Goal: Information Seeking & Learning: Check status

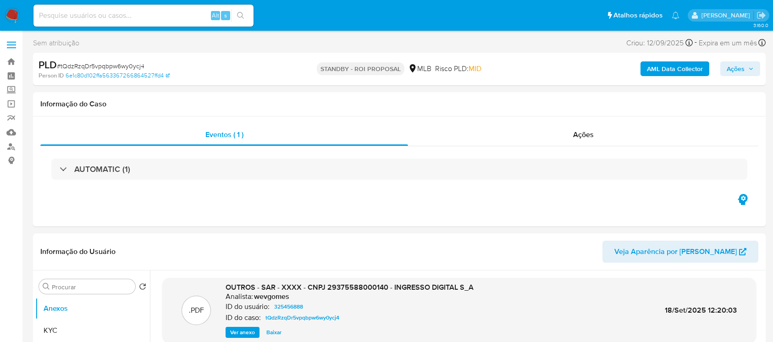
select select "10"
click at [15, 15] on img at bounding box center [13, 16] width 16 height 16
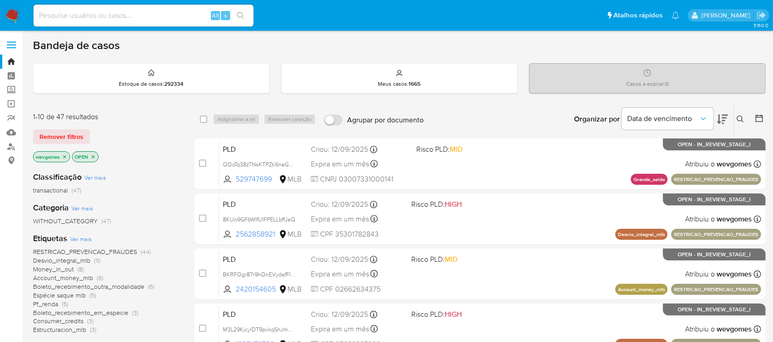
click at [63, 16] on input at bounding box center [143, 16] width 220 height 12
click at [81, 134] on span "Remover filtros" at bounding box center [61, 136] width 44 height 13
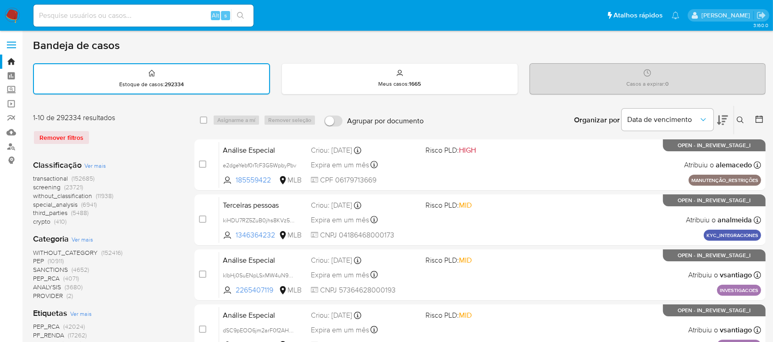
click at [738, 119] on icon at bounding box center [740, 119] width 7 height 7
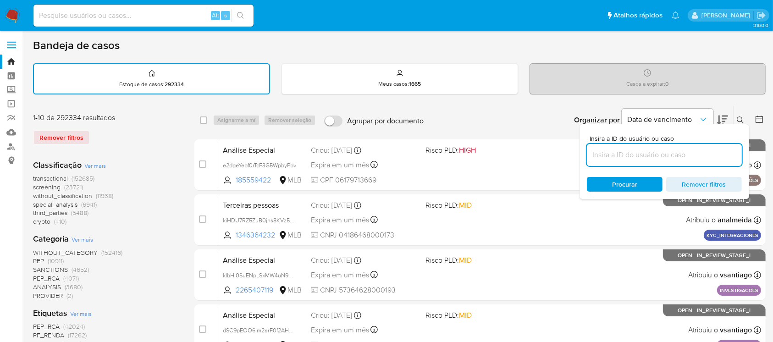
click at [611, 159] on input at bounding box center [664, 155] width 155 height 12
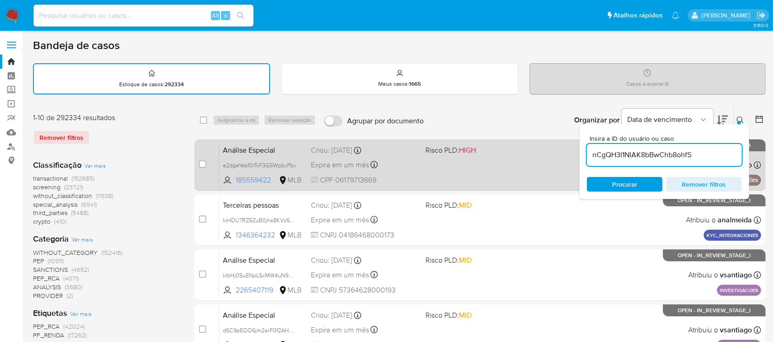
type input "nCgQH3I1NIAK8bBwChb8ohfS"
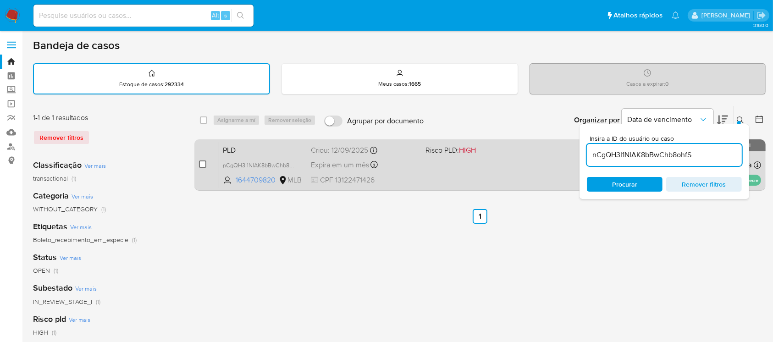
click at [202, 164] on input "checkbox" at bounding box center [202, 163] width 7 height 7
checkbox input "true"
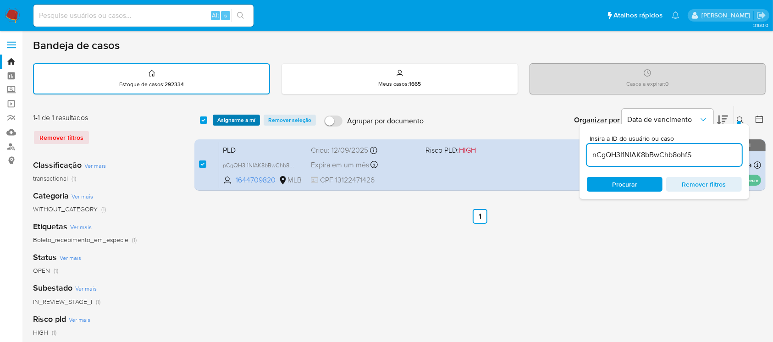
click at [228, 123] on span "Asignarme a mí" at bounding box center [236, 120] width 38 height 9
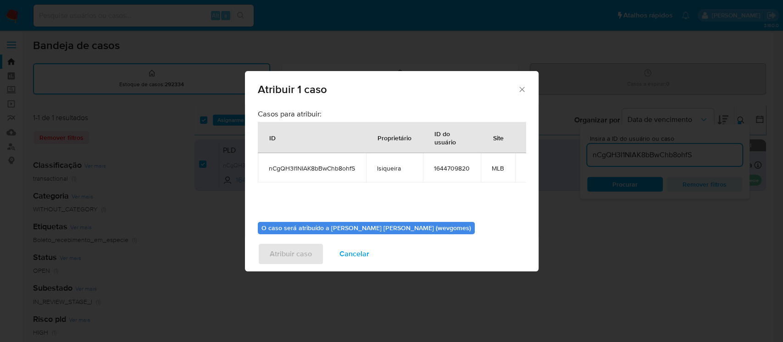
click at [522, 87] on icon "Fechar a janela" at bounding box center [521, 89] width 9 height 9
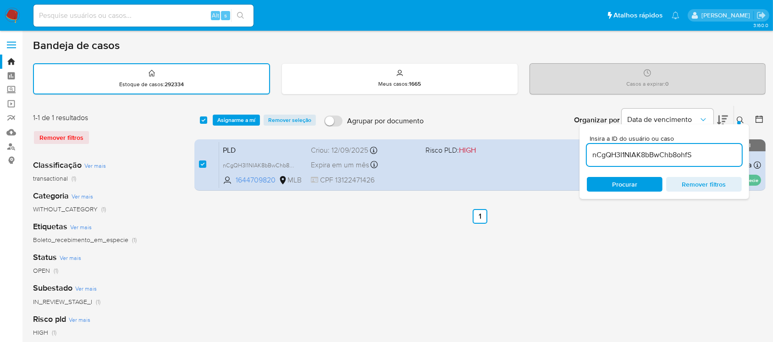
click at [587, 240] on div "select-all-cases-checkbox Asignarme a mí Remover seleção Agrupar por documento …" at bounding box center [479, 306] width 571 height 403
click at [150, 20] on input at bounding box center [143, 16] width 220 height 12
paste input "nCgQH3I1NIAK8bBwChb8ohfS"
type input "nCgQH3I1NIAK8bBwChb8ohfS"
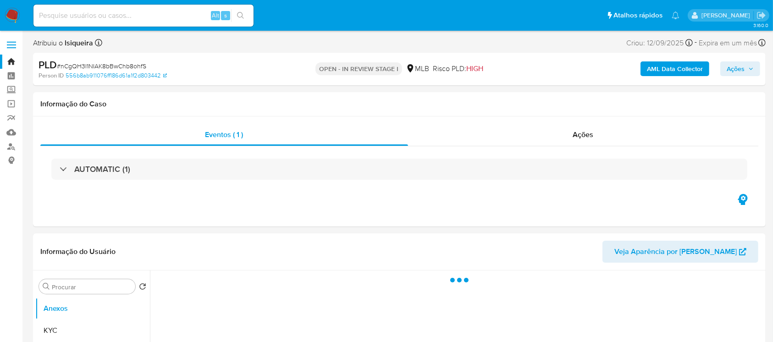
select select "10"
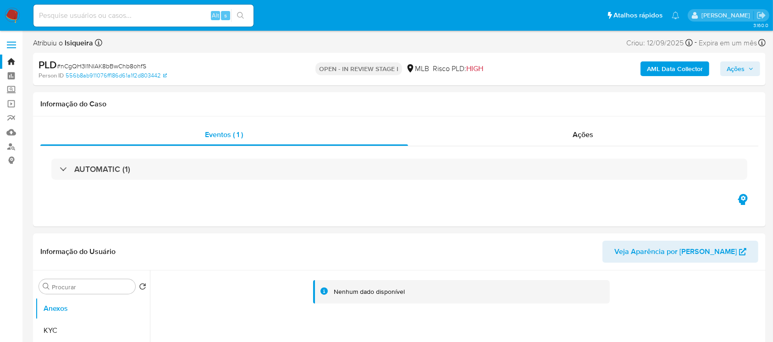
click at [109, 16] on input at bounding box center [143, 16] width 220 height 12
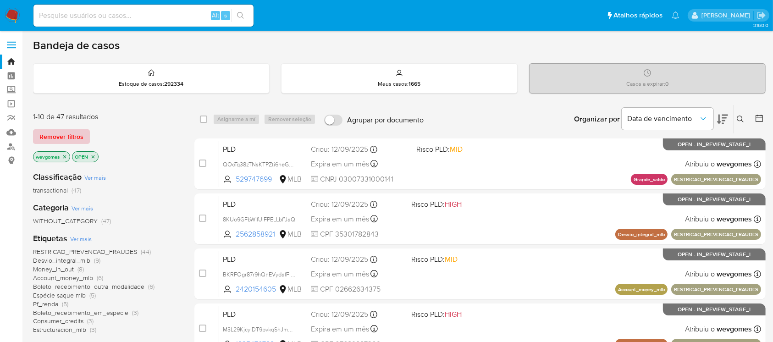
click at [61, 141] on span "Remover filtros" at bounding box center [61, 136] width 44 height 13
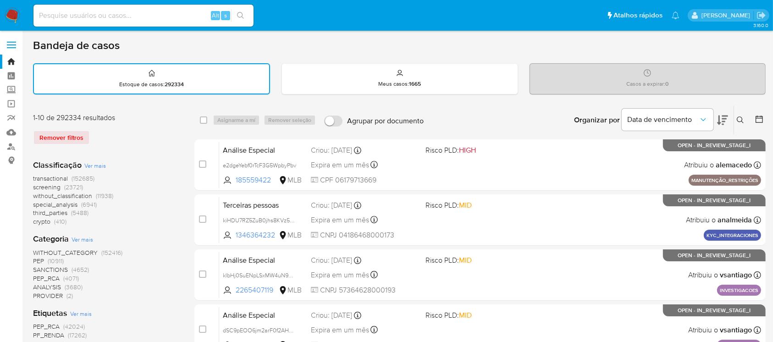
click at [741, 120] on icon at bounding box center [740, 119] width 7 height 7
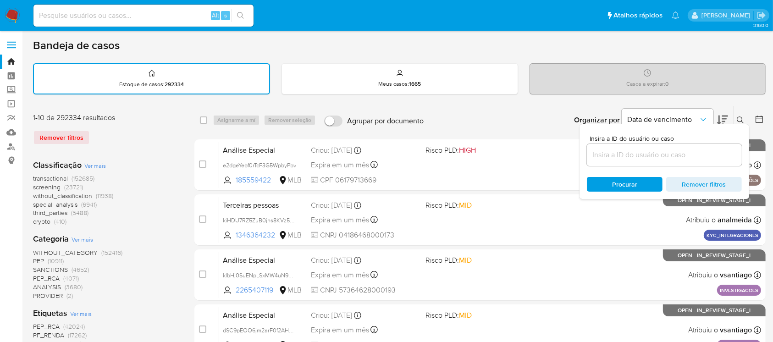
click at [604, 160] on input at bounding box center [664, 155] width 155 height 12
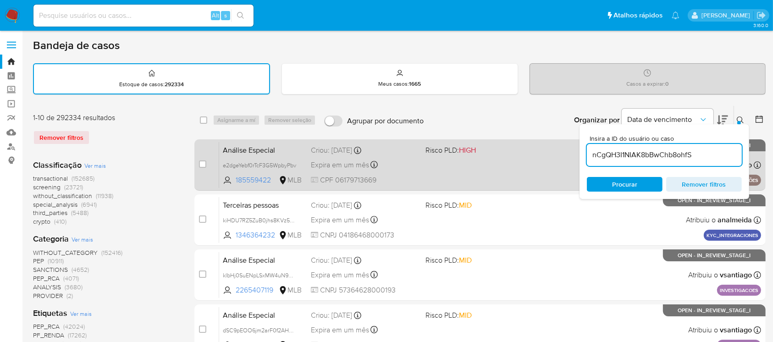
type input "nCgQH3I1NIAK8bBwChb8ohfS"
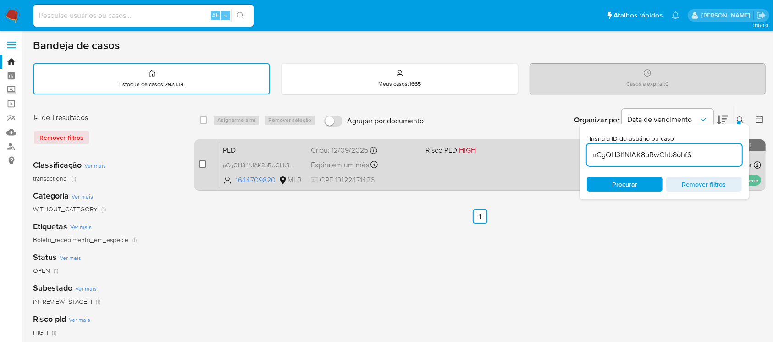
click at [201, 162] on input "checkbox" at bounding box center [202, 163] width 7 height 7
checkbox input "true"
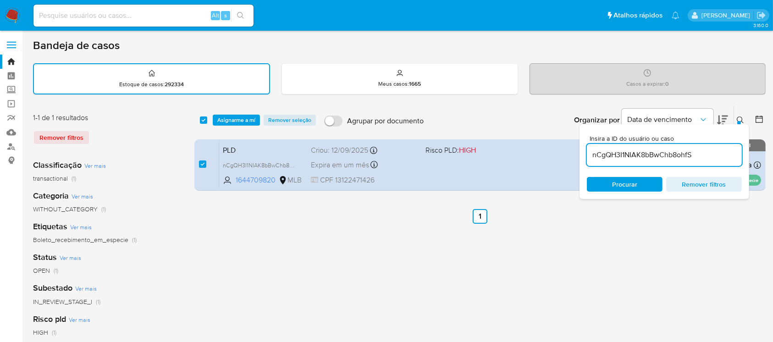
click at [72, 140] on div "Remover filtros" at bounding box center [106, 137] width 147 height 15
click at [703, 185] on span "Remover filtros" at bounding box center [704, 184] width 63 height 13
click at [595, 244] on div "select-all-cases-checkbox Asignarme a mí Remover seleção Agrupar por documento …" at bounding box center [479, 306] width 571 height 403
click at [9, 13] on img at bounding box center [13, 16] width 16 height 16
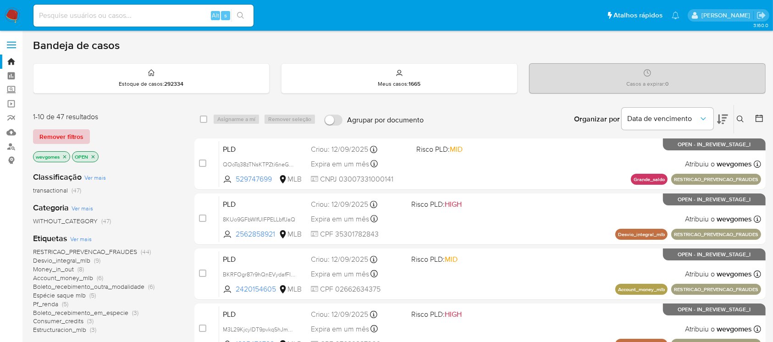
click at [55, 135] on span "Remover filtros" at bounding box center [61, 136] width 44 height 13
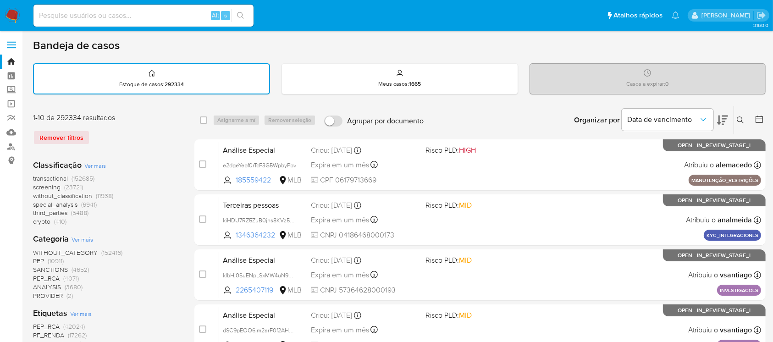
click at [737, 119] on icon at bounding box center [740, 119] width 7 height 7
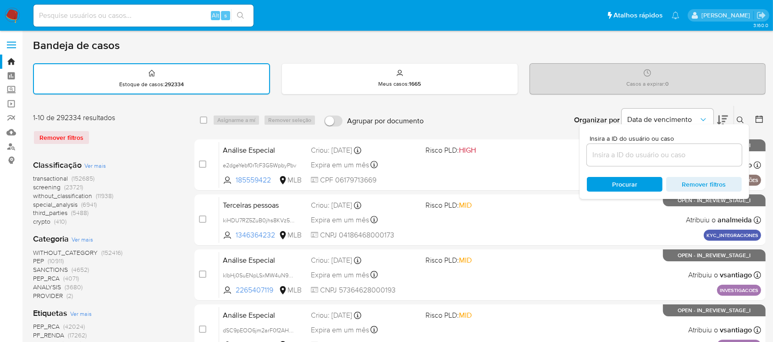
click at [612, 154] on input at bounding box center [664, 155] width 155 height 12
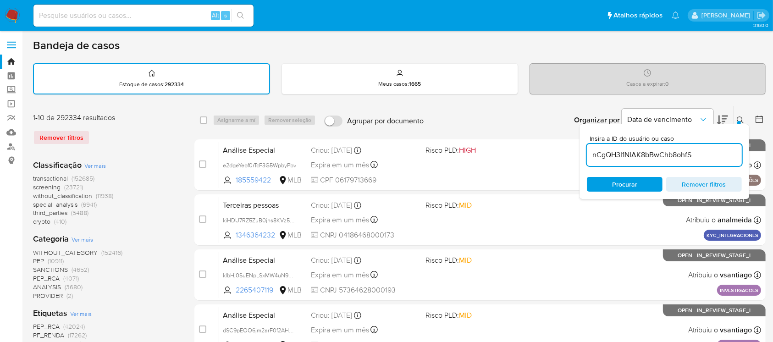
type input "nCgQH3I1NIAK8bBwChb8ohfS"
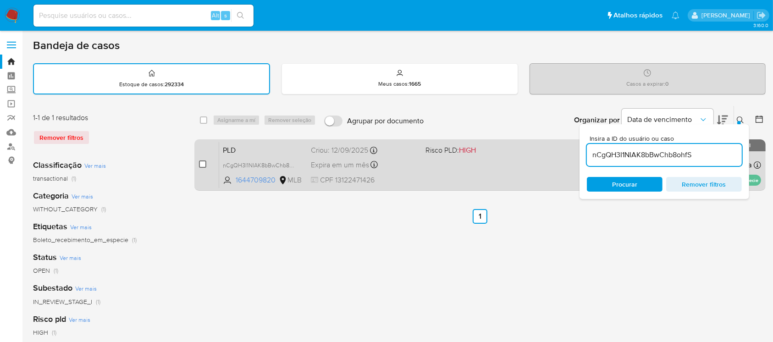
click at [202, 164] on input "checkbox" at bounding box center [202, 163] width 7 height 7
checkbox input "true"
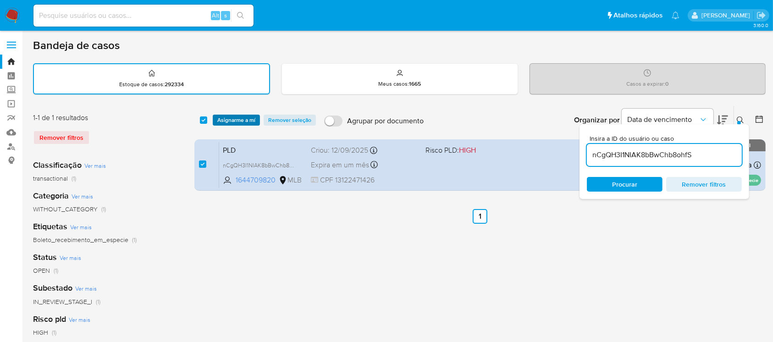
click at [230, 121] on span "Asignarme a mí" at bounding box center [236, 120] width 38 height 9
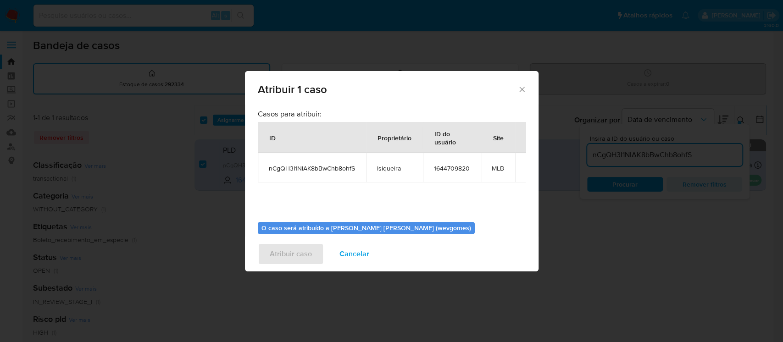
scroll to position [47, 0]
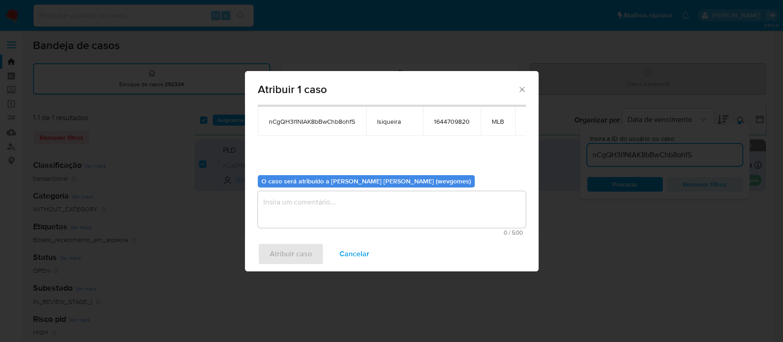
click at [289, 212] on textarea "assign-modal" at bounding box center [392, 209] width 268 height 37
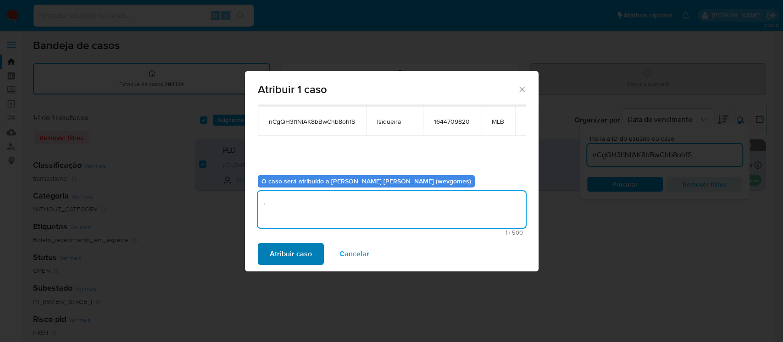
type textarea "."
click at [287, 253] on span "Atribuir caso" at bounding box center [291, 254] width 42 height 20
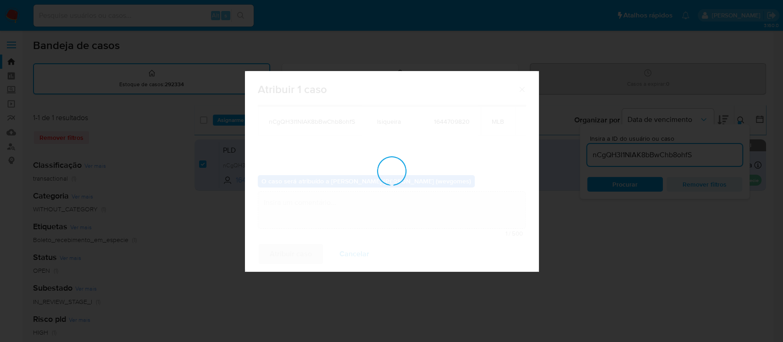
checkbox input "false"
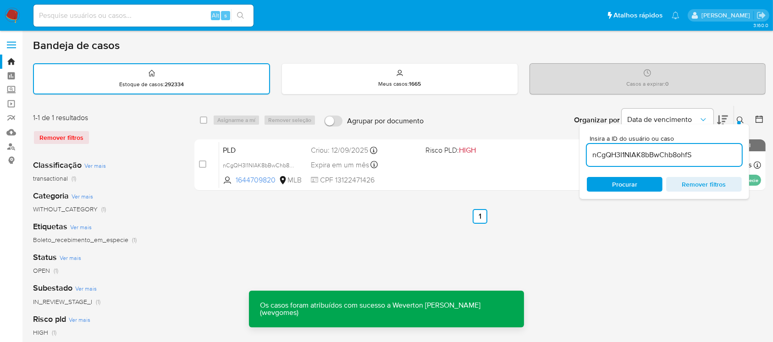
click at [628, 155] on input "nCgQH3I1NIAK8bBwChb8ohfS" at bounding box center [664, 155] width 155 height 12
paste input "yBkLdTxKYY5uO7Jny3NquAyq"
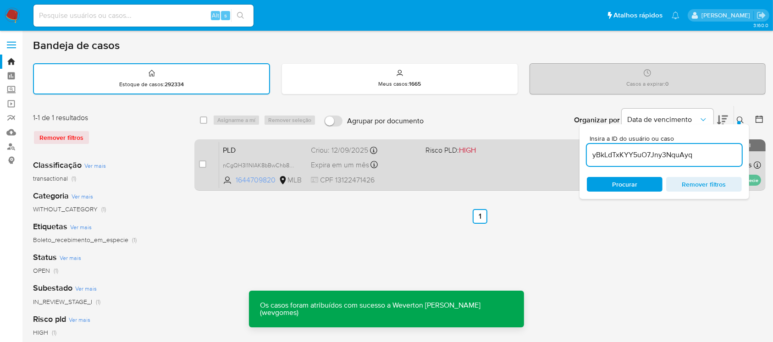
type input "yBkLdTxKYY5uO7Jny3NquAyq"
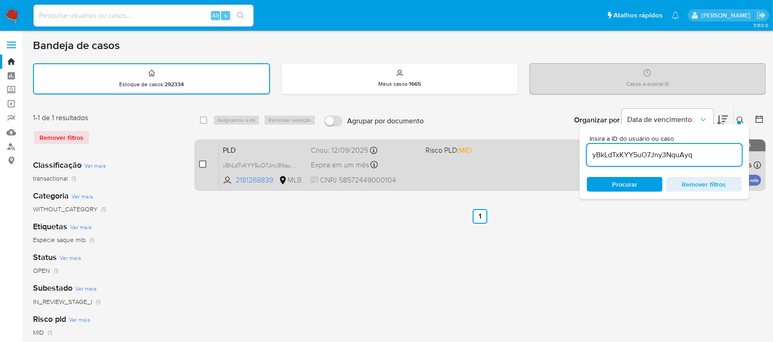
click at [202, 165] on input "checkbox" at bounding box center [202, 163] width 7 height 7
checkbox input "true"
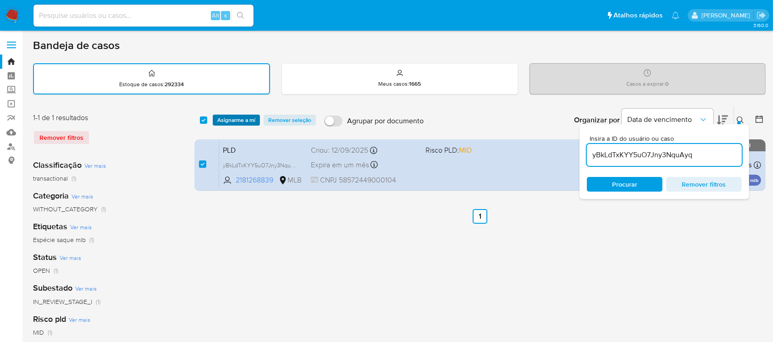
click at [224, 122] on span "Asignarme a mí" at bounding box center [236, 120] width 38 height 9
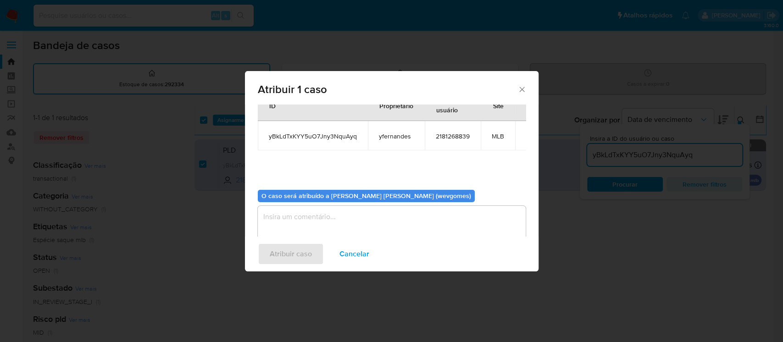
scroll to position [47, 0]
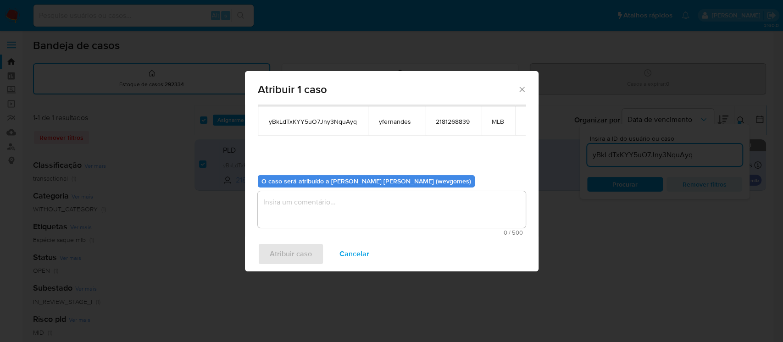
click at [297, 201] on textarea "assign-modal" at bounding box center [392, 209] width 268 height 37
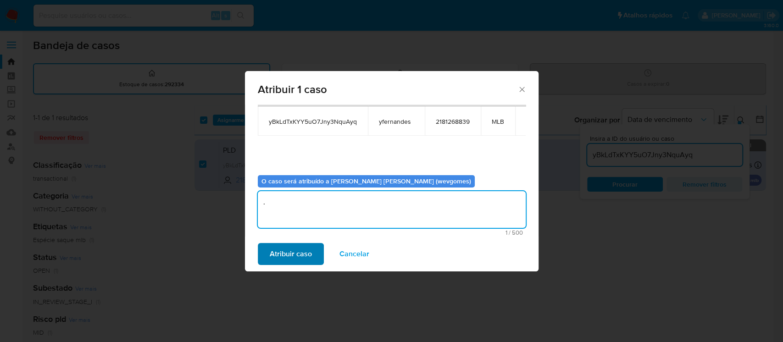
type textarea "."
click at [286, 254] on span "Atribuir caso" at bounding box center [291, 254] width 42 height 20
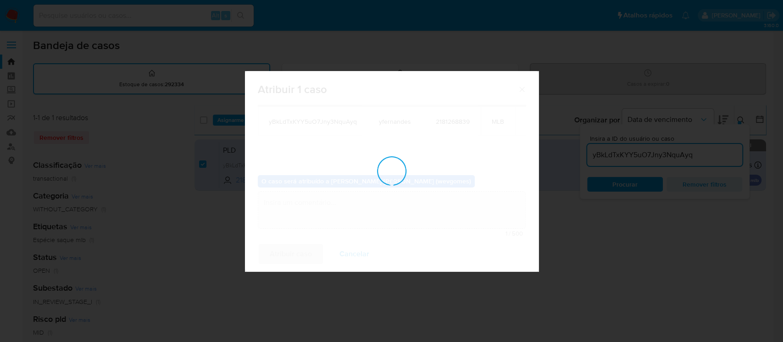
checkbox input "false"
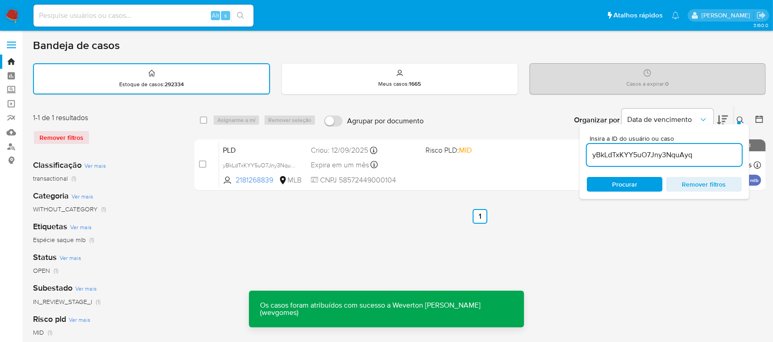
click at [60, 13] on input at bounding box center [143, 16] width 220 height 12
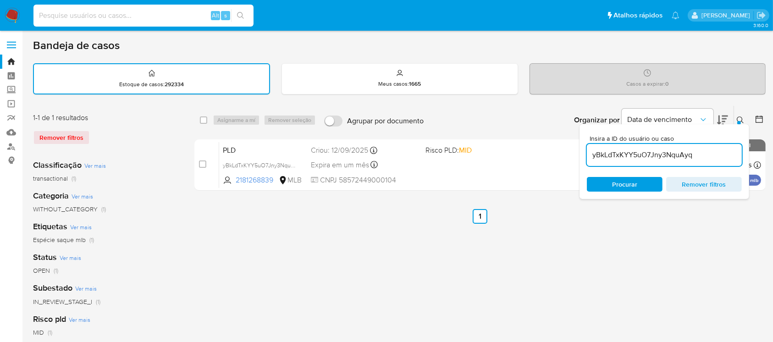
click at [616, 158] on input "yBkLdTxKYY5uO7Jny3NquAyq" at bounding box center [664, 155] width 155 height 12
paste input "iLvZAdoB9TDcEh68AwmeddxY"
type input "iLvZAdoB9TDcEh68AwmeddxY"
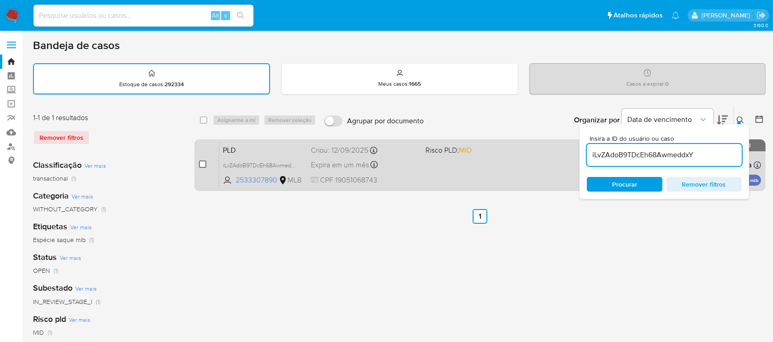
click at [203, 166] on input "checkbox" at bounding box center [202, 163] width 7 height 7
checkbox input "true"
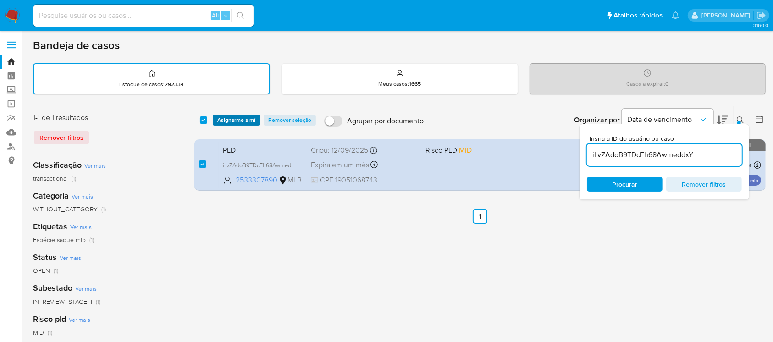
click at [226, 122] on span "Asignarme a mí" at bounding box center [236, 120] width 38 height 9
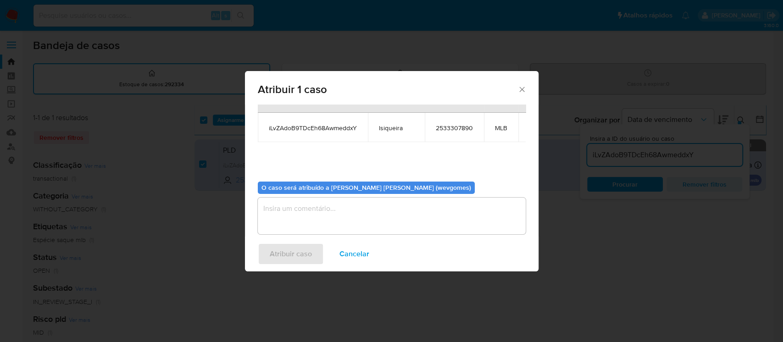
scroll to position [56, 0]
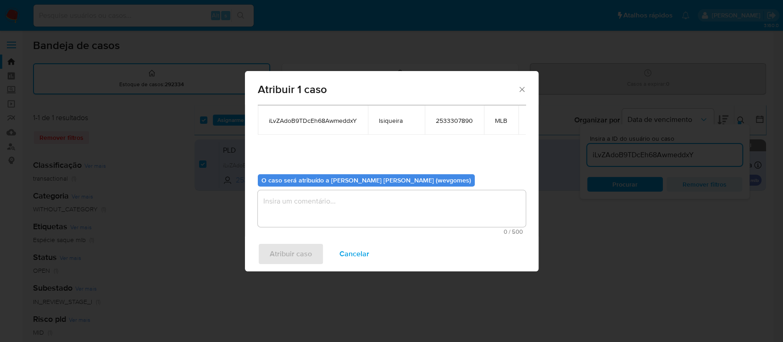
click at [315, 199] on textarea "assign-modal" at bounding box center [392, 208] width 268 height 37
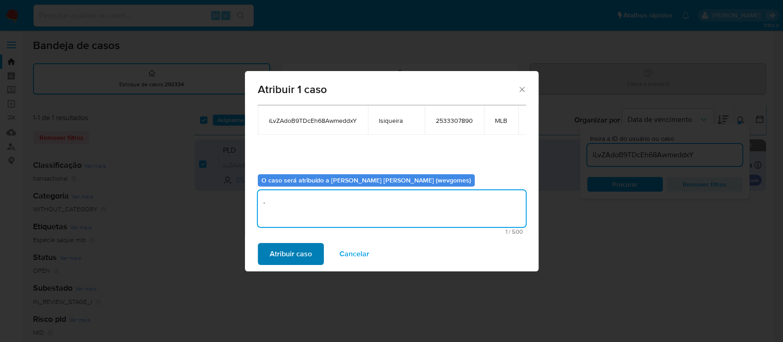
type textarea "."
click at [280, 252] on span "Atribuir caso" at bounding box center [291, 254] width 42 height 20
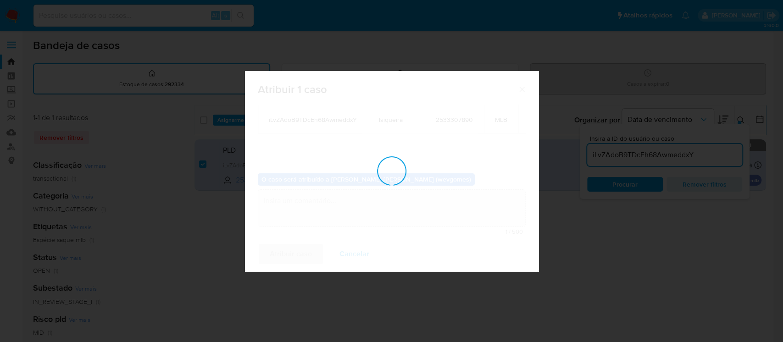
checkbox input "false"
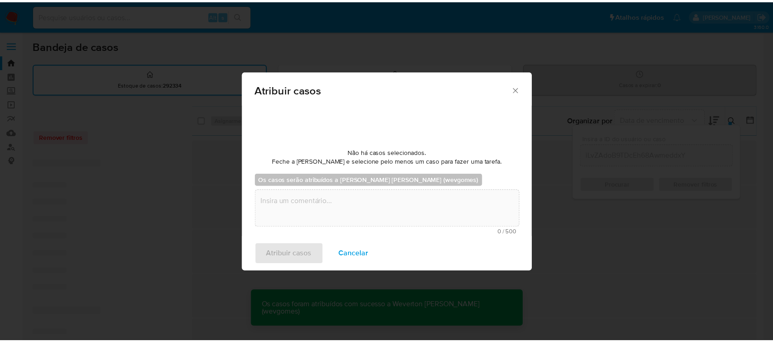
scroll to position [55, 0]
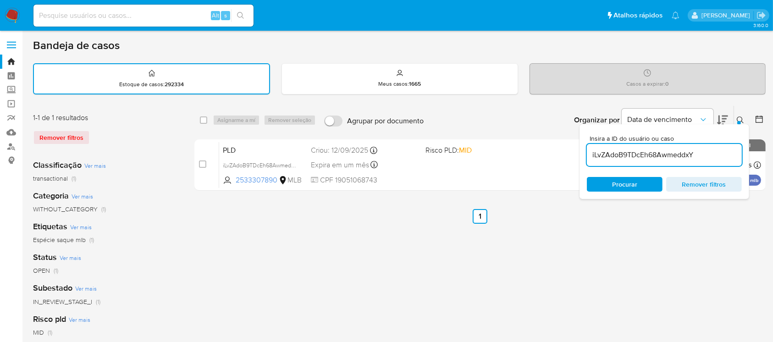
click at [11, 19] on img at bounding box center [13, 16] width 16 height 16
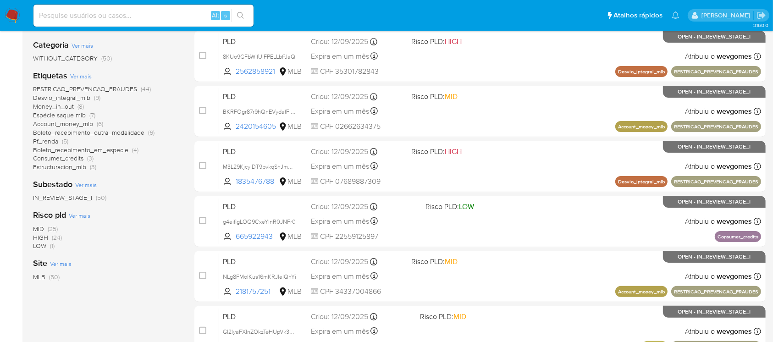
scroll to position [81, 0]
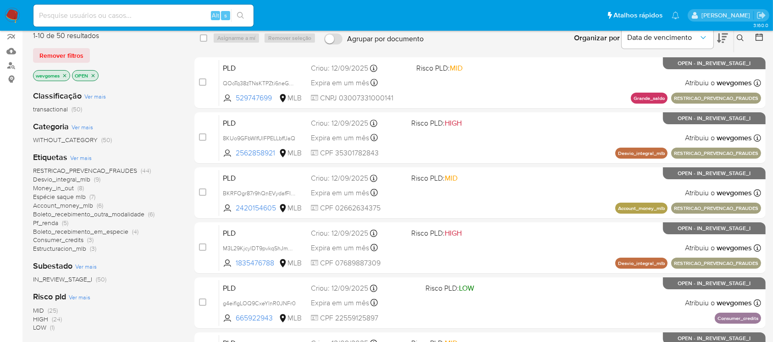
click at [51, 221] on span "Pf_renda" at bounding box center [45, 222] width 25 height 9
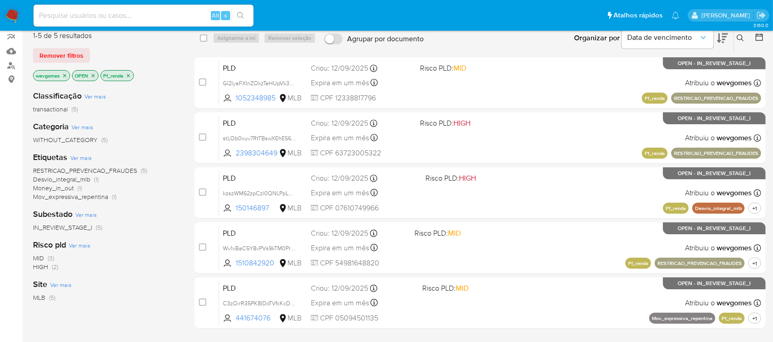
click at [129, 75] on icon "close-filter" at bounding box center [128, 75] width 3 height 3
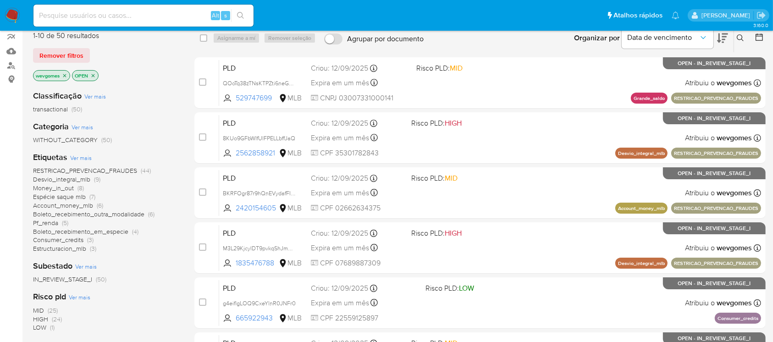
click at [63, 75] on icon "close-filter" at bounding box center [65, 76] width 6 height 6
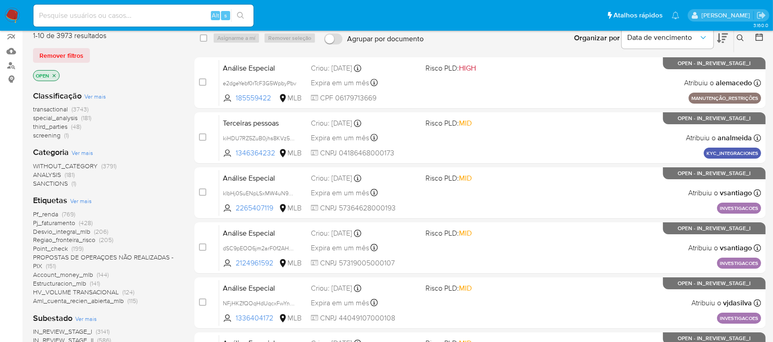
click at [41, 211] on span "Pf_renda" at bounding box center [45, 214] width 25 height 9
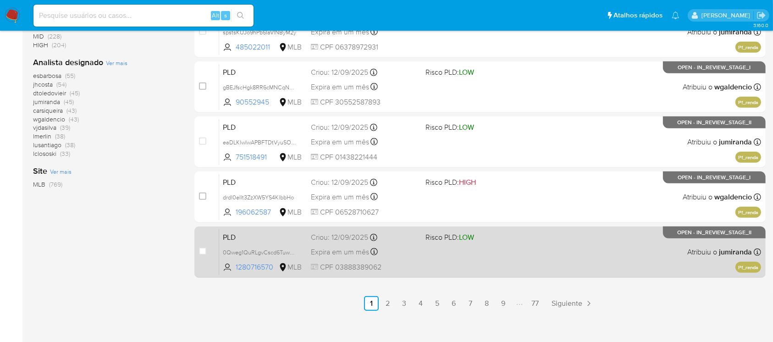
scroll to position [407, 0]
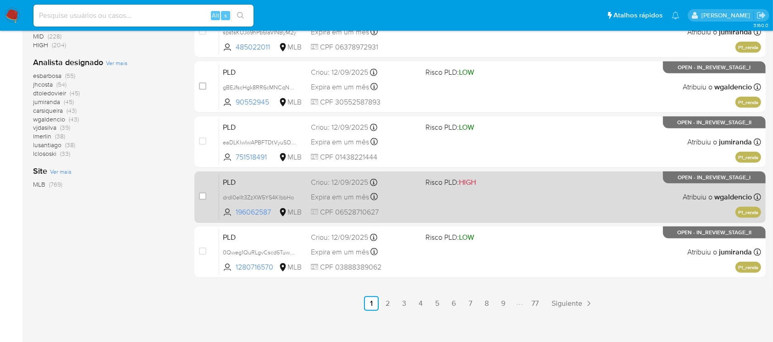
click at [502, 210] on div "PLD drdl0eIIt3ZzXW5YS4KlbbHo 196062587 MLB Risco PLD: HIGH Criou: 12/09/2025 Cr…" at bounding box center [490, 197] width 542 height 46
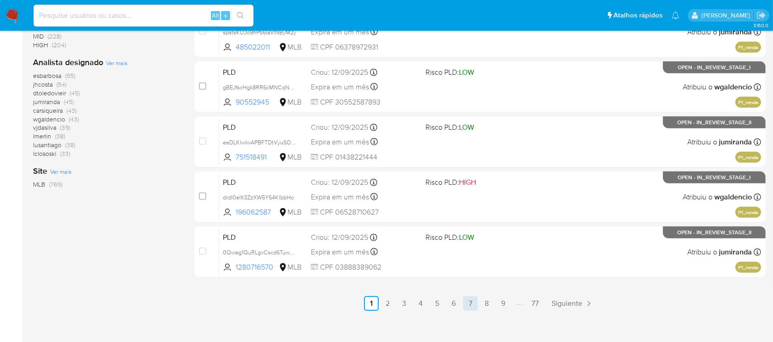
click at [477, 304] on link "7" at bounding box center [470, 303] width 15 height 15
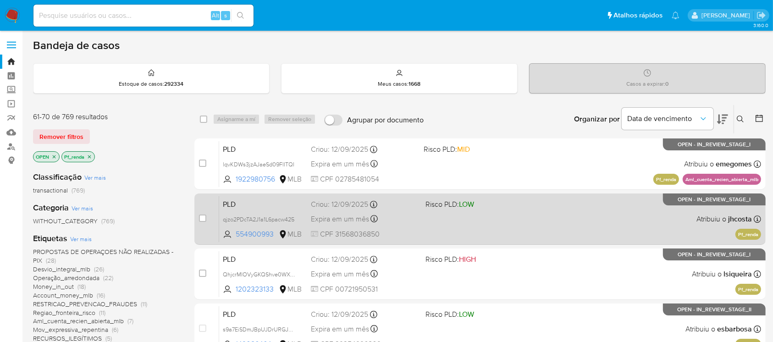
click at [478, 230] on div "PLD qjzo2PDcTA2J1a1L6pacw425 554900993 MLB Risco PLD: LOW Criou: 12/09/2025 Cri…" at bounding box center [490, 219] width 542 height 46
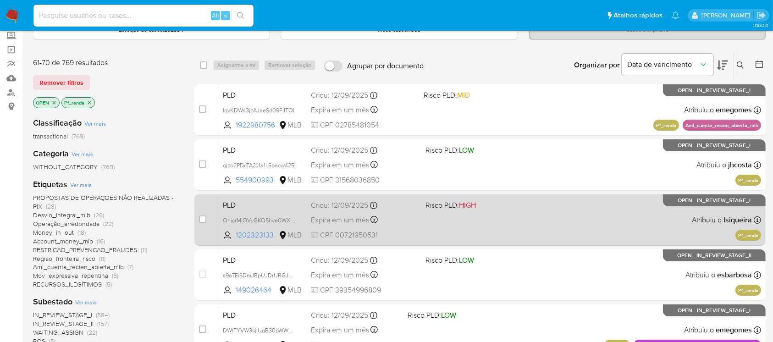
scroll to position [81, 0]
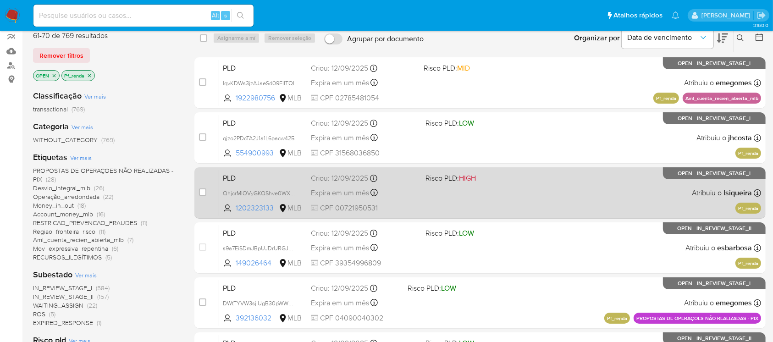
click at [484, 204] on div "PLD QhjcrMIOVyGKQShve0WXTQvs 1202323133 MLB Risco PLD: HIGH Criou: 12/09/2025 C…" at bounding box center [490, 193] width 542 height 46
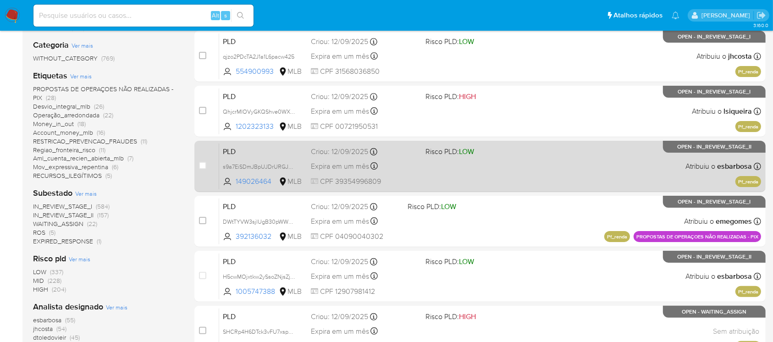
scroll to position [244, 0]
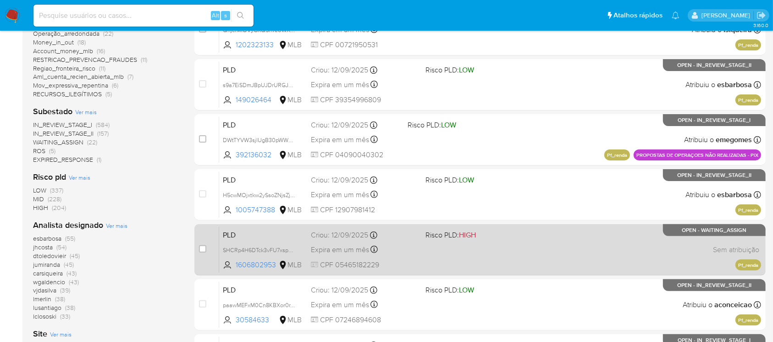
click at [429, 269] on div "PLD SHCRp4H6DTck3vFU7xspMEqP 1606802953 MLB Risco PLD: HIGH Criou: 12/09/2025 C…" at bounding box center [490, 249] width 542 height 46
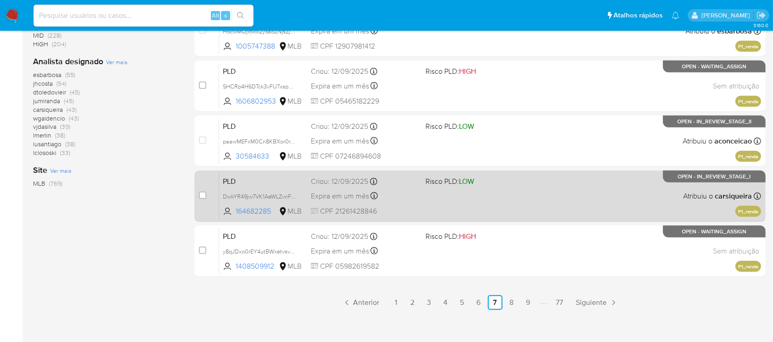
scroll to position [414, 0]
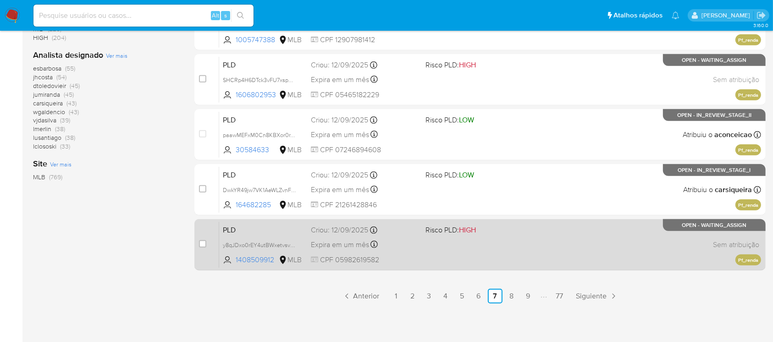
click at [422, 265] on div "PLD y8qJDxo0rEY4utBWxetvsvZm 1408509912 MLB Risco PLD: HIGH Criou: 12/09/2025 C…" at bounding box center [490, 244] width 542 height 46
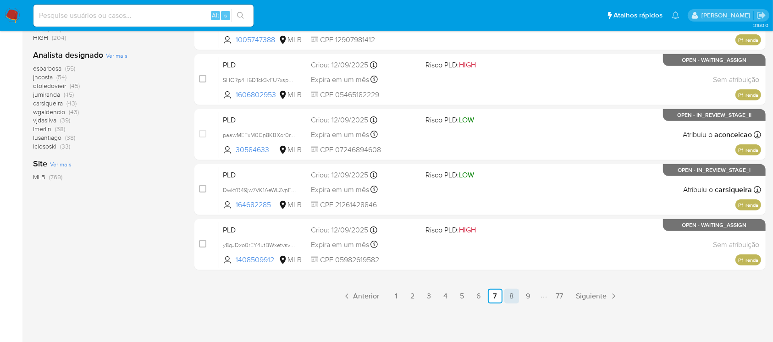
click at [510, 296] on link "8" at bounding box center [511, 296] width 15 height 15
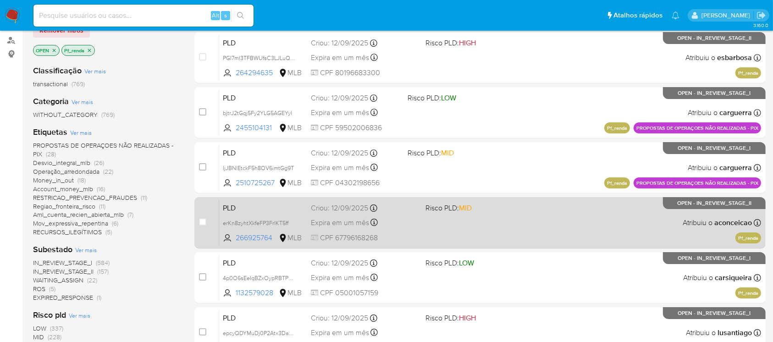
scroll to position [244, 0]
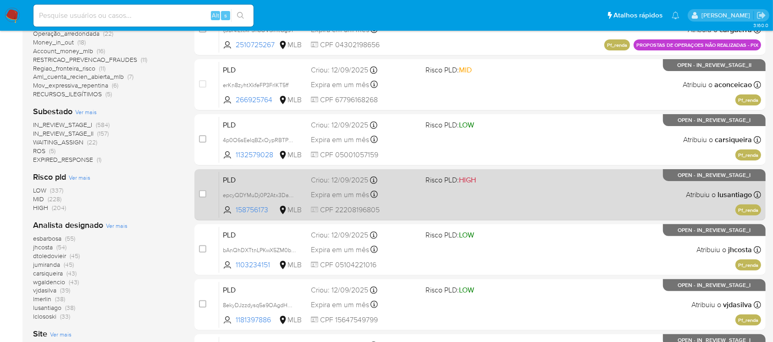
click at [436, 210] on div "PLD epcyQDYMuDj0P2Atx3DaOgTH 158756173 MLB Risco PLD: HIGH Criou: 12/09/2025 Cr…" at bounding box center [490, 194] width 542 height 46
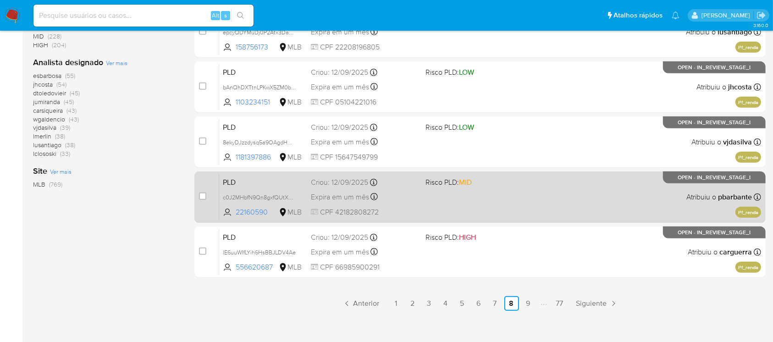
scroll to position [407, 0]
click at [440, 211] on div "PLD c0J2MHbfN9Qn8gxfQUtXOUVC 22160590 MLB Risco PLD: MID Criou: 12/09/2025 Crio…" at bounding box center [490, 197] width 542 height 46
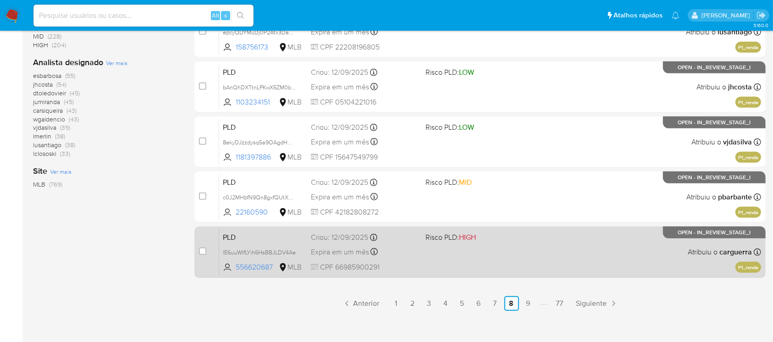
click at [419, 265] on div "PLD lE6uuWIfLYih6HsBBJLDV4Ae 556620687 MLB Risco PLD: HIGH Criou: 12/09/2025 Cr…" at bounding box center [490, 252] width 542 height 46
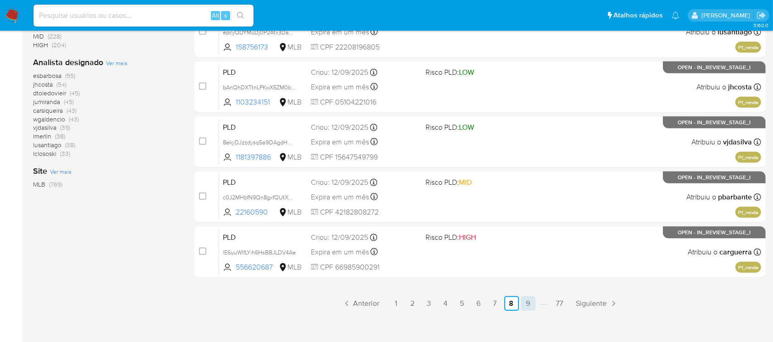
click at [530, 305] on link "9" at bounding box center [528, 303] width 15 height 15
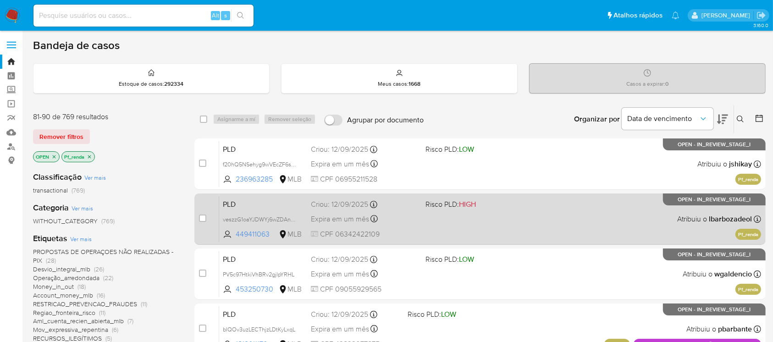
click at [474, 222] on div "PLD veszzG1oaYJDWYj6wZDAnhfZ 449411063 MLB Risco PLD: HIGH Criou: 12/09/2025 Cr…" at bounding box center [490, 219] width 542 height 46
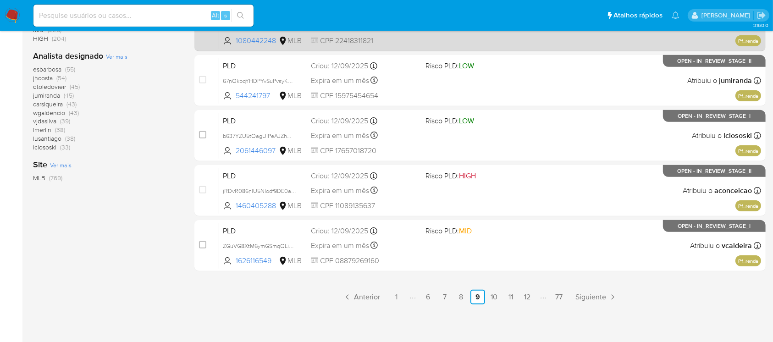
scroll to position [414, 0]
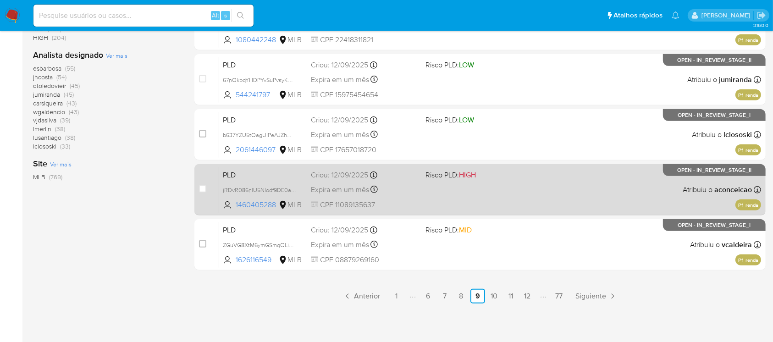
click at [470, 188] on span at bounding box center [478, 189] width 107 height 2
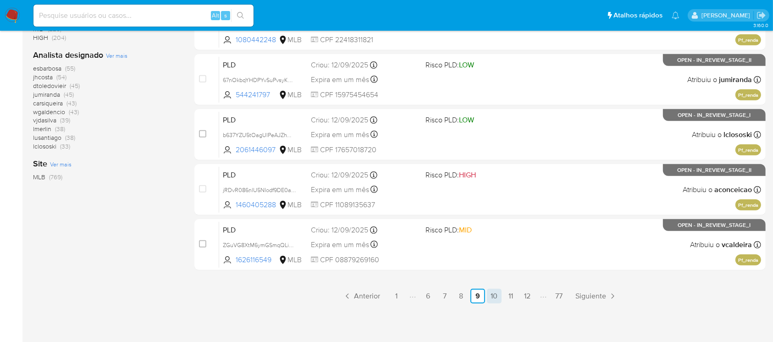
click at [491, 299] on link "10" at bounding box center [494, 296] width 15 height 15
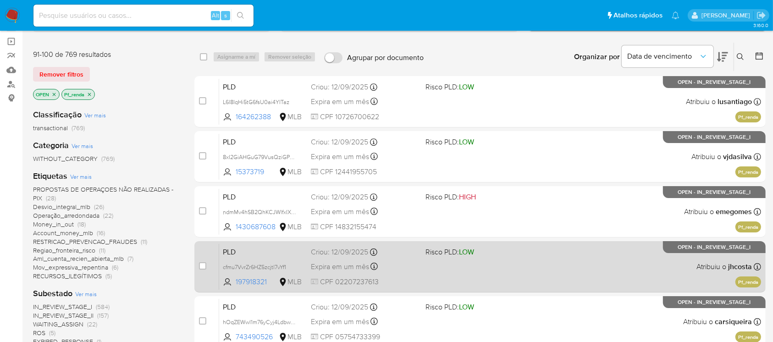
scroll to position [81, 0]
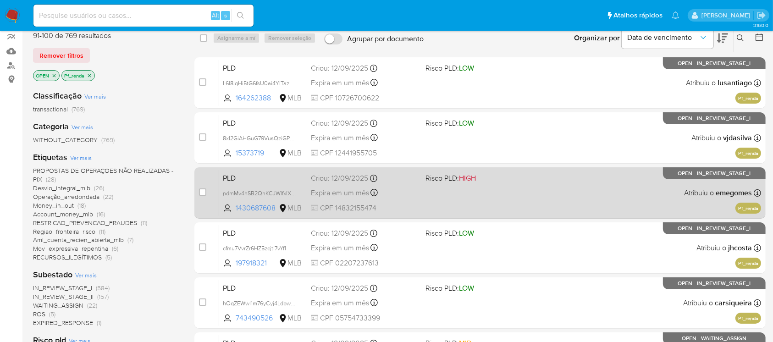
click at [408, 199] on div "PLD ndmMv4hSB2QhKCJWlfxIXQgt 1430687608 MLB Risco PLD: HIGH Criou: 12/09/2025 C…" at bounding box center [490, 193] width 542 height 46
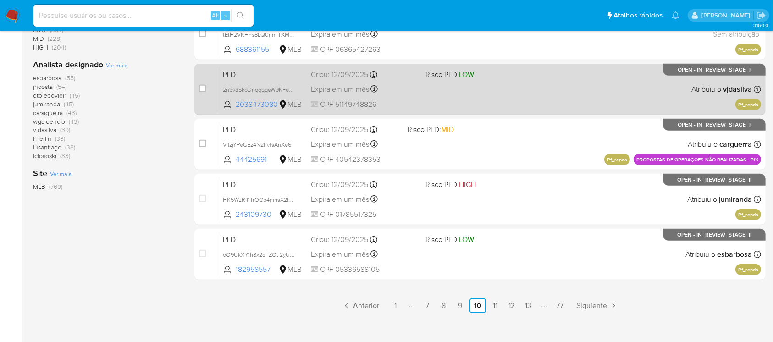
scroll to position [407, 0]
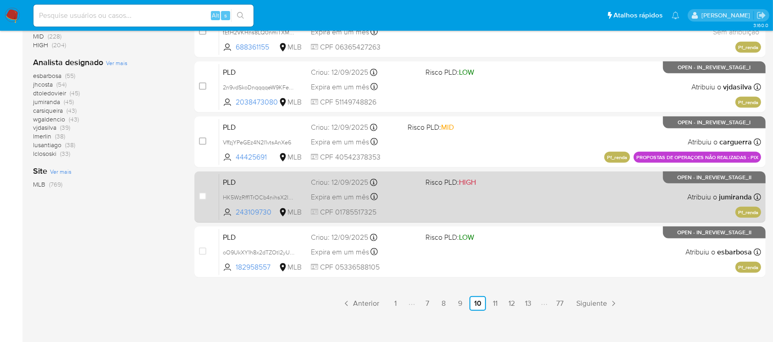
click at [467, 209] on div "PLD HK5WzRff1TrOCb4nihsX2IHQ 243109730 MLB Risco PLD: HIGH Criou: 12/09/2025 Cr…" at bounding box center [490, 197] width 542 height 46
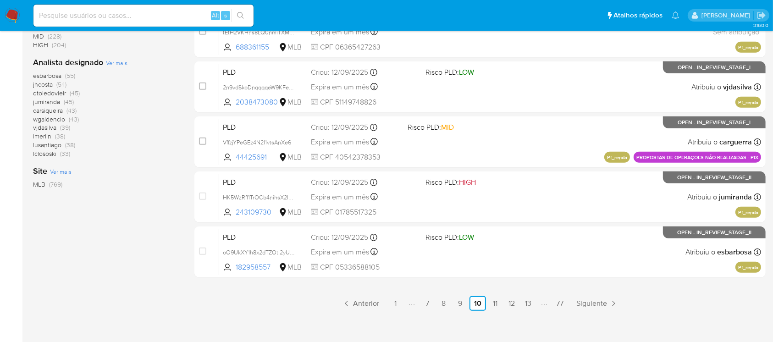
click at [497, 301] on link "11" at bounding box center [495, 303] width 15 height 15
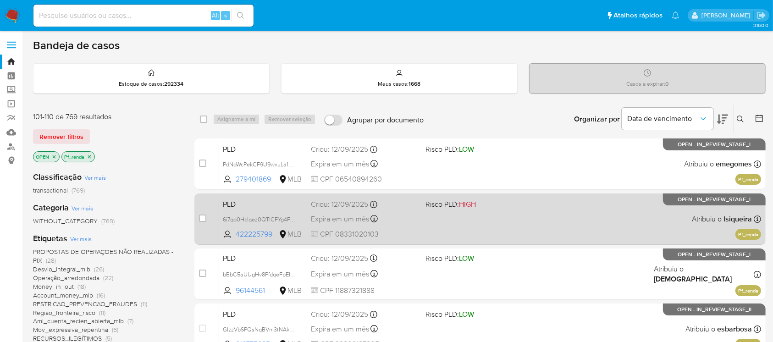
click at [458, 233] on div "PLD 6i7qo0HcIqez0QTlCFYg4FwH 422225799 MLB Risco PLD: HIGH Criou: 12/09/2025 Cr…" at bounding box center [490, 219] width 542 height 46
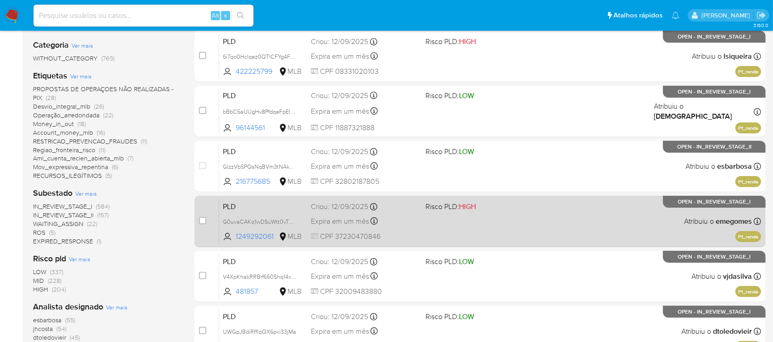
scroll to position [244, 0]
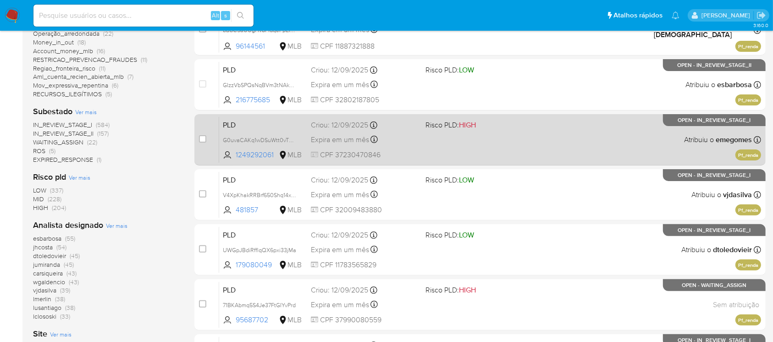
click at [453, 144] on div "PLD G0uvaCAKq1wDSuWtt0vTUQXZ 1249292061 MLB Risco PLD: HIGH Criou: 12/09/2025 C…" at bounding box center [490, 139] width 542 height 46
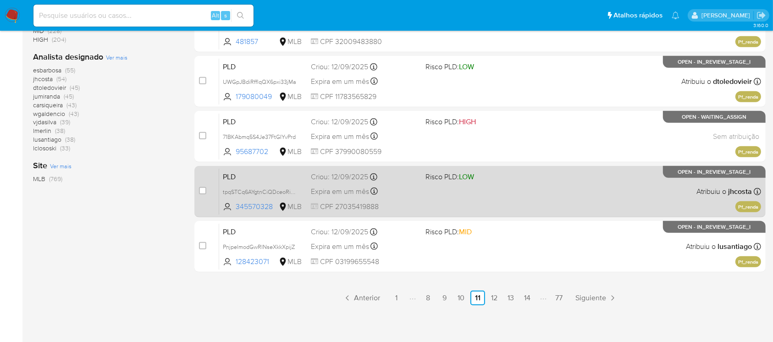
scroll to position [414, 0]
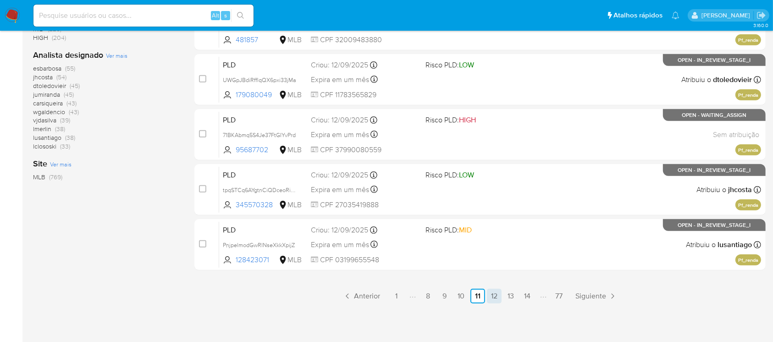
click at [493, 295] on link "12" at bounding box center [494, 296] width 15 height 15
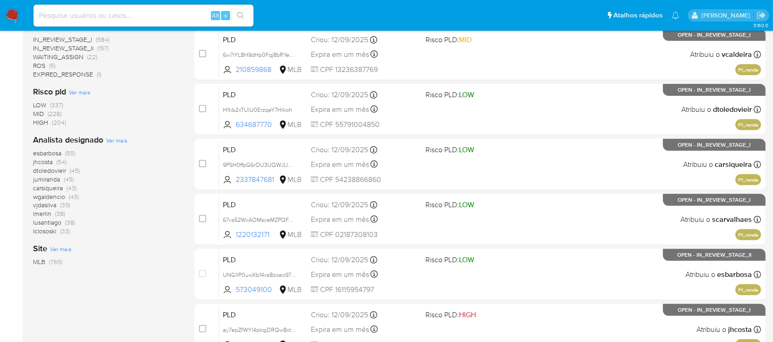
scroll to position [407, 0]
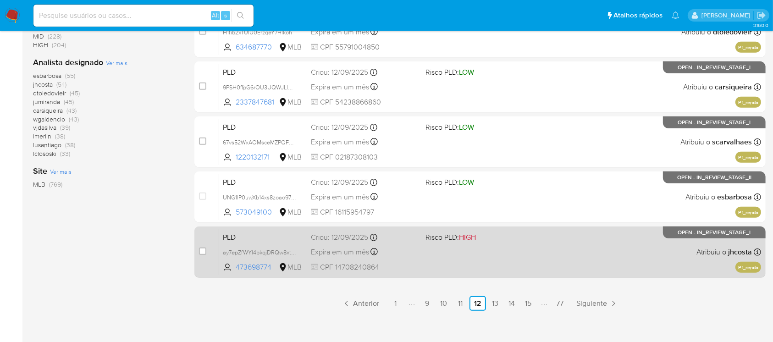
click at [466, 255] on div "PLD ay7epZfWYl4pkqjDRQw8xtph 473698774 MLB Risco PLD: HIGH Criou: 12/09/2025 Cr…" at bounding box center [490, 252] width 542 height 46
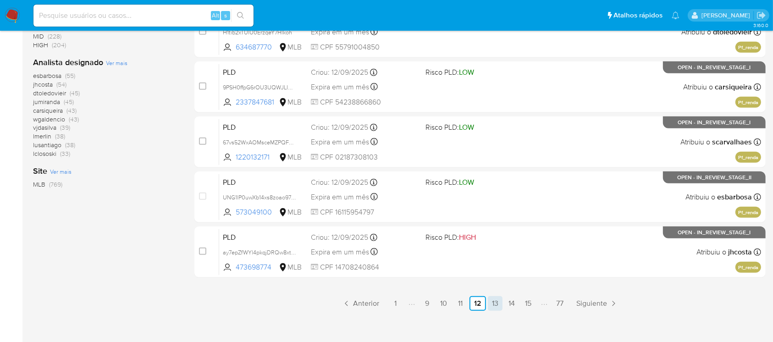
click at [493, 306] on link "13" at bounding box center [495, 303] width 15 height 15
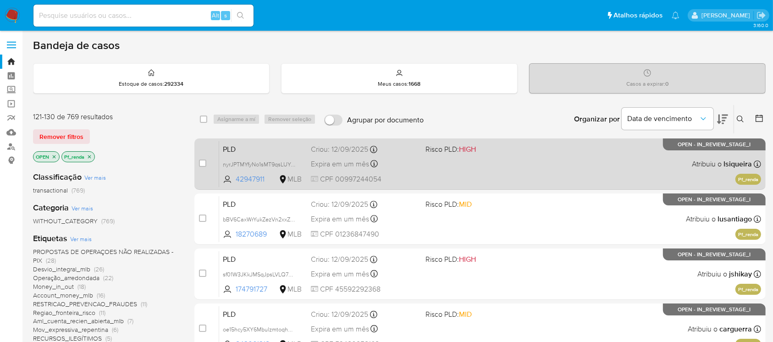
click at [428, 171] on div "PLD nyrJPTMYfyNo1sMT9qsLUYyA 42947911 MLB Risco PLD: HIGH Criou: 12/09/2025 Cri…" at bounding box center [490, 164] width 542 height 46
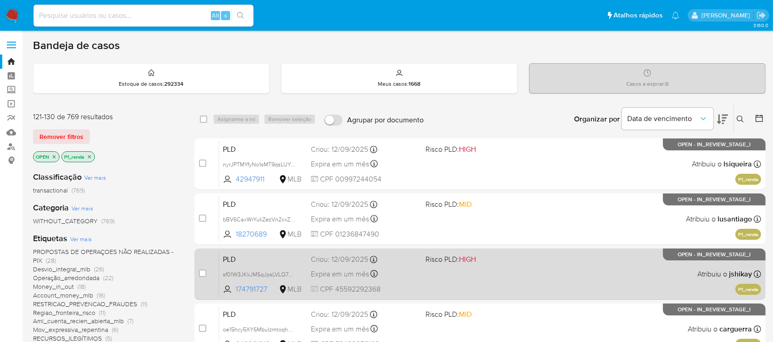
click at [475, 277] on div "PLD sf01W3JKkJMSqJpsLVLQ7BNg 174791727 MLB Risco PLD: HIGH Criou: 12/09/2025 Cr…" at bounding box center [490, 274] width 542 height 46
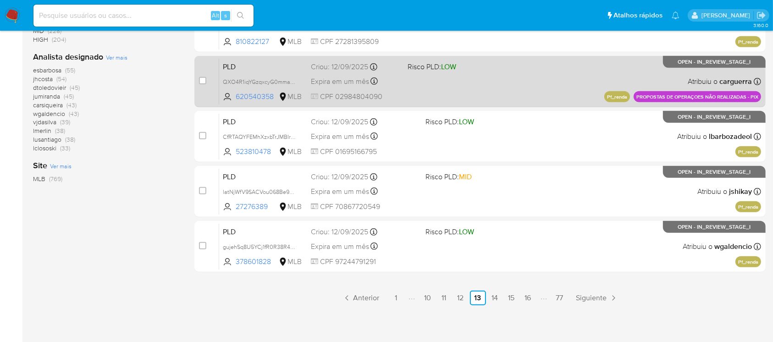
scroll to position [414, 0]
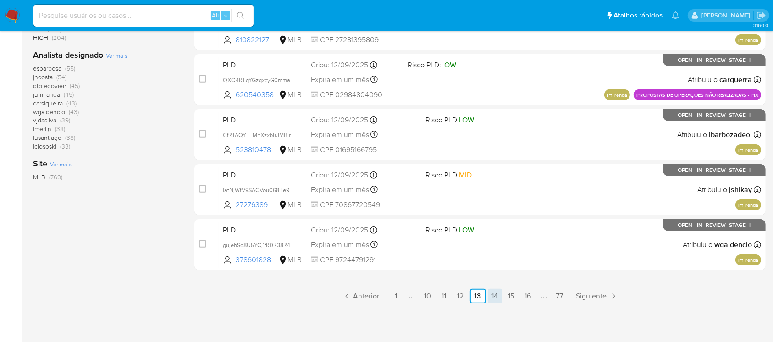
click at [495, 297] on link "14" at bounding box center [495, 296] width 15 height 15
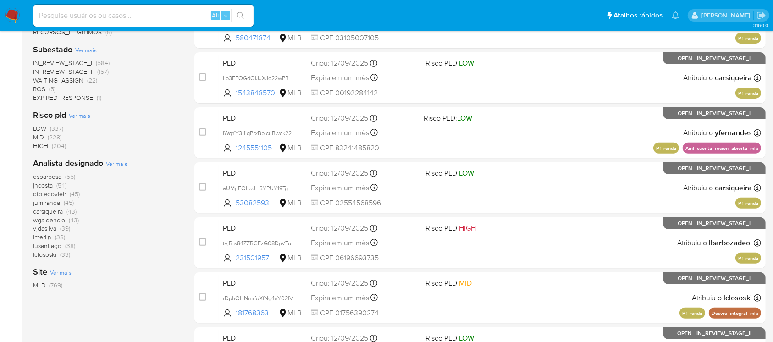
scroll to position [326, 0]
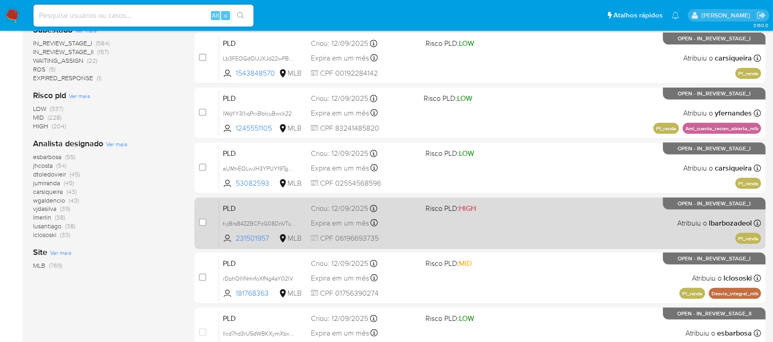
click at [476, 237] on div "PLD tvjBrs84ZZBCFzG08DnVTuVC 231501957 MLB Risco PLD: HIGH Criou: 12/09/2025 Cr…" at bounding box center [490, 223] width 542 height 46
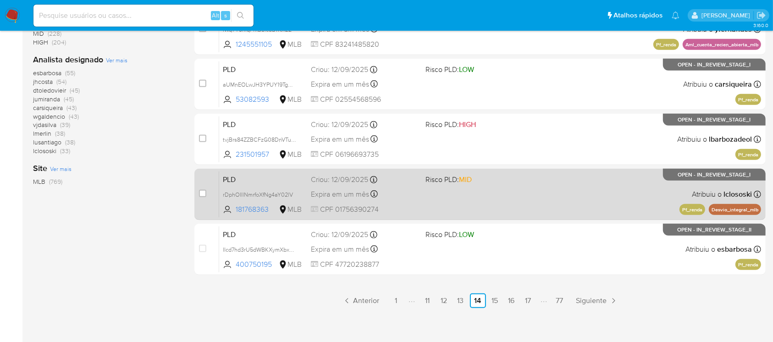
scroll to position [414, 0]
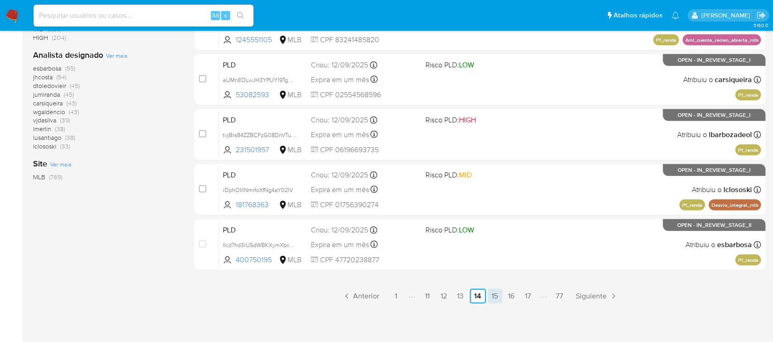
click at [489, 299] on link "15" at bounding box center [495, 296] width 15 height 15
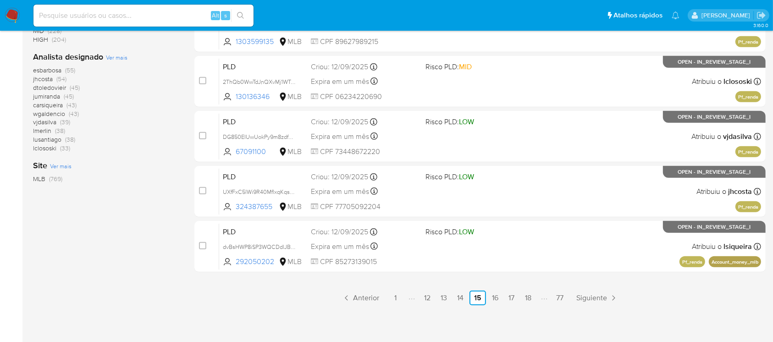
scroll to position [414, 0]
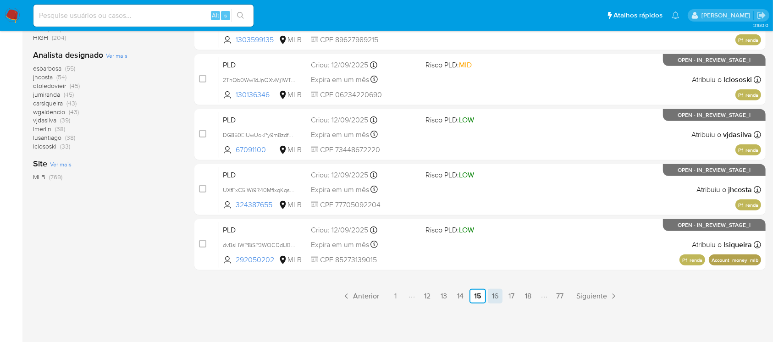
click at [501, 292] on link "16" at bounding box center [495, 296] width 15 height 15
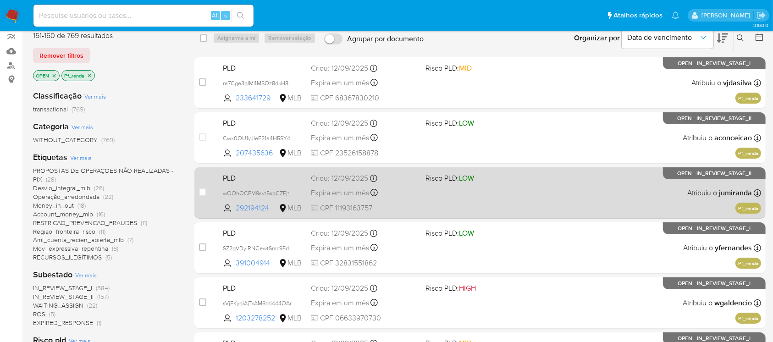
scroll to position [163, 0]
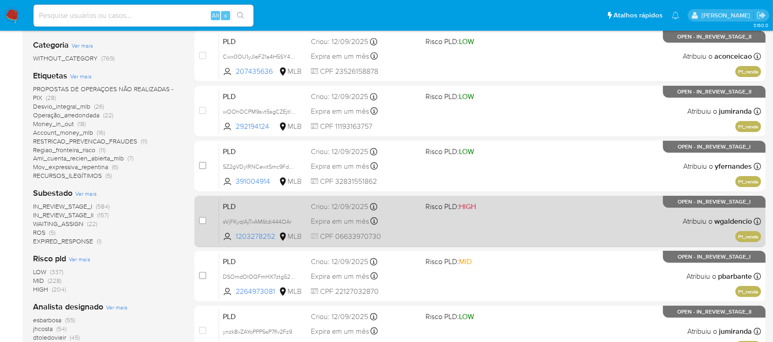
click at [479, 228] on div "PLD sVjFKyqlAjTxAM6tdi444OAr 1203278252 MLB Risco PLD: HIGH Criou: 12/09/2025 C…" at bounding box center [490, 221] width 542 height 46
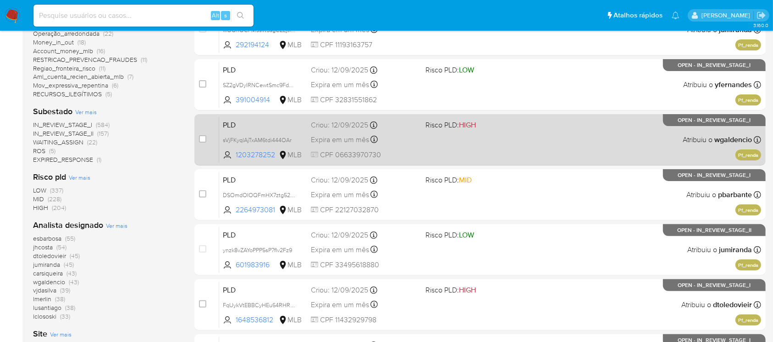
scroll to position [326, 0]
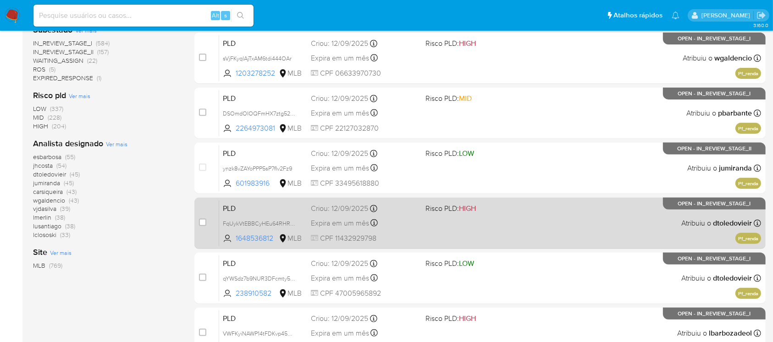
click at [458, 226] on div "PLD FqUykVtEBBCyHEu64RHRUw5N 1648536812 MLB Risco PLD: HIGH Criou: 12/09/2025 C…" at bounding box center [490, 223] width 542 height 46
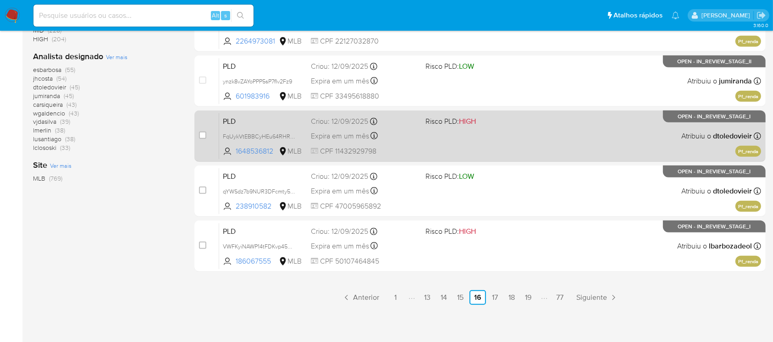
scroll to position [414, 0]
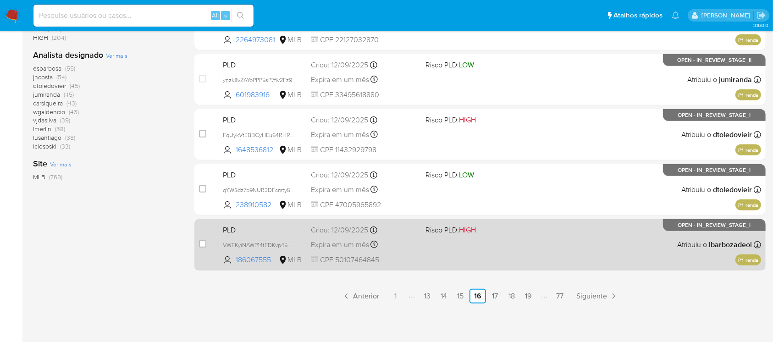
click at [477, 249] on div "PLD VWFKyiNAWP14tFDKvp45mb0V 186067555 MLB Risco PLD: HIGH Criou: 12/09/2025 Cr…" at bounding box center [490, 244] width 542 height 46
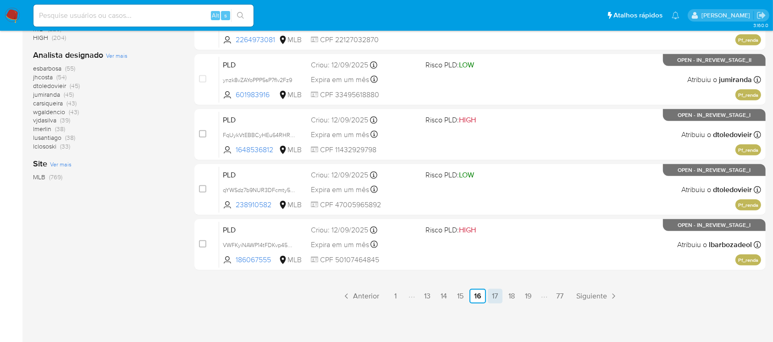
click at [492, 293] on link "17" at bounding box center [495, 296] width 15 height 15
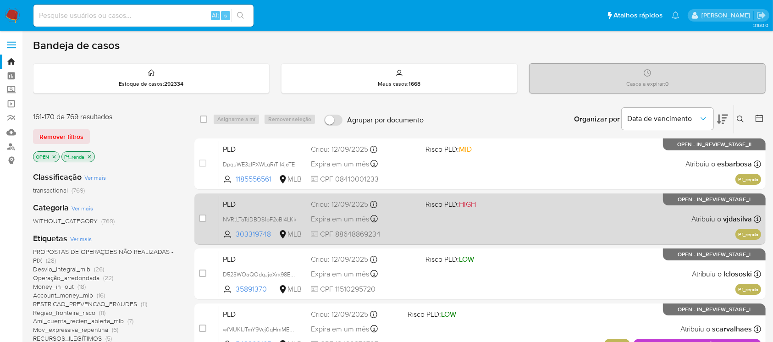
click at [444, 233] on div "PLD NVRtLTaTdDBDS1oF2cBl4LKk 303319748 MLB Risco PLD: HIGH Criou: 12/09/2025 Cr…" at bounding box center [490, 219] width 542 height 46
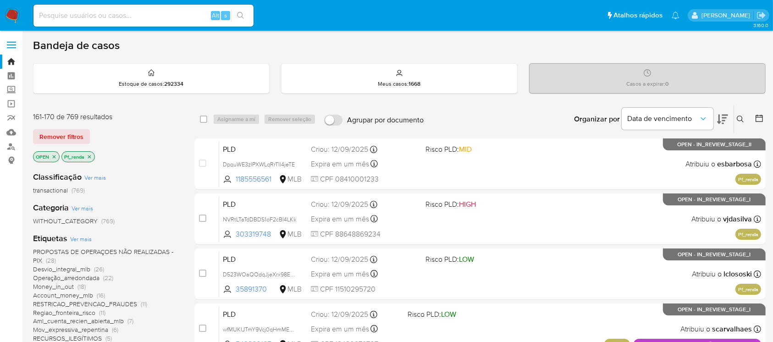
click at [91, 154] on icon "close-filter" at bounding box center [90, 157] width 6 height 6
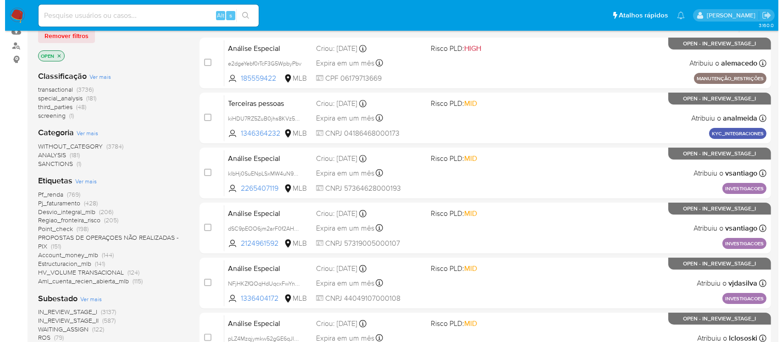
scroll to position [81, 0]
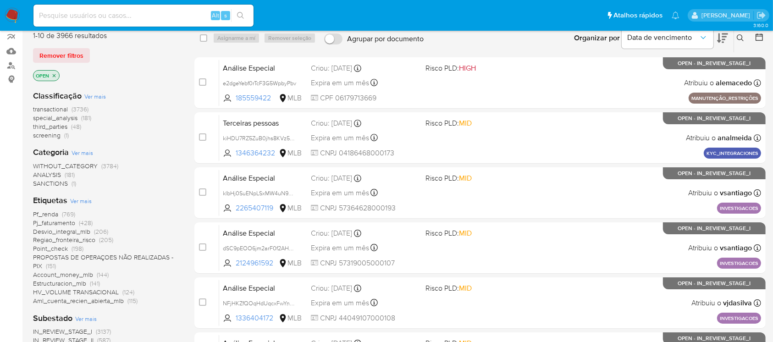
click at [81, 204] on span "Ver mais" at bounding box center [81, 201] width 22 height 8
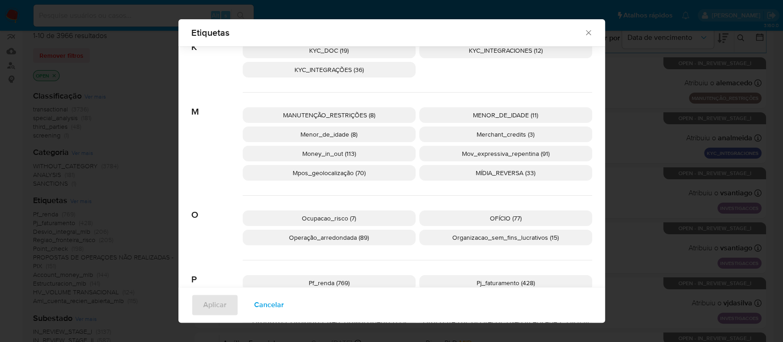
scroll to position [727, 0]
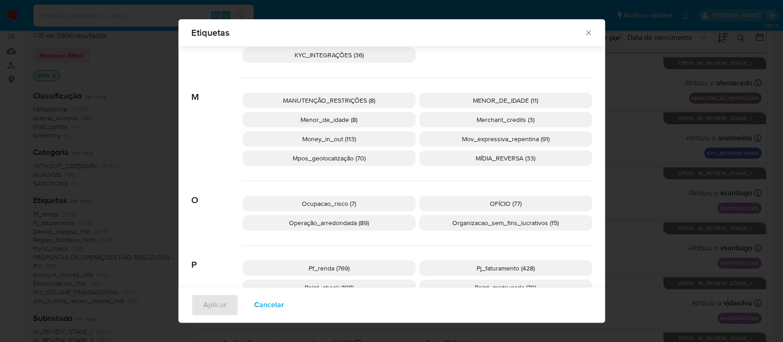
click at [319, 226] on p "Operação_arredondada (89)" at bounding box center [329, 223] width 173 height 16
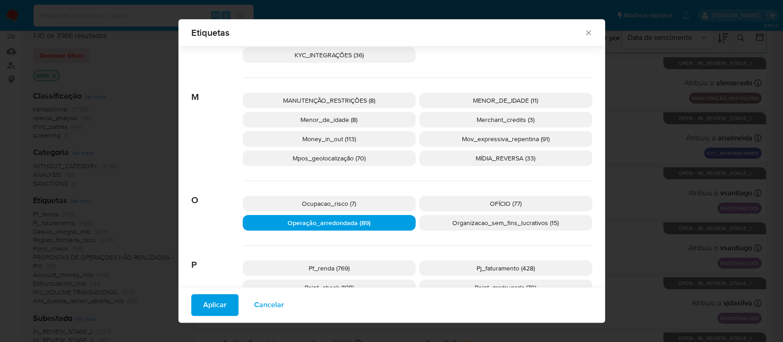
click at [192, 310] on button "Aplicar" at bounding box center [214, 305] width 47 height 22
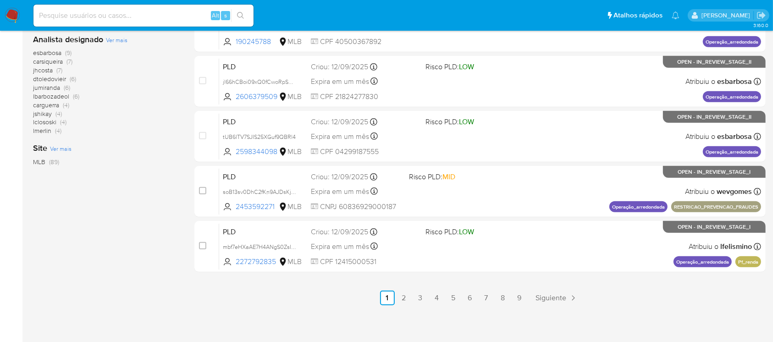
scroll to position [414, 0]
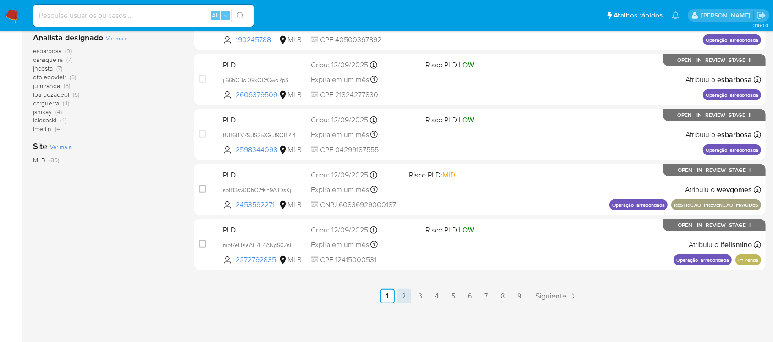
click at [402, 298] on link "2" at bounding box center [404, 296] width 15 height 15
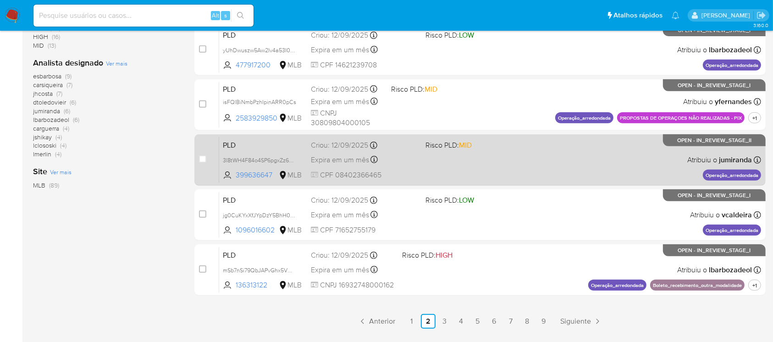
scroll to position [407, 0]
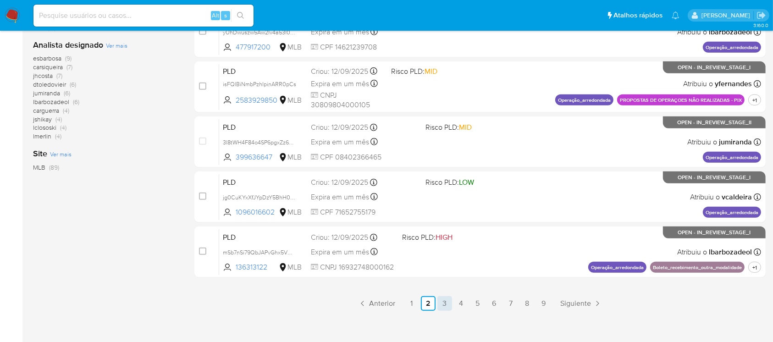
click at [442, 302] on link "3" at bounding box center [444, 303] width 15 height 15
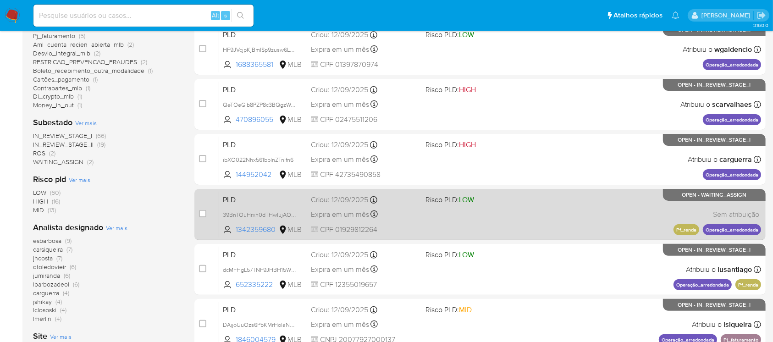
scroll to position [244, 0]
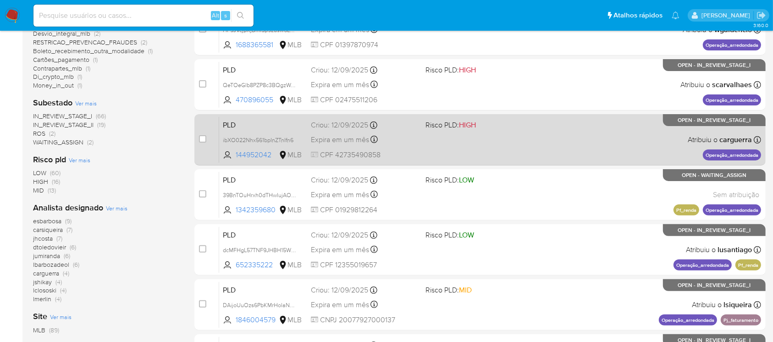
click at [441, 140] on div "PLD ibXO022Nhx561bpInZTnIfn6 144952042 MLB Risco PLD: HIGH Criou: 12/09/2025 Cr…" at bounding box center [490, 139] width 542 height 46
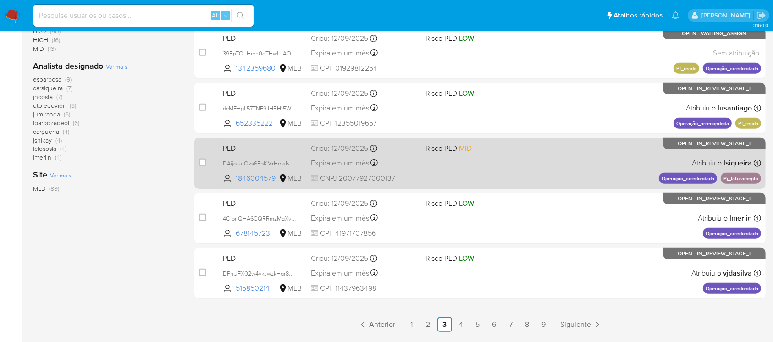
scroll to position [414, 0]
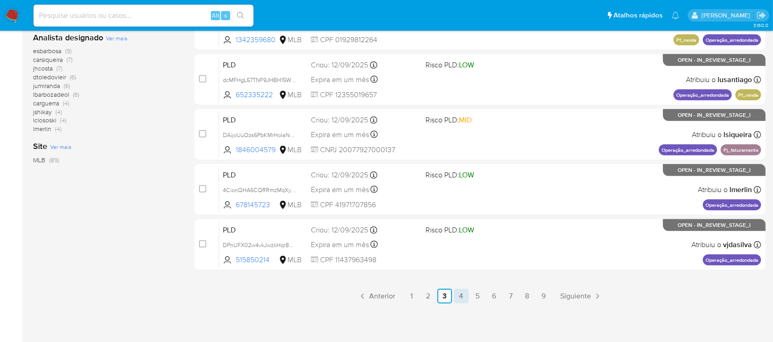
click at [459, 299] on link "4" at bounding box center [461, 296] width 15 height 15
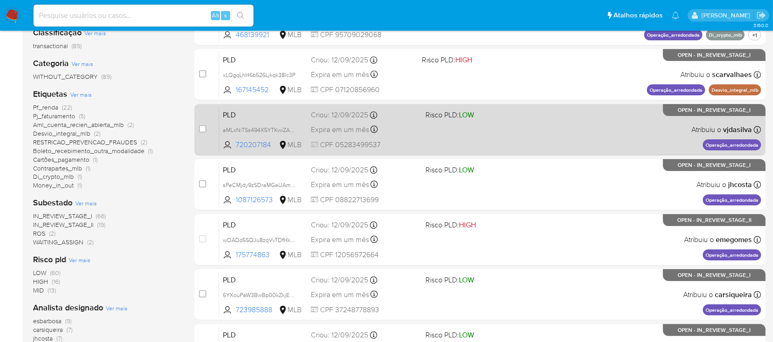
scroll to position [163, 0]
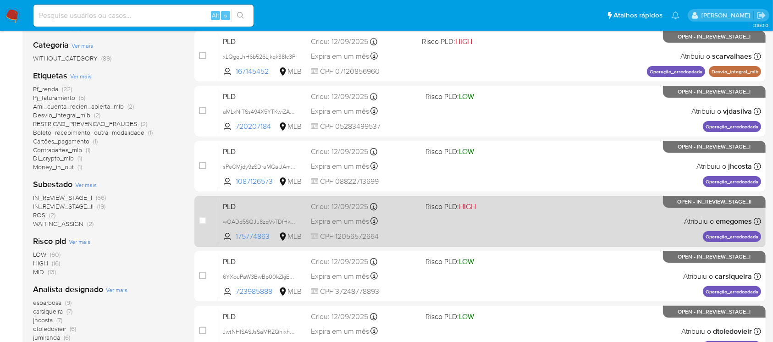
click at [413, 237] on span "CPF 12056572664" at bounding box center [364, 237] width 107 height 10
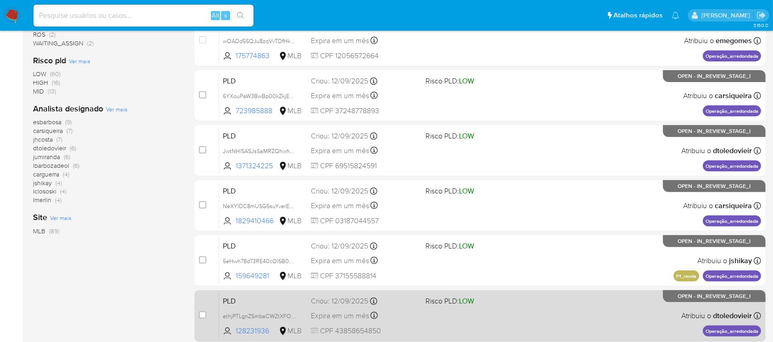
scroll to position [407, 0]
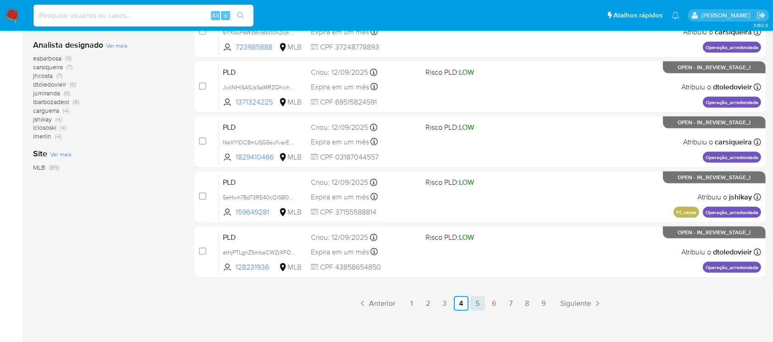
click at [480, 305] on link "5" at bounding box center [477, 303] width 15 height 15
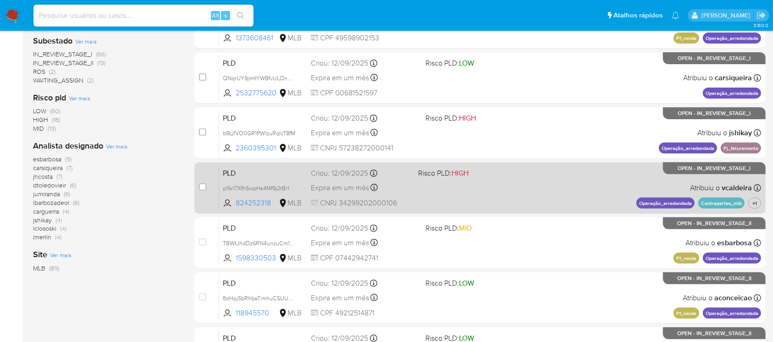
scroll to position [326, 0]
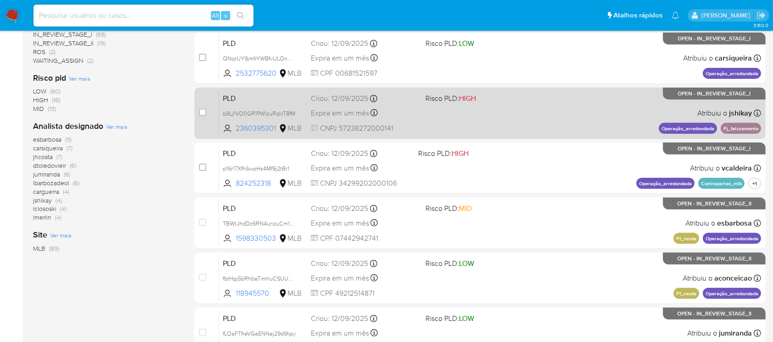
click at [429, 127] on div "PLD b9LjfVO0GR1PWIzuRqlcT8fM 2360395301 MLB Risco PLD: HIGH Criou: 12/09/2025 C…" at bounding box center [490, 113] width 542 height 46
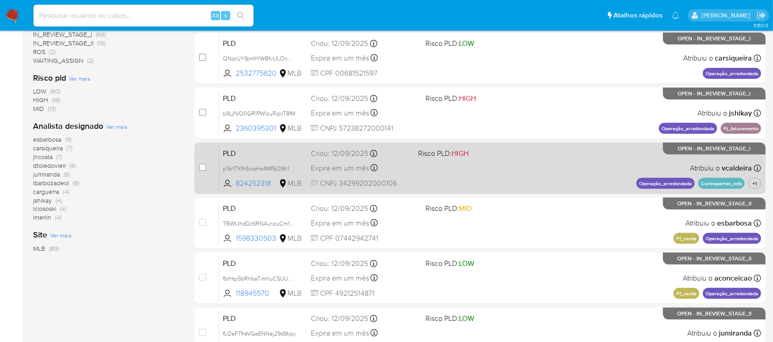
scroll to position [414, 0]
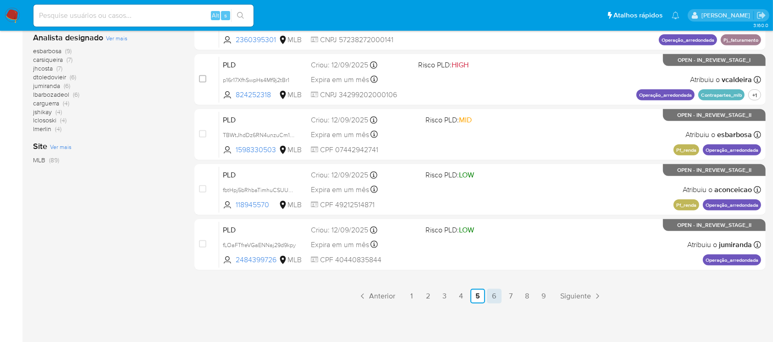
click at [497, 301] on link "6" at bounding box center [494, 296] width 15 height 15
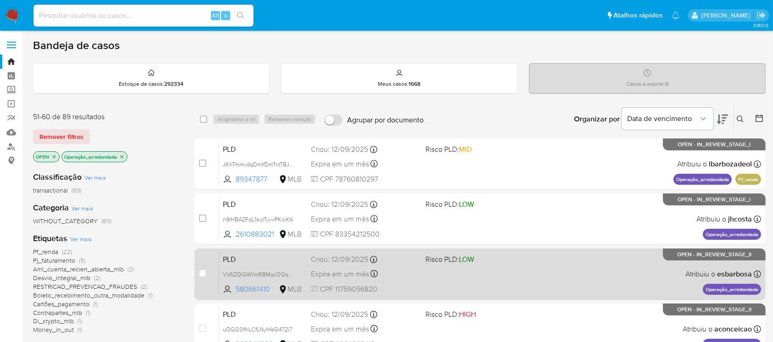
scroll to position [81, 0]
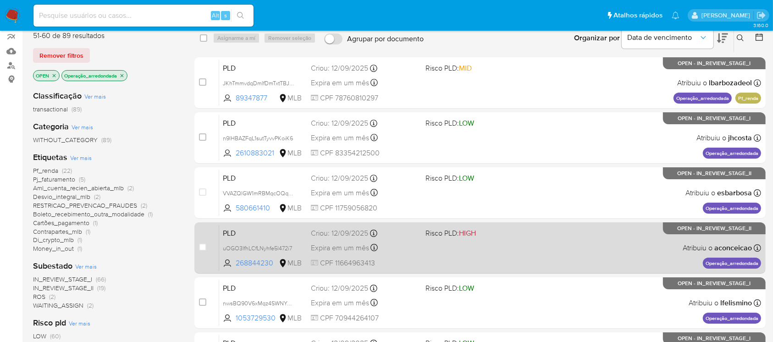
click at [442, 256] on div "PLD uOGO3IfhLCfLNyhfe5l472i7 268844230 MLB Risco PLD: HIGH Criou: 12/09/2025 Cr…" at bounding box center [490, 248] width 542 height 46
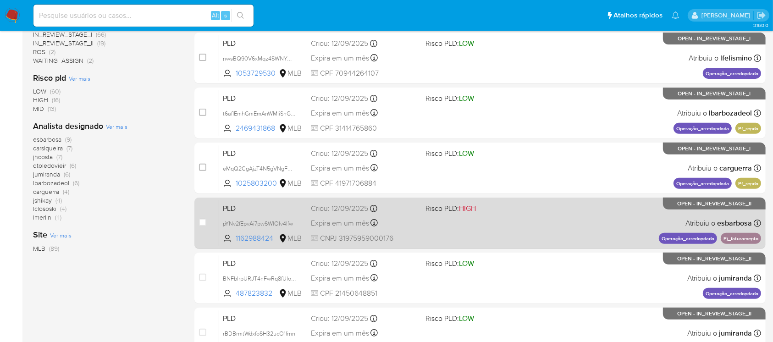
scroll to position [414, 0]
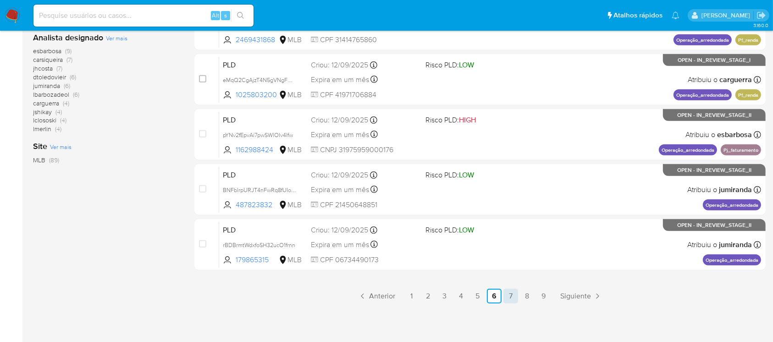
click at [506, 298] on link "7" at bounding box center [510, 296] width 15 height 15
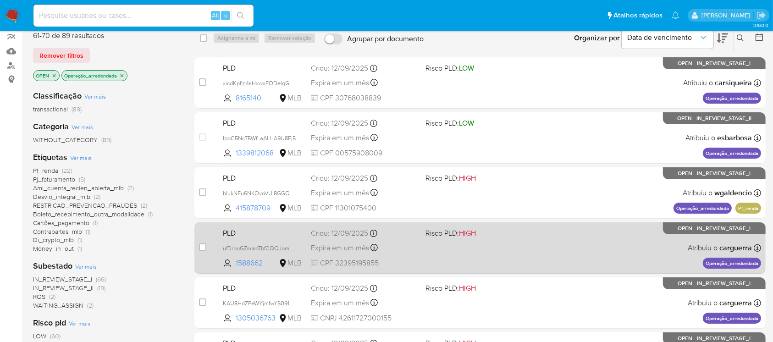
scroll to position [163, 0]
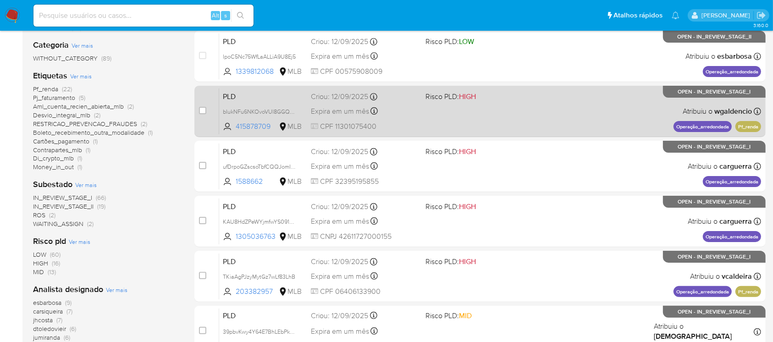
click at [419, 127] on div "PLD bIukNFu6NKOvoVUl8GGQt0SC 415878709 MLB Risco PLD: HIGH Criou: 12/09/2025 Cr…" at bounding box center [490, 111] width 542 height 46
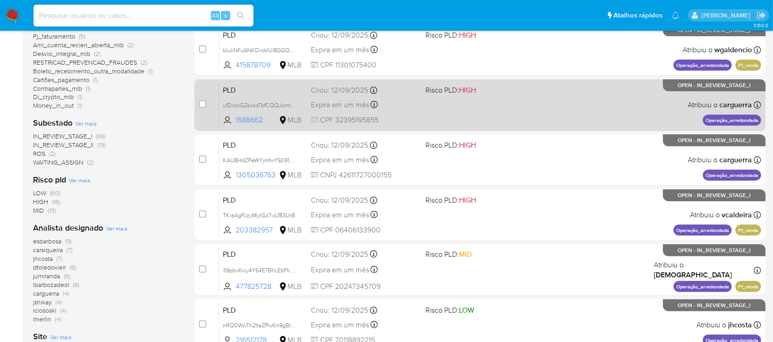
scroll to position [244, 0]
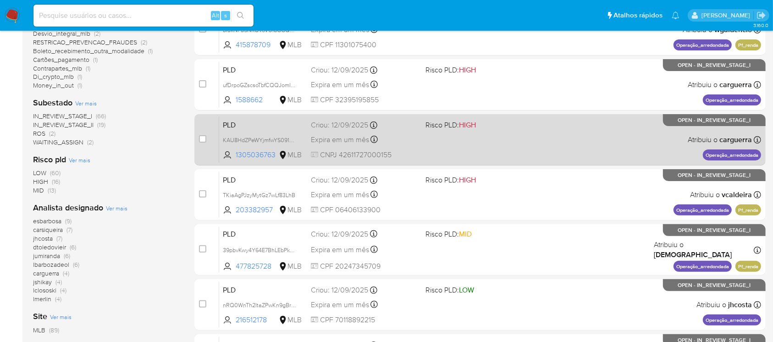
click at [439, 156] on div "PLD KAU8HdZPeWYjmfwYS091ouX7 1305036763 MLB Risco PLD: HIGH Criou: 12/09/2025 C…" at bounding box center [490, 139] width 542 height 46
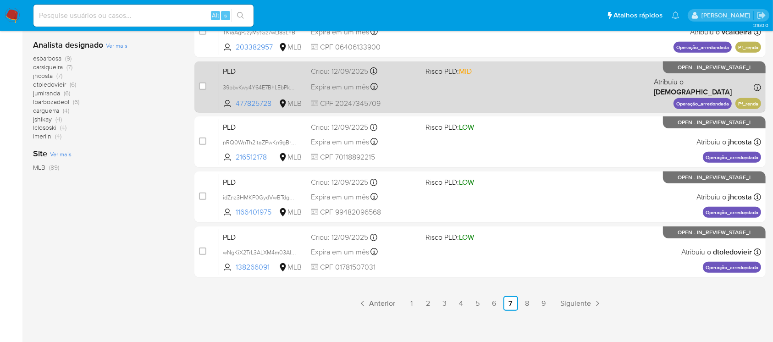
scroll to position [414, 0]
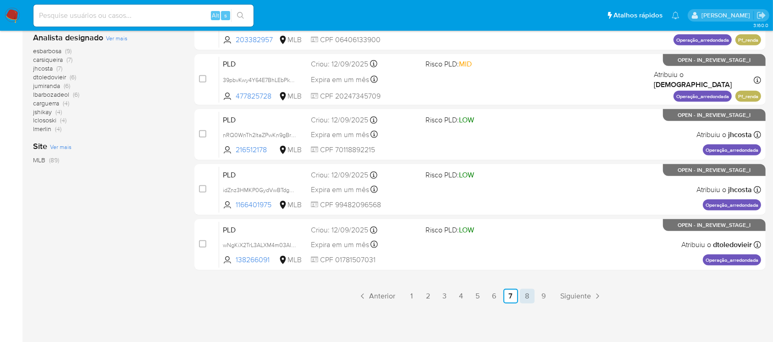
click at [530, 296] on link "8" at bounding box center [527, 296] width 15 height 15
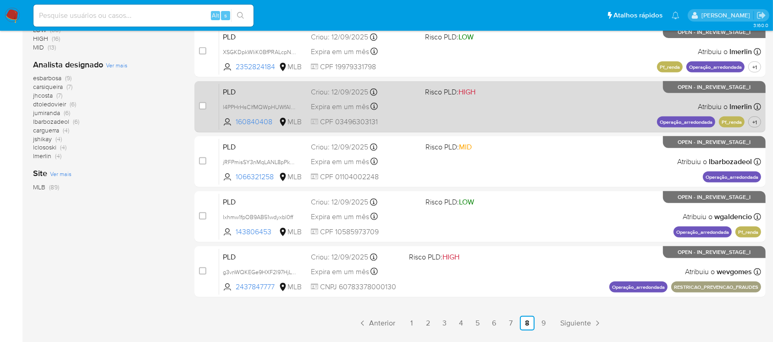
scroll to position [407, 0]
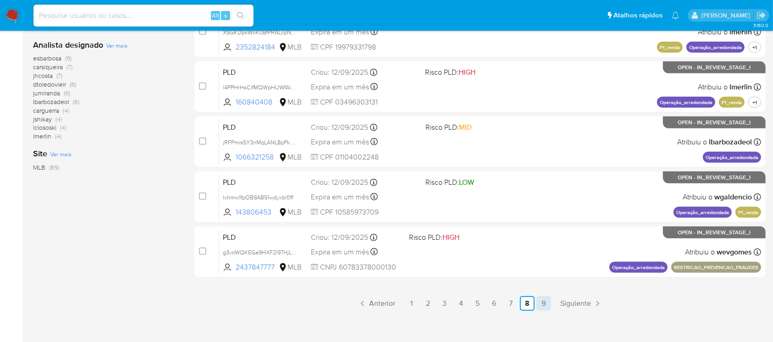
click at [538, 302] on link "9" at bounding box center [543, 303] width 15 height 15
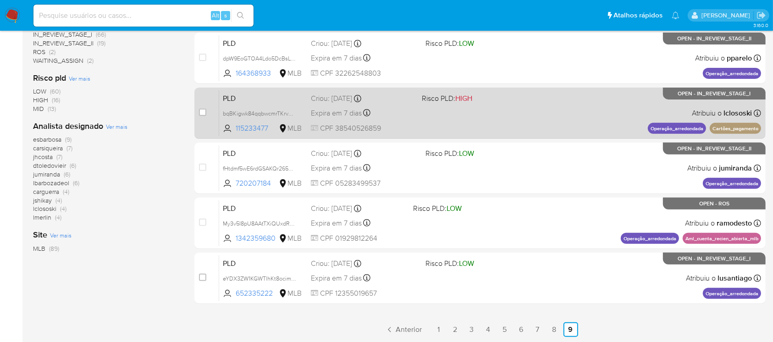
scroll to position [359, 0]
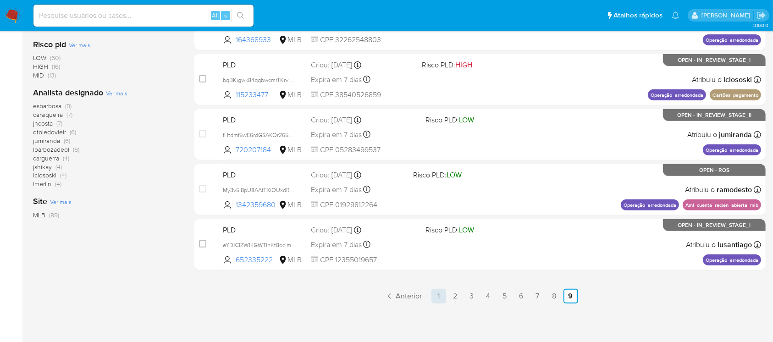
click at [436, 299] on link "1" at bounding box center [438, 296] width 15 height 15
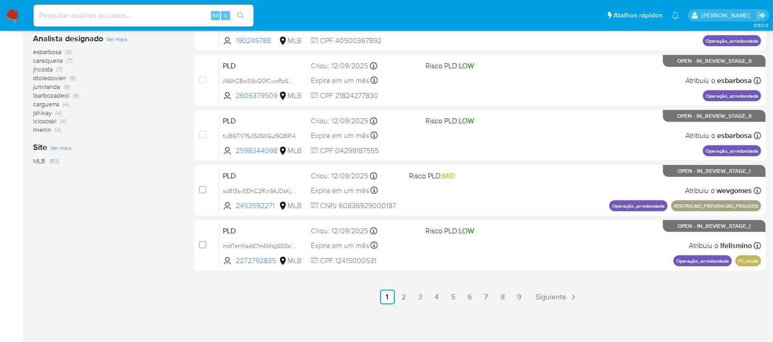
scroll to position [414, 0]
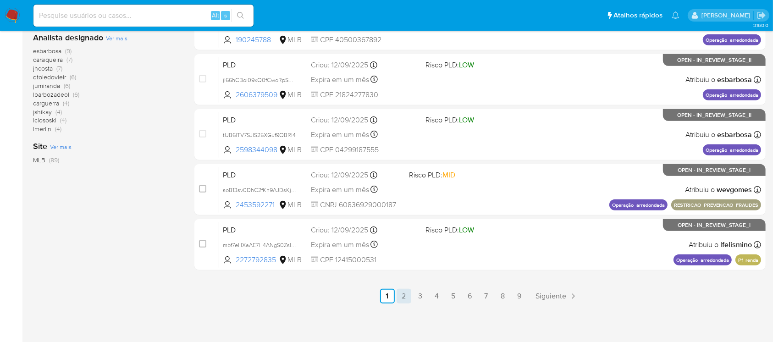
click at [405, 298] on link "2" at bounding box center [404, 296] width 15 height 15
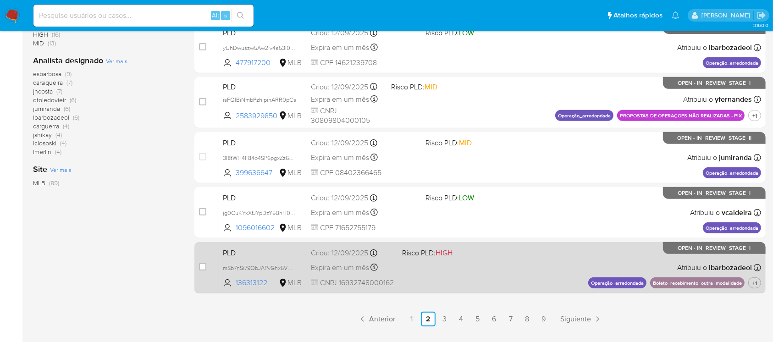
scroll to position [407, 0]
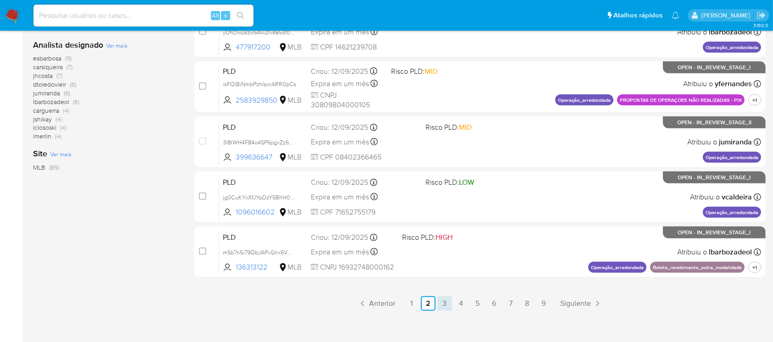
click at [449, 303] on link "3" at bounding box center [444, 303] width 15 height 15
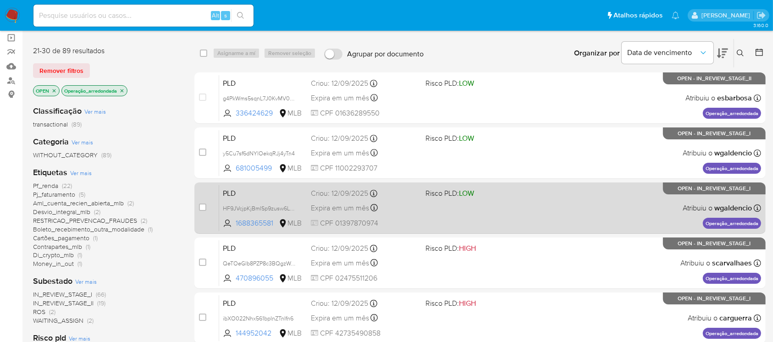
scroll to position [81, 0]
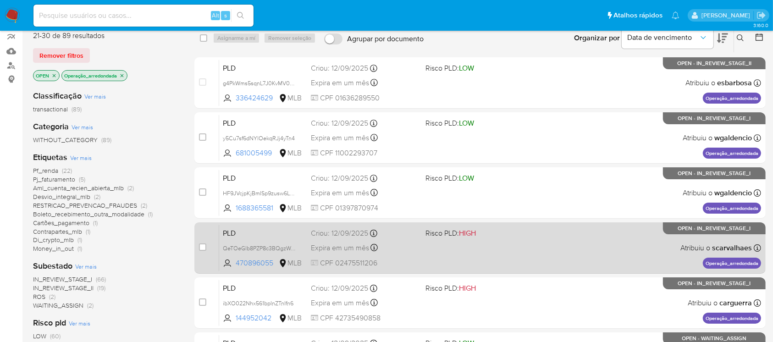
click at [437, 259] on div "PLD QeTOeGlb8PZP8c3BQgzWeyM6 470896055 MLB Risco PLD: HIGH Criou: 12/09/2025 Cr…" at bounding box center [490, 248] width 542 height 46
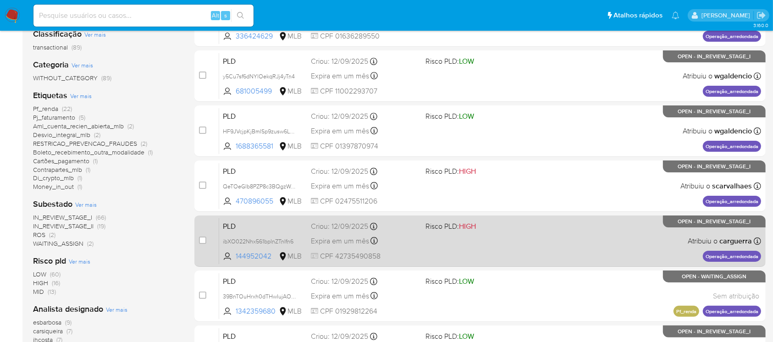
scroll to position [163, 0]
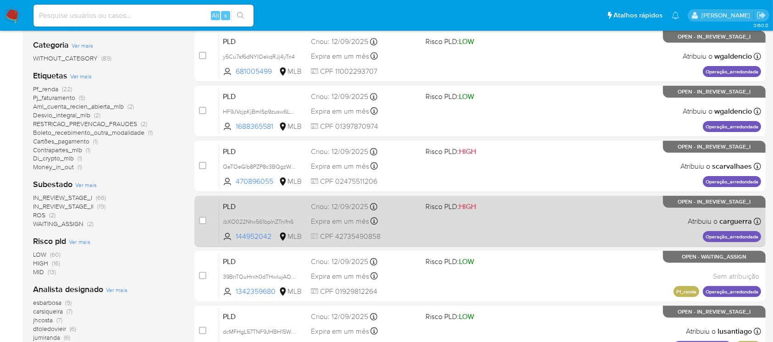
click at [422, 226] on div "PLD ibXO022Nhx561bpInZTnIfn6 144952042 MLB Risco PLD: HIGH Criou: 12/09/2025 Cr…" at bounding box center [490, 221] width 542 height 46
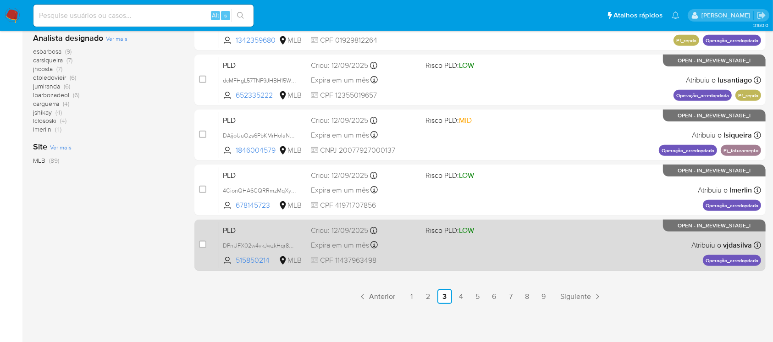
scroll to position [414, 0]
click at [435, 253] on div "PLD DPnUFX02w4vkJwzkHqr8kuO5 515850214 MLB Risco PLD: LOW Criou: 12/09/2025 Cri…" at bounding box center [490, 244] width 542 height 46
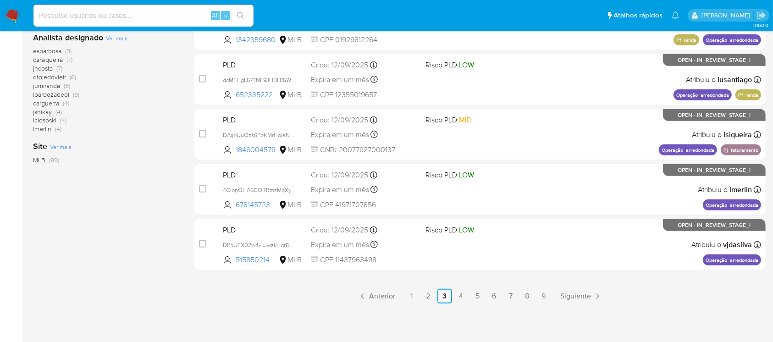
click at [7, 18] on img at bounding box center [13, 16] width 16 height 16
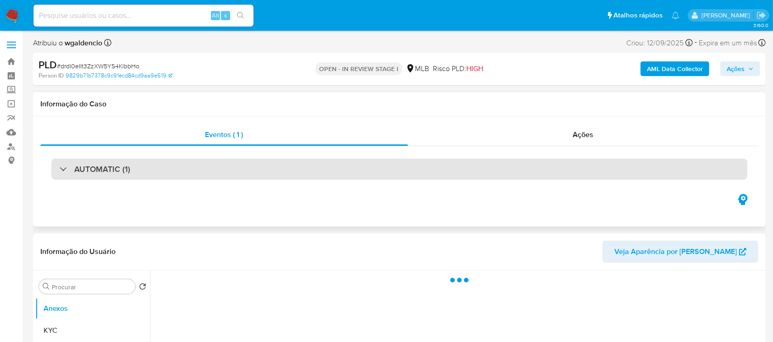
click at [181, 178] on div "AUTOMATIC (1)" at bounding box center [399, 169] width 696 height 21
select select "10"
click at [157, 168] on div "AUTOMATIC (1)" at bounding box center [399, 169] width 696 height 21
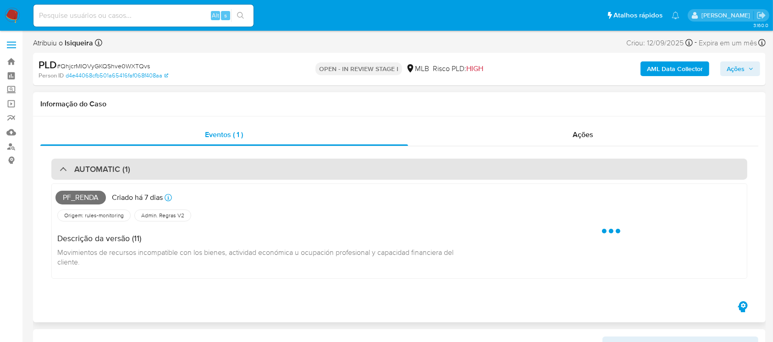
select select "10"
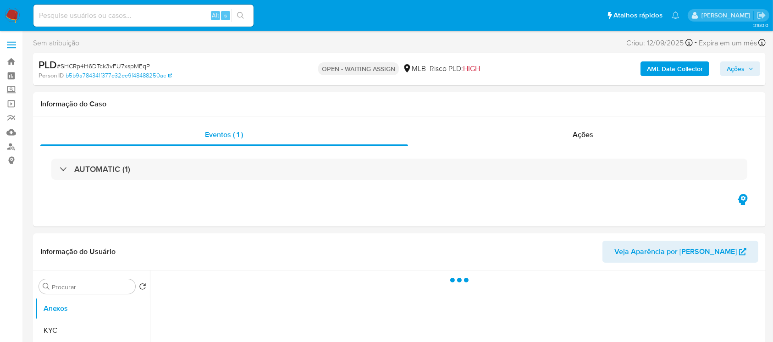
click at [233, 169] on div "AUTOMATIC (1)" at bounding box center [399, 169] width 696 height 21
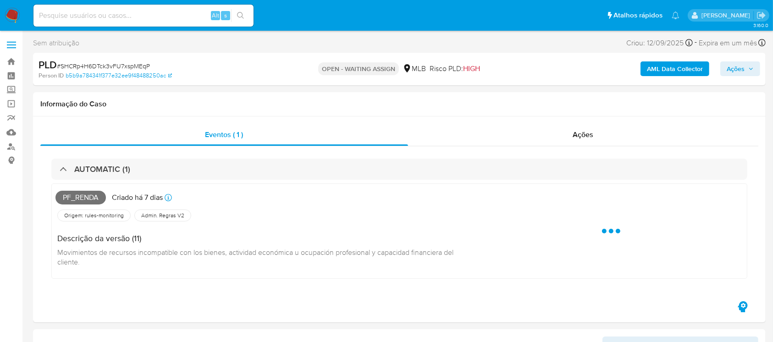
select select "10"
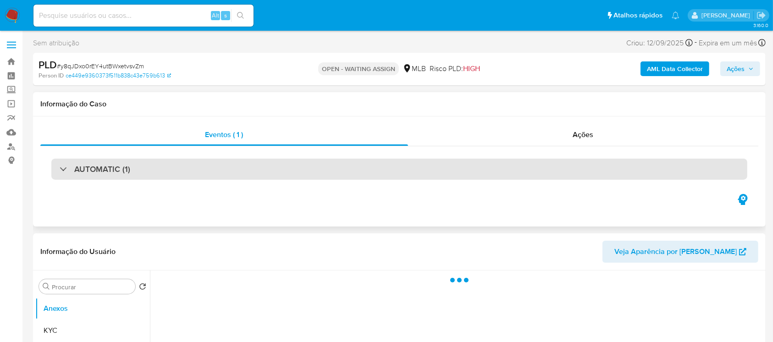
click at [128, 176] on div "AUTOMATIC (1)" at bounding box center [399, 169] width 696 height 21
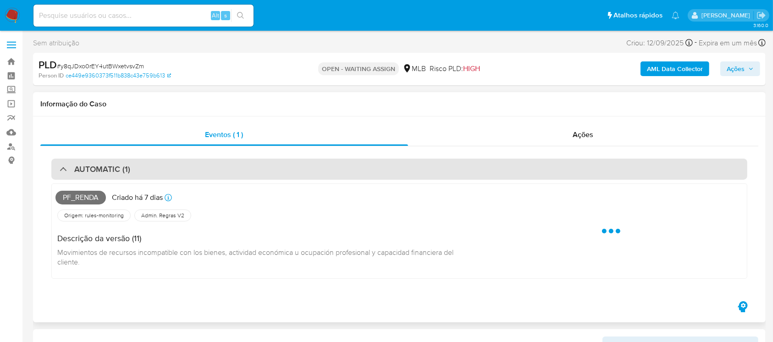
select select "10"
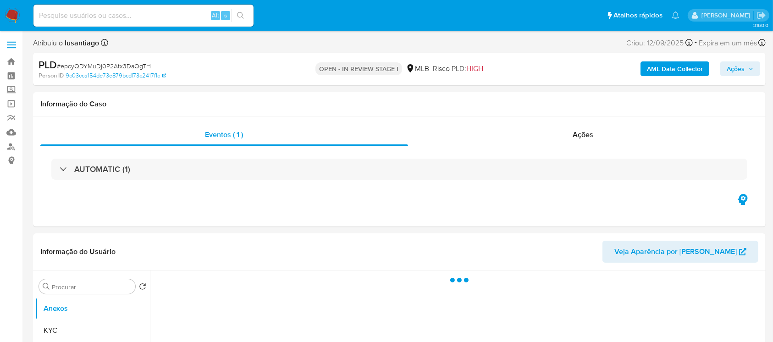
click at [218, 177] on div "AUTOMATIC (1)" at bounding box center [399, 169] width 696 height 21
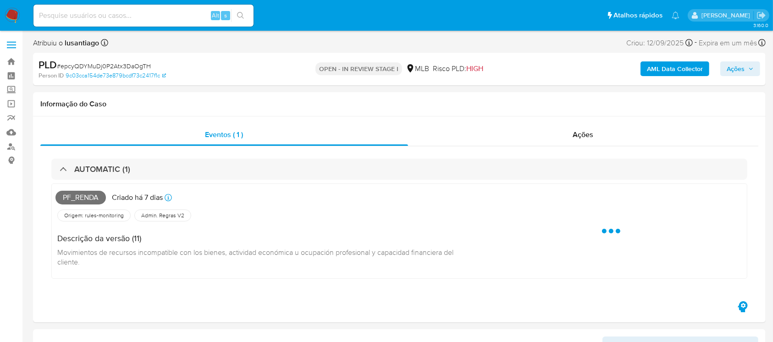
select select "10"
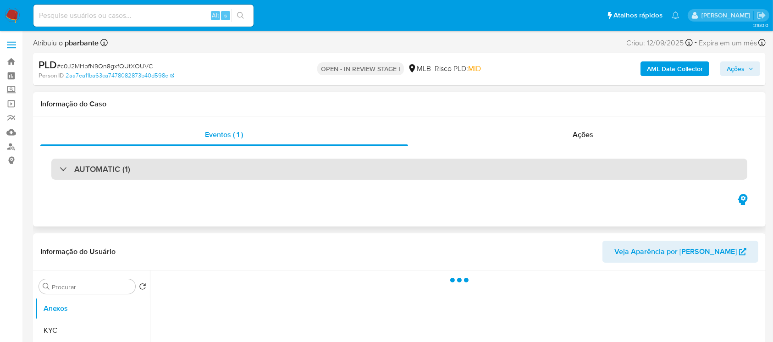
click at [252, 168] on div "AUTOMATIC (1)" at bounding box center [399, 169] width 696 height 21
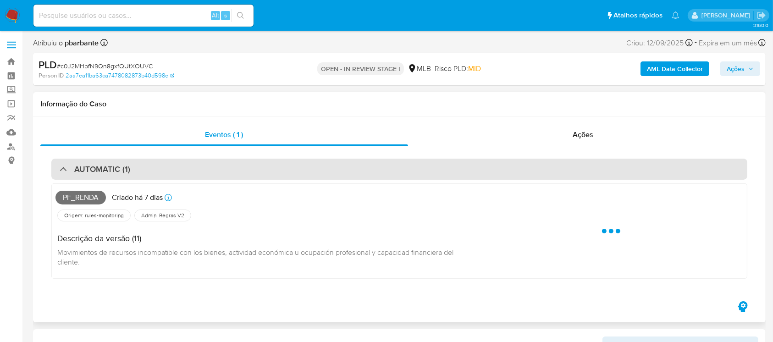
select select "10"
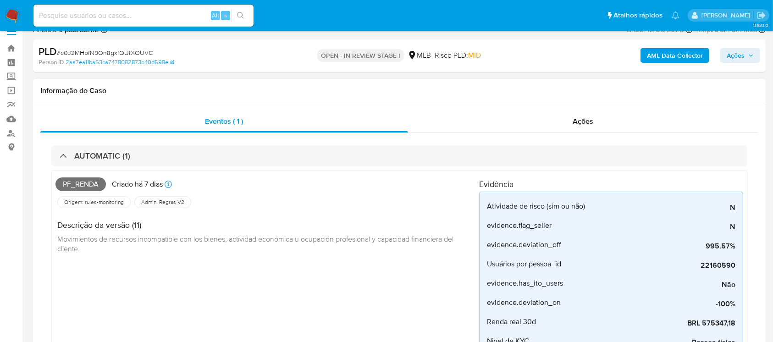
scroll to position [81, 0]
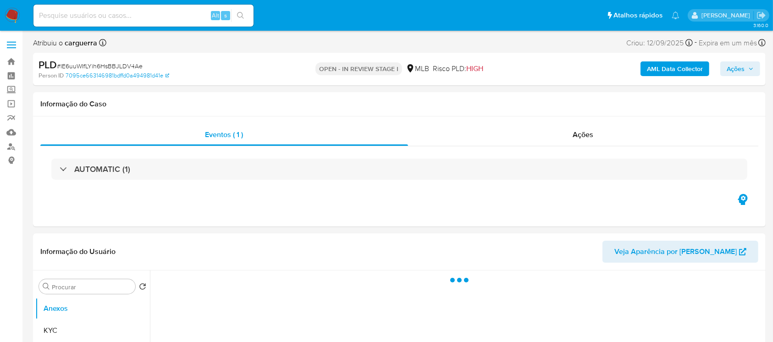
select select "10"
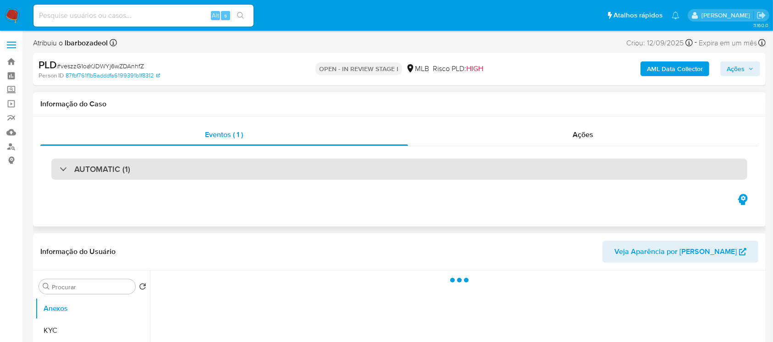
click at [313, 171] on div "AUTOMATIC (1)" at bounding box center [399, 169] width 696 height 21
select select "10"
click at [257, 176] on div "AUTOMATIC (1)" at bounding box center [399, 169] width 696 height 21
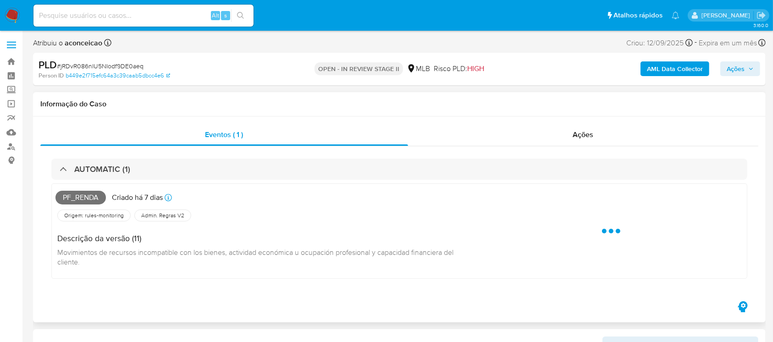
select select "10"
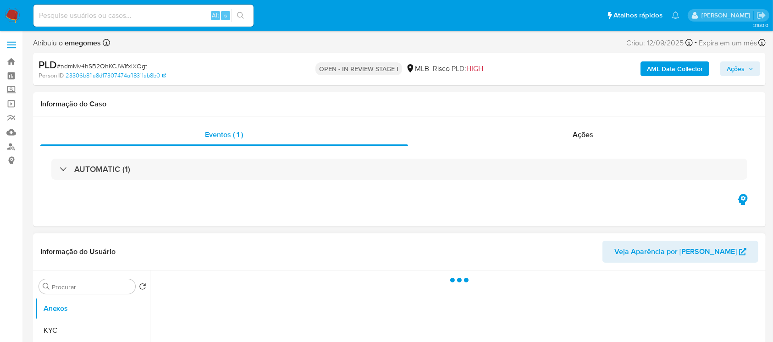
select select "10"
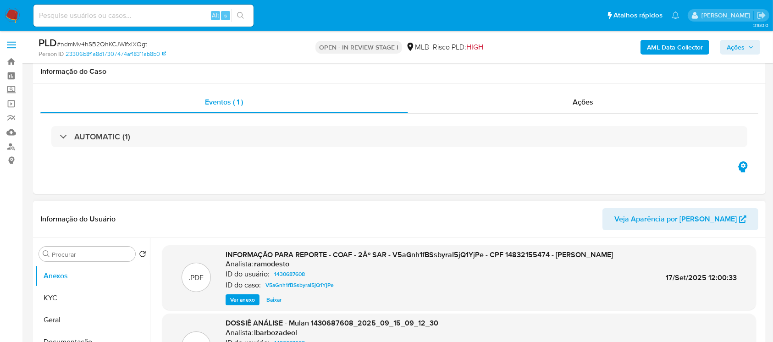
scroll to position [81, 0]
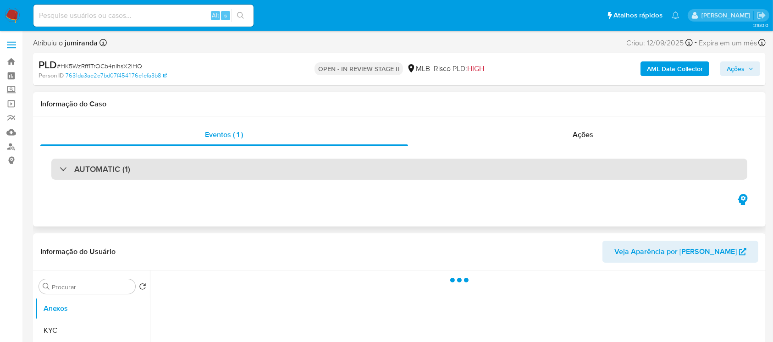
click at [291, 176] on div "AUTOMATIC (1)" at bounding box center [399, 169] width 696 height 21
select select "10"
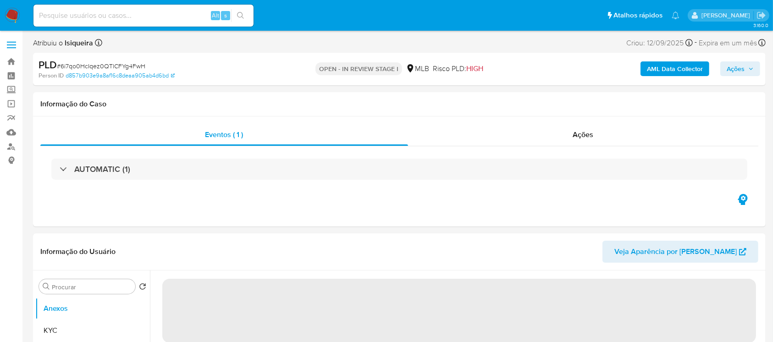
select select "10"
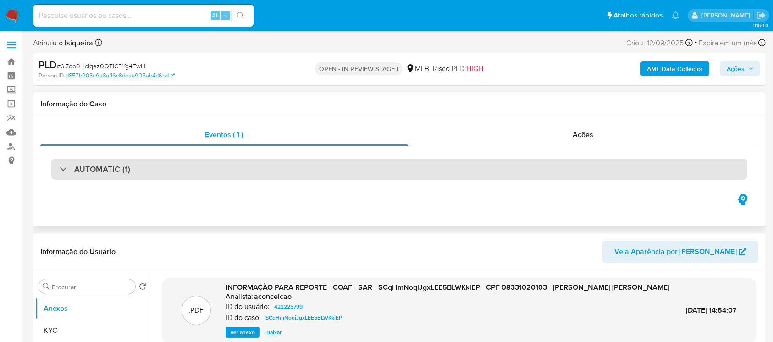
click at [324, 171] on div "AUTOMATIC (1)" at bounding box center [399, 169] width 696 height 21
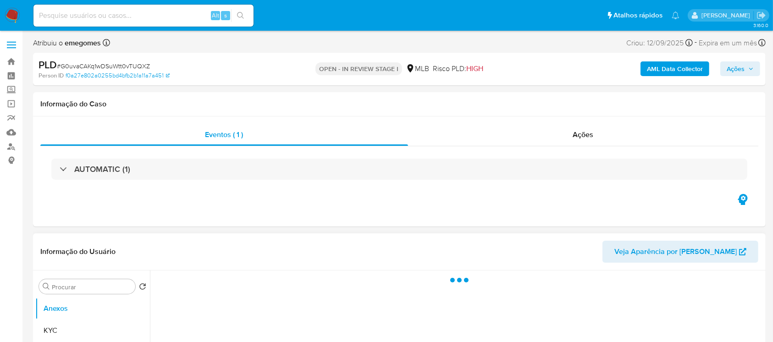
select select "10"
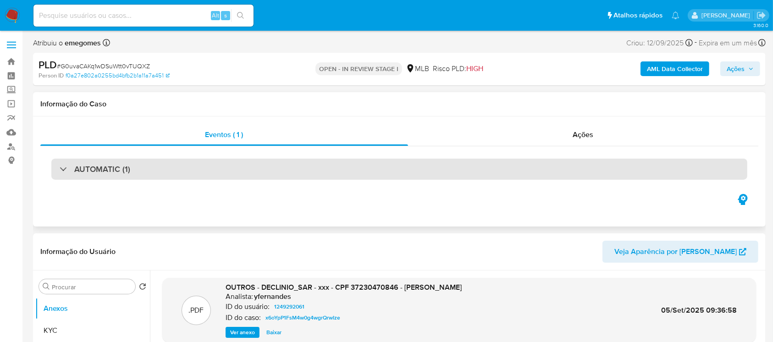
click at [319, 176] on div "AUTOMATIC (1)" at bounding box center [399, 169] width 696 height 21
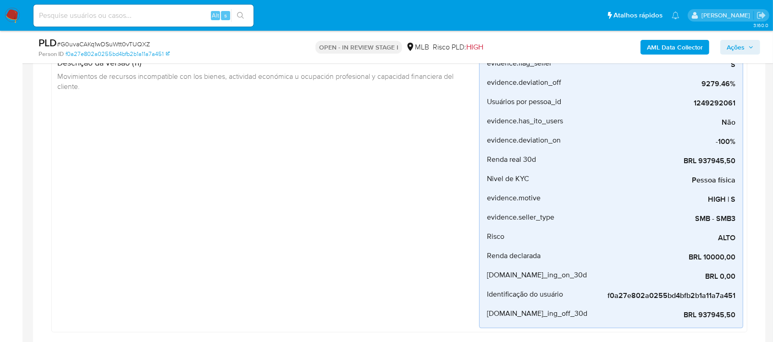
scroll to position [163, 0]
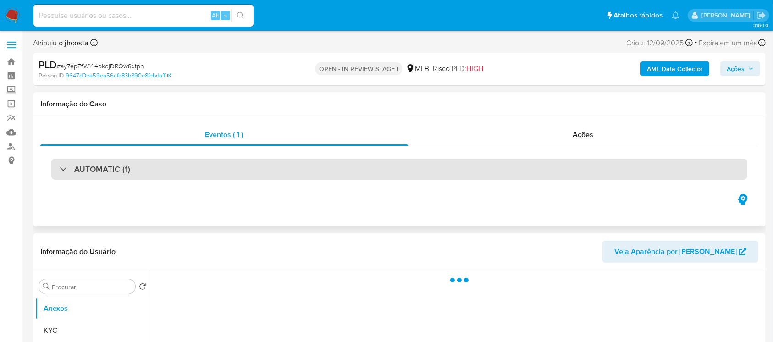
click at [191, 173] on div "AUTOMATIC (1)" at bounding box center [399, 169] width 696 height 21
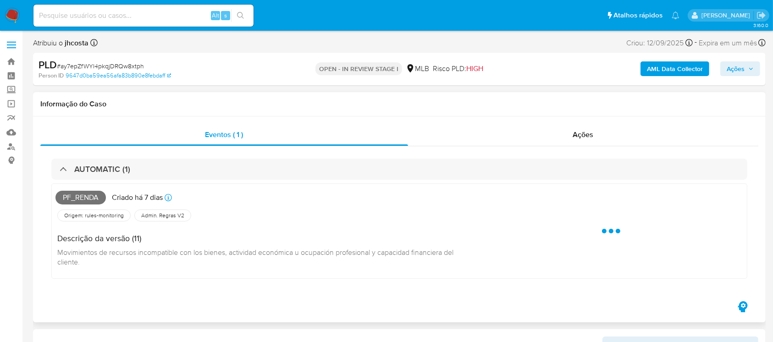
select select "10"
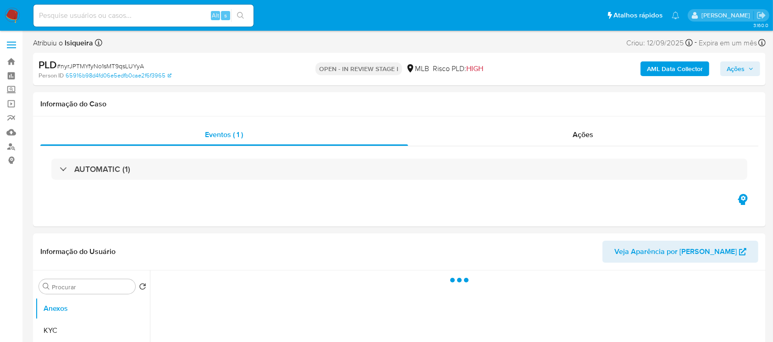
select select "10"
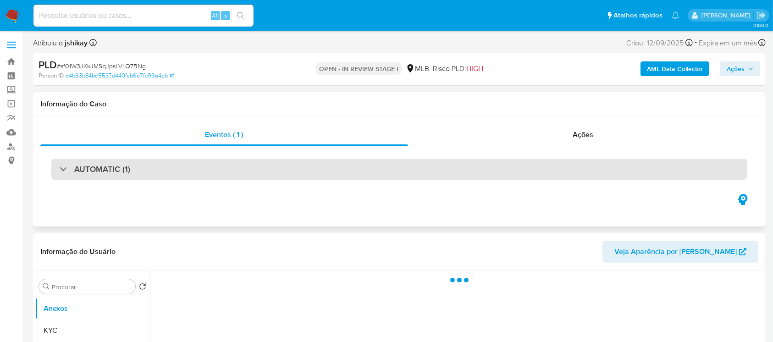
click at [253, 176] on div "AUTOMATIC (1)" at bounding box center [399, 169] width 696 height 21
select select "10"
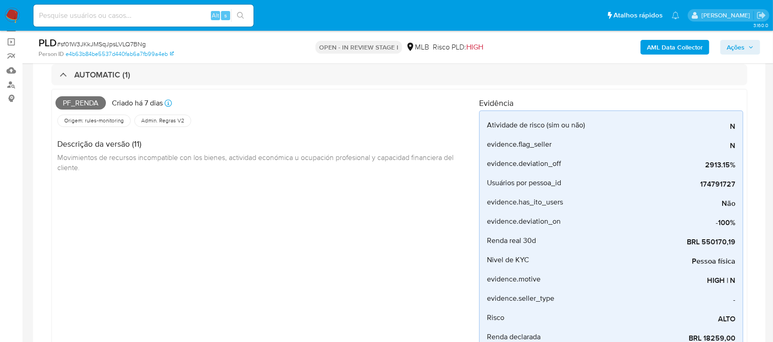
scroll to position [81, 0]
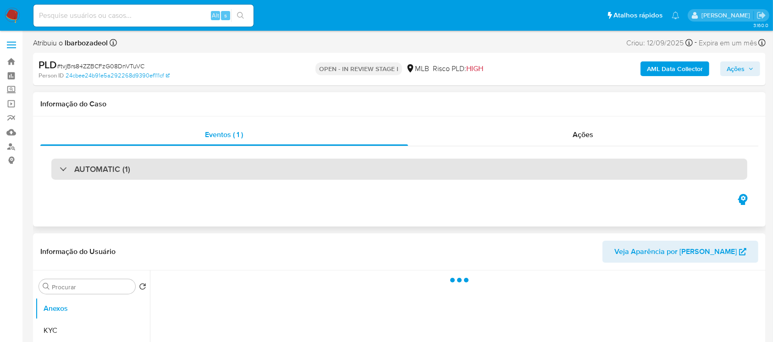
click at [342, 170] on div "AUTOMATIC (1)" at bounding box center [399, 169] width 696 height 21
select select "10"
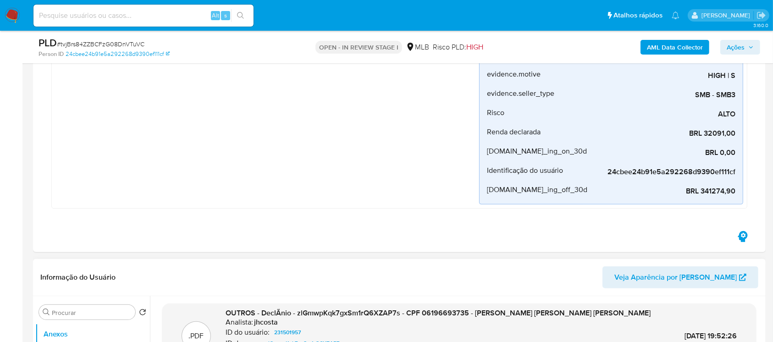
scroll to position [326, 0]
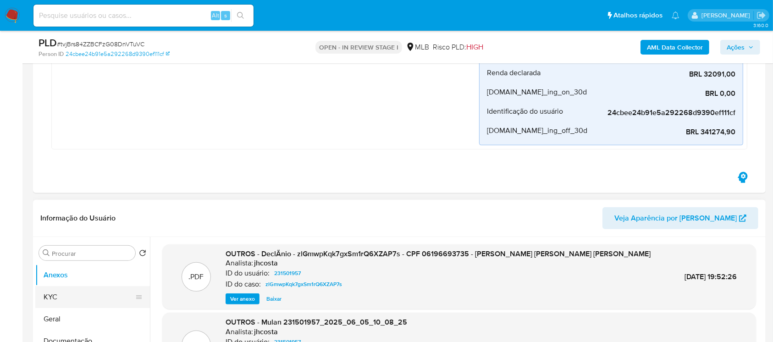
click at [62, 297] on button "KYC" at bounding box center [88, 297] width 107 height 22
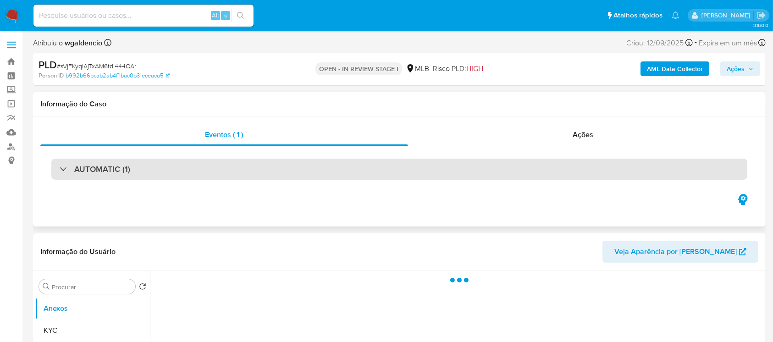
click at [282, 171] on div "AUTOMATIC (1)" at bounding box center [399, 169] width 696 height 21
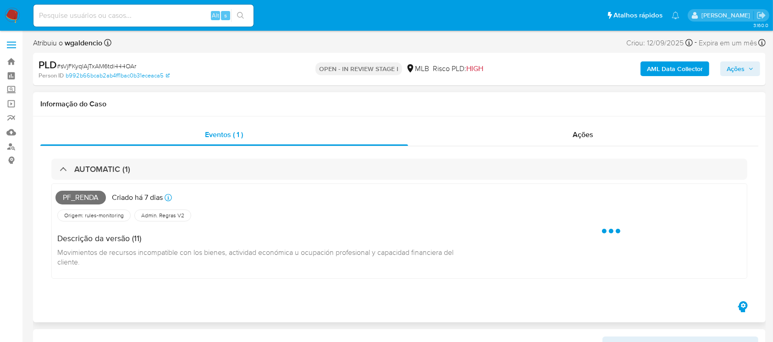
select select "10"
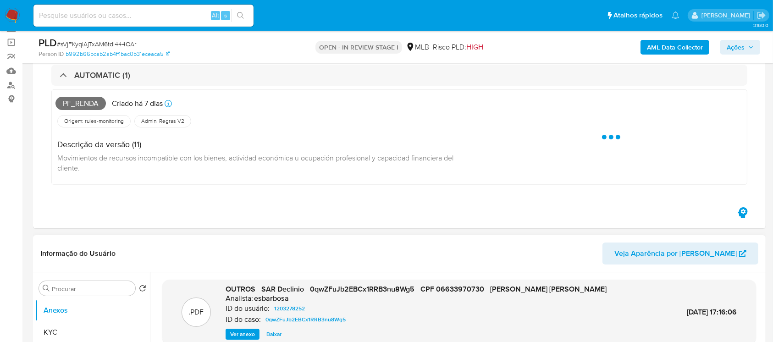
scroll to position [81, 0]
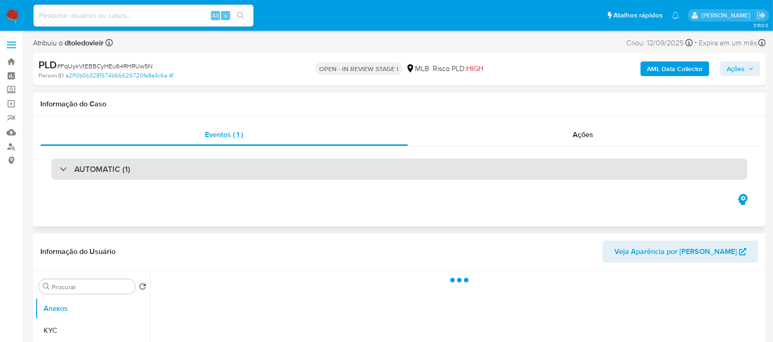
click at [276, 172] on div "AUTOMATIC (1)" at bounding box center [399, 169] width 696 height 21
select select "10"
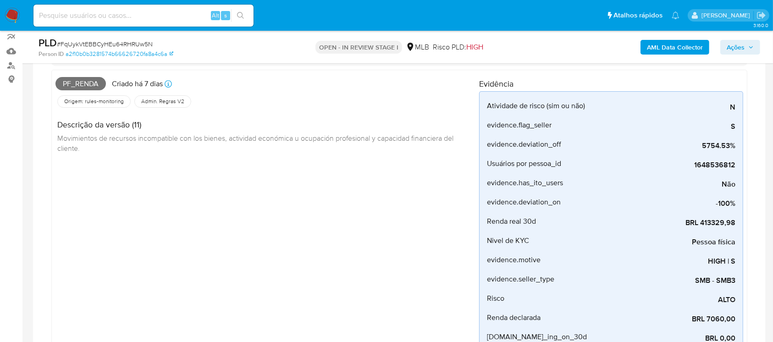
scroll to position [163, 0]
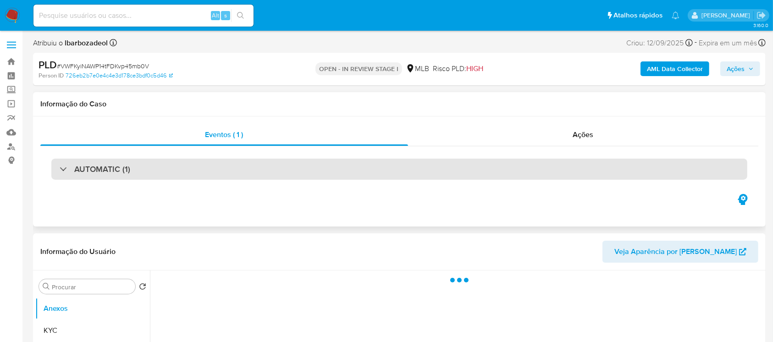
click at [231, 174] on div "AUTOMATIC (1)" at bounding box center [399, 169] width 696 height 21
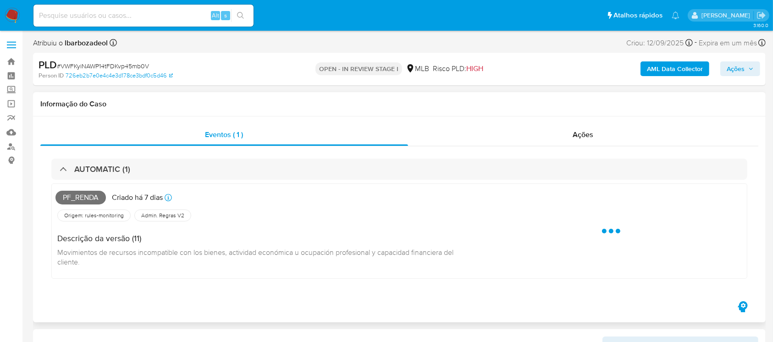
select select "10"
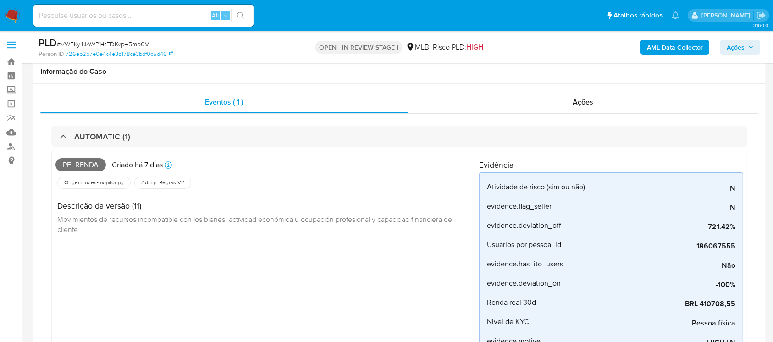
scroll to position [81, 0]
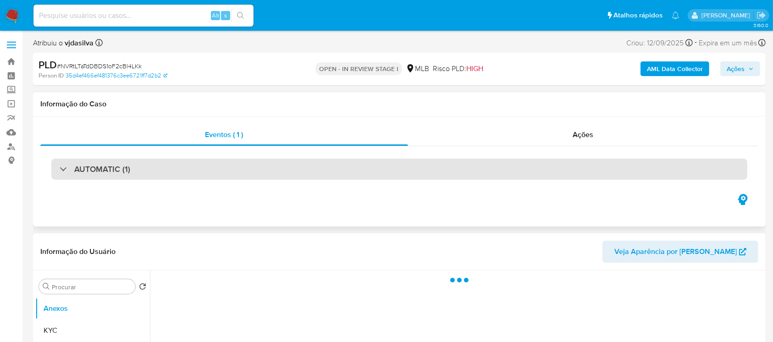
click at [284, 179] on div "AUTOMATIC (1)" at bounding box center [399, 169] width 696 height 21
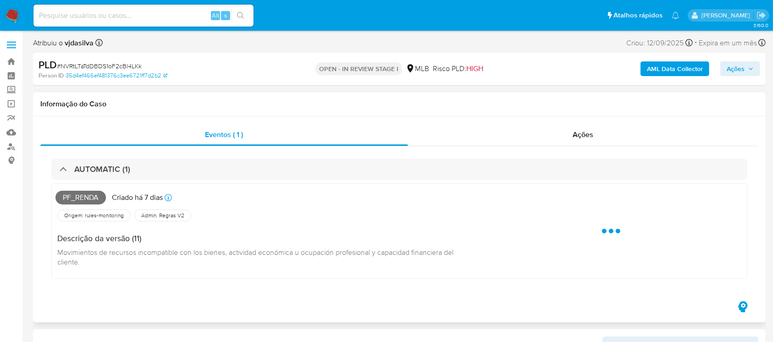
select select "10"
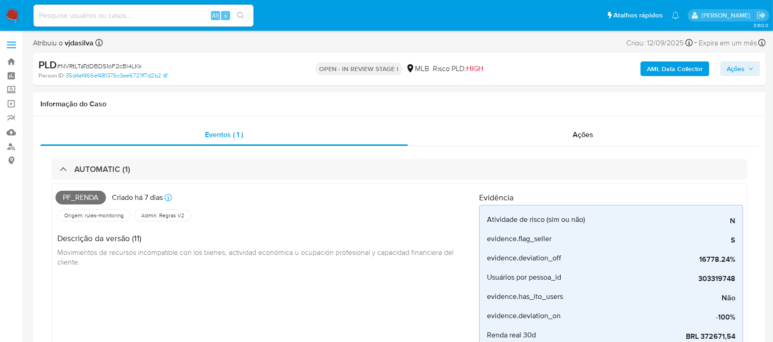
click at [95, 63] on span "# NVRtLTaTdDBDS1oF2cBl4LKk" at bounding box center [99, 65] width 85 height 9
copy span "NVRtLTaTdDBDS1oF2cBl4LKk"
click at [13, 19] on img at bounding box center [13, 16] width 16 height 16
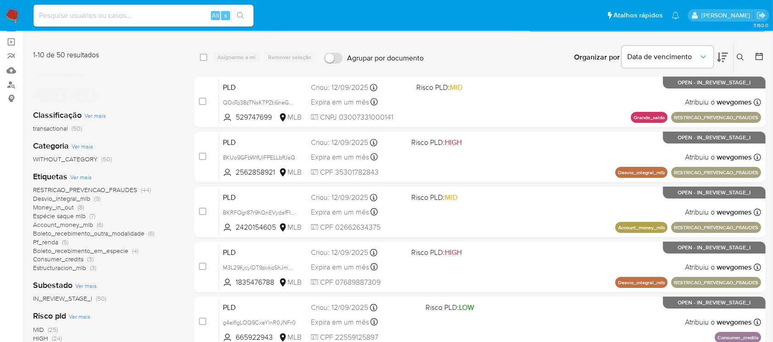
scroll to position [81, 0]
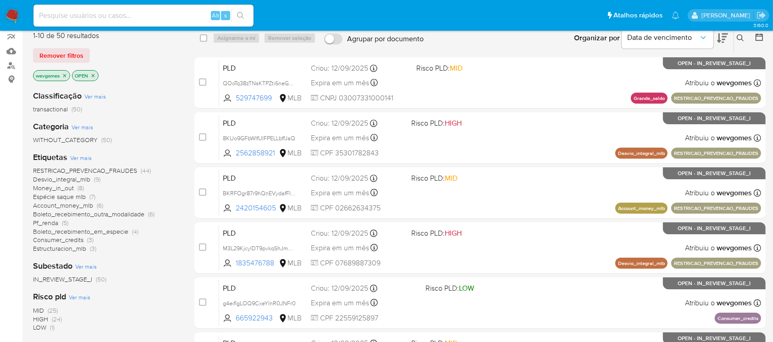
click at [64, 75] on icon "close-filter" at bounding box center [65, 76] width 6 height 6
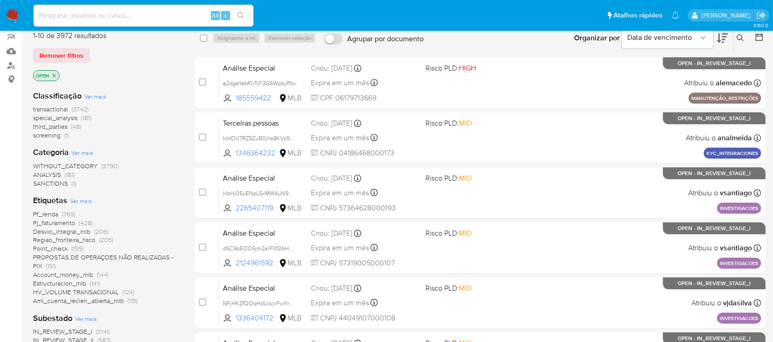
click at [44, 215] on span "Pf_renda" at bounding box center [45, 214] width 25 height 9
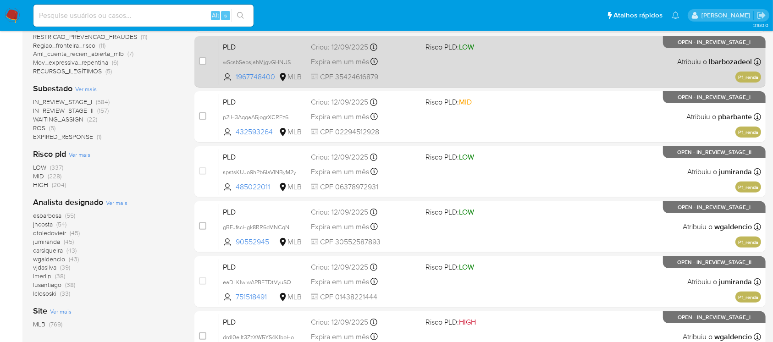
scroll to position [414, 0]
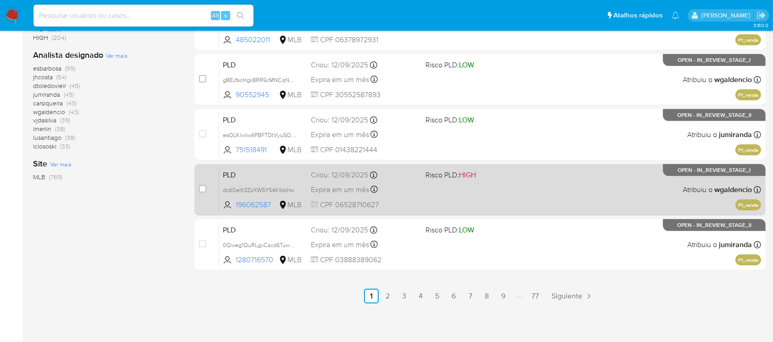
click at [447, 210] on div "PLD drdl0eIIt3ZzXW5YS4KlbbHo 196062587 MLB Risco PLD: HIGH Criou: 12/09/2025 Cr…" at bounding box center [490, 189] width 542 height 46
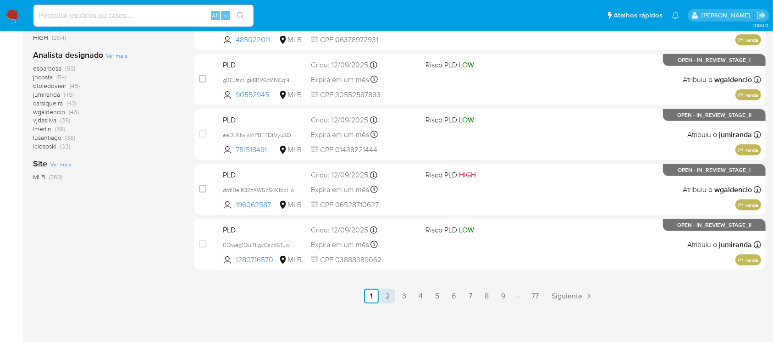
click at [391, 295] on link "2" at bounding box center [388, 296] width 15 height 15
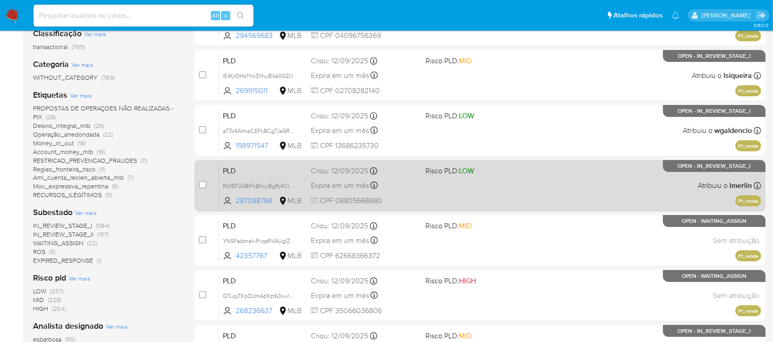
scroll to position [244, 0]
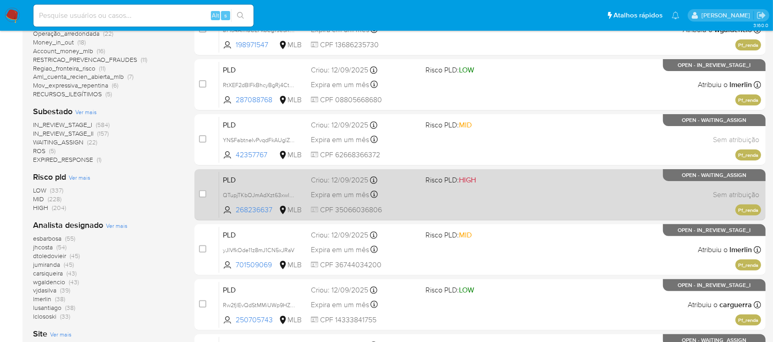
click at [444, 208] on div "PLD QTupjTKbOJmAdXzt63xwl4TP 268236637 MLB Risco PLD: HIGH Criou: 12/09/2025 Cr…" at bounding box center [490, 194] width 542 height 46
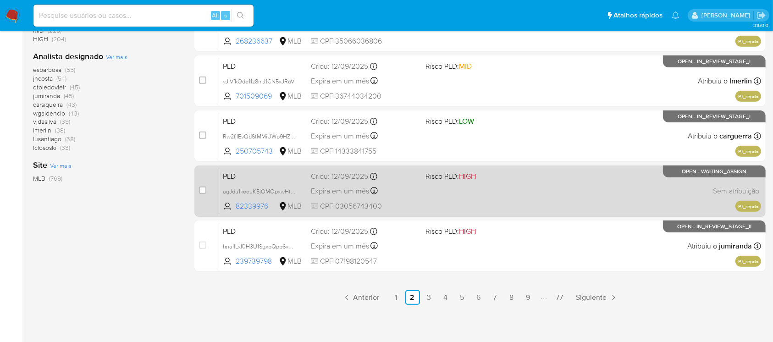
scroll to position [414, 0]
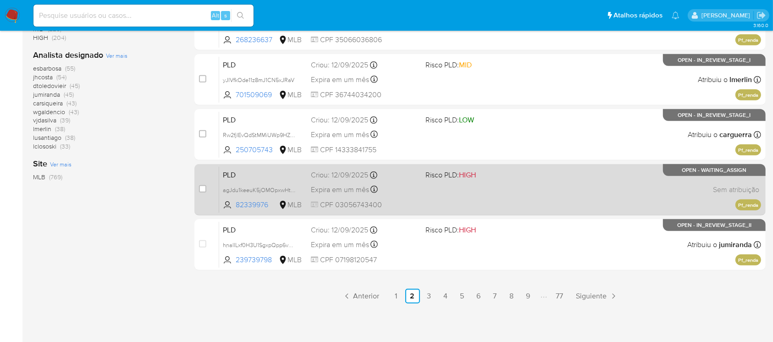
click at [397, 187] on div "Expira em um mês Expira em 27/10/2025 00:37:55" at bounding box center [364, 189] width 107 height 12
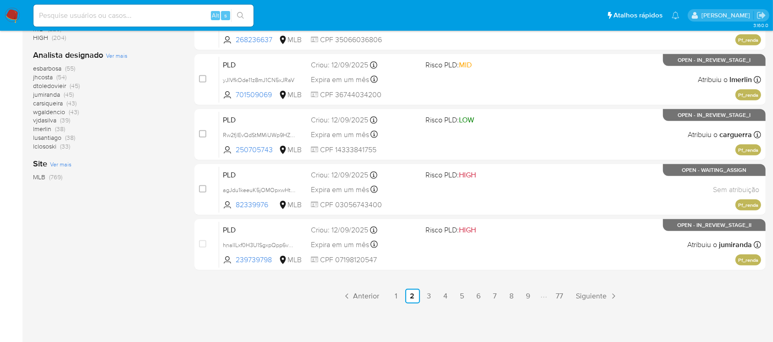
click at [427, 295] on link "3" at bounding box center [429, 296] width 15 height 15
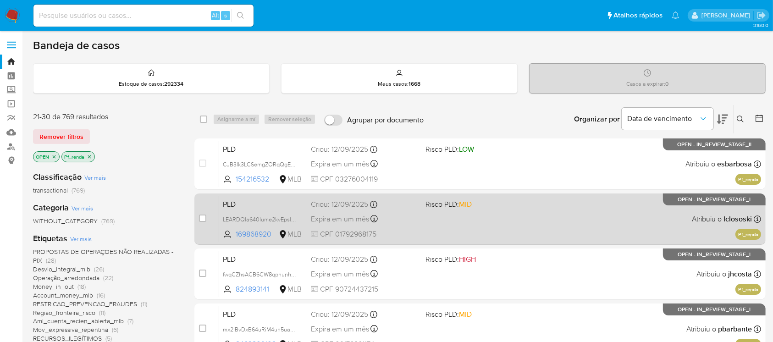
scroll to position [81, 0]
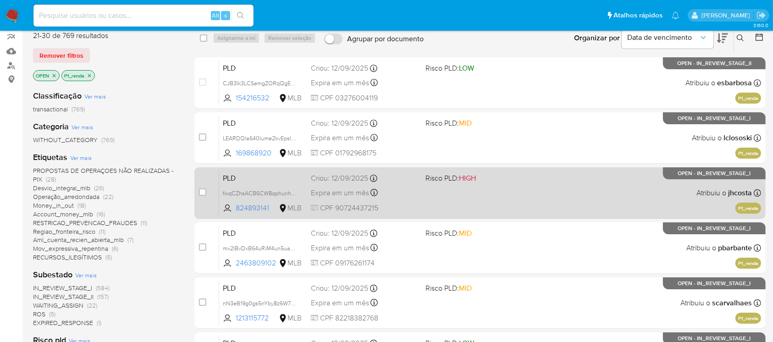
click at [424, 199] on div "PLD fwqCZhsACB6CW8qphunhdy8r 824893141 MLB Risco PLD: HIGH Criou: 12/09/2025 Cr…" at bounding box center [490, 193] width 542 height 46
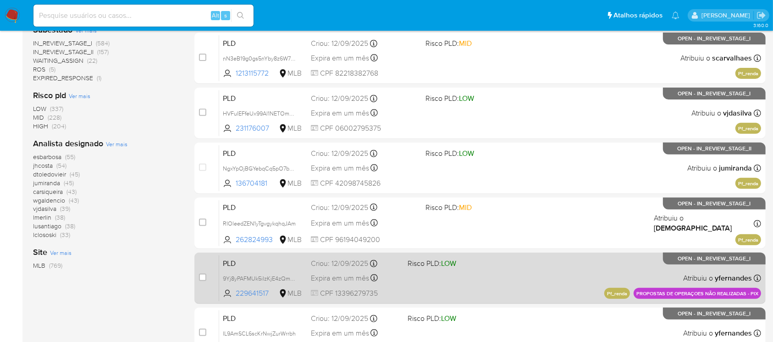
scroll to position [407, 0]
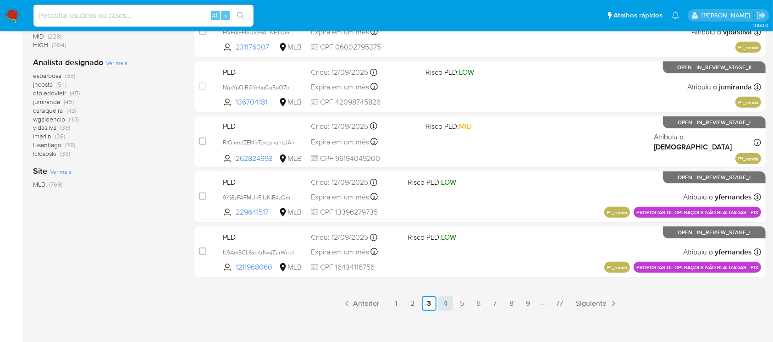
click at [447, 305] on link "4" at bounding box center [445, 303] width 15 height 15
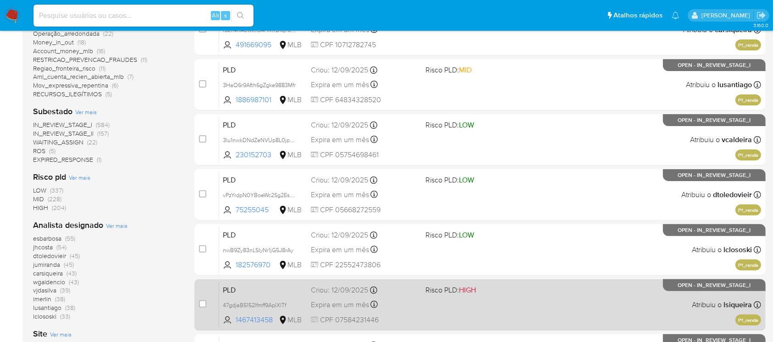
scroll to position [326, 0]
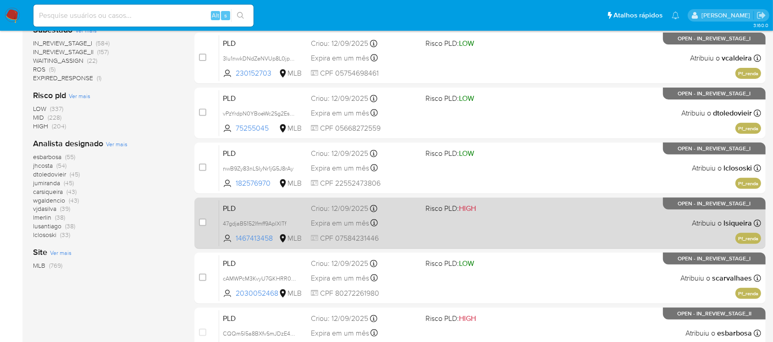
click at [472, 233] on div "PLD 47gdjaB5152lfmff9AplXlTf 1467413458 MLB Risco PLD: HIGH Criou: 12/09/2025 C…" at bounding box center [490, 223] width 542 height 46
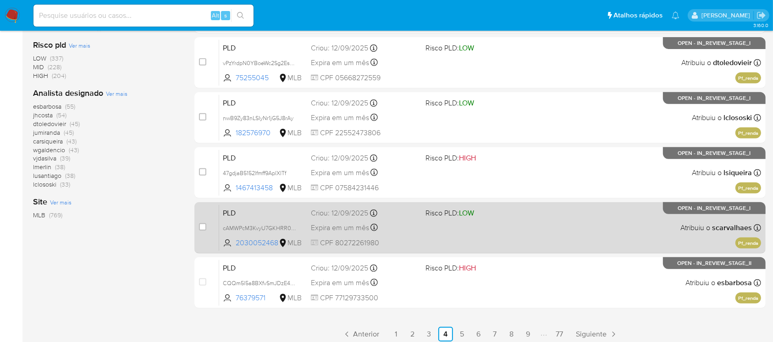
scroll to position [414, 0]
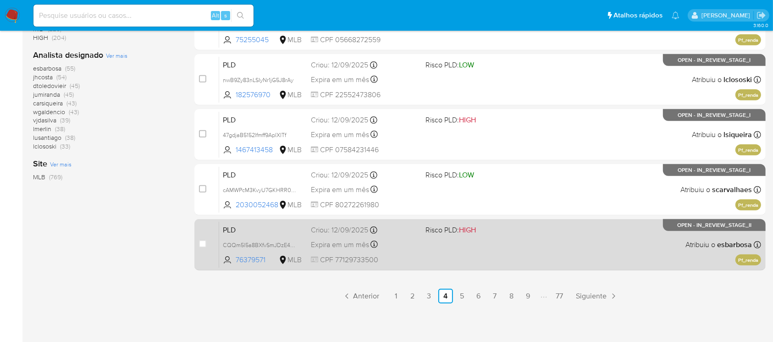
click at [430, 248] on div "PLD CQQm5l5a8BXfvSmJDzE4lYoV 76379571 MLB Risco PLD: HIGH Criou: 12/09/2025 Cri…" at bounding box center [490, 244] width 542 height 46
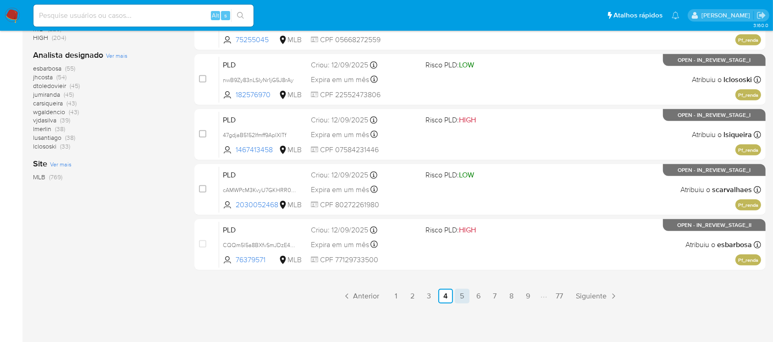
click at [464, 298] on link "5" at bounding box center [462, 296] width 15 height 15
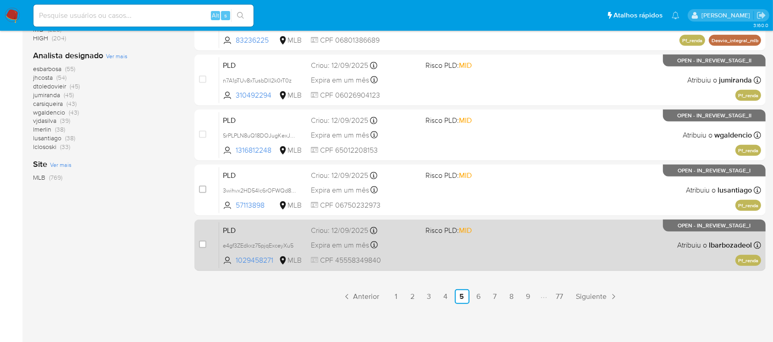
scroll to position [414, 0]
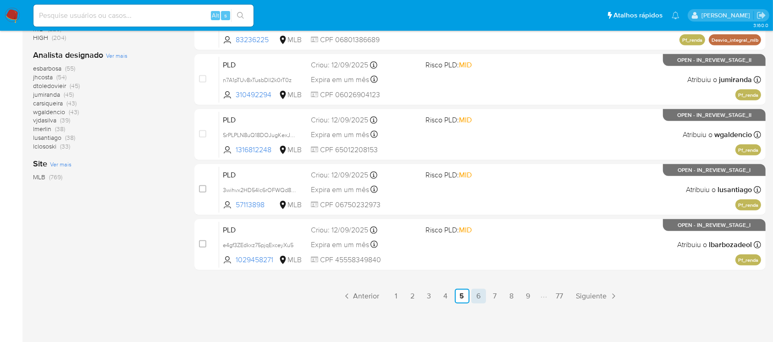
click at [473, 297] on link "6" at bounding box center [478, 296] width 15 height 15
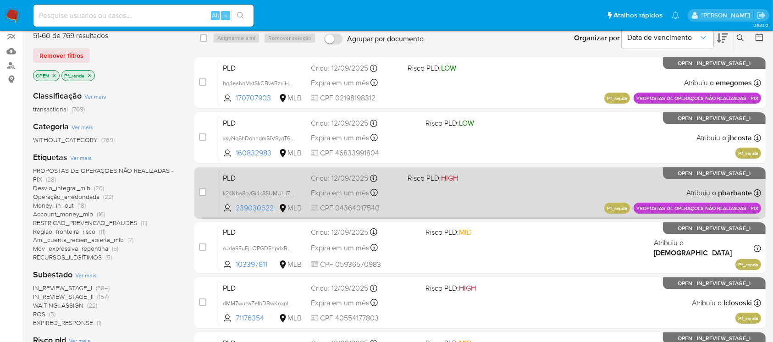
scroll to position [163, 0]
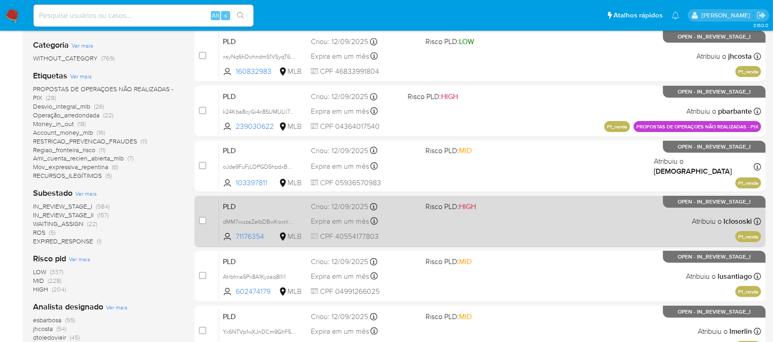
click at [397, 235] on span "CPF 40554177803" at bounding box center [364, 237] width 107 height 10
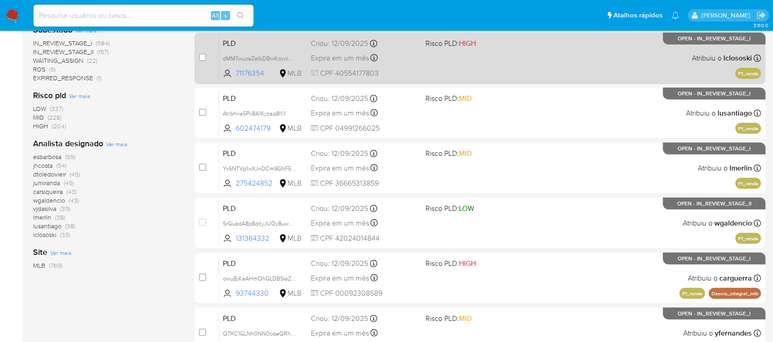
scroll to position [407, 0]
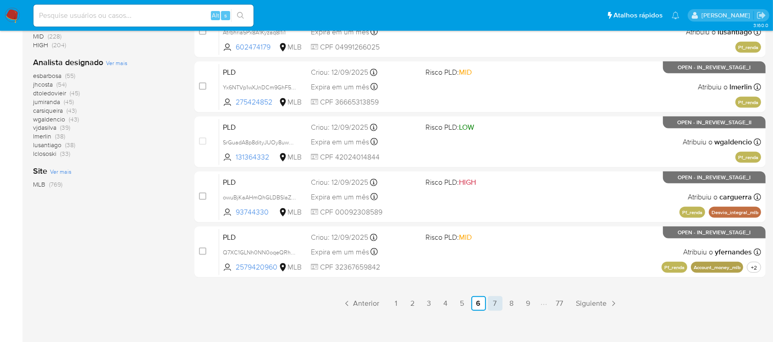
click at [496, 303] on link "7" at bounding box center [495, 303] width 15 height 15
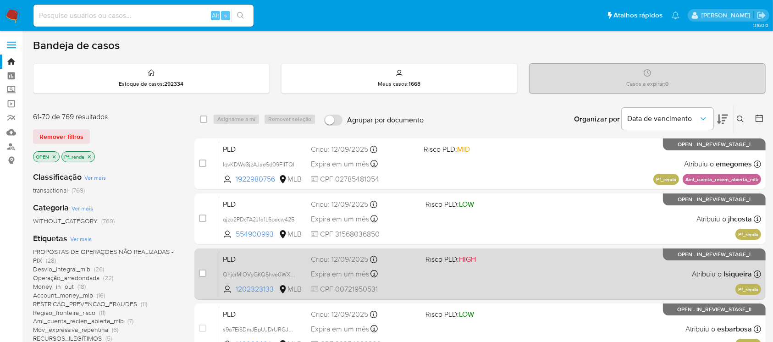
click at [411, 277] on div "Expira em um mês Expira em 27/10/2025 00:34:48" at bounding box center [364, 274] width 107 height 12
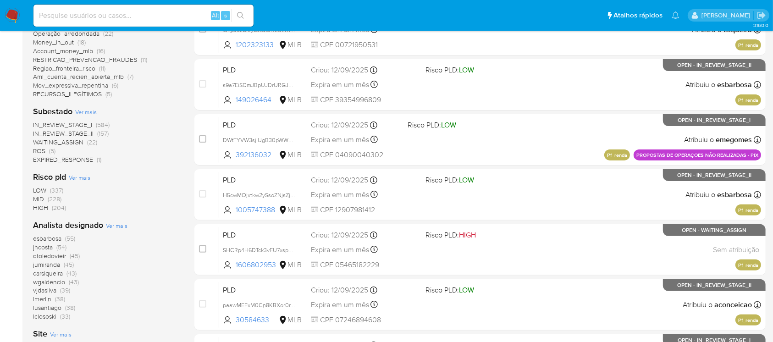
scroll to position [326, 0]
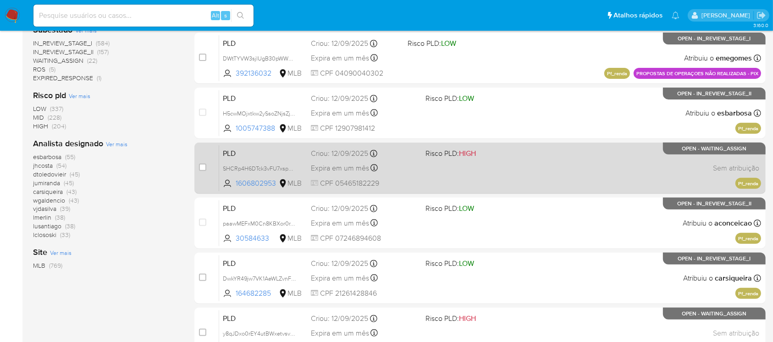
click at [447, 172] on div "PLD SHCRp4H6DTck3vFU7xspMEqP 1606802953 MLB Risco PLD: HIGH Criou: 12/09/2025 C…" at bounding box center [490, 168] width 542 height 46
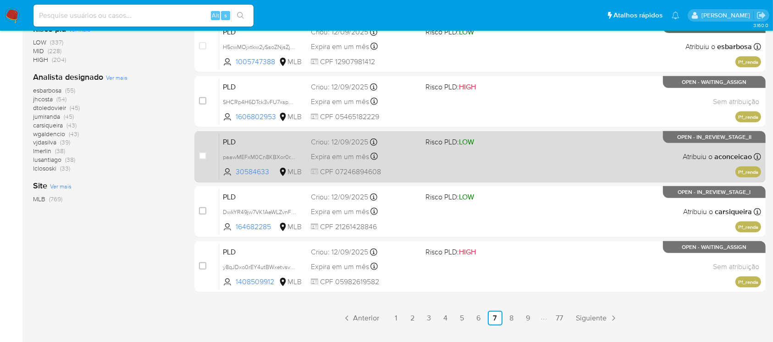
scroll to position [407, 0]
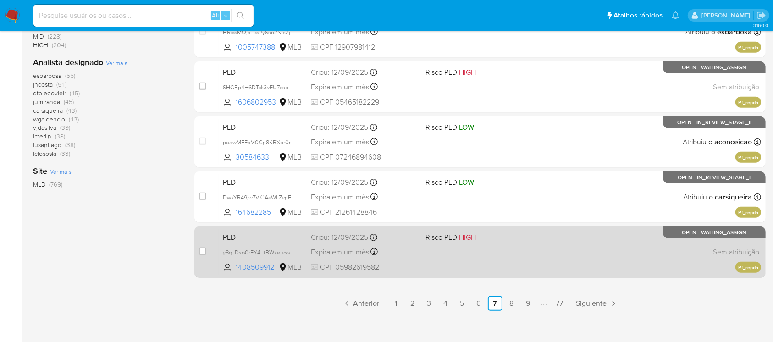
click at [451, 261] on div "PLD y8qJDxo0rEY4utBWxetvsvZm 1408509912 MLB Risco PLD: HIGH Criou: 12/09/2025 C…" at bounding box center [490, 252] width 542 height 46
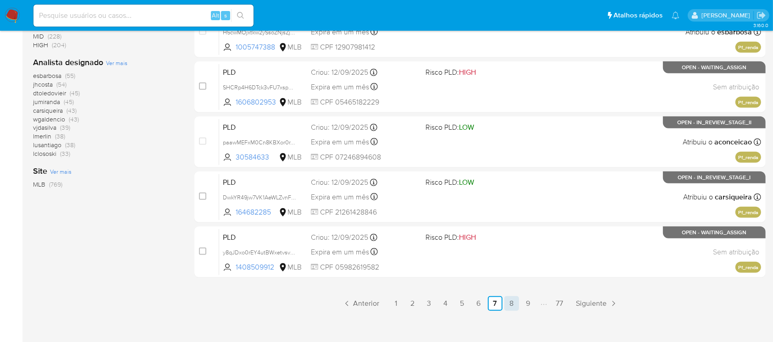
click at [512, 303] on link "8" at bounding box center [511, 303] width 15 height 15
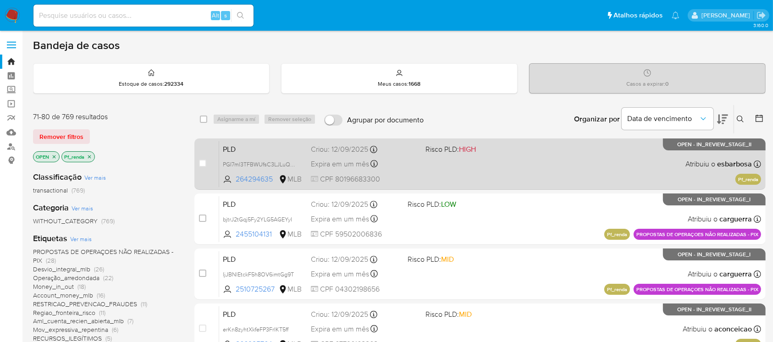
click at [432, 177] on div "PLD PGI7ml3TFBWUfsC3LJLuQqSg 264294635 MLB Risco PLD: HIGH Criou: 12/09/2025 Cr…" at bounding box center [490, 164] width 542 height 46
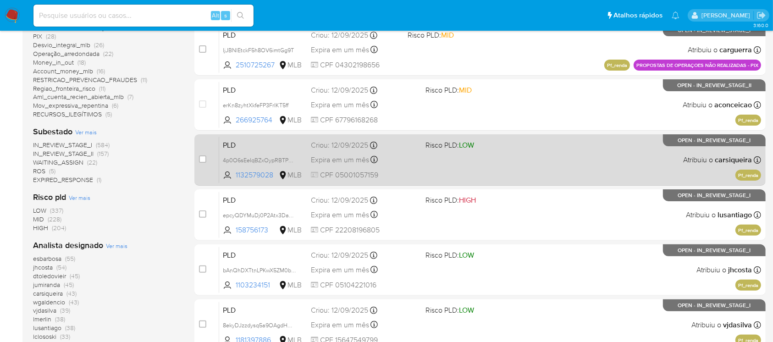
scroll to position [244, 0]
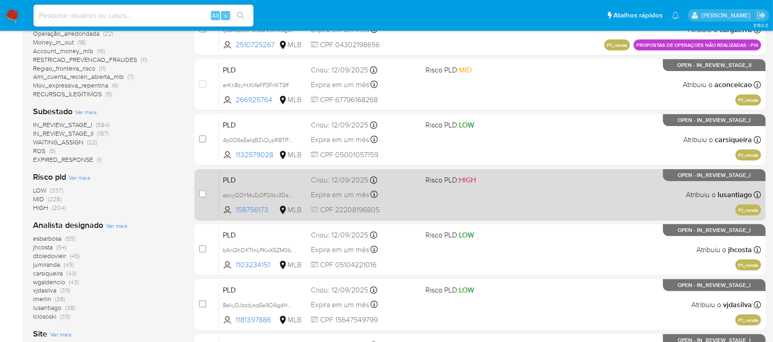
click at [418, 204] on div "PLD epcyQDYMuDj0P2Atx3DaOgTH 158756173 MLB Risco PLD: HIGH Criou: 12/09/2025 Cr…" at bounding box center [490, 194] width 542 height 46
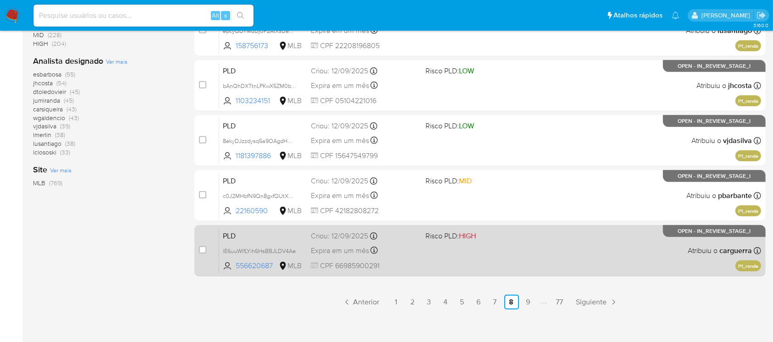
scroll to position [414, 0]
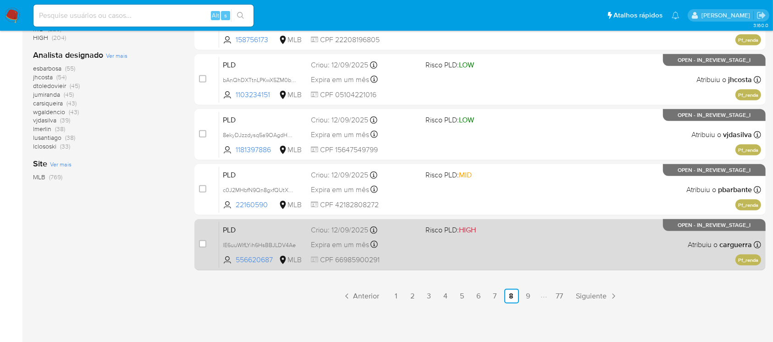
click at [410, 255] on span "CPF 66985900291" at bounding box center [364, 260] width 107 height 10
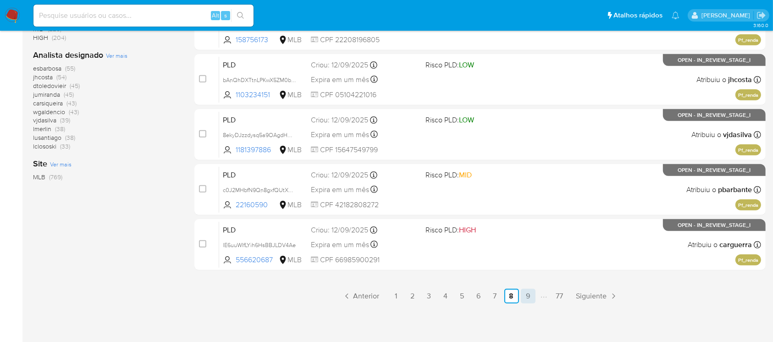
click at [529, 298] on link "9" at bounding box center [528, 296] width 15 height 15
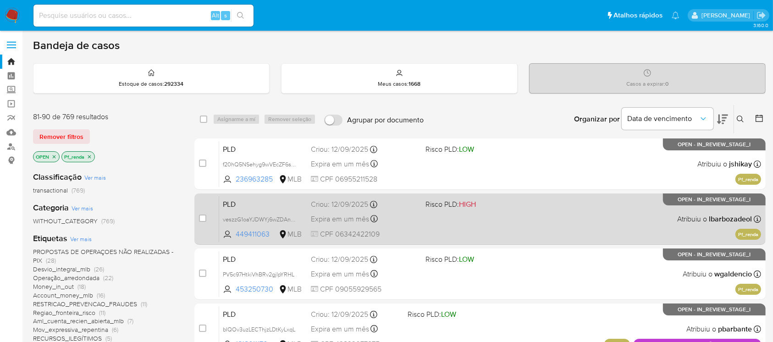
click at [418, 227] on div "PLD veszzG1oaYJDWYj6wZDAnhfZ 449411063 MLB Risco PLD: HIGH Criou: 12/09/2025 Cr…" at bounding box center [490, 219] width 542 height 46
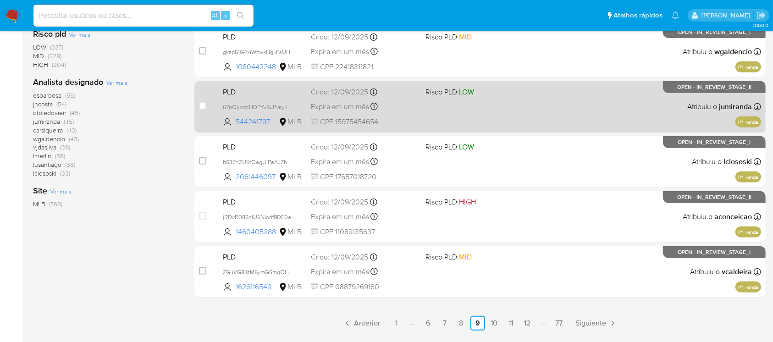
scroll to position [407, 0]
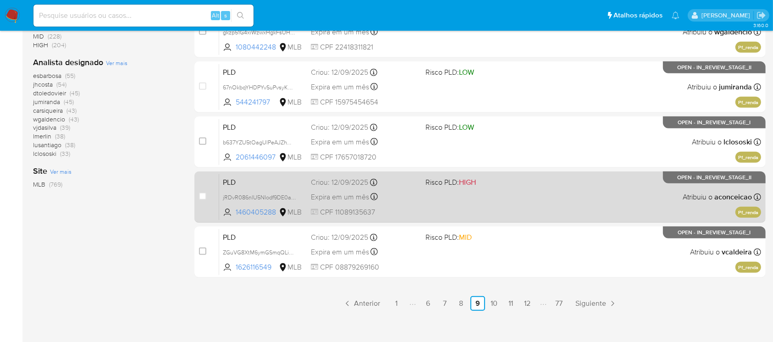
click at [396, 210] on span "CPF 11089135637" at bounding box center [364, 212] width 107 height 10
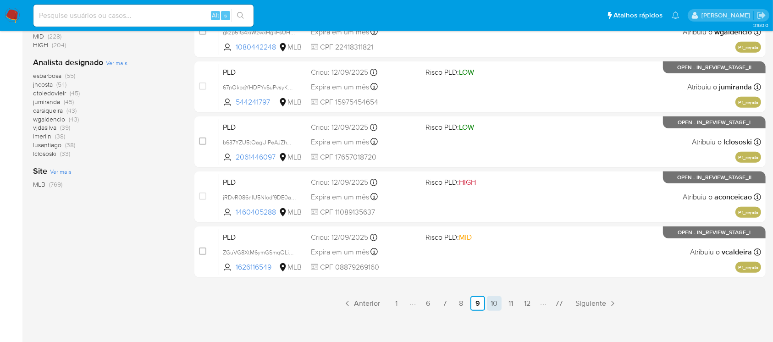
click at [494, 301] on link "10" at bounding box center [494, 303] width 15 height 15
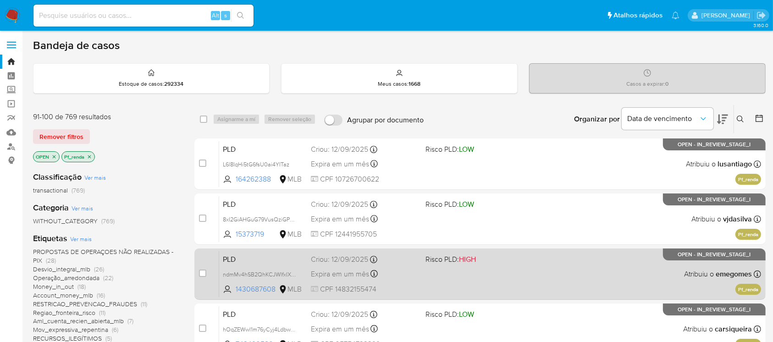
click at [400, 274] on div "Expira em um mês Expira em 27/10/2025 00:34:17" at bounding box center [364, 274] width 107 height 12
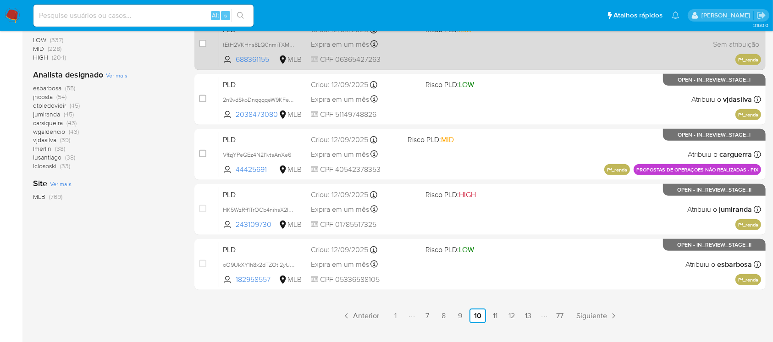
scroll to position [407, 0]
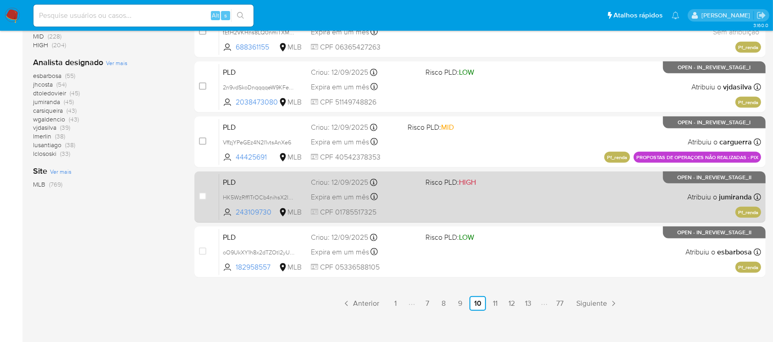
click at [398, 210] on span "CPF 01785517325" at bounding box center [364, 212] width 107 height 10
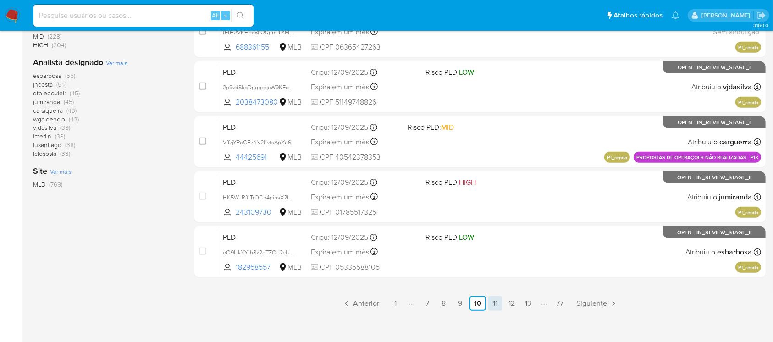
click at [491, 306] on link "11" at bounding box center [495, 303] width 15 height 15
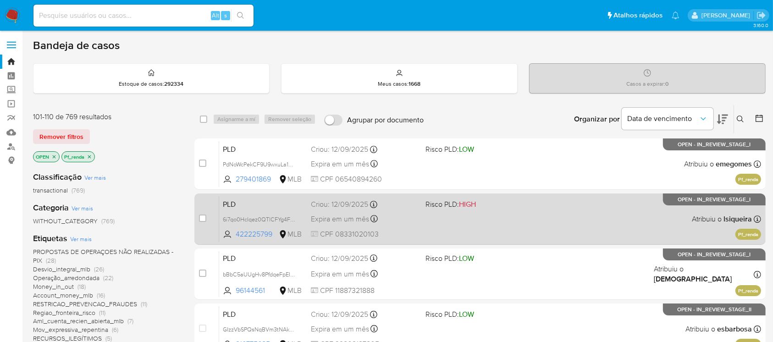
click at [404, 225] on div "PLD 6i7qo0HcIqez0QTlCFYg4FwH 422225799 MLB Risco PLD: HIGH Criou: 12/09/2025 Cr…" at bounding box center [490, 219] width 542 height 46
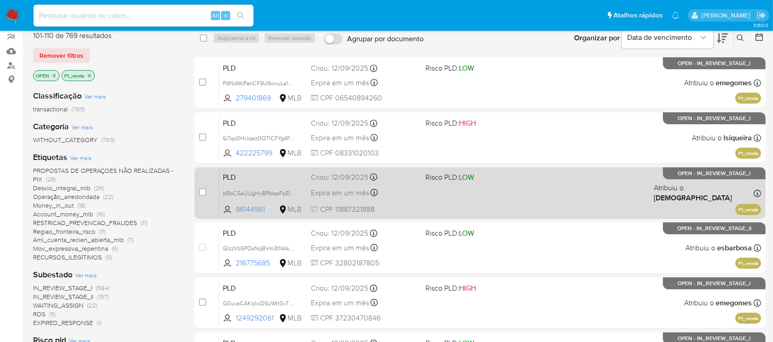
scroll to position [163, 0]
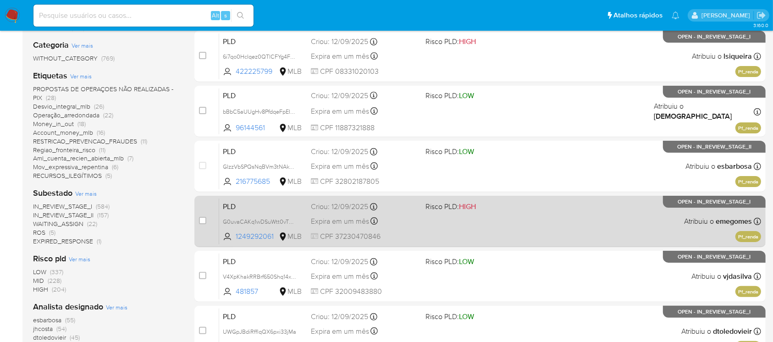
click at [394, 235] on span "CPF 37230470846" at bounding box center [364, 237] width 107 height 10
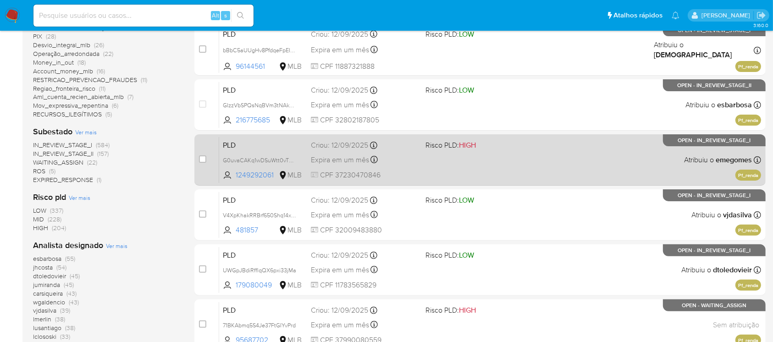
scroll to position [244, 0]
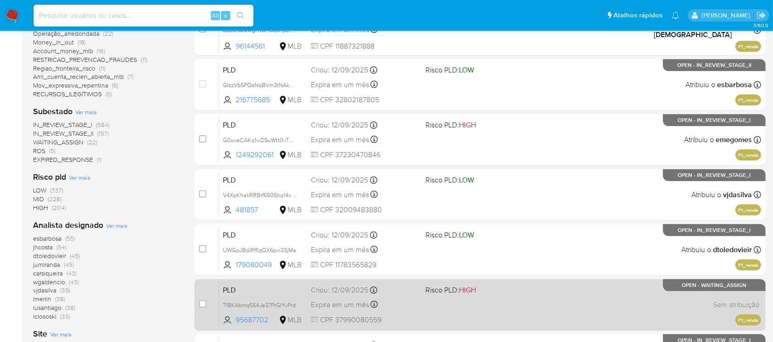
click at [411, 308] on div "Expira em um mês Expira em 27/10/2025 00:34:06" at bounding box center [364, 304] width 107 height 12
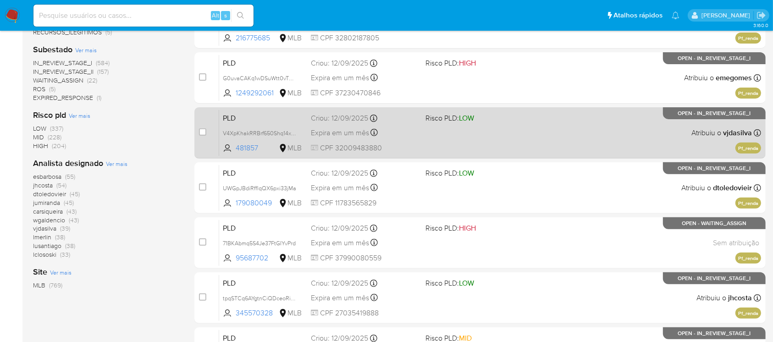
scroll to position [326, 0]
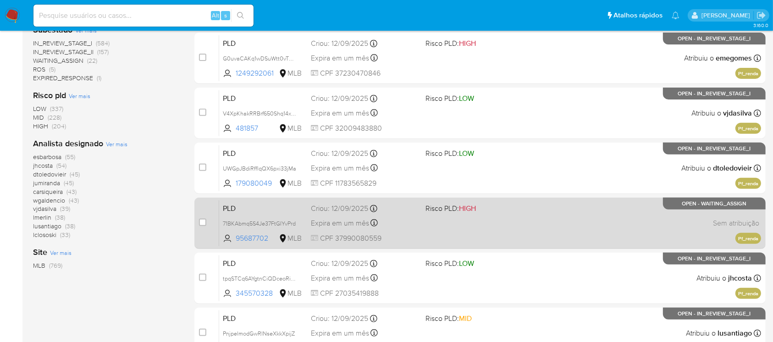
click at [420, 236] on div "PLD 71BKAbmq5S4Je37FtGIYvPrd 95687702 MLB Risco PLD: HIGH Criou: 12/09/2025 Cri…" at bounding box center [490, 223] width 542 height 46
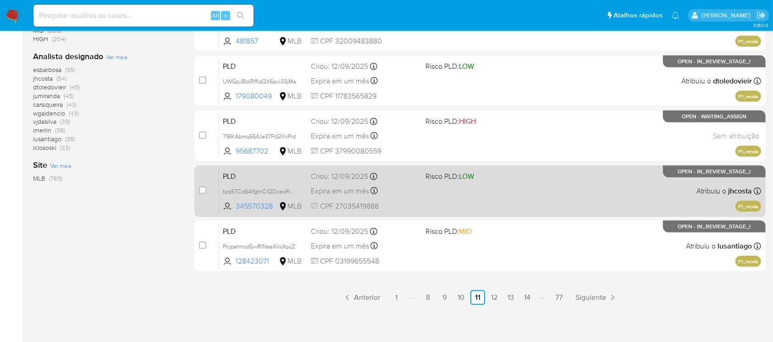
scroll to position [414, 0]
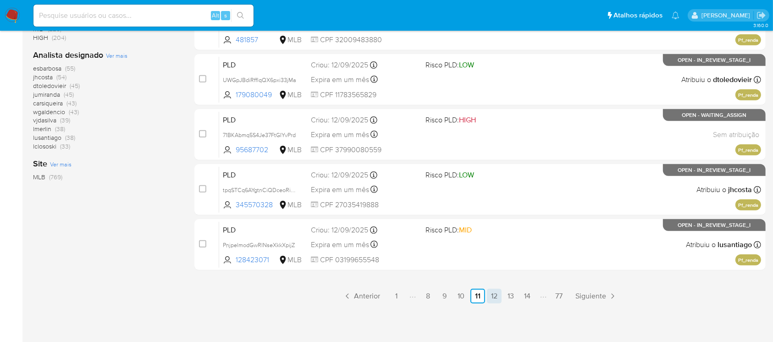
click at [494, 301] on link "12" at bounding box center [494, 296] width 15 height 15
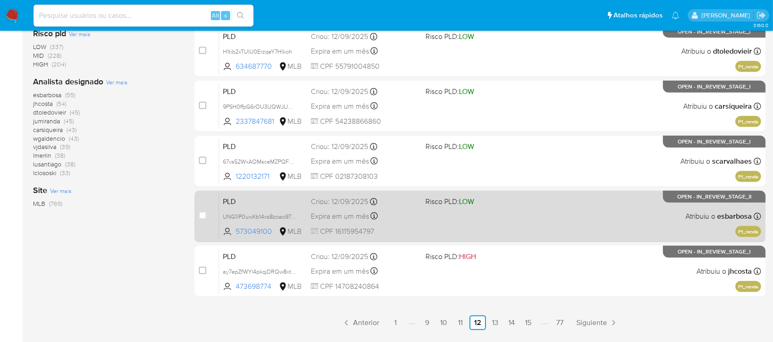
scroll to position [407, 0]
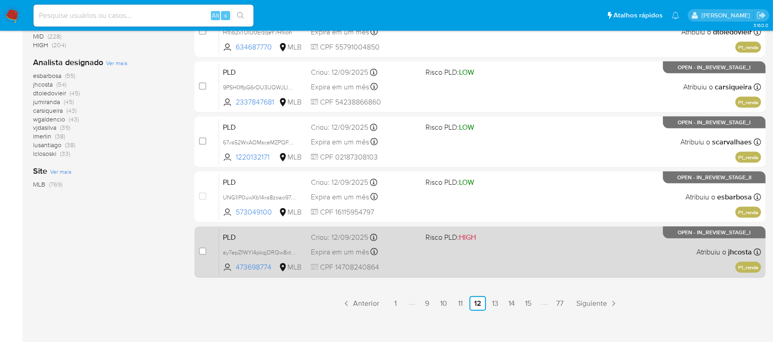
click at [404, 262] on span "CPF 14708240864" at bounding box center [364, 267] width 107 height 10
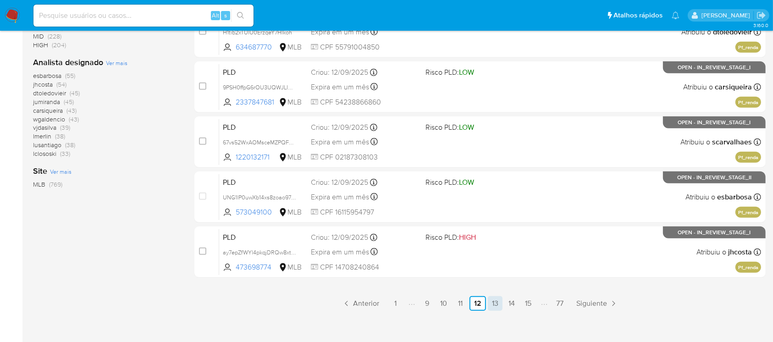
click at [497, 303] on link "13" at bounding box center [495, 303] width 15 height 15
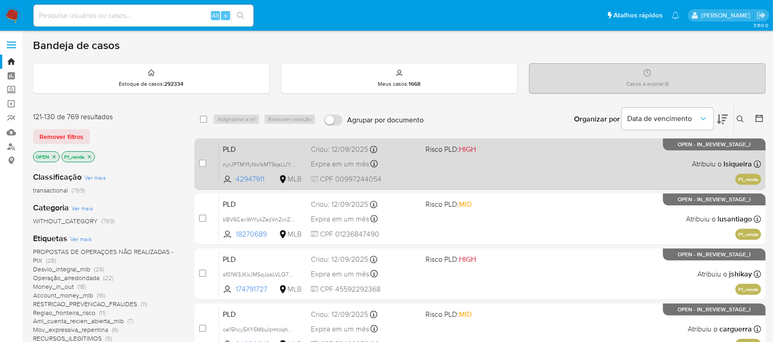
click at [409, 177] on span "CPF 00997244054" at bounding box center [364, 179] width 107 height 10
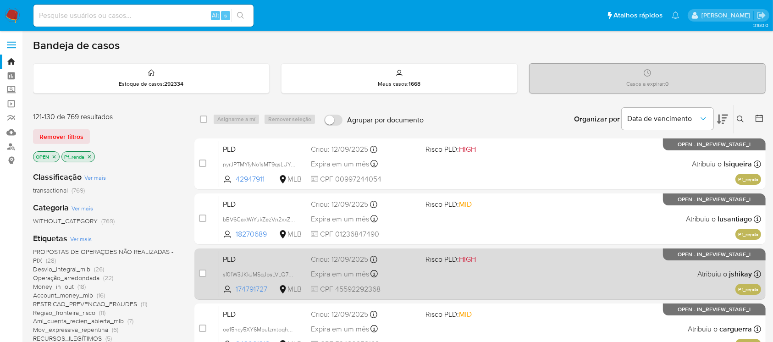
click at [409, 284] on span "CPF 45592292368" at bounding box center [364, 289] width 107 height 10
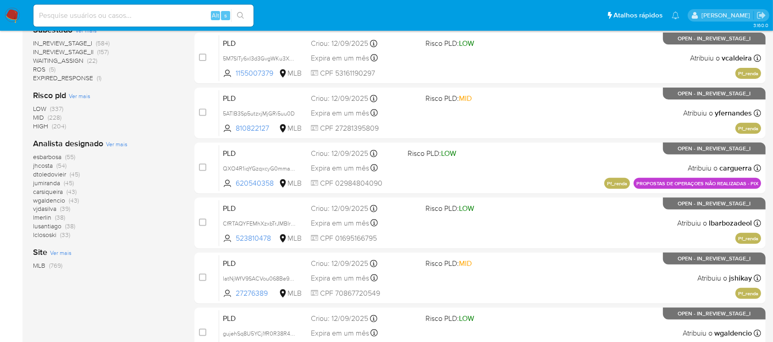
scroll to position [407, 0]
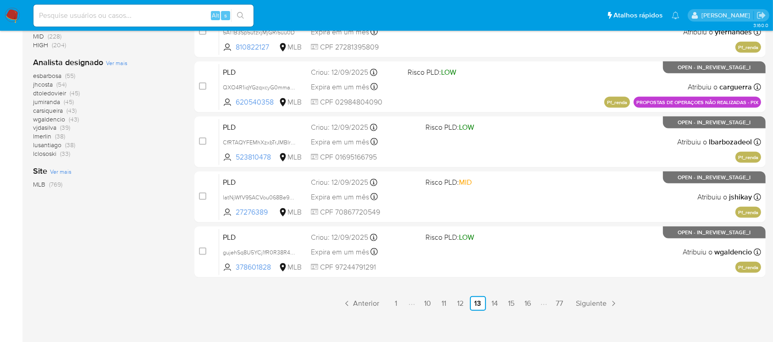
click at [491, 302] on link "14" at bounding box center [495, 303] width 15 height 15
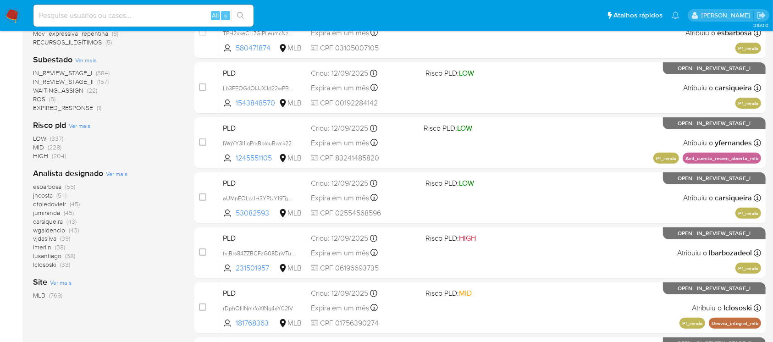
scroll to position [326, 0]
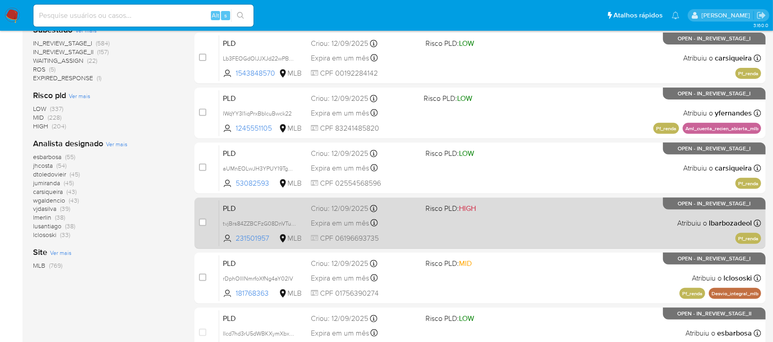
click at [400, 235] on span "CPF 06196693735" at bounding box center [364, 238] width 107 height 10
click at [412, 233] on span "CPF 06196693735" at bounding box center [364, 238] width 107 height 10
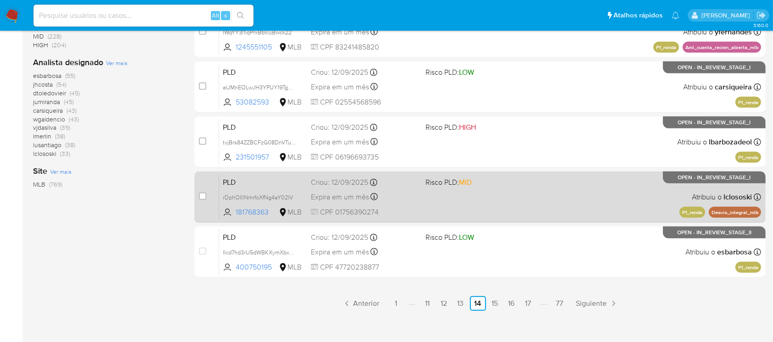
scroll to position [414, 0]
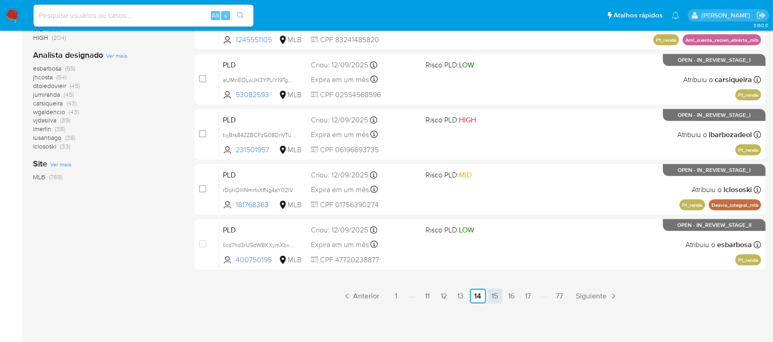
click at [493, 296] on link "15" at bounding box center [495, 296] width 15 height 15
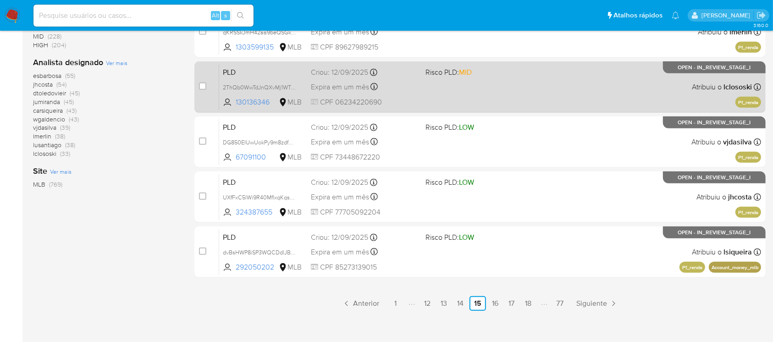
scroll to position [414, 0]
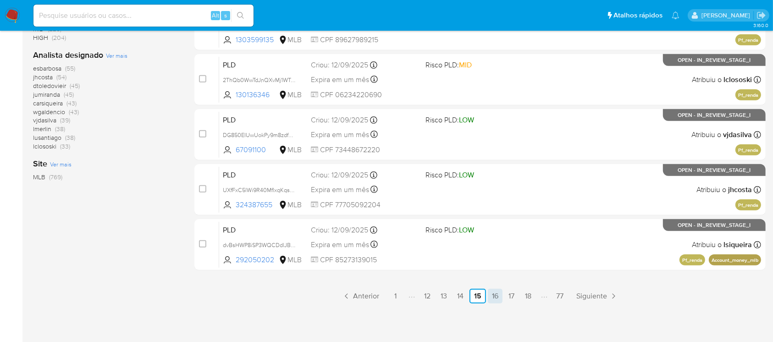
click at [491, 292] on link "16" at bounding box center [495, 296] width 15 height 15
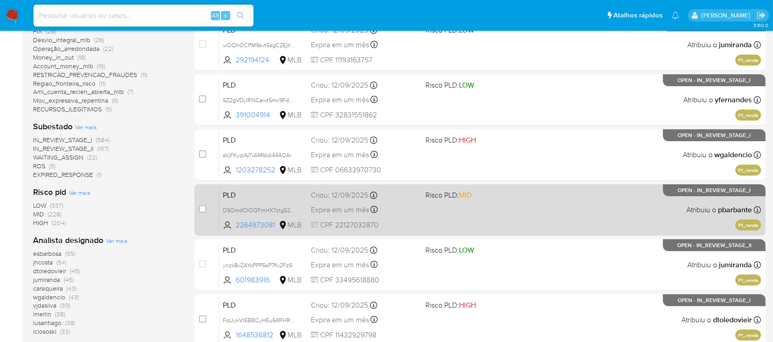
scroll to position [244, 0]
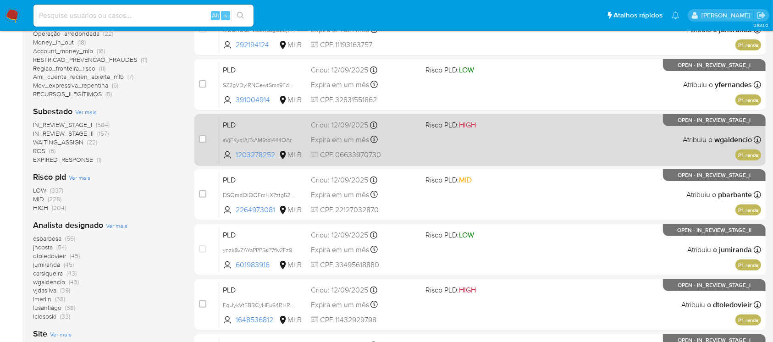
click at [404, 152] on span "CPF 06633970730" at bounding box center [364, 155] width 107 height 10
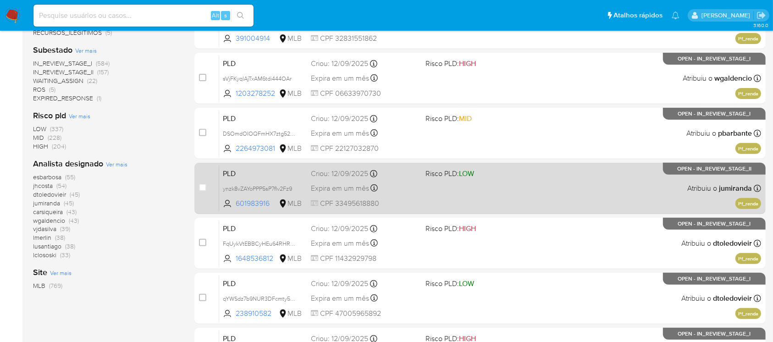
scroll to position [326, 0]
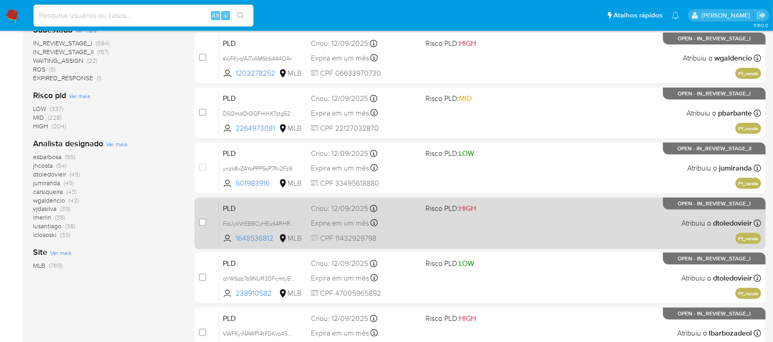
click at [396, 234] on span "CPF 11432929798" at bounding box center [364, 238] width 107 height 10
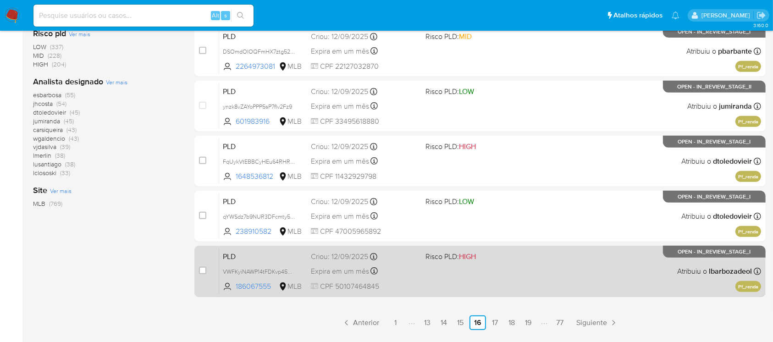
scroll to position [407, 0]
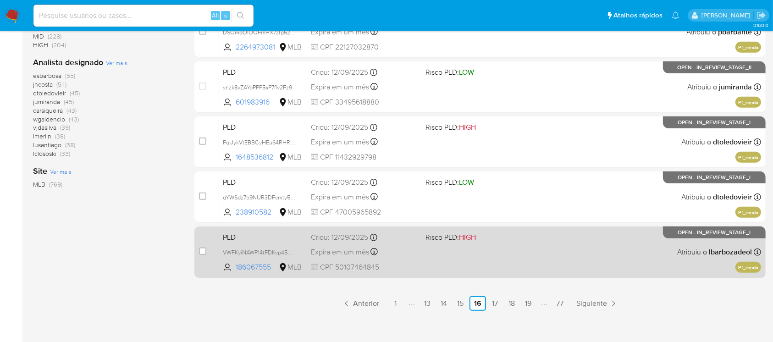
click at [406, 256] on div "Expira em um mês Expira em 27/10/2025 00:33:24" at bounding box center [364, 252] width 107 height 12
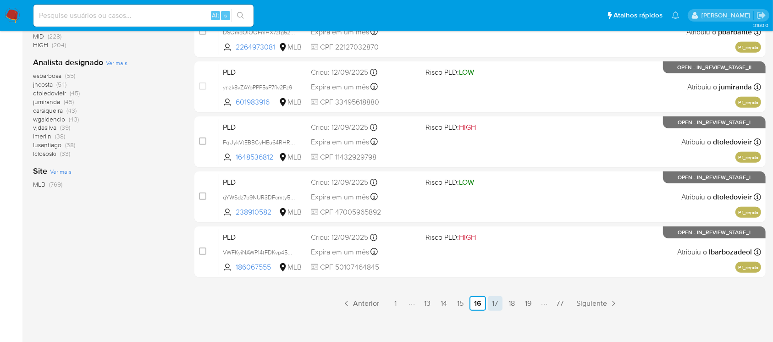
click at [492, 304] on link "17" at bounding box center [495, 303] width 15 height 15
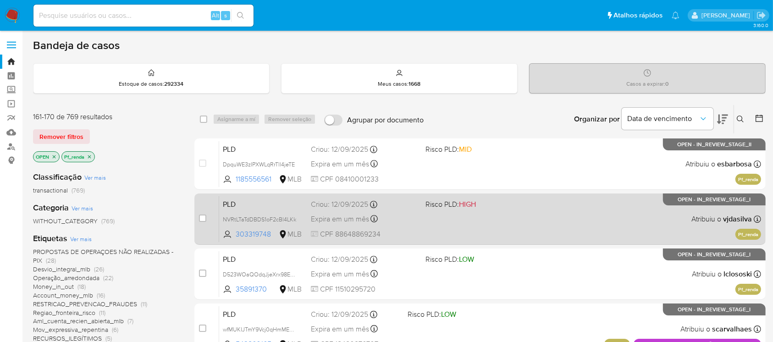
click at [385, 222] on div "Expira em um mês Expira em 27/10/2025 00:33:23" at bounding box center [364, 219] width 107 height 12
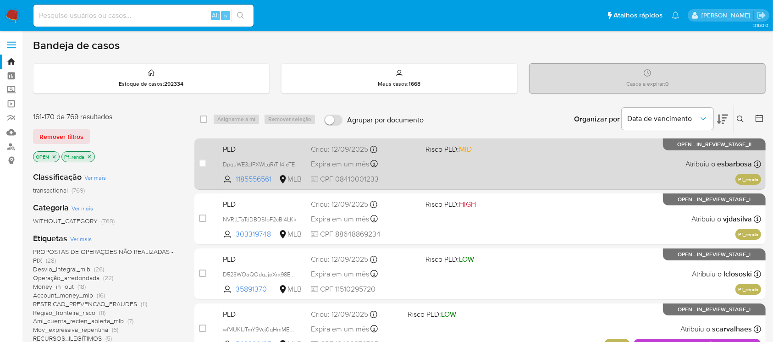
click at [418, 177] on div "PLD DpquWE3zIPXWLqRrTll4jeTE 1185556561 MLB Risco PLD: MID Criou: 12/09/2025 Cr…" at bounding box center [490, 164] width 542 height 46
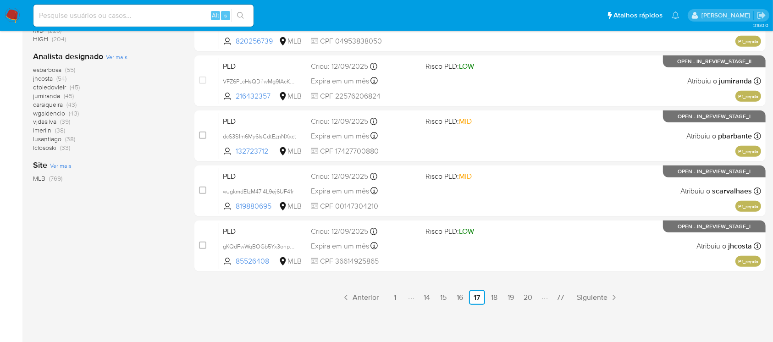
scroll to position [414, 0]
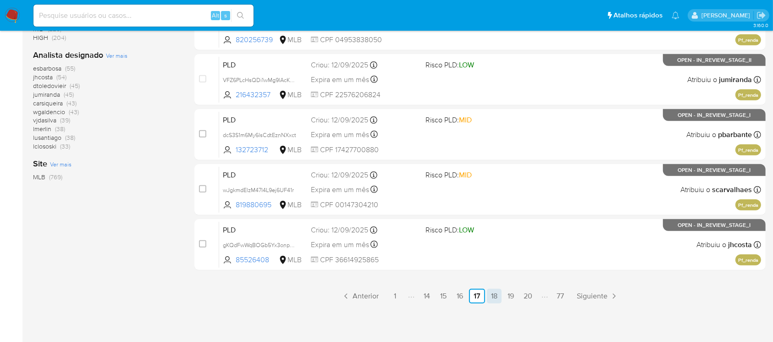
click at [491, 297] on link "18" at bounding box center [494, 296] width 15 height 15
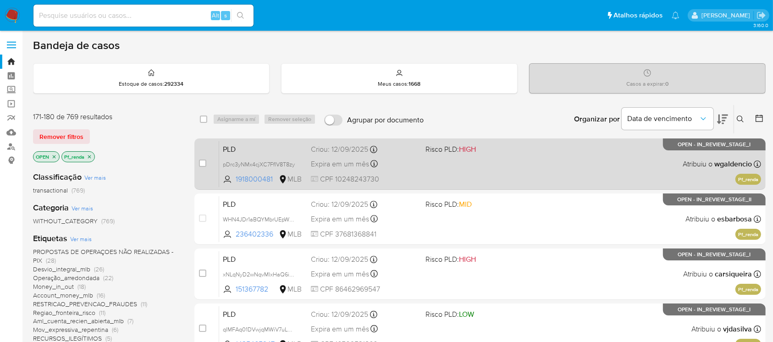
click at [405, 179] on span "CPF 10248243730" at bounding box center [364, 179] width 107 height 10
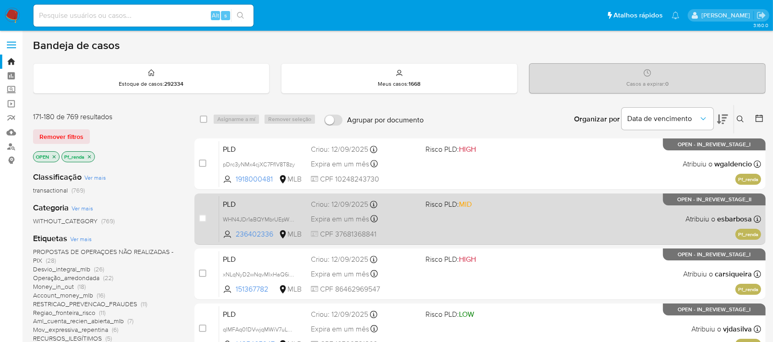
click at [412, 218] on div "Expira em um mês Expira em 27/10/2025 00:33:15" at bounding box center [364, 219] width 107 height 12
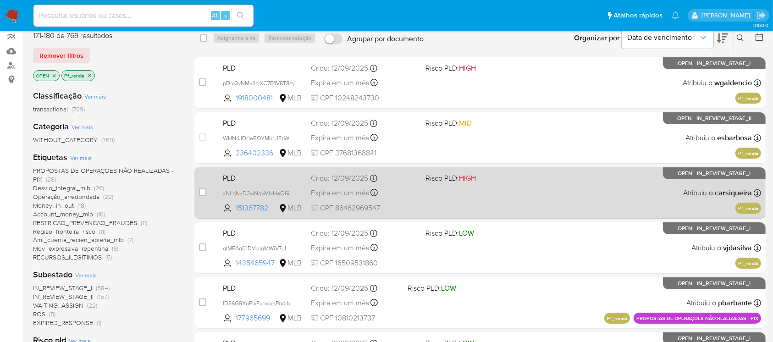
click at [414, 201] on div "PLD xNLqNyD2wNqvMlxHaQ6iZbnn 151367782 MLB Risco PLD: HIGH Criou: 12/09/2025 Cr…" at bounding box center [490, 193] width 542 height 46
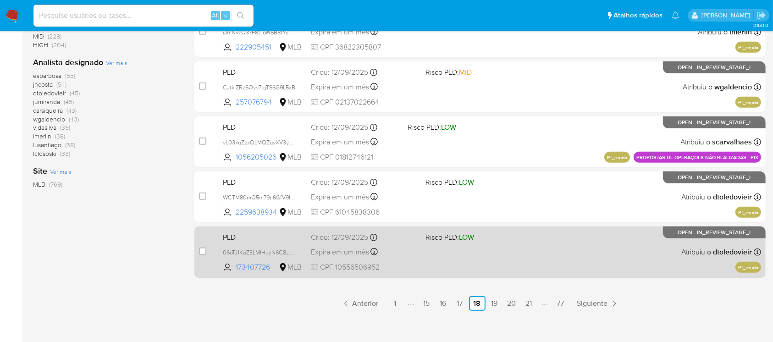
scroll to position [414, 0]
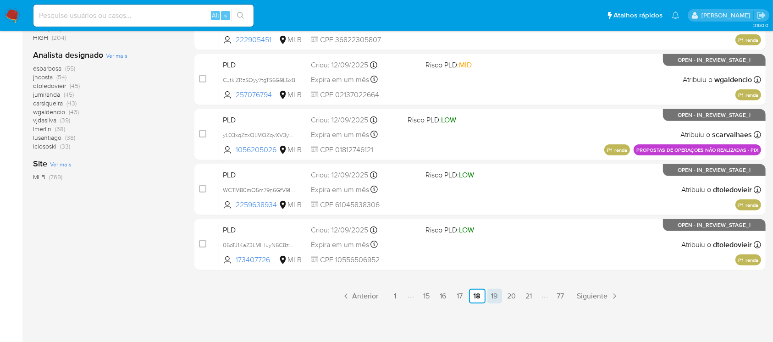
click at [491, 295] on link "19" at bounding box center [494, 296] width 15 height 15
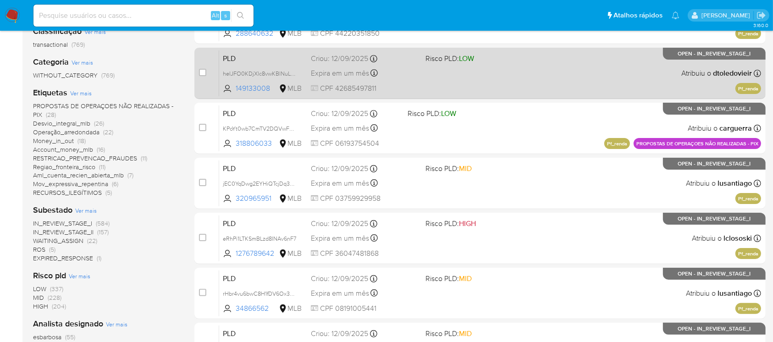
scroll to position [163, 0]
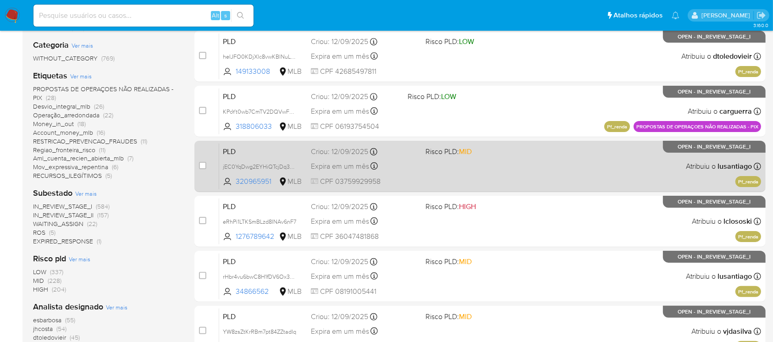
click at [399, 186] on div "PLD jEC0YqDwg2EYHiQTcjDq3kcx 320965951 MLB Risco PLD: MID Criou: 12/09/2025 Cri…" at bounding box center [490, 166] width 542 height 46
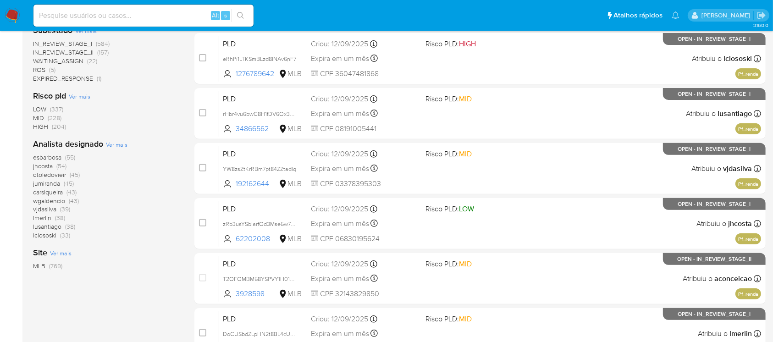
scroll to position [326, 0]
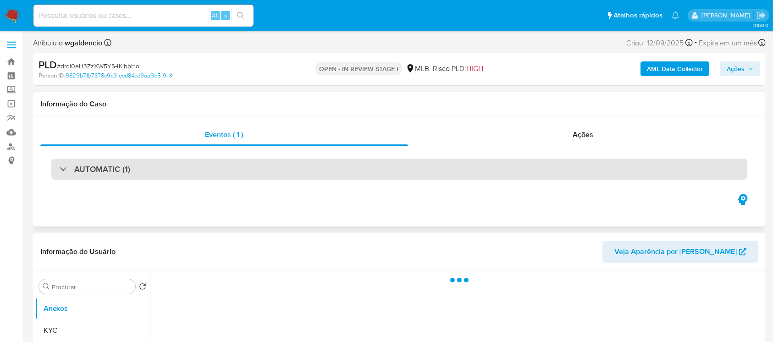
click at [227, 176] on div "AUTOMATIC (1)" at bounding box center [399, 169] width 696 height 21
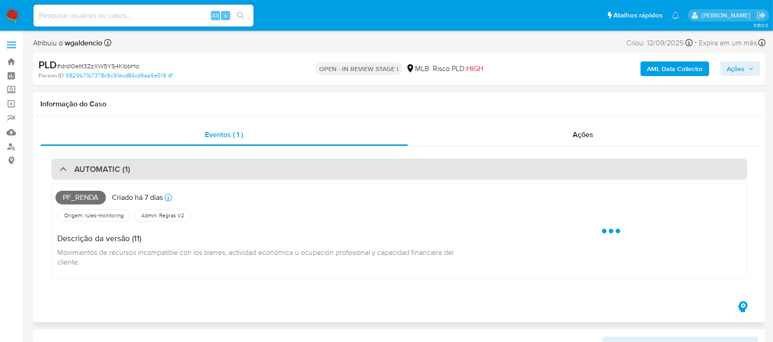
select select "10"
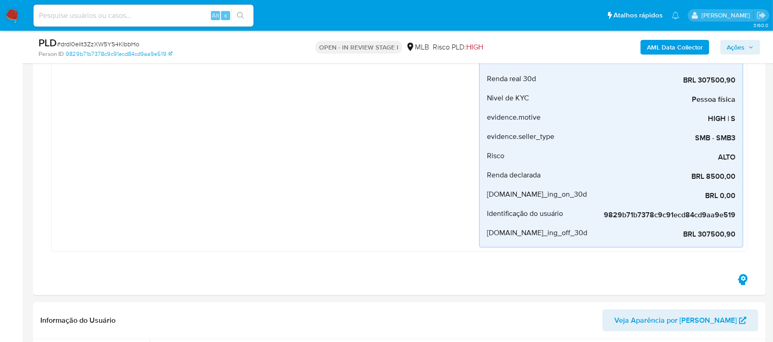
scroll to position [163, 0]
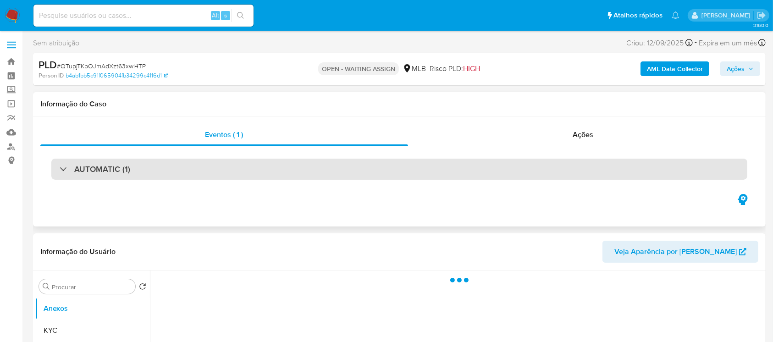
click at [156, 165] on div "AUTOMATIC (1)" at bounding box center [399, 169] width 696 height 21
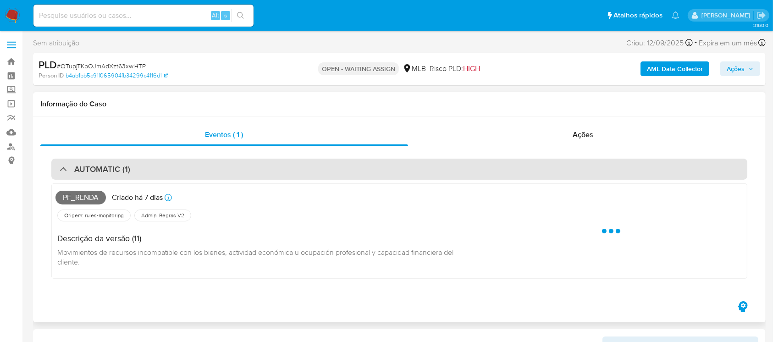
select select "10"
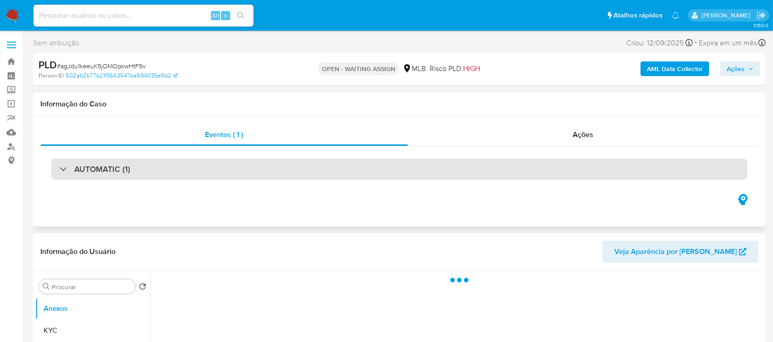
click at [181, 171] on div "AUTOMATIC (1)" at bounding box center [399, 169] width 696 height 21
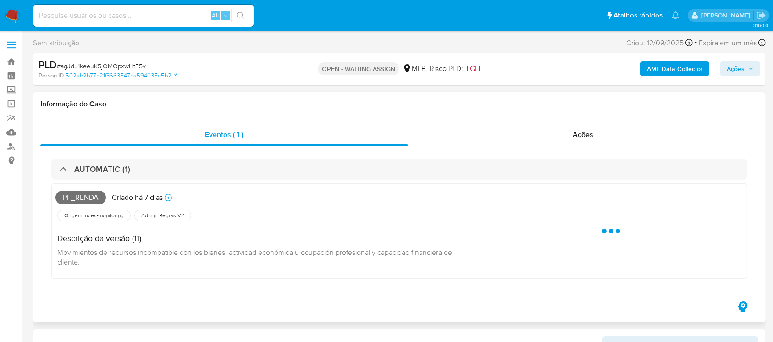
select select "10"
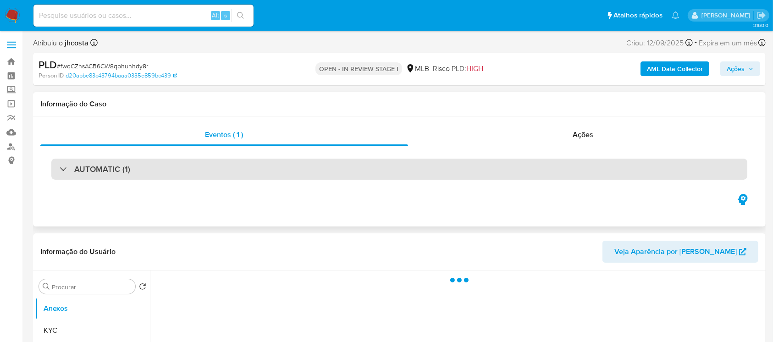
click at [195, 176] on div "AUTOMATIC (1)" at bounding box center [399, 169] width 696 height 21
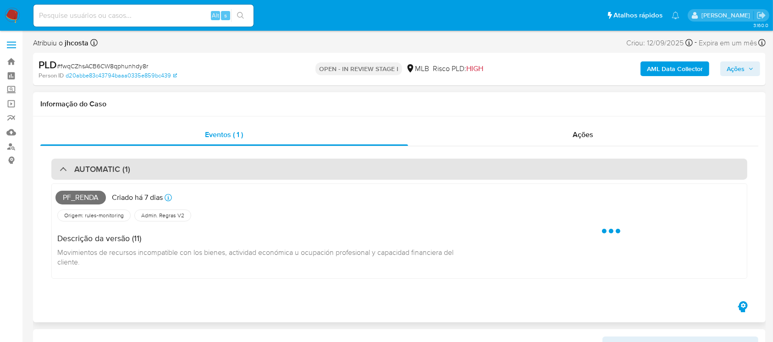
select select "10"
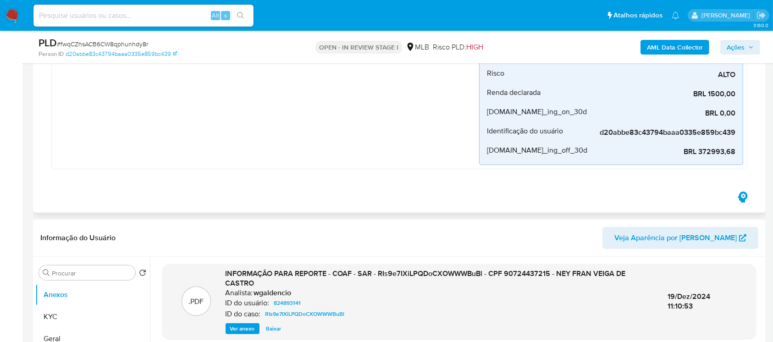
scroll to position [326, 0]
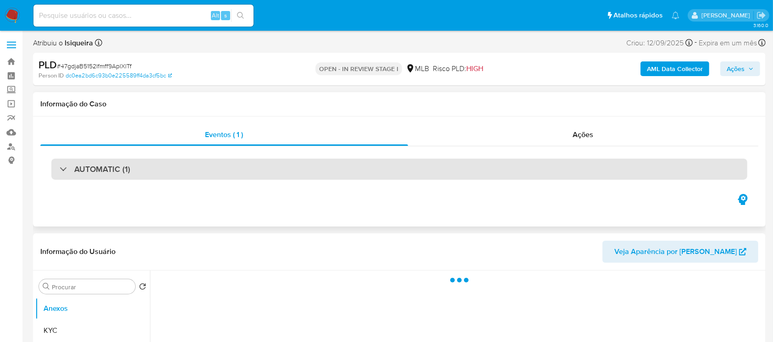
click at [188, 171] on div "AUTOMATIC (1)" at bounding box center [399, 169] width 696 height 21
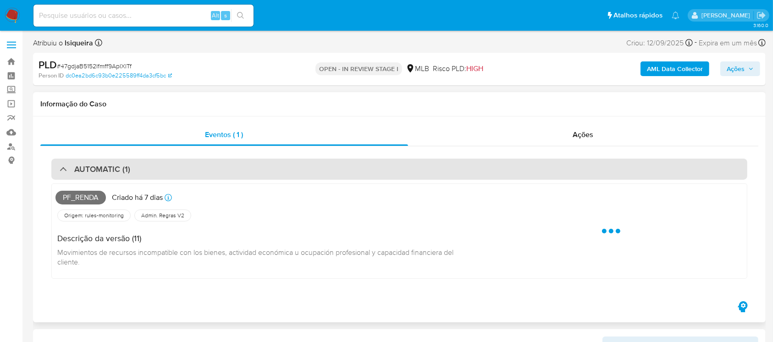
select select "10"
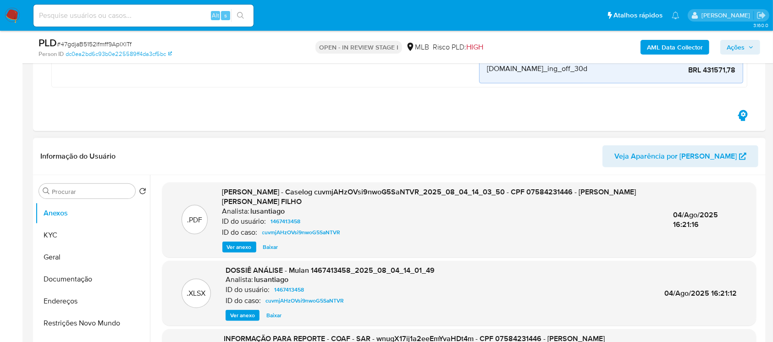
scroll to position [407, 0]
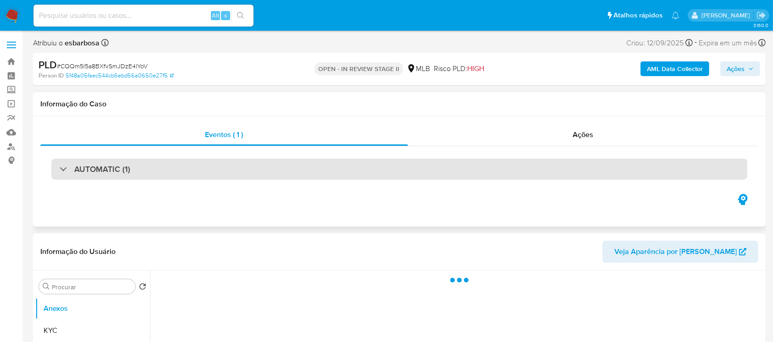
click at [162, 173] on div "AUTOMATIC (1)" at bounding box center [399, 169] width 696 height 21
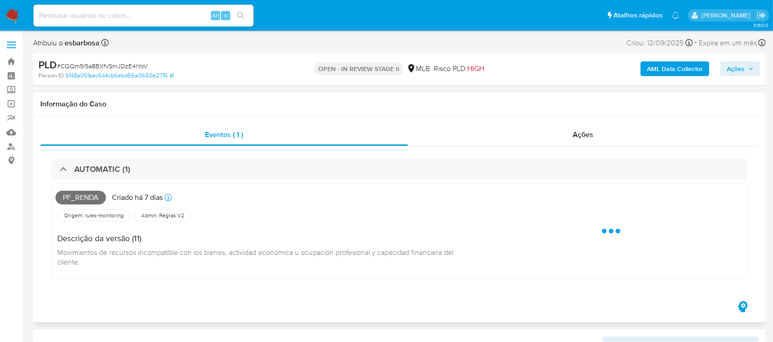
select select "10"
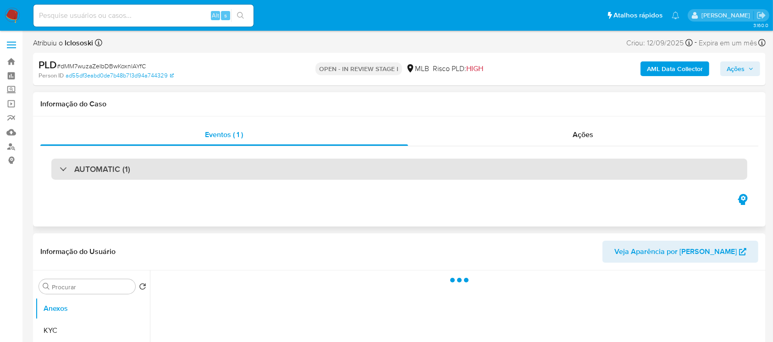
click at [243, 170] on div "AUTOMATIC (1)" at bounding box center [399, 169] width 696 height 21
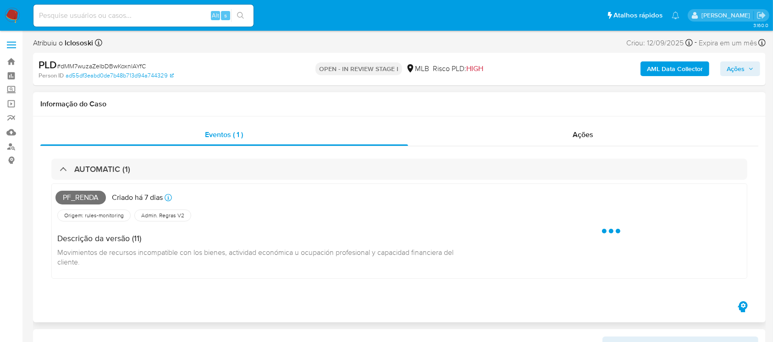
select select "10"
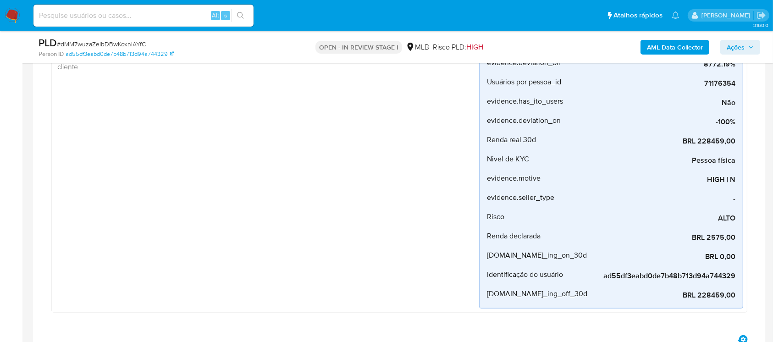
scroll to position [81, 0]
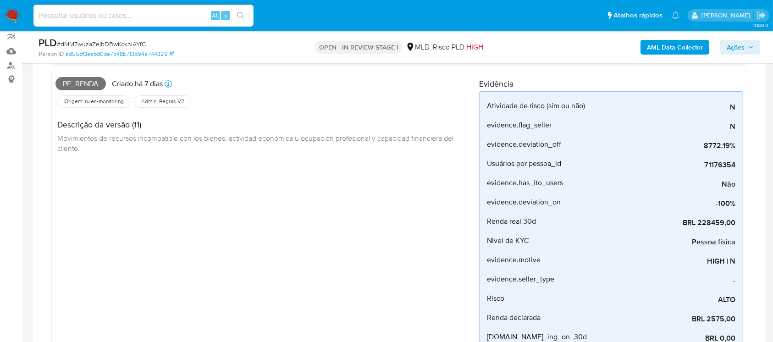
click at [95, 43] on span "# dMM7wuzaZeIbDBwKoxnlAYfC" at bounding box center [101, 43] width 89 height 9
copy span "dMM7wuzaZeIbDBwKoxnlAYfC"
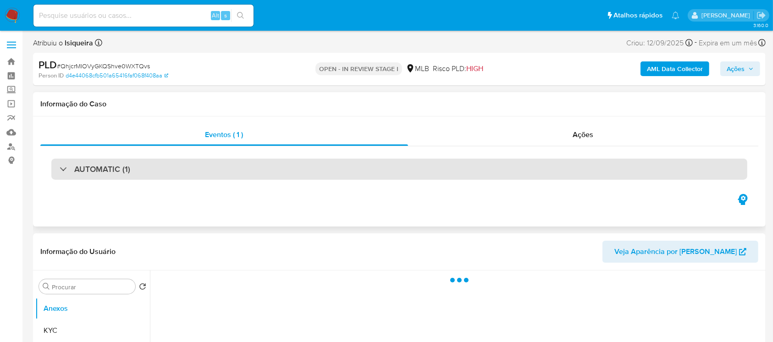
click at [216, 168] on div "AUTOMATIC (1)" at bounding box center [399, 169] width 696 height 21
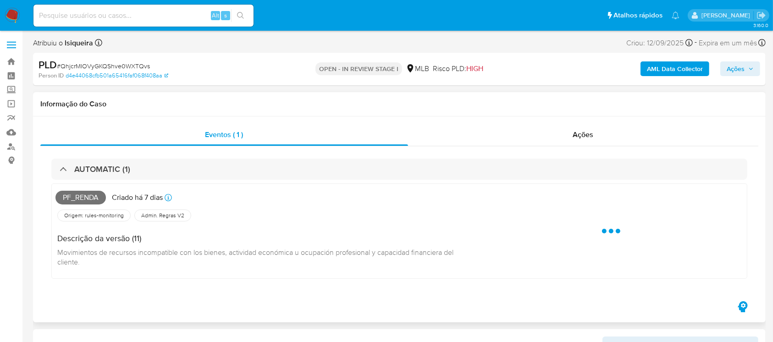
select select "10"
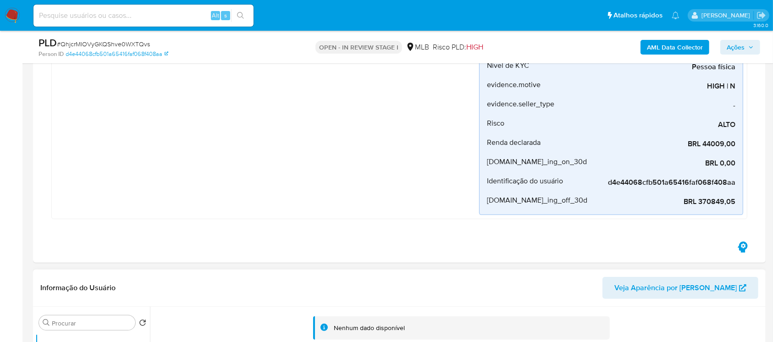
scroll to position [326, 0]
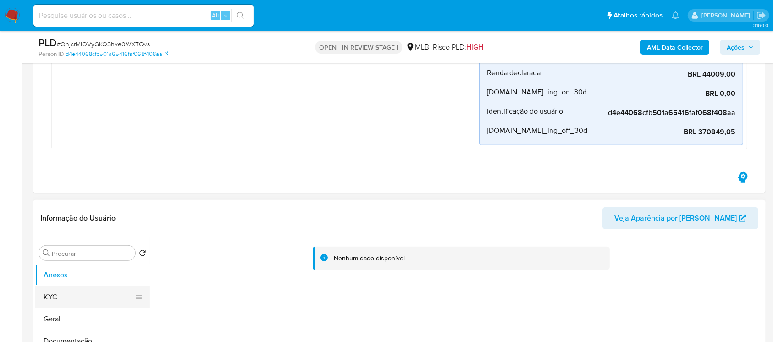
click at [55, 298] on button "KYC" at bounding box center [88, 297] width 107 height 22
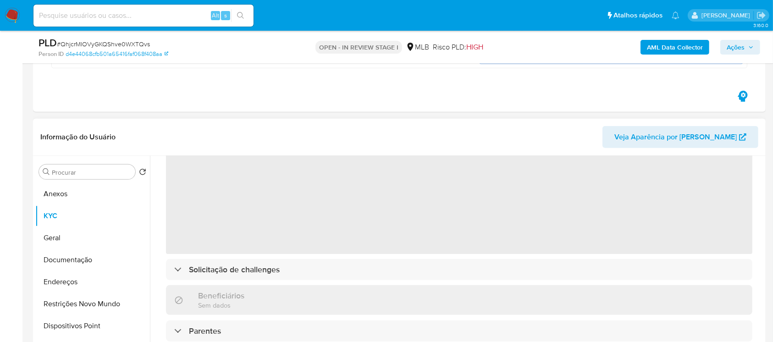
scroll to position [81, 0]
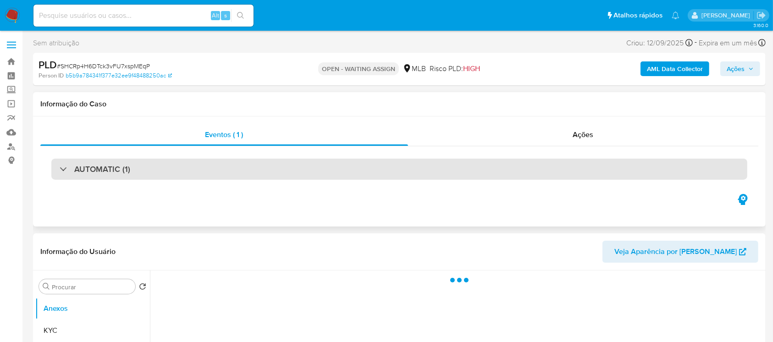
click at [117, 174] on h3 "AUTOMATIC (1)" at bounding box center [102, 169] width 56 height 10
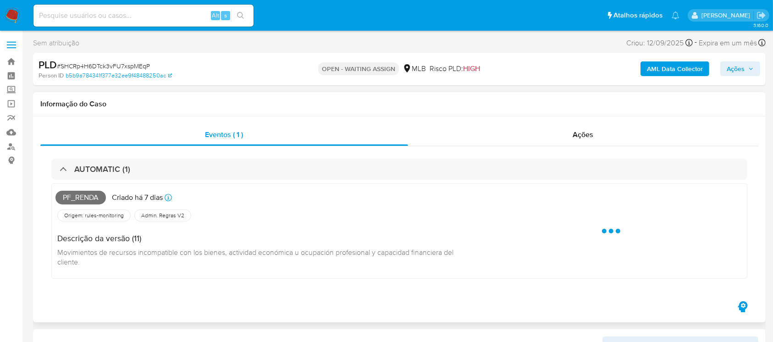
select select "10"
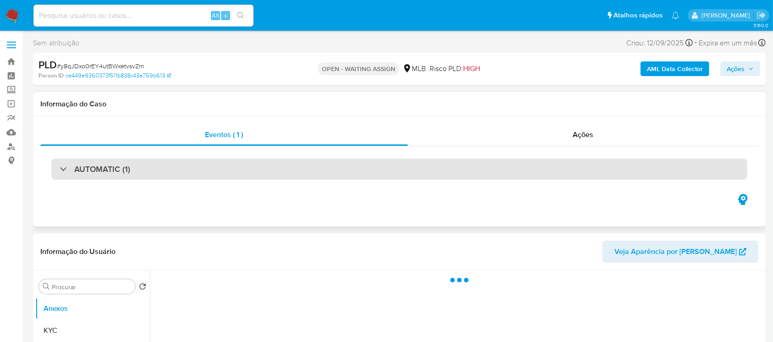
click at [149, 177] on div "AUTOMATIC (1)" at bounding box center [399, 169] width 696 height 21
click at [219, 171] on div "AUTOMATIC (1)" at bounding box center [399, 169] width 696 height 21
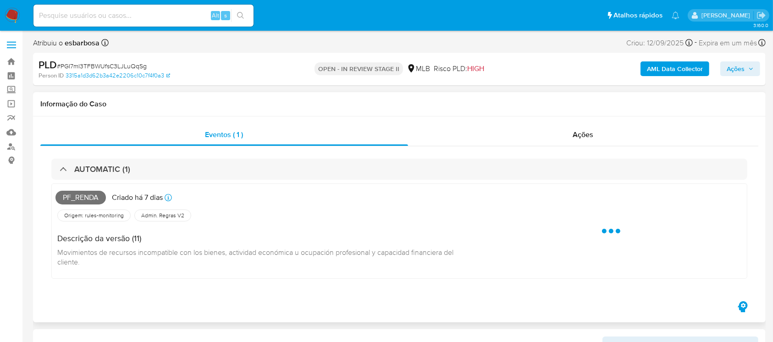
select select "10"
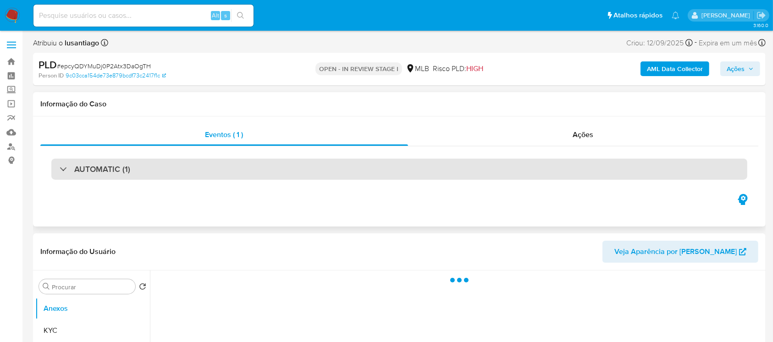
click at [137, 176] on div "AUTOMATIC (1)" at bounding box center [399, 169] width 696 height 21
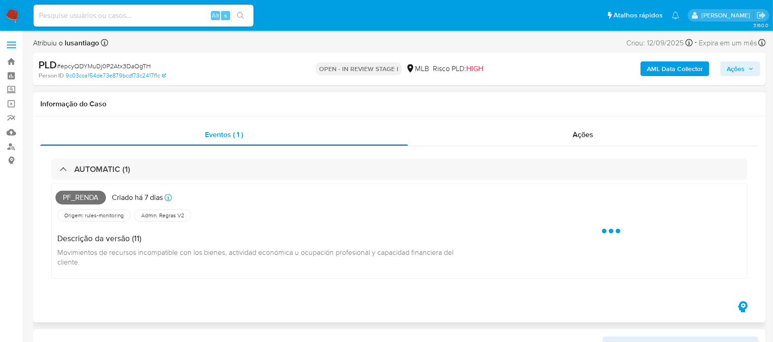
select select "10"
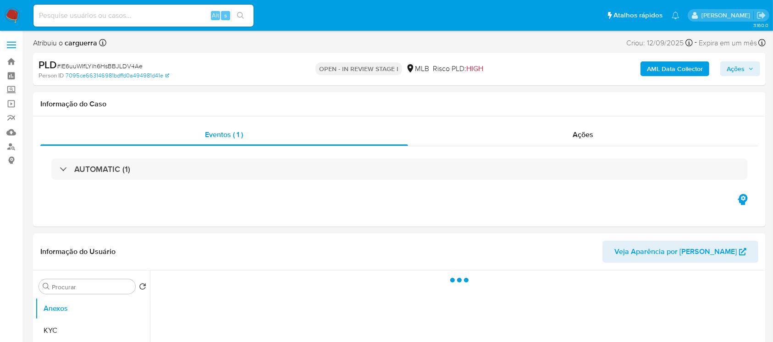
select select "10"
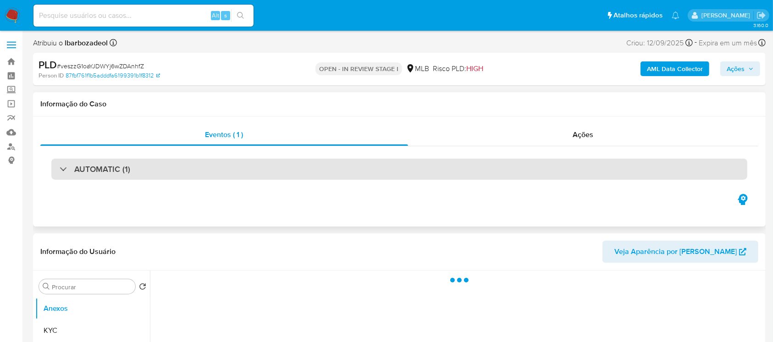
click at [141, 173] on div "AUTOMATIC (1)" at bounding box center [399, 169] width 696 height 21
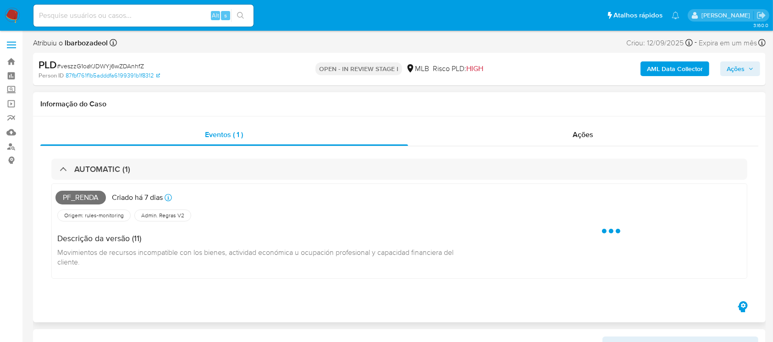
select select "10"
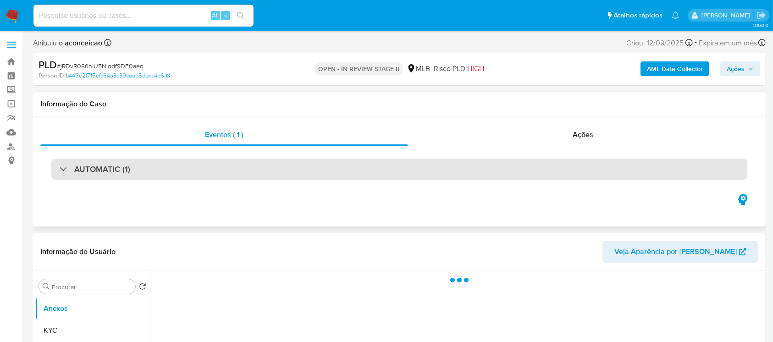
click at [94, 176] on div "AUTOMATIC (1)" at bounding box center [399, 169] width 696 height 21
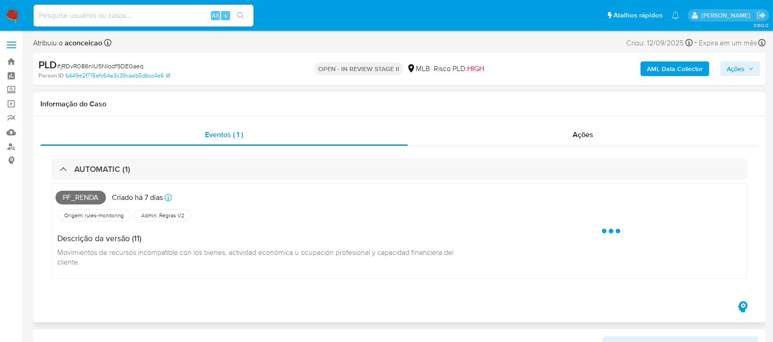
select select "10"
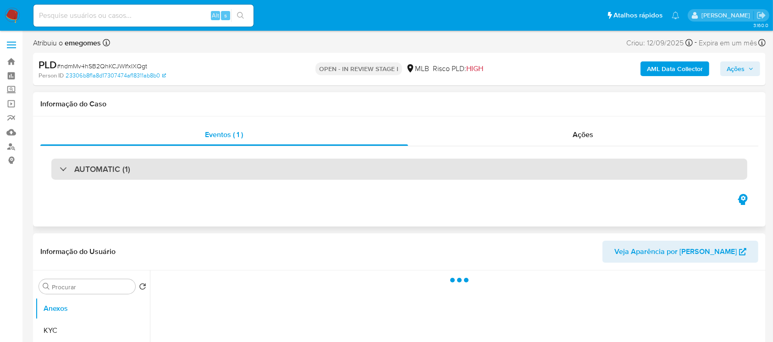
click at [150, 174] on div "AUTOMATIC (1)" at bounding box center [399, 169] width 696 height 21
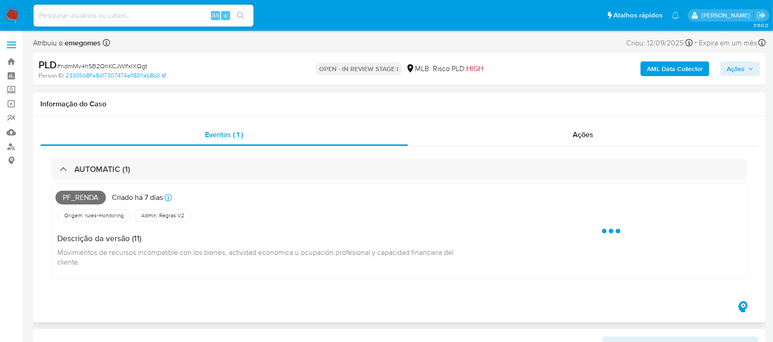
select select "10"
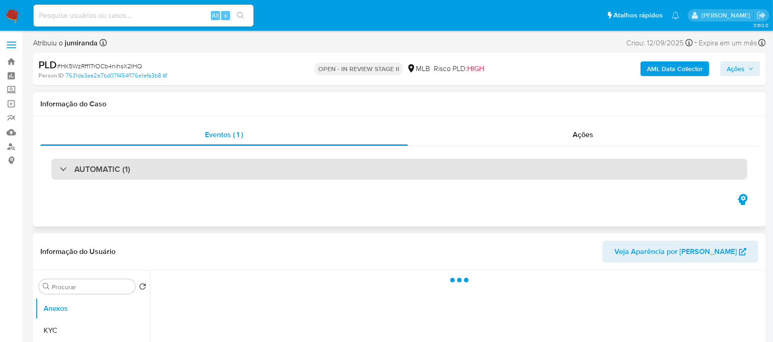
click at [149, 174] on div "AUTOMATIC (1)" at bounding box center [399, 169] width 696 height 21
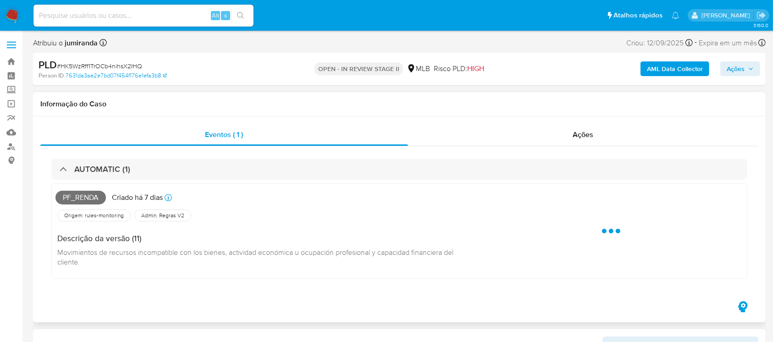
select select "10"
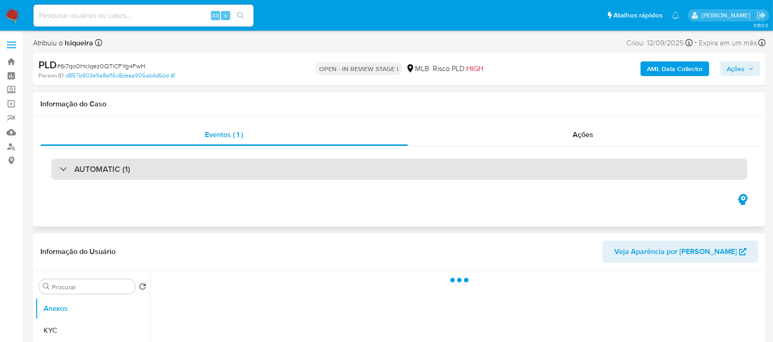
click at [172, 175] on div "AUTOMATIC (1)" at bounding box center [399, 169] width 696 height 21
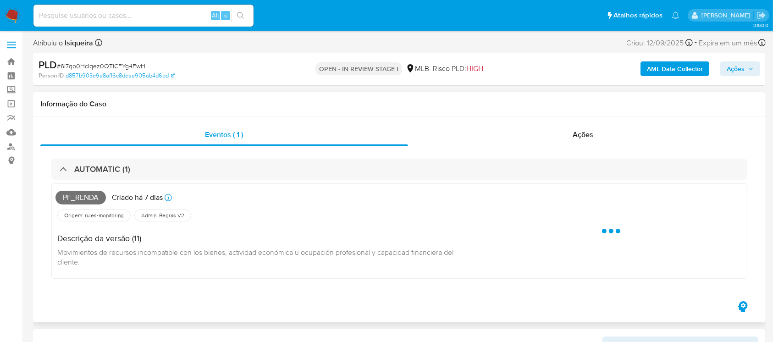
select select "10"
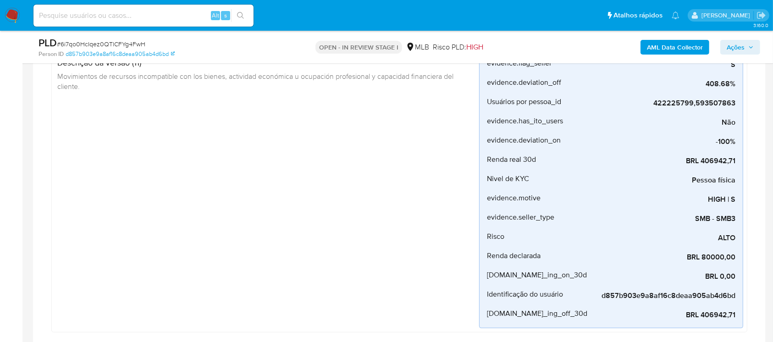
scroll to position [163, 0]
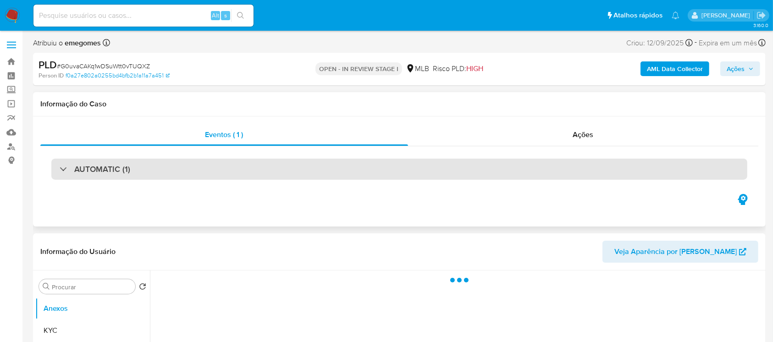
click at [165, 174] on div "AUTOMATIC (1)" at bounding box center [399, 169] width 696 height 21
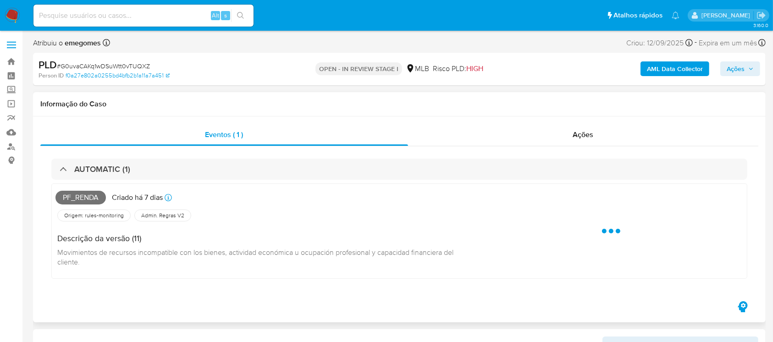
select select "10"
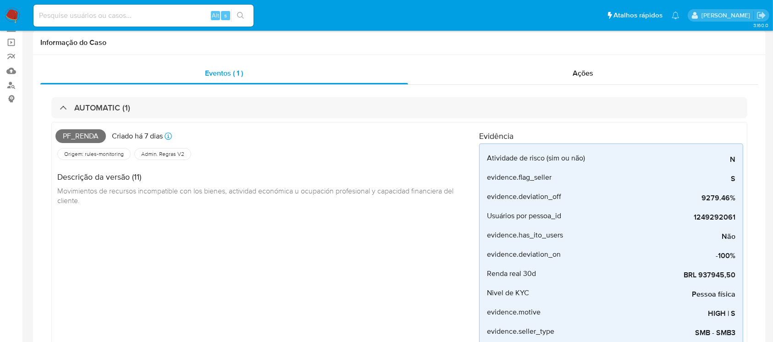
scroll to position [81, 0]
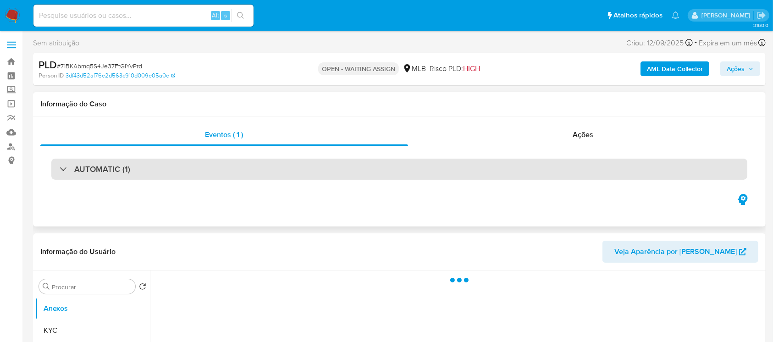
click at [147, 172] on div "AUTOMATIC (1)" at bounding box center [399, 169] width 696 height 21
select select "10"
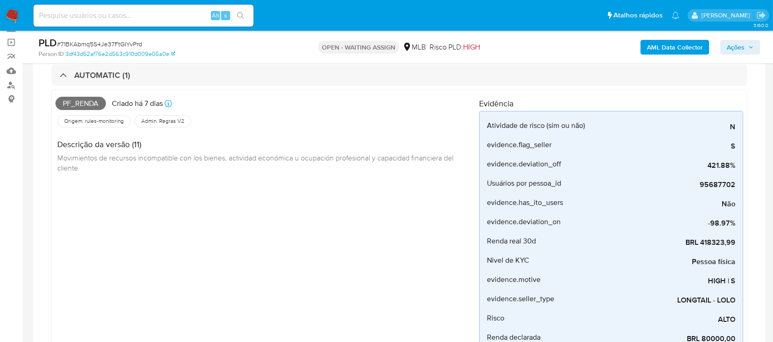
scroll to position [81, 0]
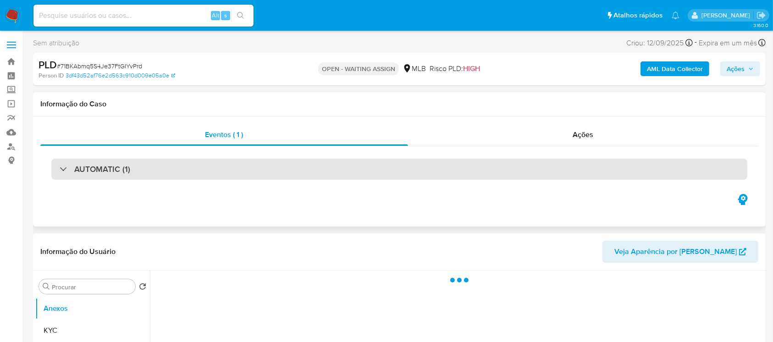
click at [151, 172] on div "AUTOMATIC (1)" at bounding box center [399, 169] width 696 height 21
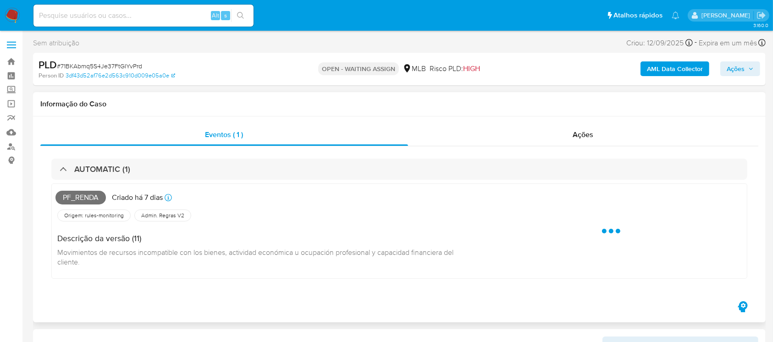
select select "10"
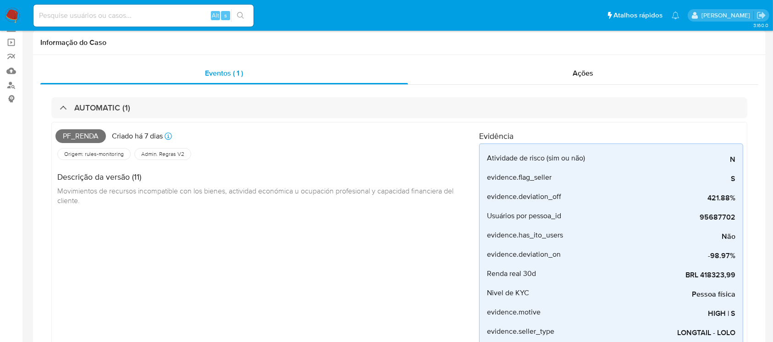
scroll to position [81, 0]
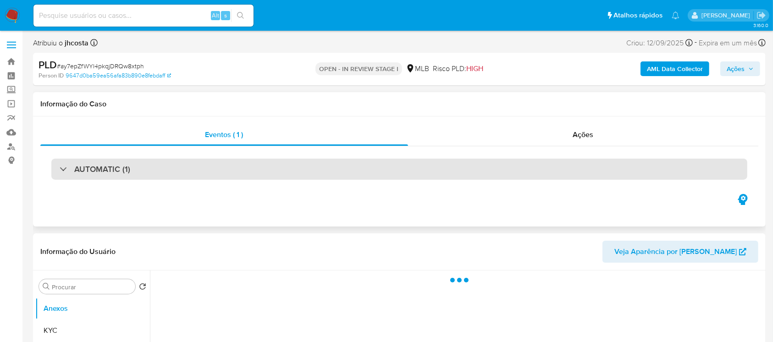
click at [172, 171] on div "AUTOMATIC (1)" at bounding box center [399, 169] width 696 height 21
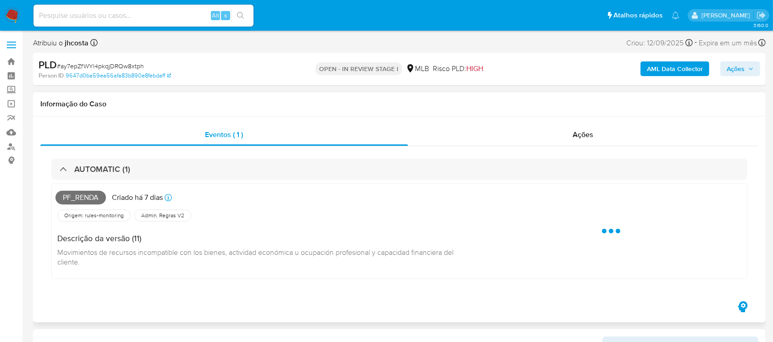
select select "10"
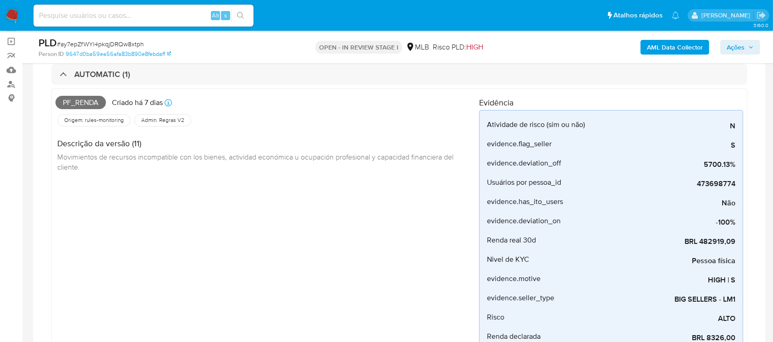
scroll to position [81, 0]
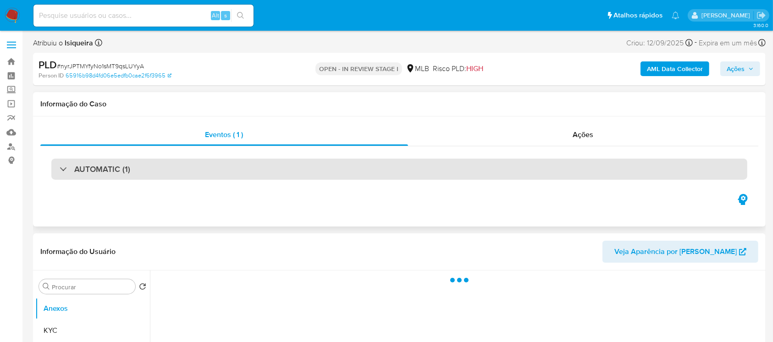
click at [165, 173] on div "AUTOMATIC (1)" at bounding box center [399, 169] width 696 height 21
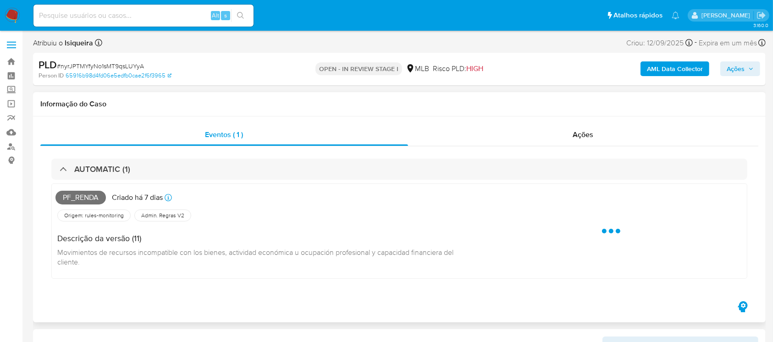
select select "10"
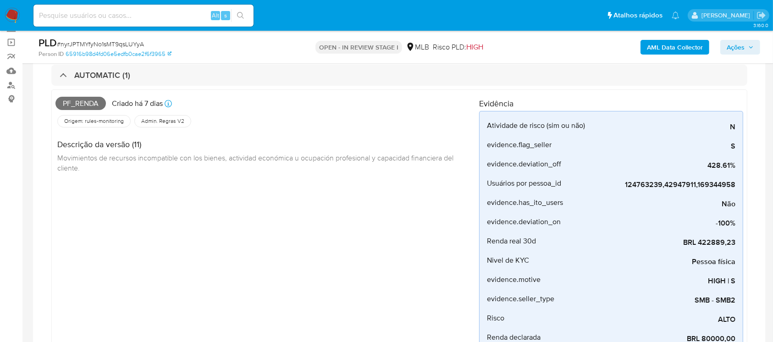
scroll to position [81, 0]
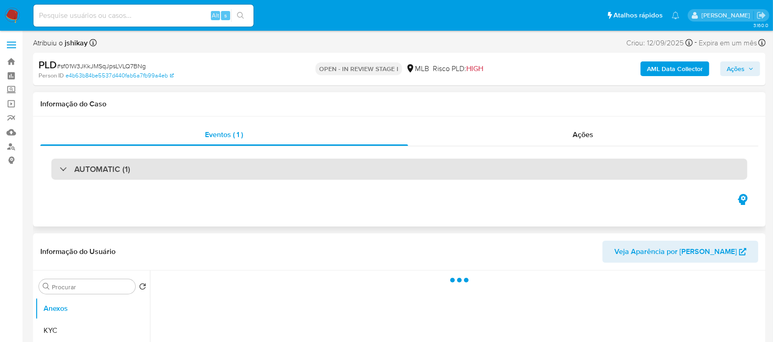
click at [145, 175] on div "AUTOMATIC (1)" at bounding box center [399, 169] width 696 height 21
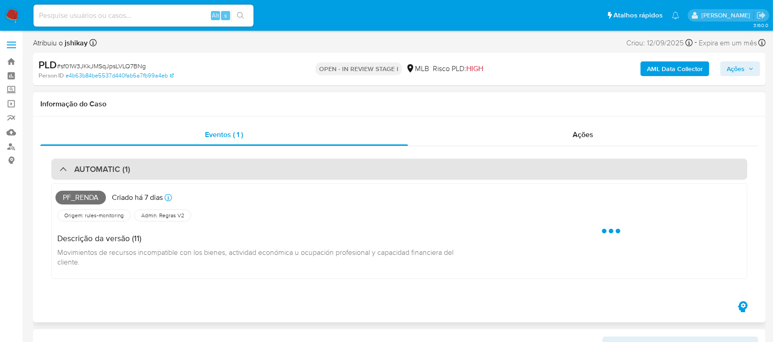
select select "10"
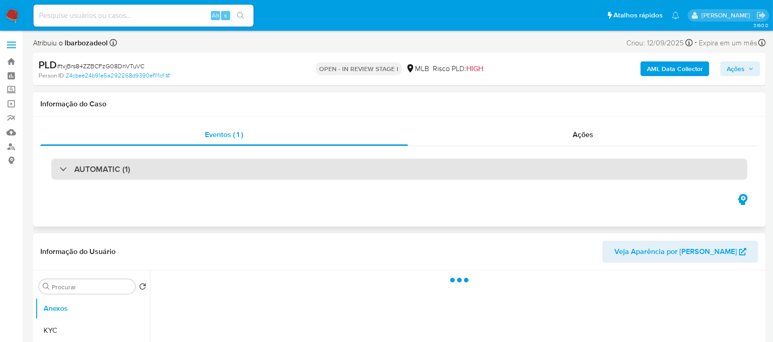
click at [178, 168] on div "AUTOMATIC (1)" at bounding box center [399, 169] width 696 height 21
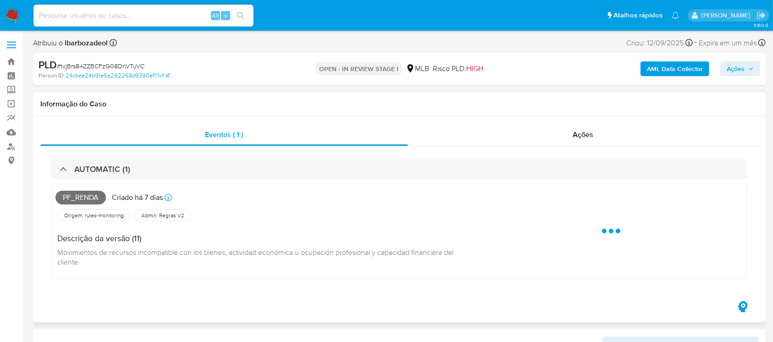
select select "10"
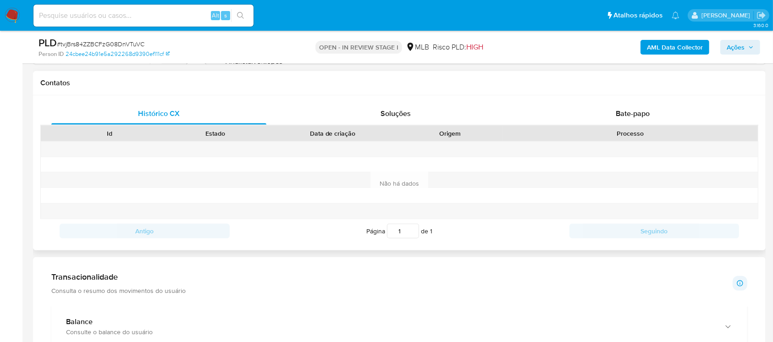
scroll to position [489, 0]
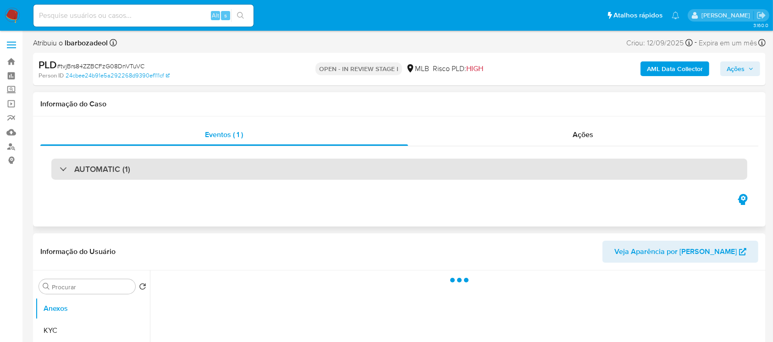
click at [127, 173] on h3 "AUTOMATIC (1)" at bounding box center [102, 169] width 56 height 10
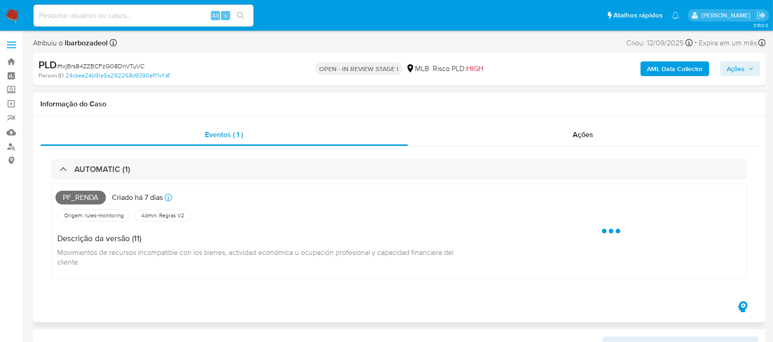
select select "10"
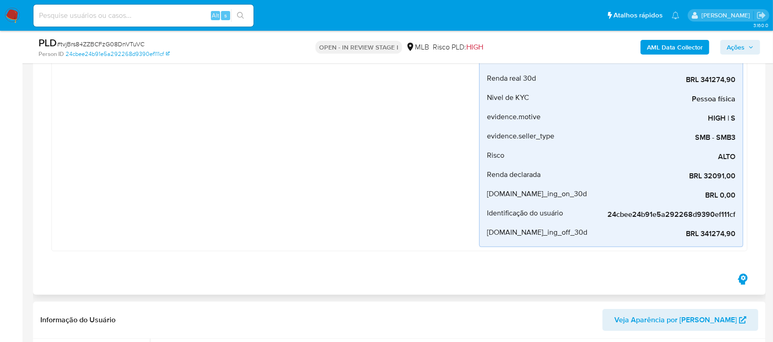
scroll to position [326, 0]
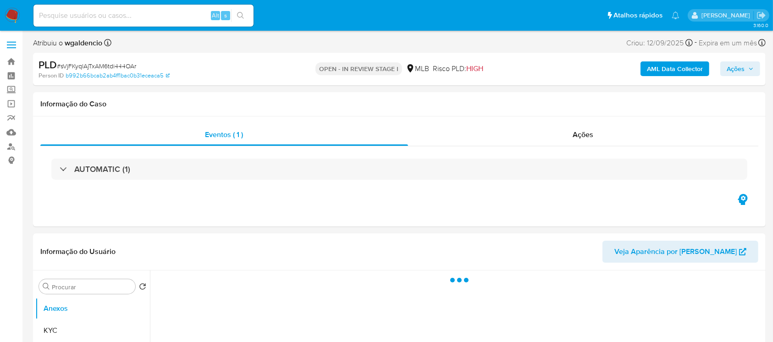
select select "10"
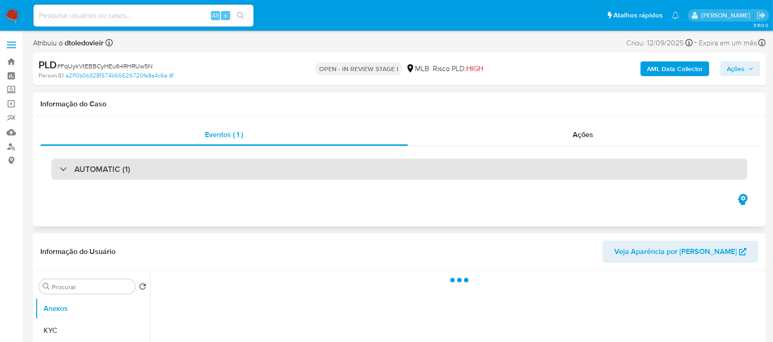
click at [192, 171] on div "AUTOMATIC (1)" at bounding box center [399, 169] width 696 height 21
select select "10"
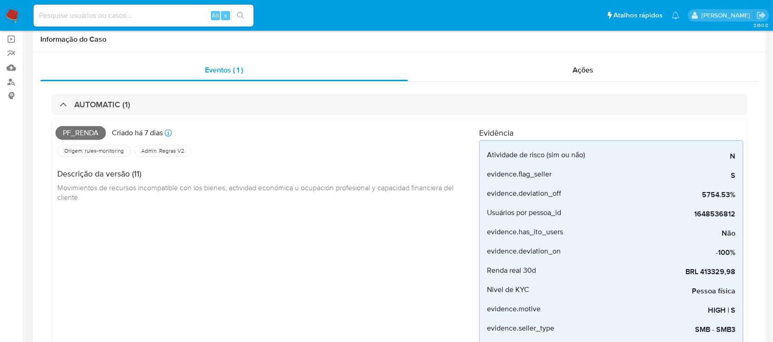
scroll to position [81, 0]
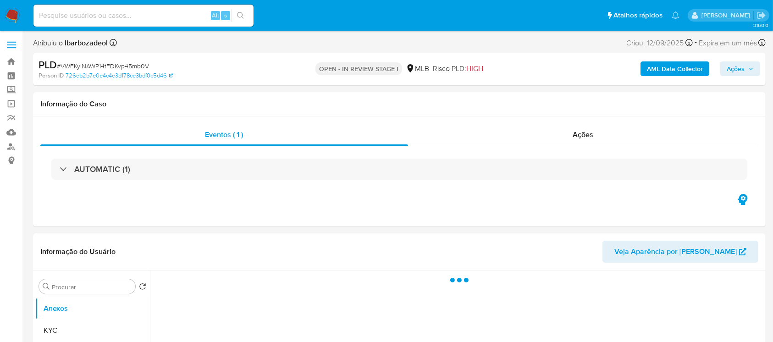
select select "10"
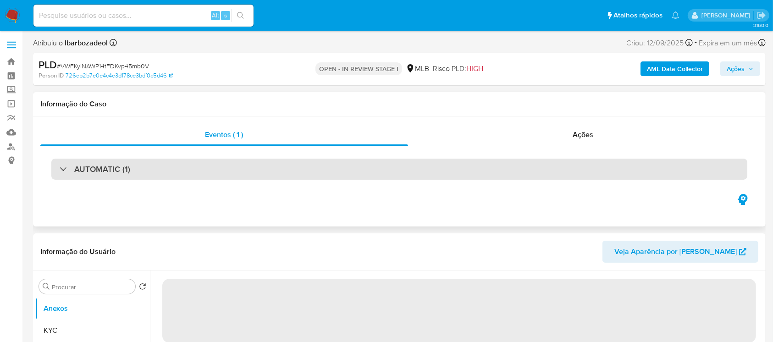
click at [256, 170] on div "AUTOMATIC (1)" at bounding box center [399, 169] width 696 height 21
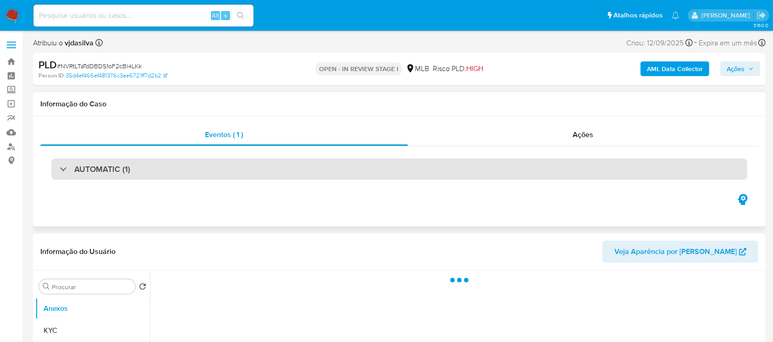
click at [226, 170] on div "AUTOMATIC (1)" at bounding box center [399, 169] width 696 height 21
select select "10"
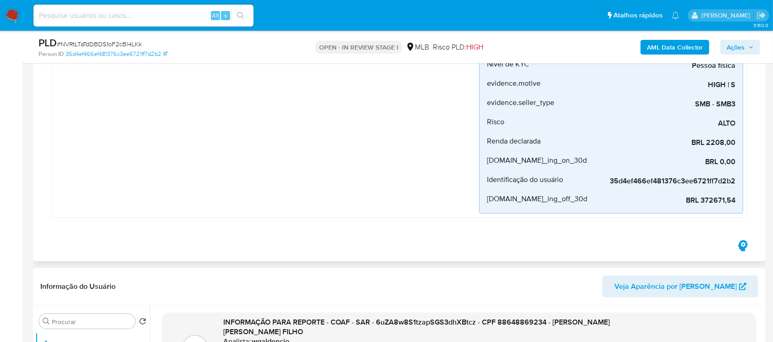
scroll to position [244, 0]
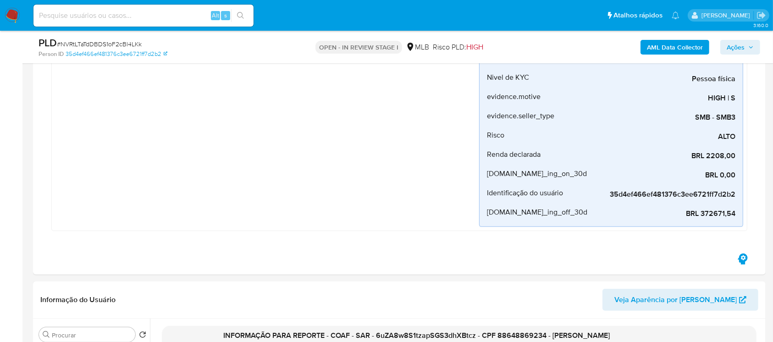
click at [103, 20] on input at bounding box center [143, 16] width 220 height 12
paste input "dMM7wuzaZeIbDBwKoxnlAYfC"
type input "dMM7wuzaZeIbDBwKoxnlAYfC"
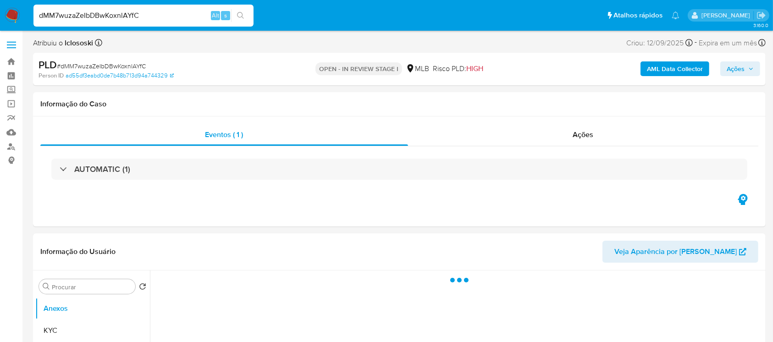
select select "10"
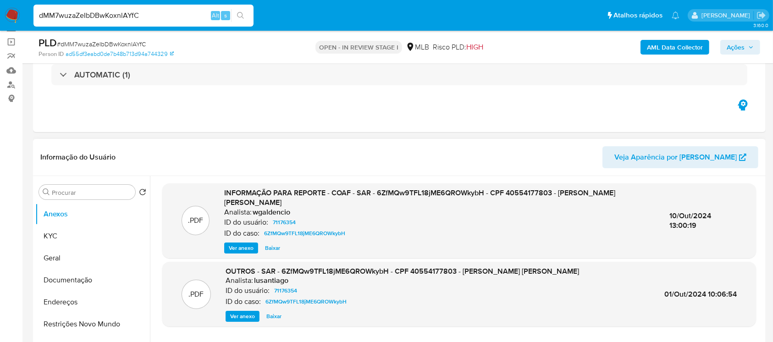
scroll to position [81, 0]
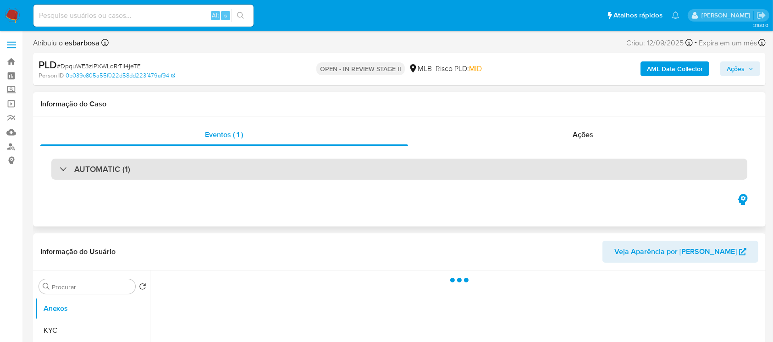
click at [216, 168] on div "AUTOMATIC (1)" at bounding box center [399, 169] width 696 height 21
select select "10"
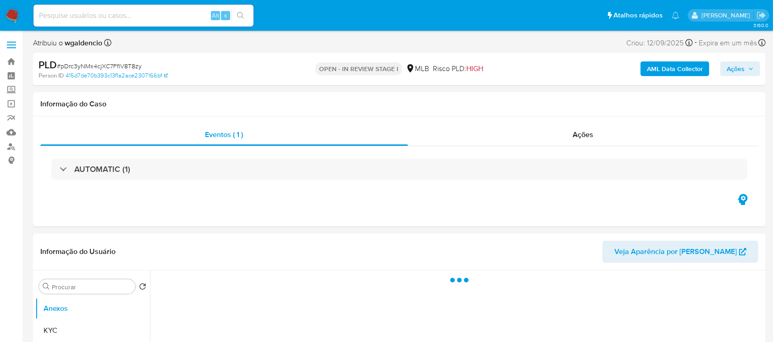
click at [209, 174] on div "AUTOMATIC (1)" at bounding box center [399, 169] width 696 height 21
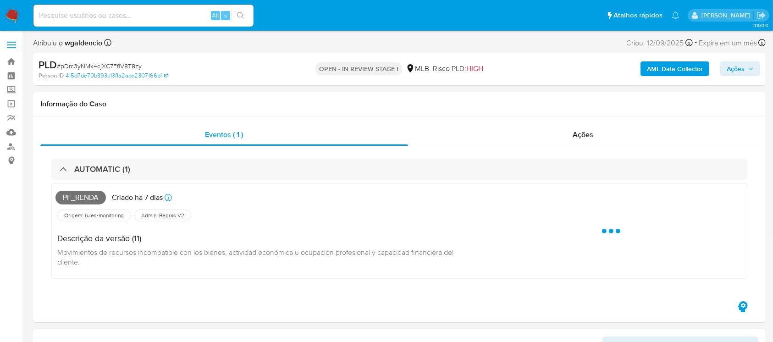
select select "10"
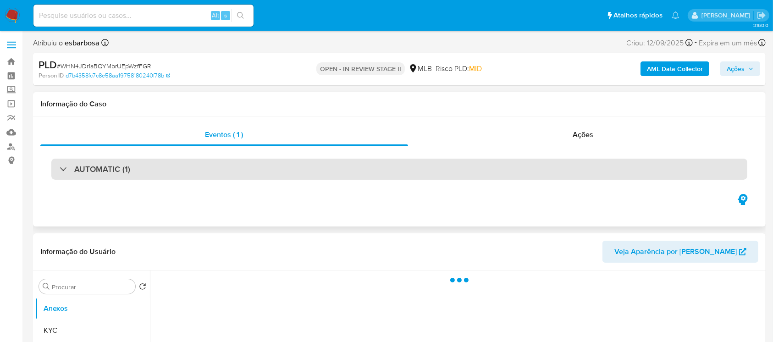
click at [230, 177] on div "AUTOMATIC (1)" at bounding box center [399, 169] width 696 height 21
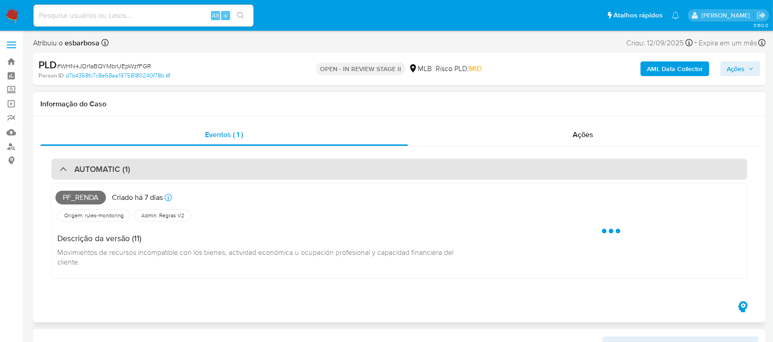
select select "10"
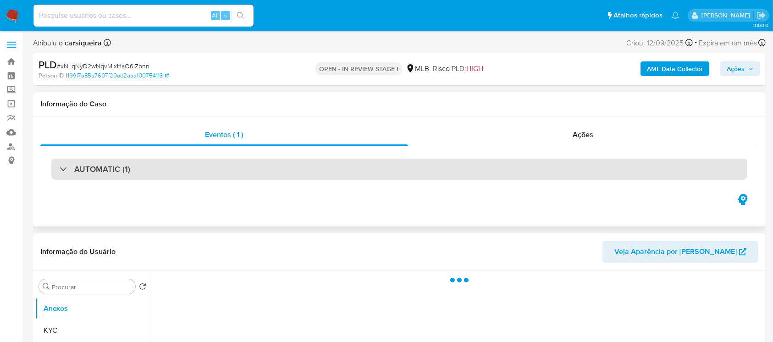
click at [134, 168] on div "AUTOMATIC (1)" at bounding box center [399, 169] width 696 height 21
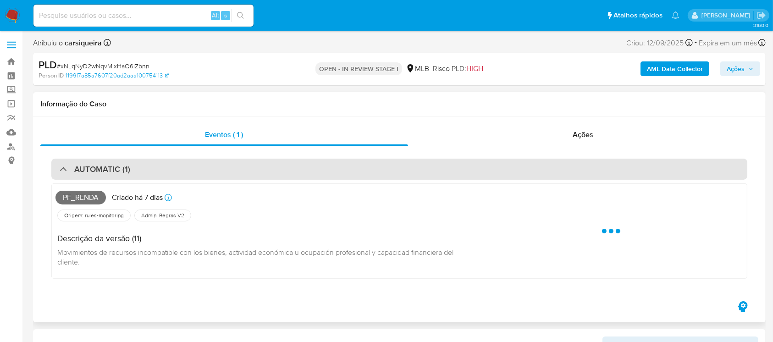
select select "10"
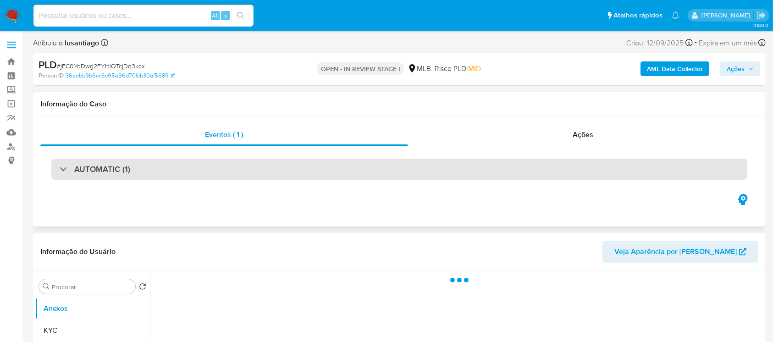
click at [158, 175] on div "AUTOMATIC (1)" at bounding box center [399, 169] width 696 height 21
select select "10"
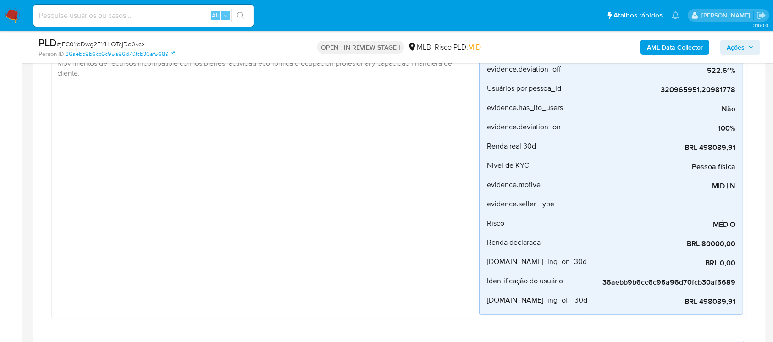
scroll to position [326, 0]
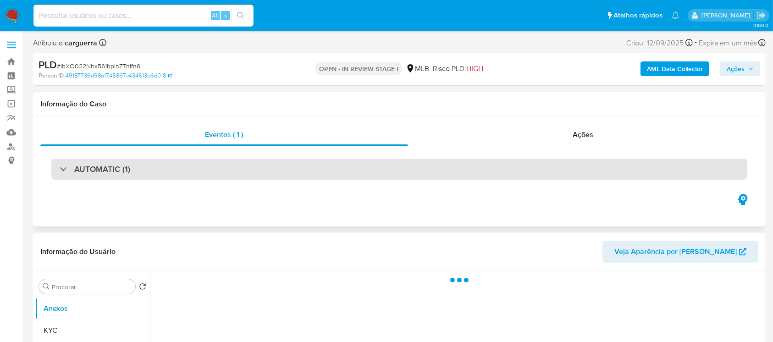
click at [165, 171] on div "AUTOMATIC (1)" at bounding box center [399, 169] width 696 height 21
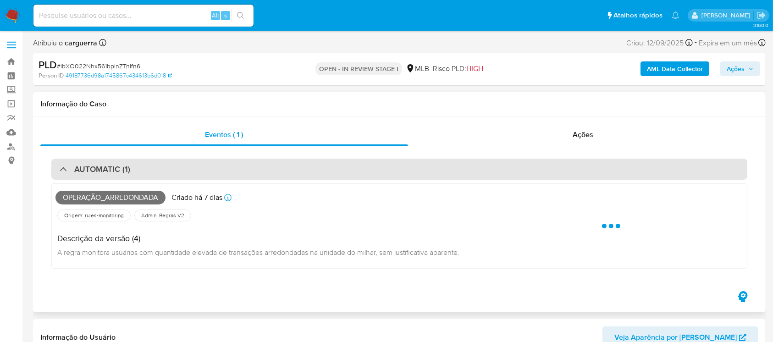
select select "10"
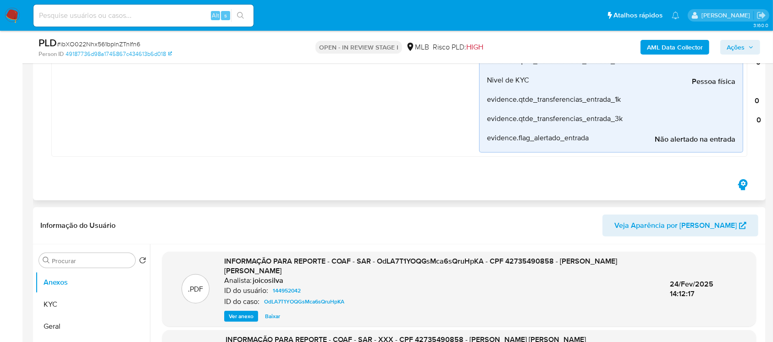
scroll to position [652, 0]
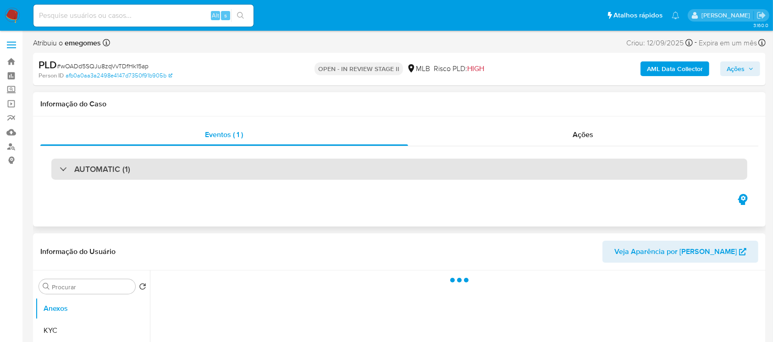
click at [167, 172] on div "AUTOMATIC (1)" at bounding box center [399, 169] width 696 height 21
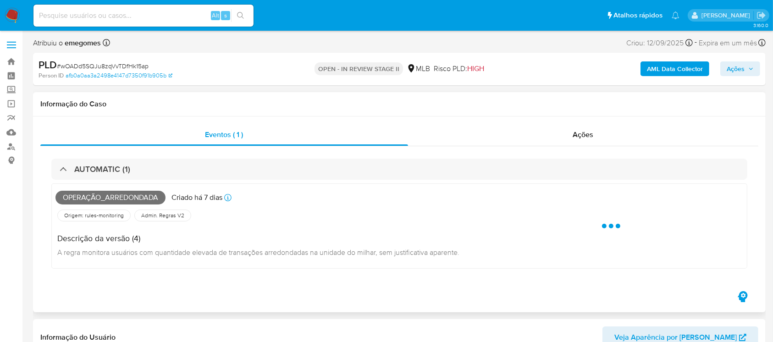
select select "10"
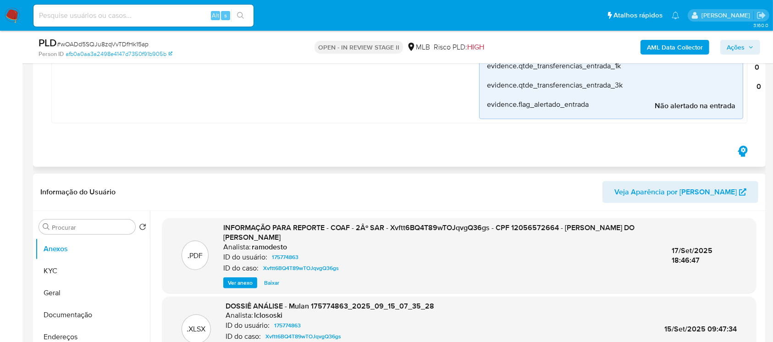
scroll to position [652, 0]
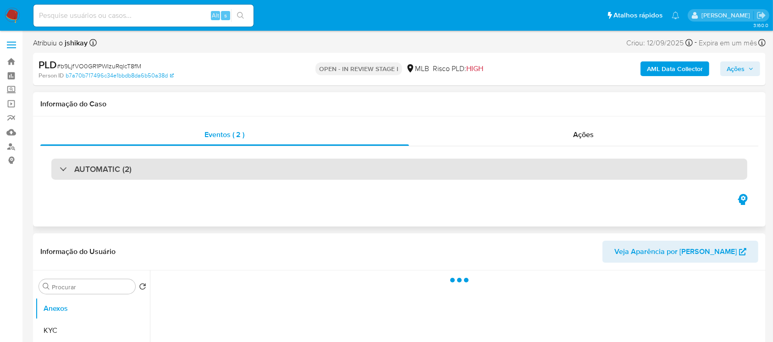
click at [182, 171] on div "AUTOMATIC (2)" at bounding box center [399, 169] width 696 height 21
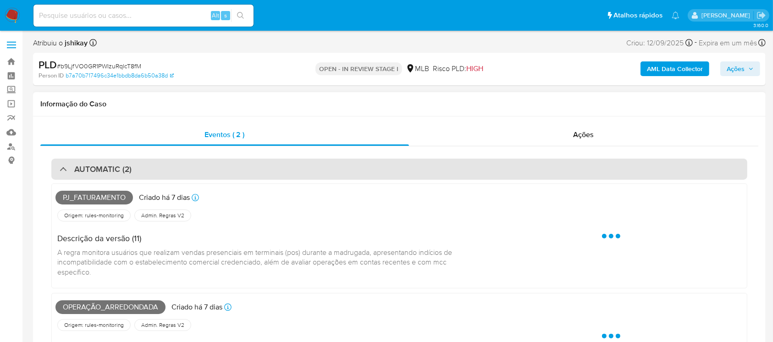
select select "10"
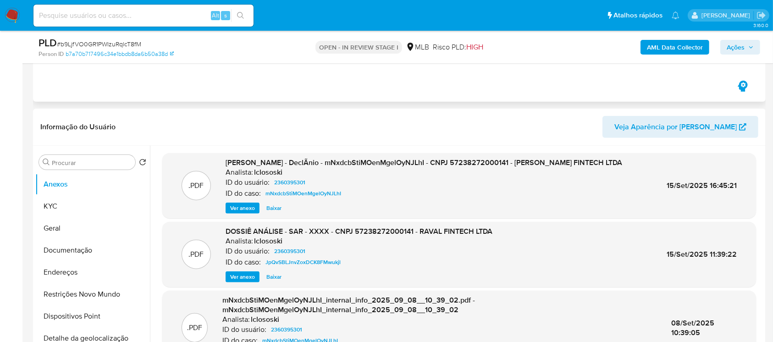
scroll to position [978, 0]
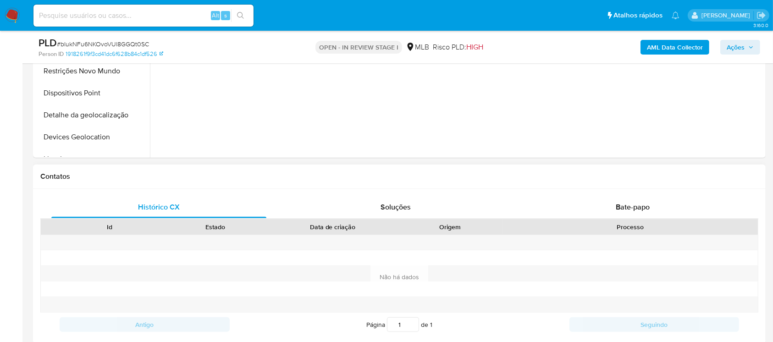
scroll to position [407, 0]
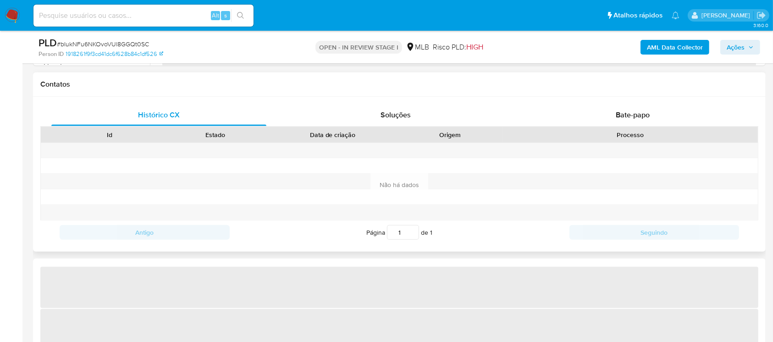
select select "10"
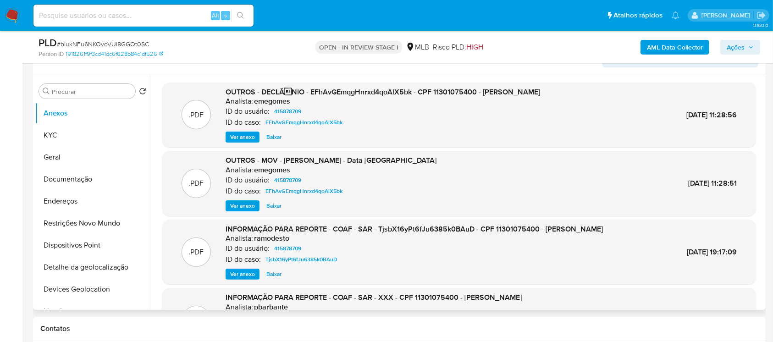
scroll to position [81, 0]
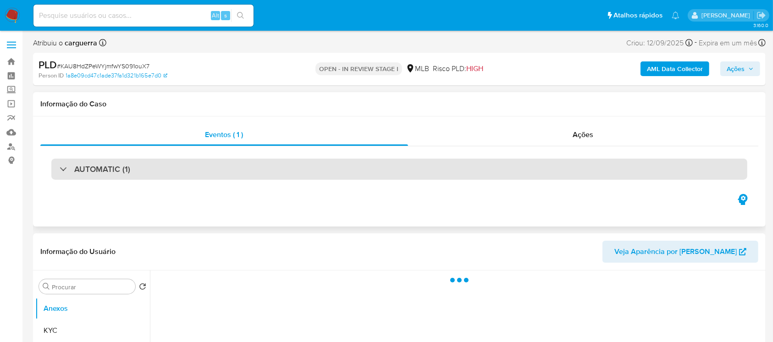
click at [175, 165] on div "AUTOMATIC (1)" at bounding box center [399, 169] width 696 height 21
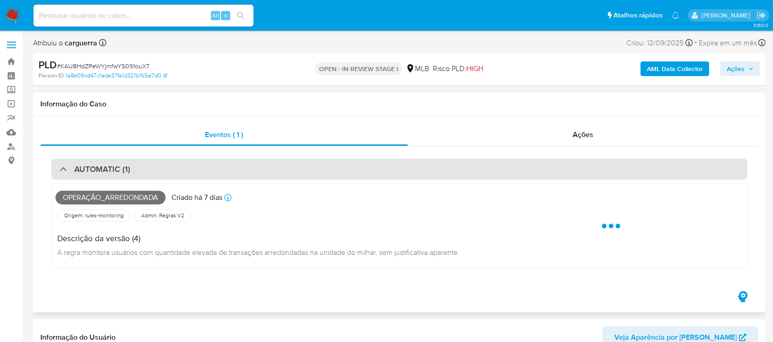
select select "10"
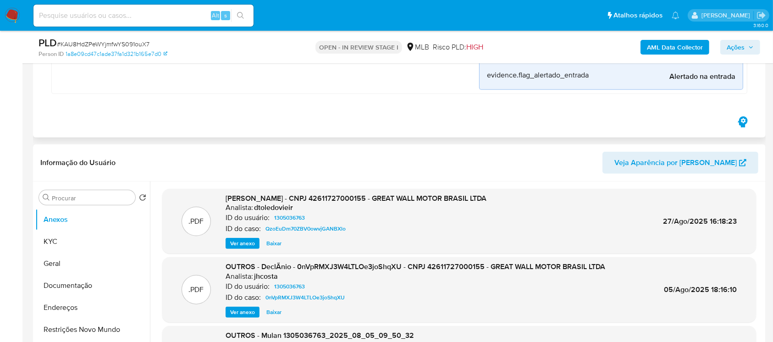
scroll to position [652, 0]
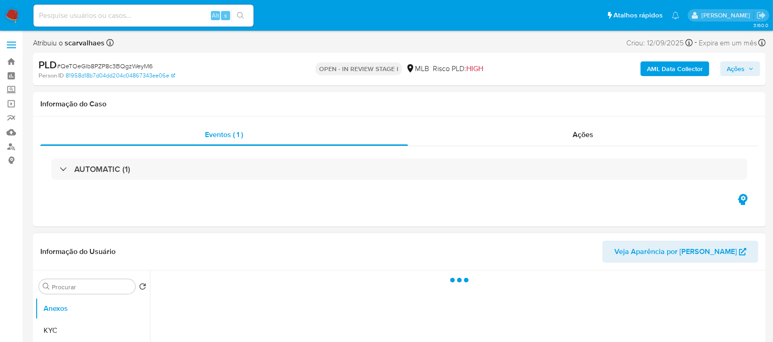
select select "10"
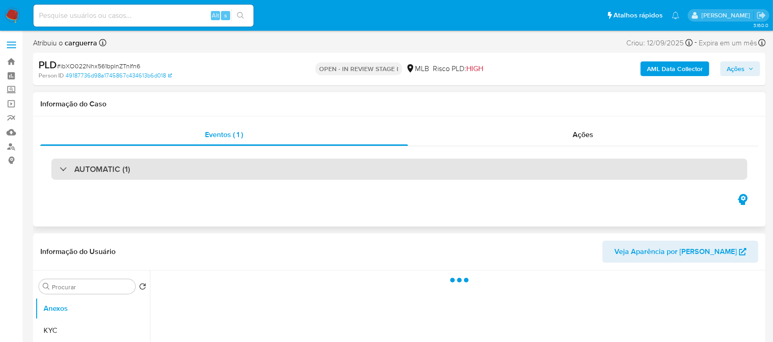
select select "10"
click at [374, 176] on div "AUTOMATIC (1)" at bounding box center [399, 169] width 696 height 21
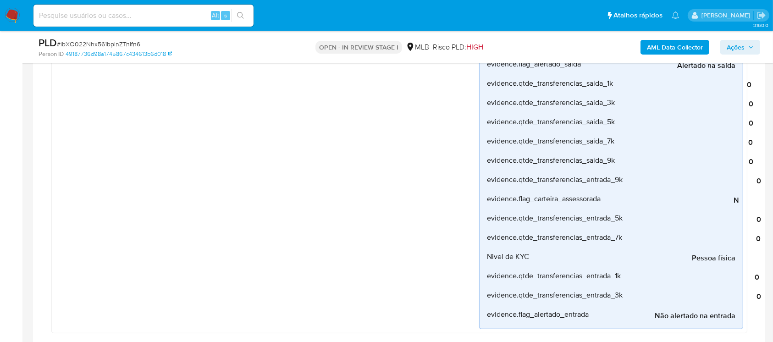
scroll to position [326, 0]
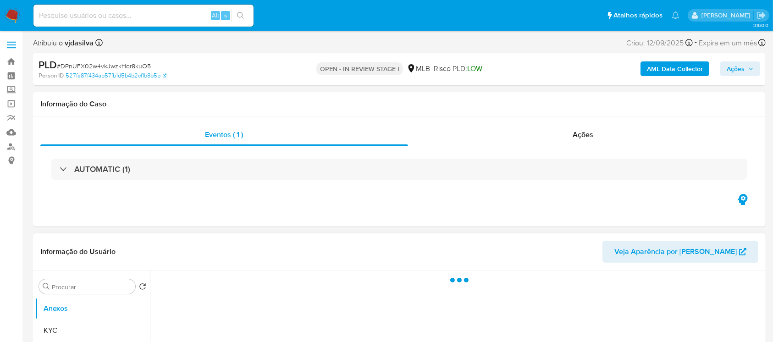
select select "10"
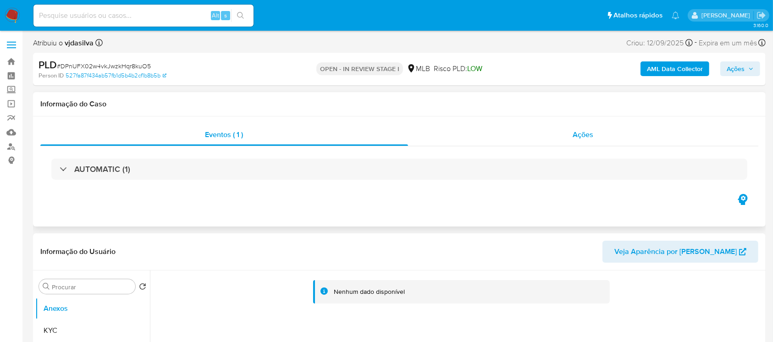
click at [464, 140] on div "Ações" at bounding box center [583, 135] width 350 height 22
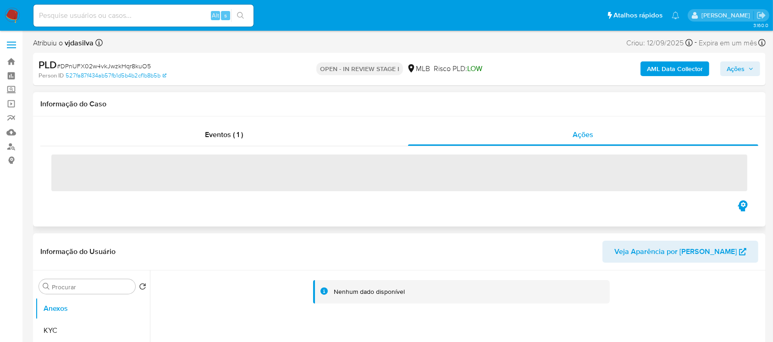
click at [284, 150] on div "‌" at bounding box center [399, 172] width 718 height 52
click at [273, 143] on div "Eventos ( 1 )" at bounding box center [224, 135] width 368 height 22
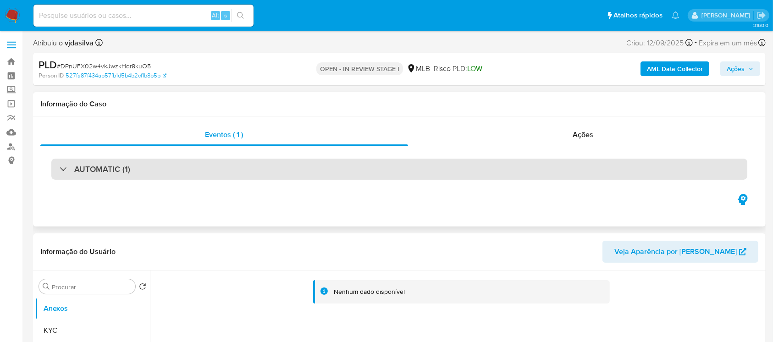
click at [167, 171] on div "AUTOMATIC (1)" at bounding box center [399, 169] width 696 height 21
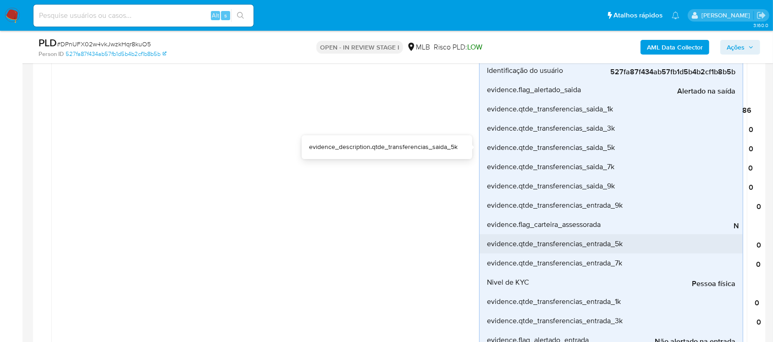
scroll to position [489, 0]
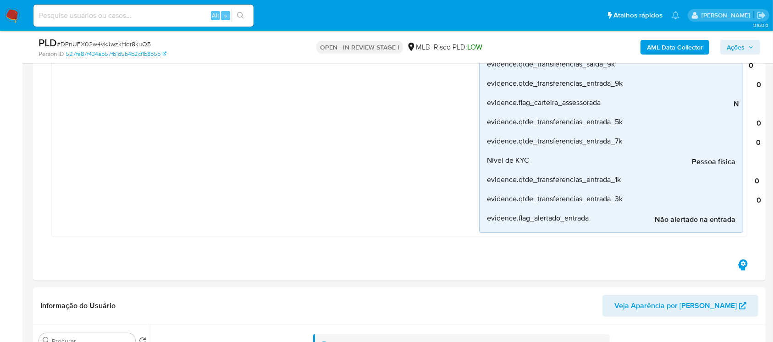
click at [5, 17] on img at bounding box center [13, 16] width 16 height 16
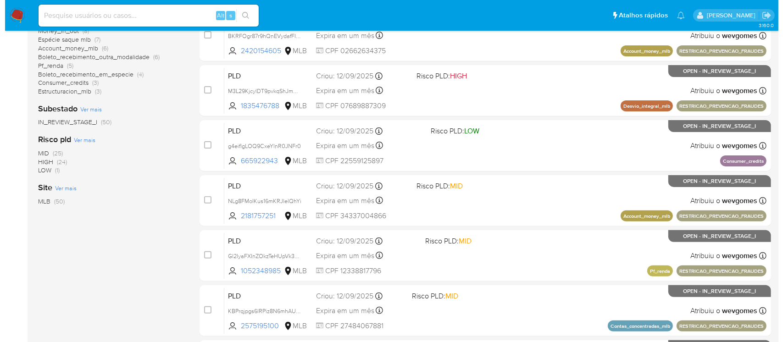
scroll to position [81, 0]
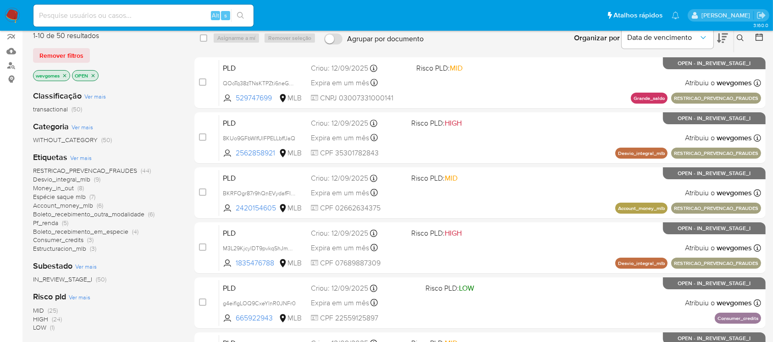
click at [66, 75] on icon "close-filter" at bounding box center [65, 76] width 6 height 6
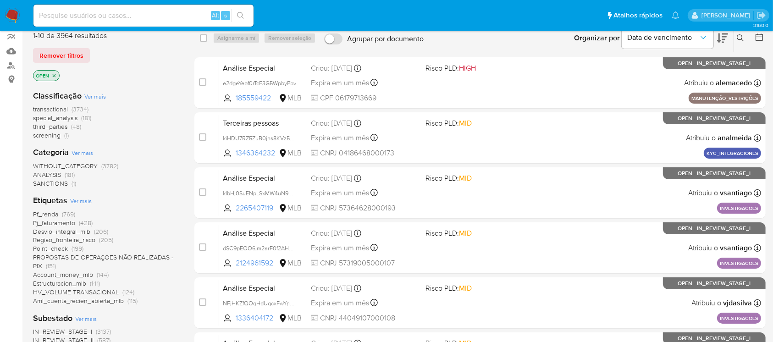
click at [44, 214] on span "Pf_renda" at bounding box center [45, 214] width 25 height 9
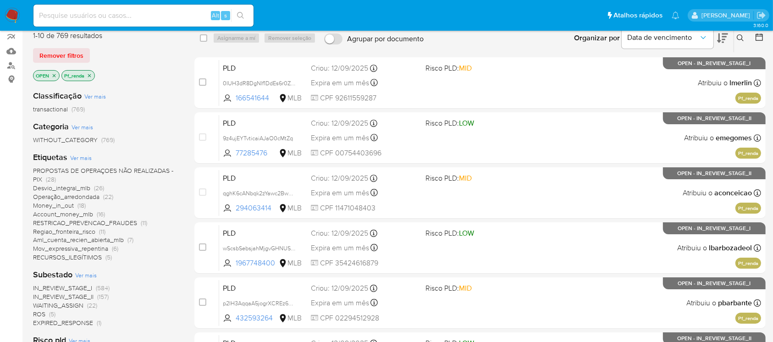
click at [77, 157] on span "Ver mais" at bounding box center [81, 158] width 22 height 8
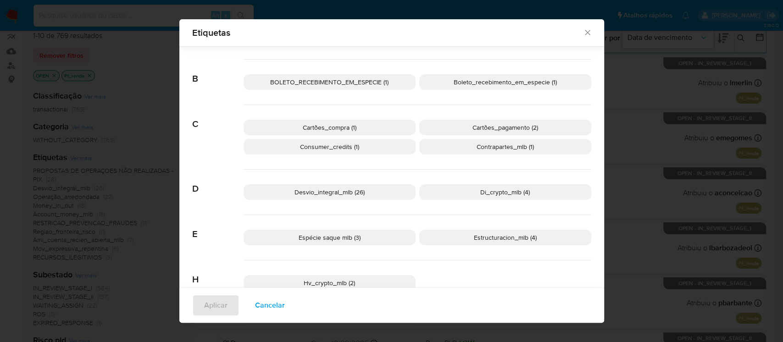
scroll to position [75, 0]
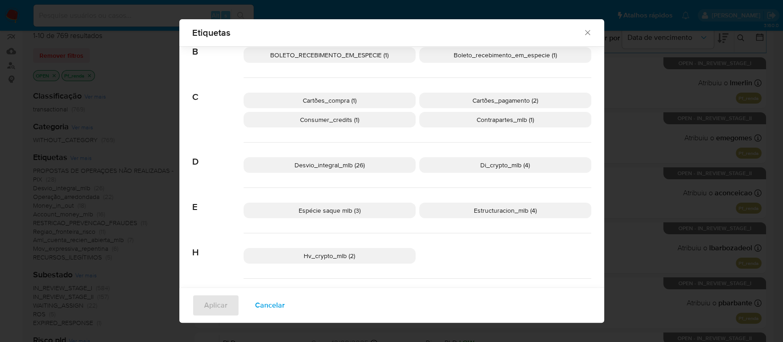
click at [304, 210] on span "Espécie saque mlb (3)" at bounding box center [329, 210] width 62 height 9
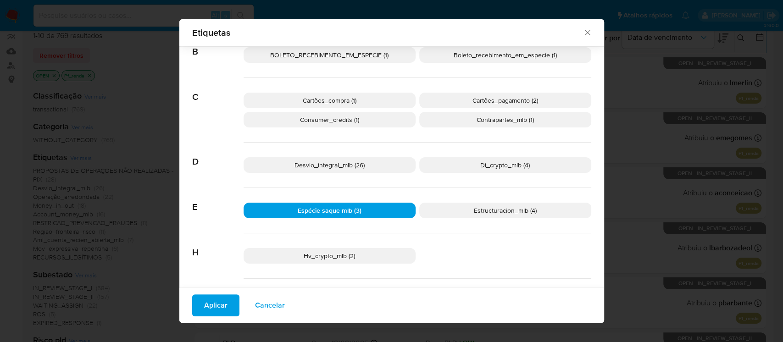
click at [215, 302] on span "Aplicar" at bounding box center [215, 305] width 23 height 20
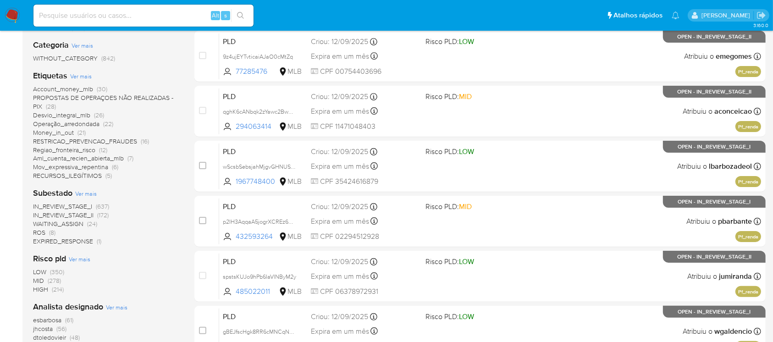
scroll to position [414, 0]
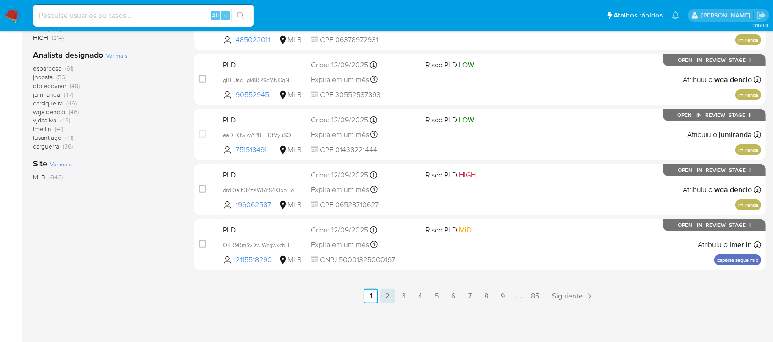
click at [387, 298] on link "2" at bounding box center [387, 296] width 15 height 15
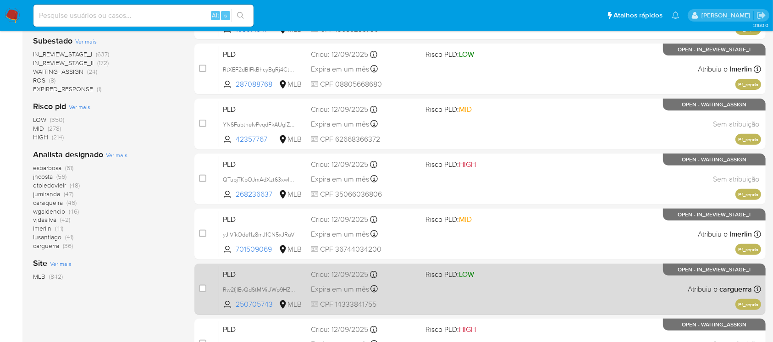
scroll to position [251, 0]
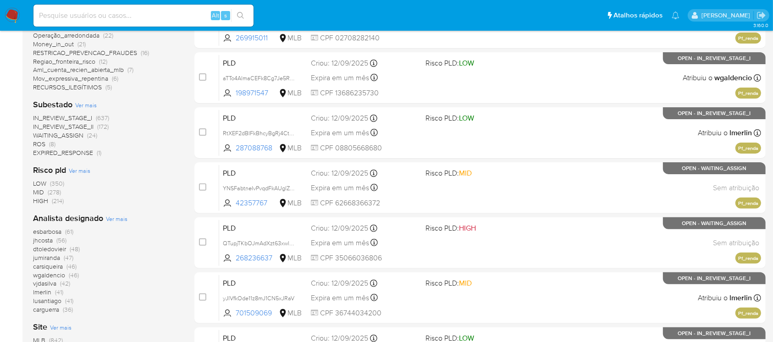
click at [10, 17] on img at bounding box center [13, 16] width 16 height 16
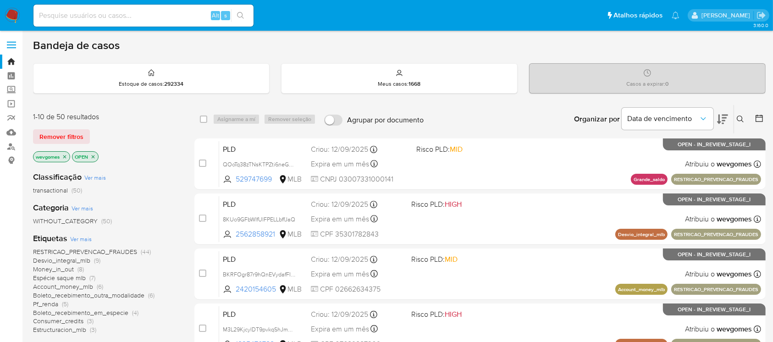
click at [66, 156] on icon "close-filter" at bounding box center [65, 157] width 6 height 6
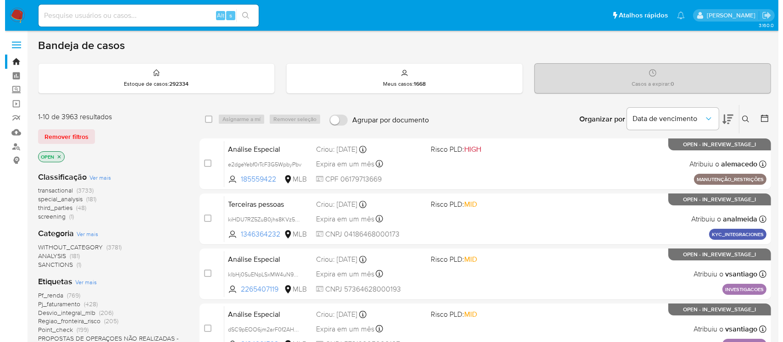
scroll to position [81, 0]
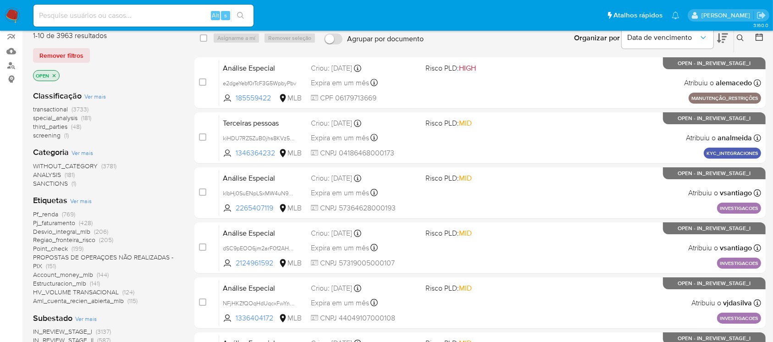
click at [77, 200] on span "Ver mais" at bounding box center [81, 201] width 22 height 8
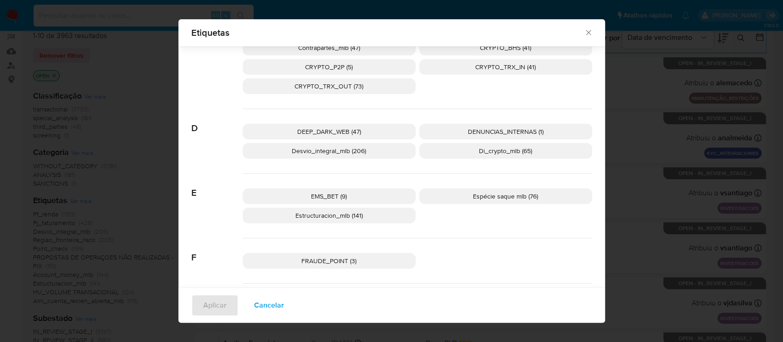
scroll to position [319, 0]
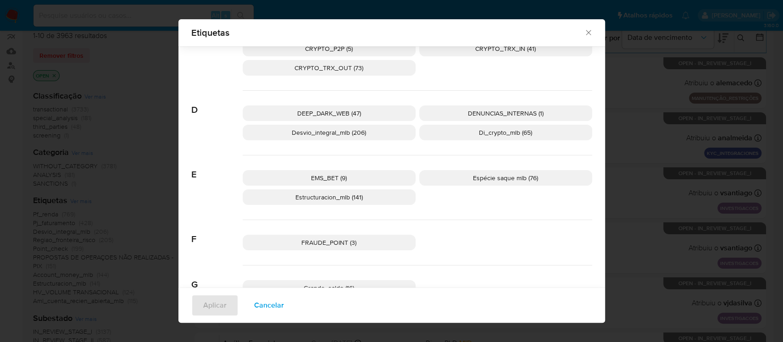
click at [461, 182] on p "Espécie saque mlb (76)" at bounding box center [505, 178] width 173 height 16
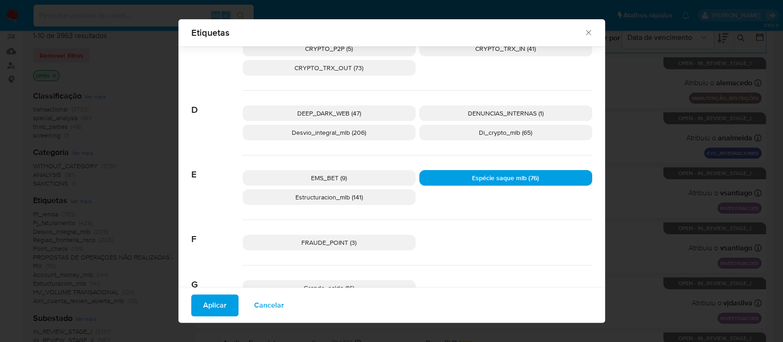
click at [213, 306] on span "Aplicar" at bounding box center [214, 305] width 23 height 20
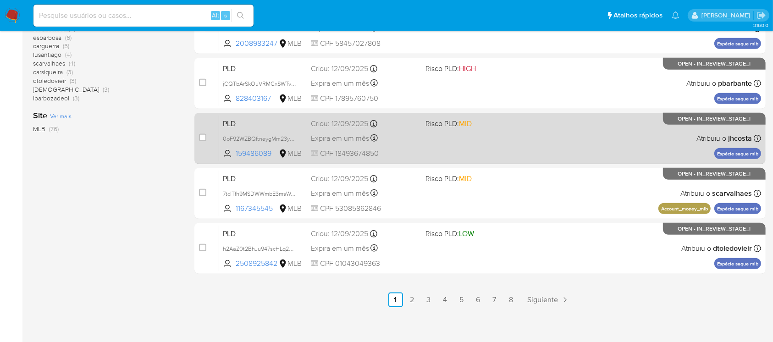
scroll to position [414, 0]
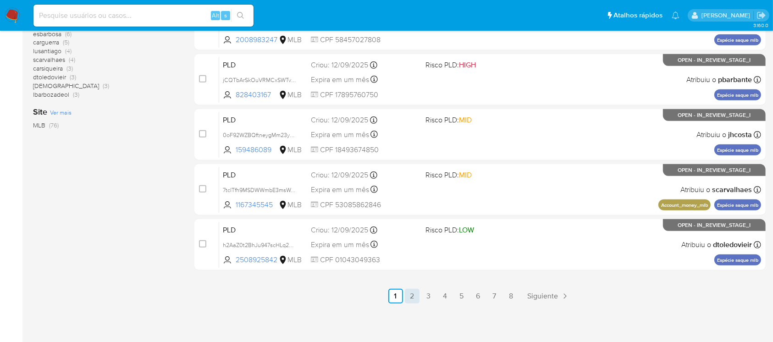
click at [412, 296] on link "2" at bounding box center [412, 296] width 15 height 15
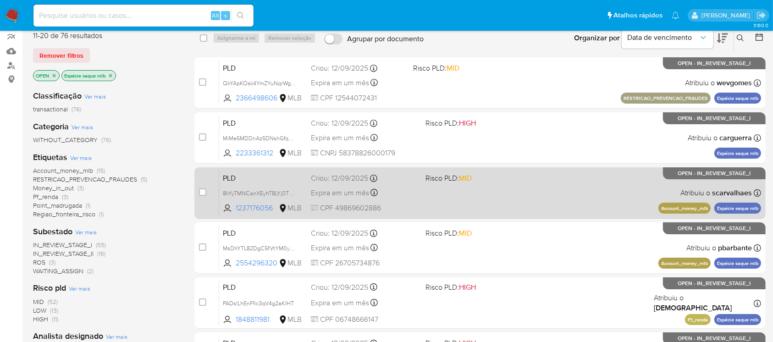
scroll to position [163, 0]
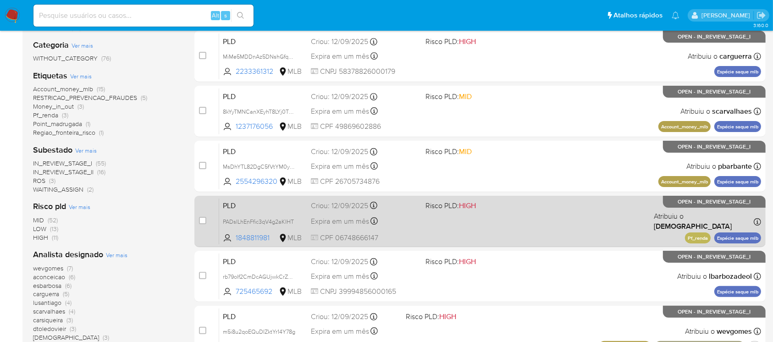
click at [436, 232] on div "PLD PADslLhEnFfic3qV4g2aKIHT 1848811981 MLB Risco PLD: HIGH Criou: 12/09/2025 C…" at bounding box center [490, 221] width 542 height 46
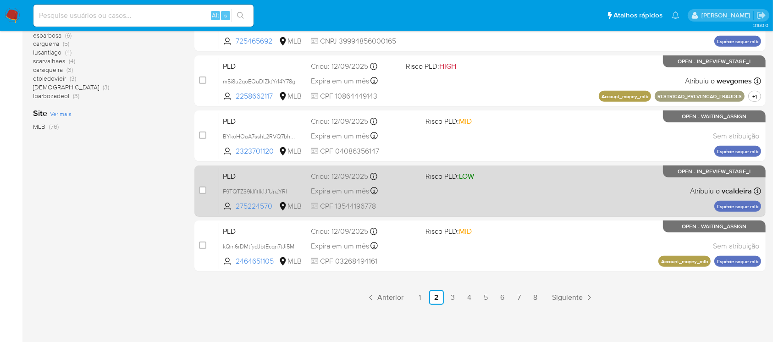
scroll to position [414, 0]
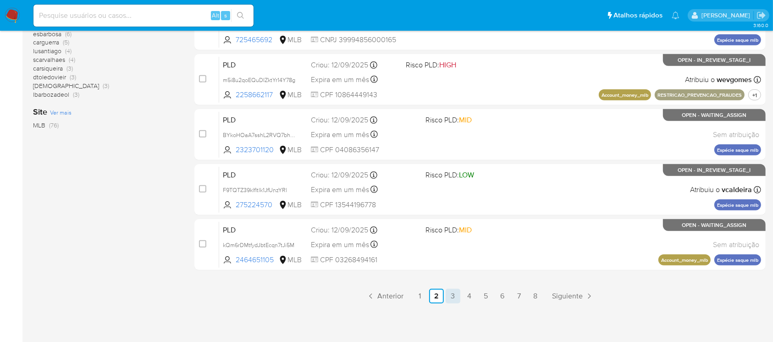
click at [452, 300] on link "3" at bounding box center [453, 296] width 15 height 15
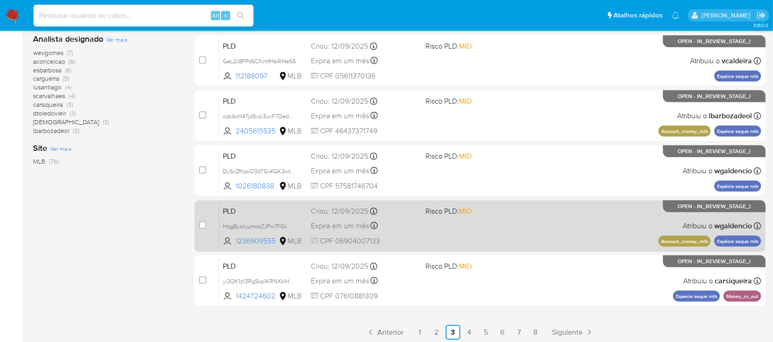
scroll to position [414, 0]
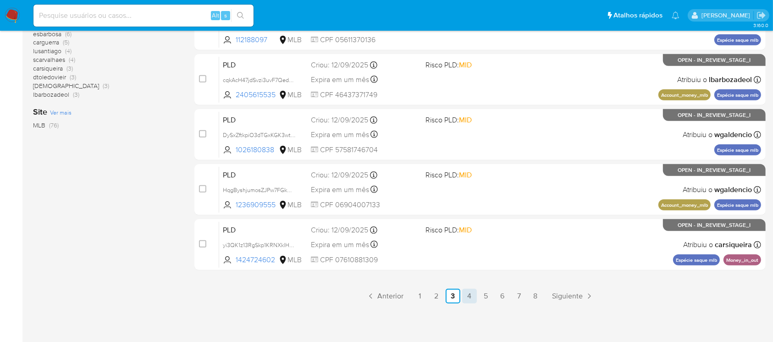
click at [467, 297] on link "4" at bounding box center [469, 296] width 15 height 15
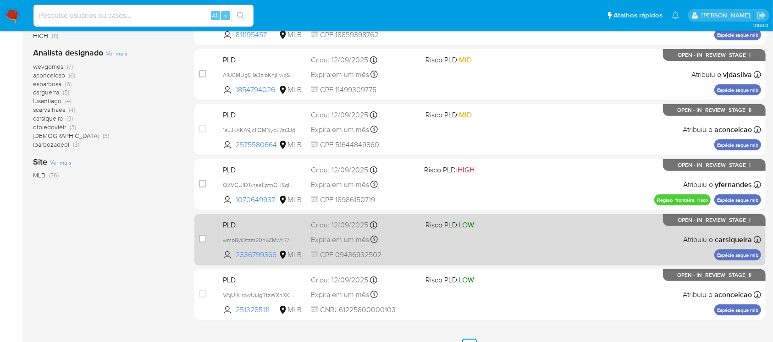
scroll to position [407, 0]
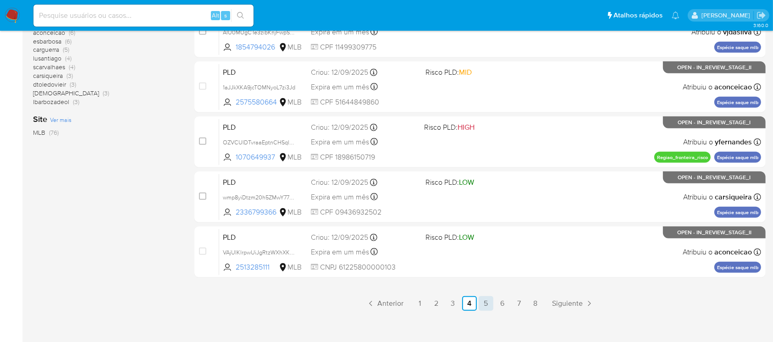
click at [483, 304] on link "5" at bounding box center [486, 303] width 15 height 15
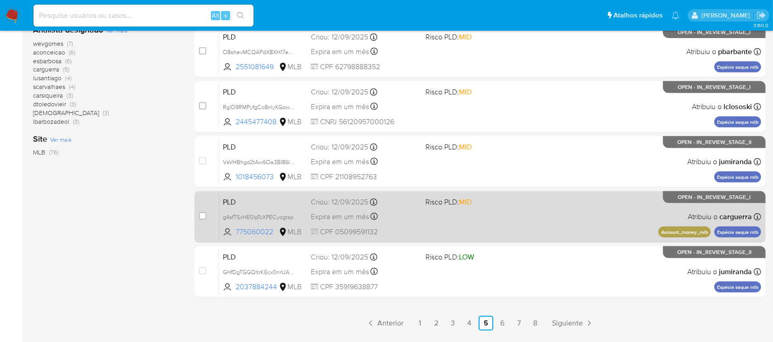
scroll to position [407, 0]
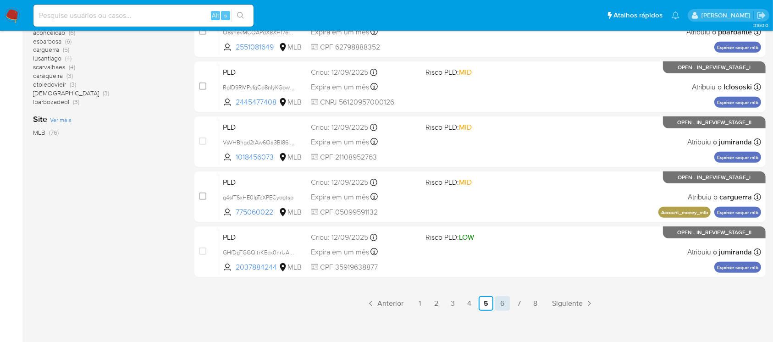
click at [499, 305] on link "6" at bounding box center [502, 303] width 15 height 15
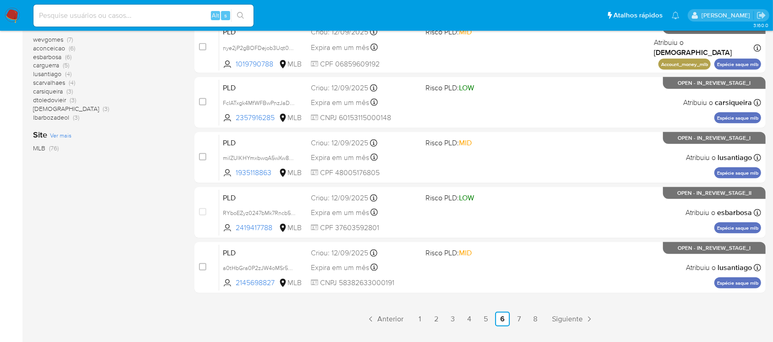
scroll to position [414, 0]
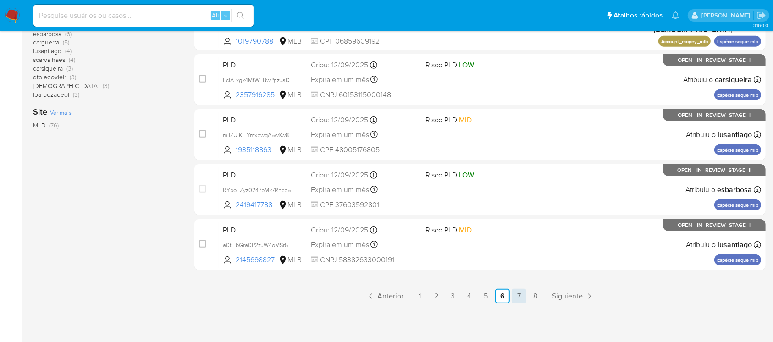
click at [513, 296] on link "7" at bounding box center [519, 296] width 15 height 15
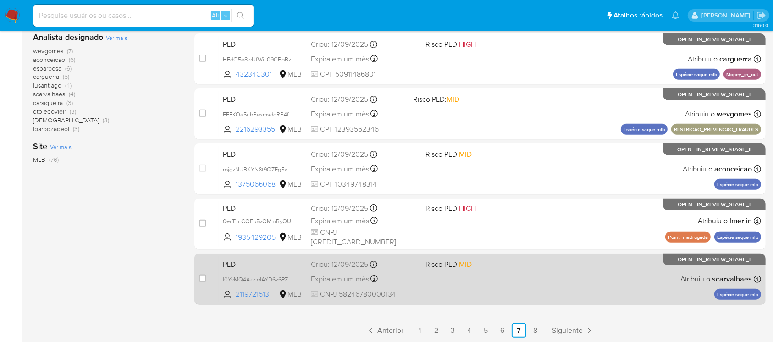
scroll to position [407, 0]
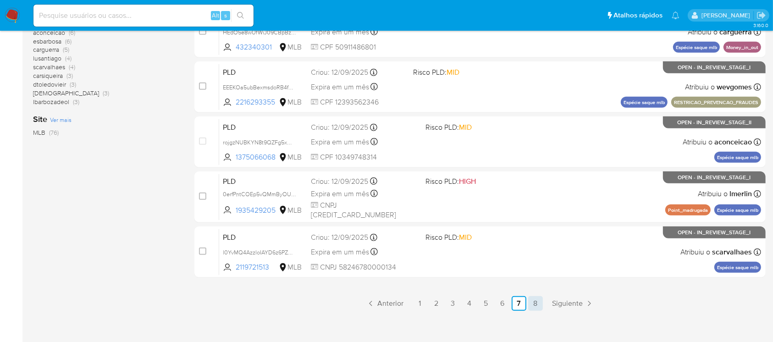
click at [535, 301] on link "8" at bounding box center [535, 303] width 15 height 15
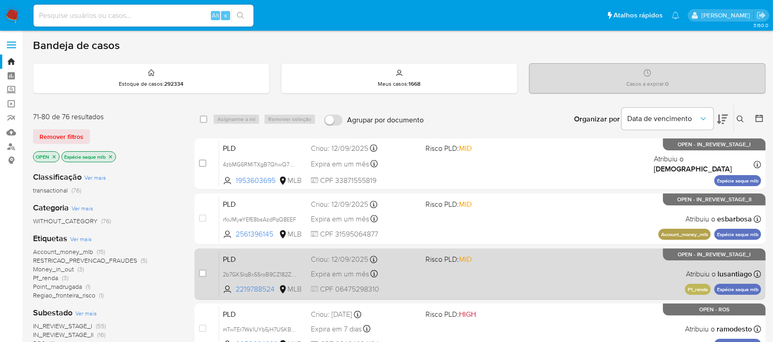
scroll to position [81, 0]
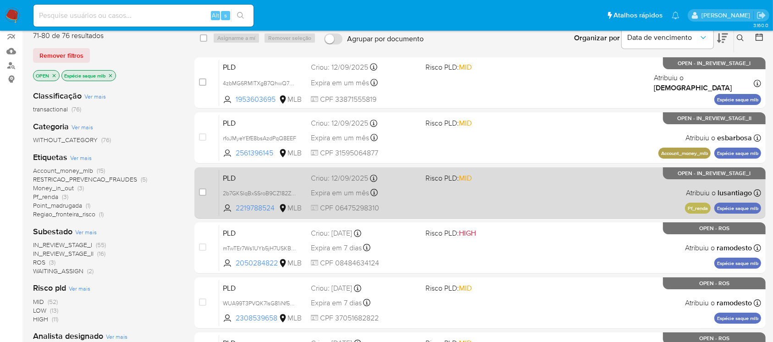
click at [418, 203] on div "PLD 2b7GKSlqBxSSroB9CZ182Zqu 2219788524 MLB Risco PLD: MID Criou: 12/09/2025 Cr…" at bounding box center [490, 193] width 542 height 46
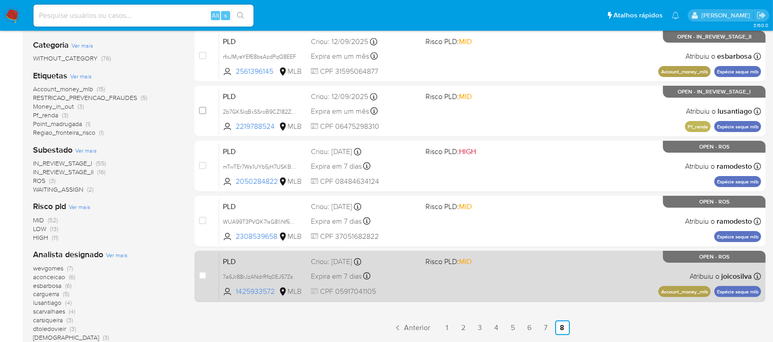
scroll to position [244, 0]
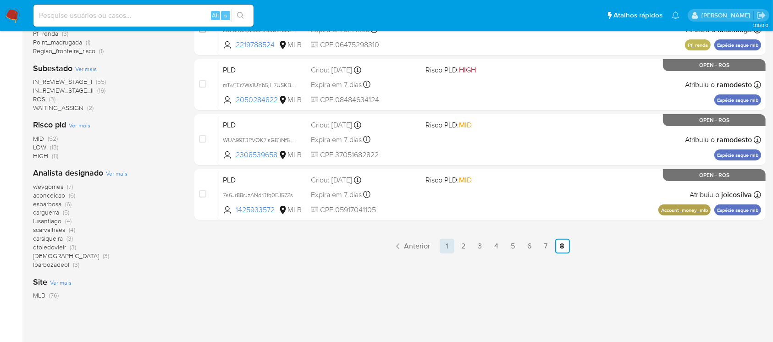
click at [441, 248] on link "1" at bounding box center [447, 246] width 15 height 15
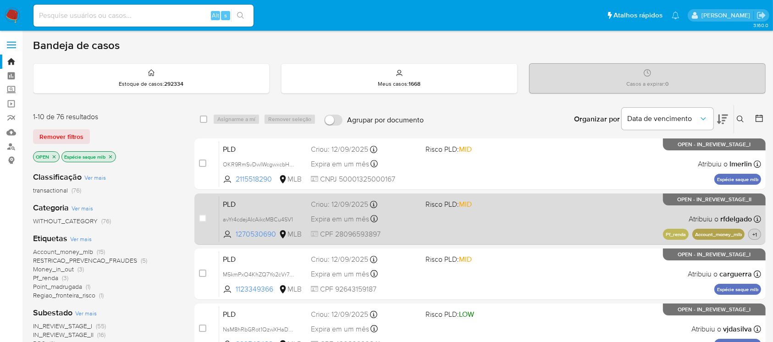
click at [758, 235] on span "+1" at bounding box center [754, 235] width 8 height 8
click at [422, 225] on div "PLD avYr4cdejAIcAikcMBCu4SV1 1270530690 MLB Risco PLD: MID Criou: 12/09/2025 Cr…" at bounding box center [490, 219] width 542 height 46
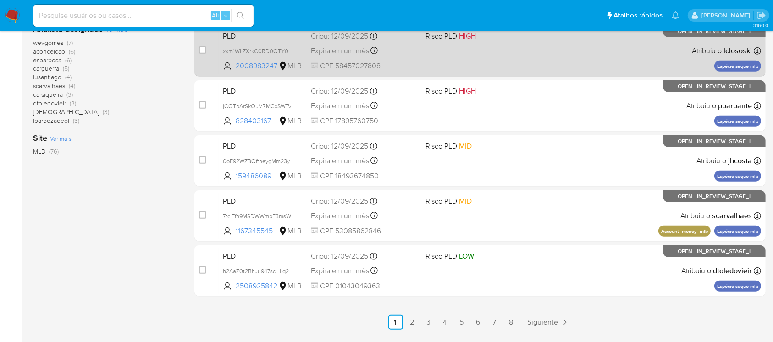
scroll to position [414, 0]
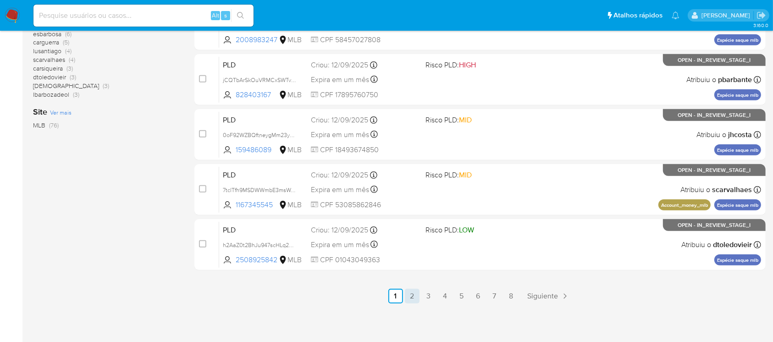
click at [414, 302] on link "2" at bounding box center [412, 296] width 15 height 15
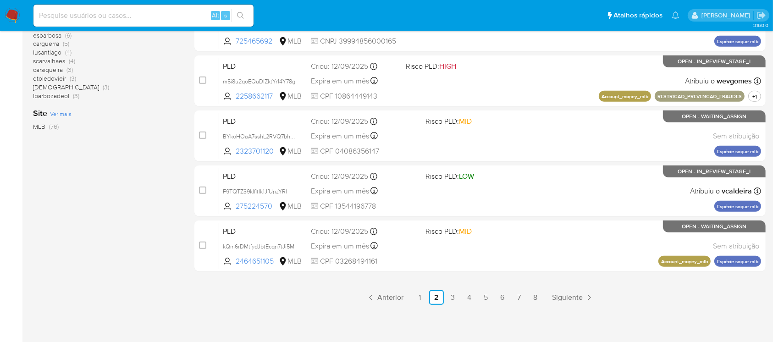
scroll to position [414, 0]
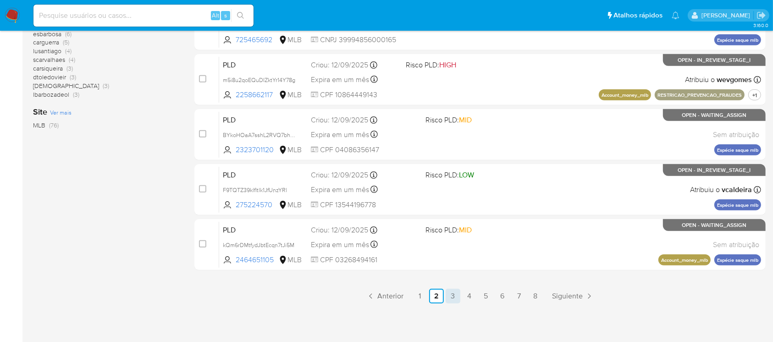
click at [453, 298] on link "3" at bounding box center [453, 296] width 15 height 15
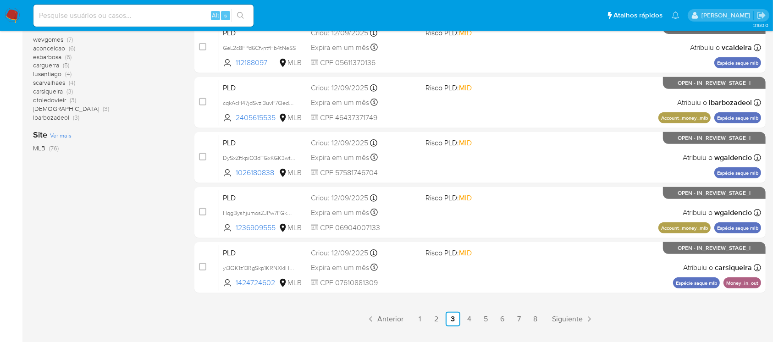
scroll to position [407, 0]
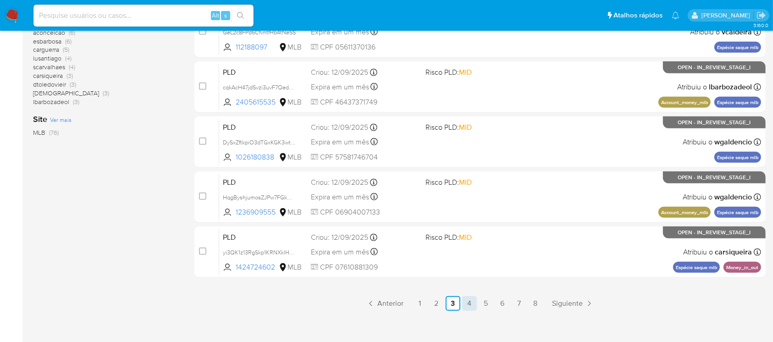
click at [469, 303] on link "4" at bounding box center [469, 303] width 15 height 15
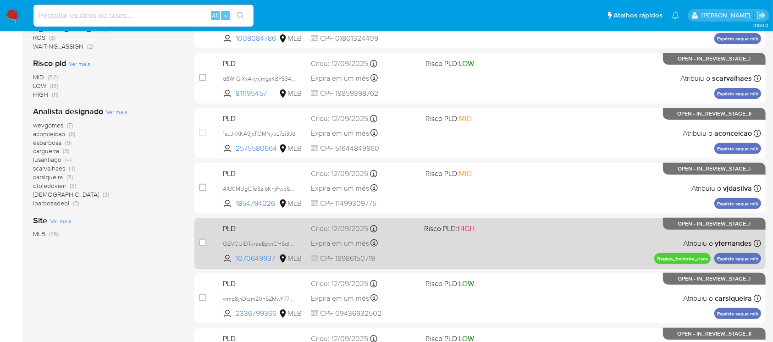
scroll to position [326, 0]
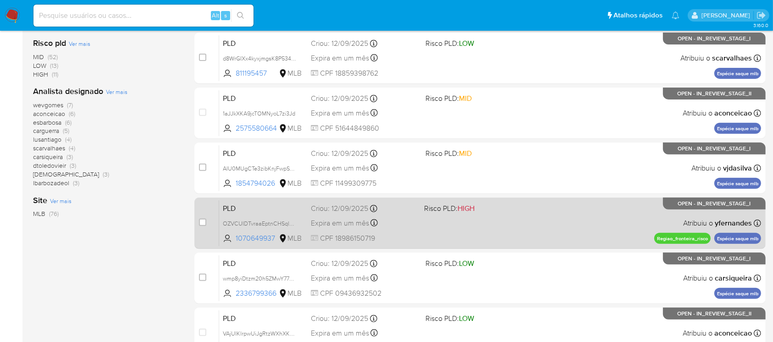
click at [411, 241] on span "CPF 18986150719" at bounding box center [364, 238] width 106 height 10
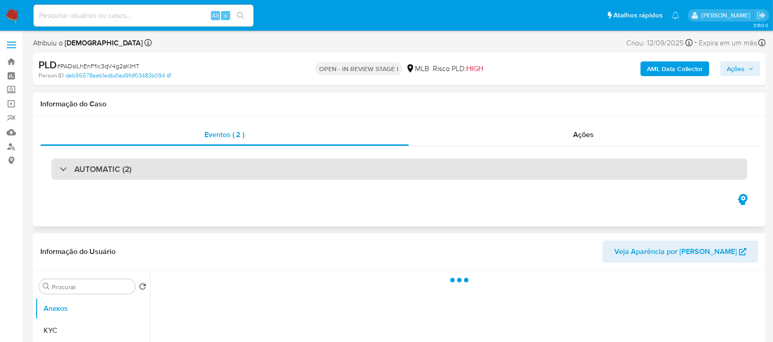
click at [223, 170] on div "AUTOMATIC (2)" at bounding box center [399, 169] width 696 height 21
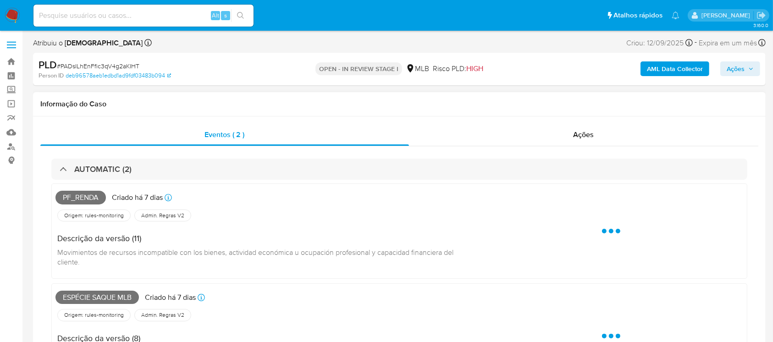
select select "10"
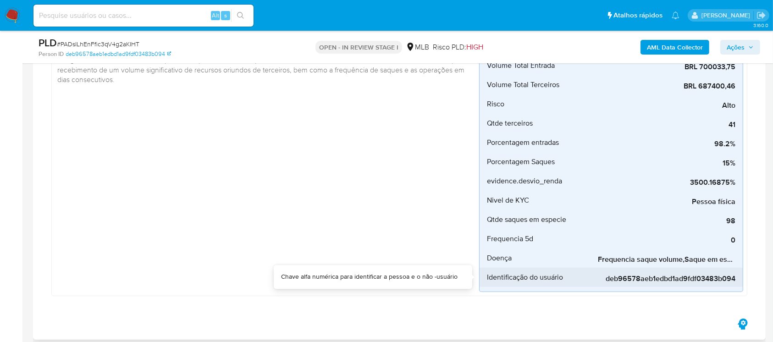
drag, startPoint x: 620, startPoint y: 267, endPoint x: 602, endPoint y: 269, distance: 17.6
click at [607, 269] on div "deb96578aeb1edbd1ad9fdf03483b094" at bounding box center [667, 277] width 138 height 19
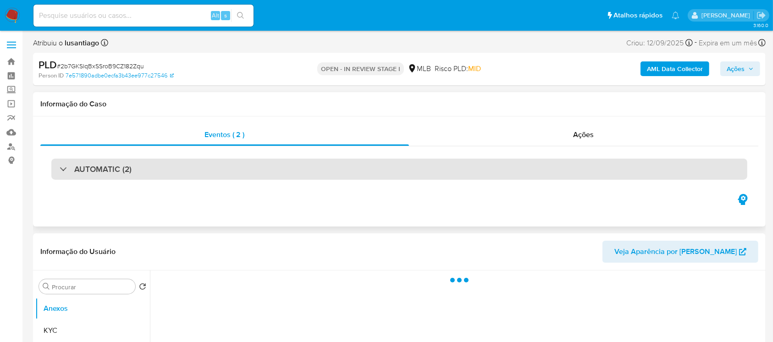
click at [148, 172] on div "AUTOMATIC (2)" at bounding box center [399, 169] width 696 height 21
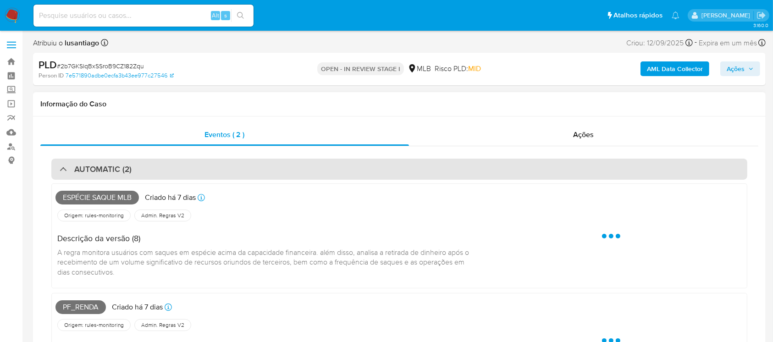
select select "10"
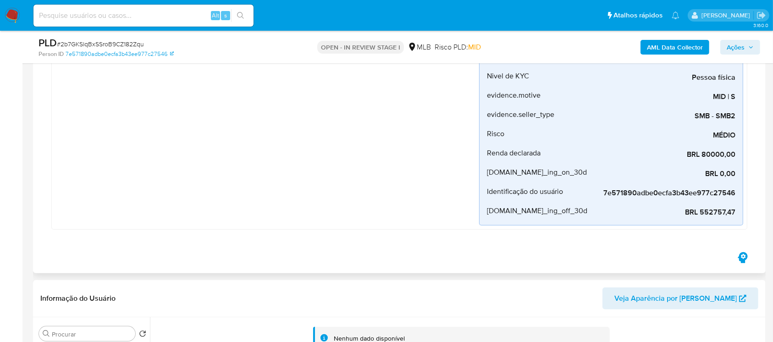
scroll to position [570, 0]
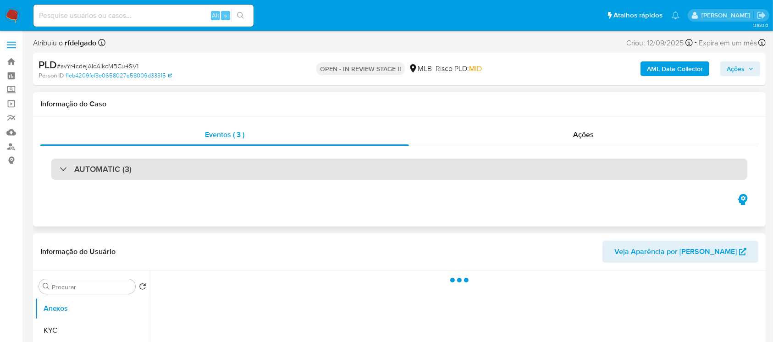
click at [87, 174] on h3 "AUTOMATIC (3)" at bounding box center [102, 169] width 57 height 10
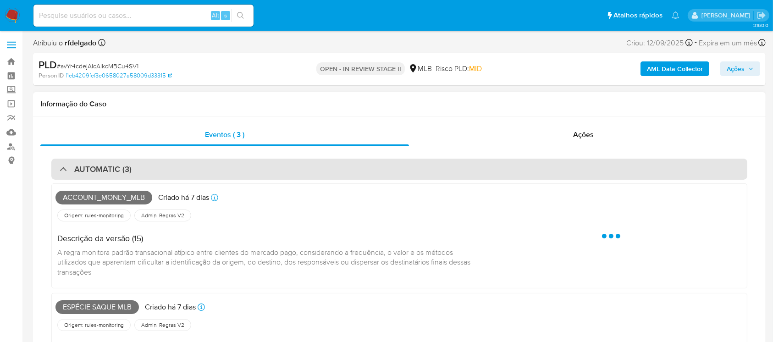
select select "10"
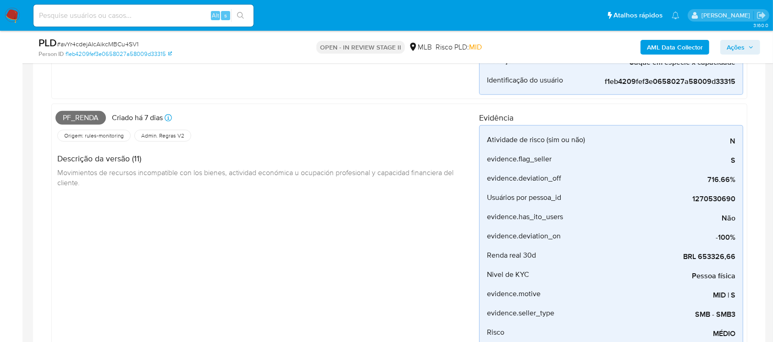
scroll to position [652, 0]
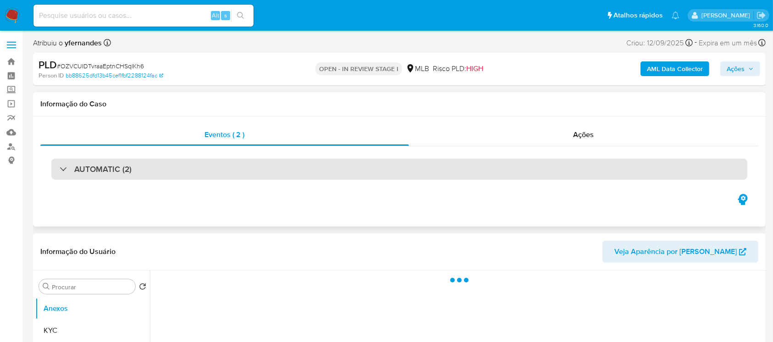
click at [106, 170] on h3 "AUTOMATIC (2)" at bounding box center [102, 169] width 57 height 10
select select "10"
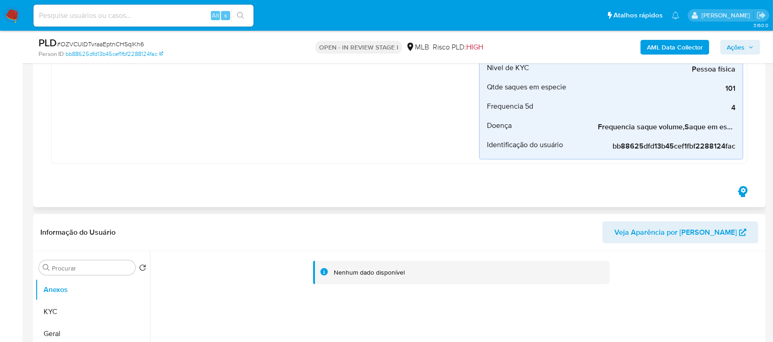
scroll to position [570, 0]
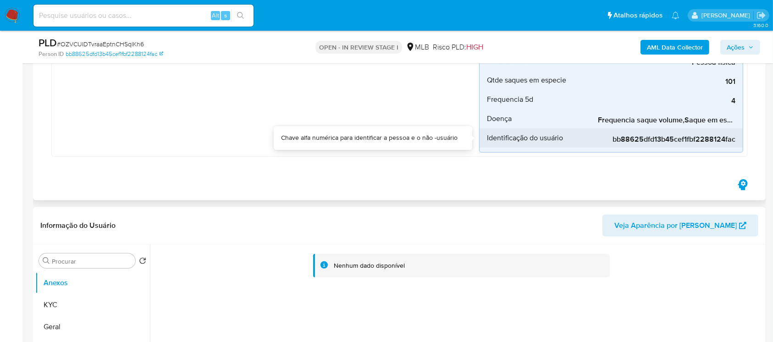
drag, startPoint x: 621, startPoint y: 129, endPoint x: 653, endPoint y: 130, distance: 32.1
click at [652, 129] on div "bb88625dfd13b45cef1fbf2288124fac" at bounding box center [667, 137] width 138 height 19
click at [733, 130] on div "bb88625dfd13b45cef1fbf2288124fac" at bounding box center [667, 137] width 138 height 19
click at [730, 130] on div "bb88625dfd13b45cef1fbf2288124fac" at bounding box center [667, 137] width 138 height 19
click at [700, 128] on div "bb88625dfd13b45cef1fbf2288124fac" at bounding box center [667, 137] width 138 height 19
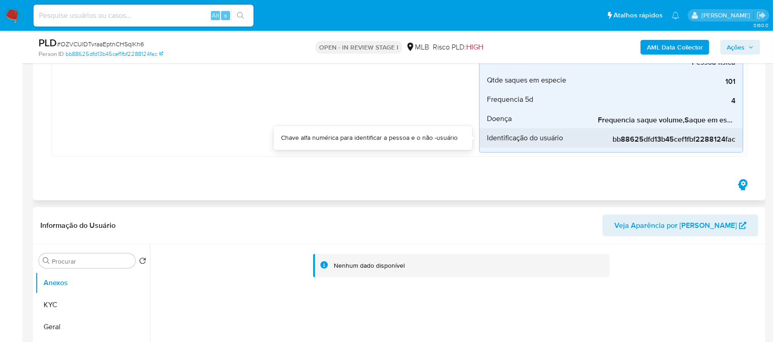
click at [700, 128] on div "bb88625dfd13b45cef1fbf2288124fac" at bounding box center [667, 137] width 138 height 19
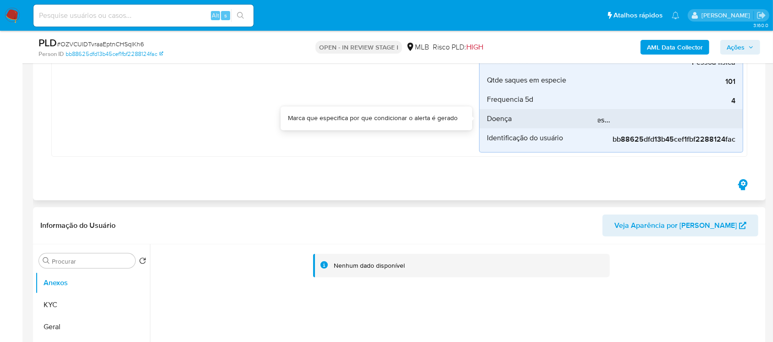
scroll to position [0, 0]
click at [624, 119] on span "Frequencia saque volume,Saque em especie x capacidade,Curto periodo saque" at bounding box center [667, 120] width 138 height 9
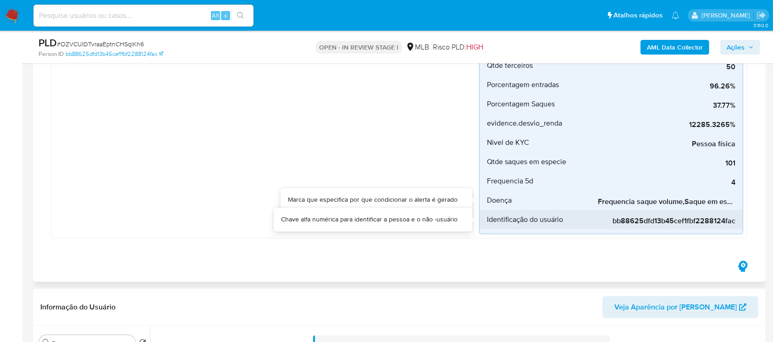
drag, startPoint x: 618, startPoint y: 209, endPoint x: 605, endPoint y: 210, distance: 12.4
click at [605, 210] on div "bb88625dfd13b45cef1fbf2288124fac" at bounding box center [667, 219] width 138 height 19
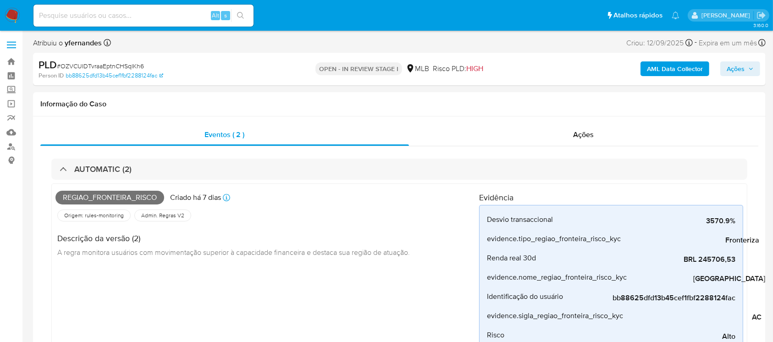
click at [89, 65] on span "# OZVCUIDTvraaEptnCHSqlKh6" at bounding box center [100, 65] width 87 height 9
copy span "OZVCUIDTvraaEptnCHSqlKh6"
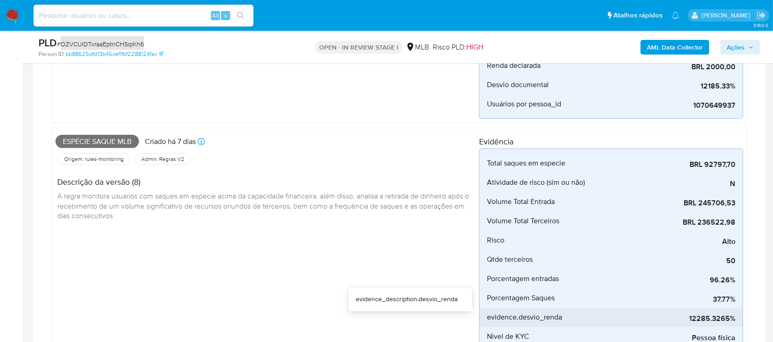
scroll to position [244, 0]
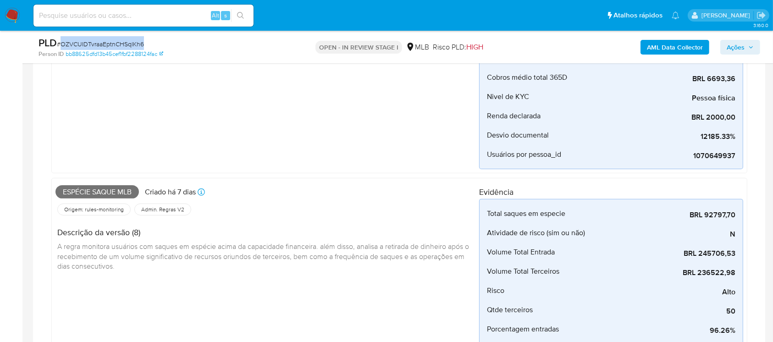
click at [85, 44] on span "# OZVCUIDTvraaEptnCHSqlKh6" at bounding box center [100, 43] width 87 height 9
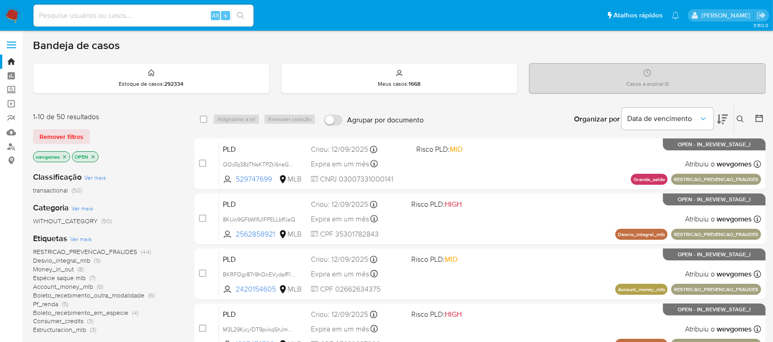
click at [86, 12] on input at bounding box center [143, 16] width 220 height 12
paste input "OZVCUIDTvraaEptnCHSqlKh6"
type input "OZVCUIDTvraaEptnCHSqlKh6"
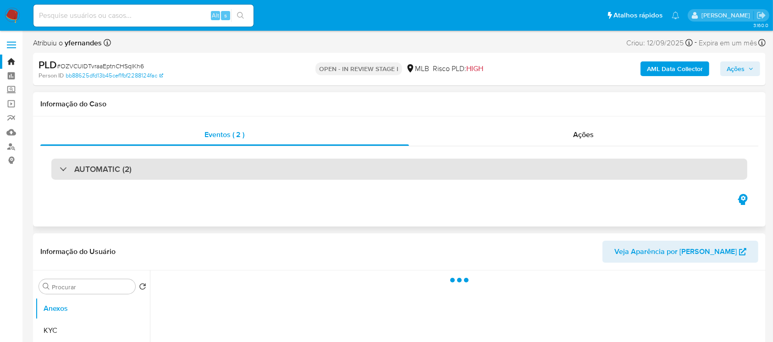
click at [96, 174] on h3 "AUTOMATIC (2)" at bounding box center [102, 169] width 57 height 10
select select "10"
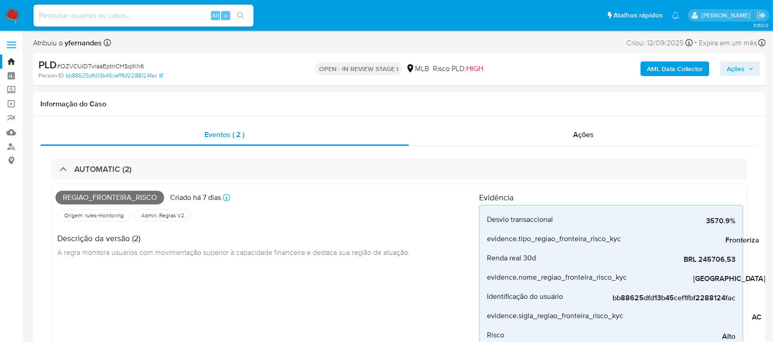
click at [11, 18] on img at bounding box center [13, 16] width 16 height 16
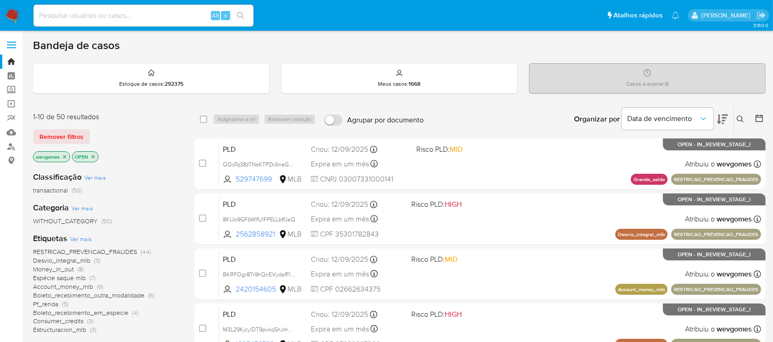
click at [45, 305] on span "Pf_renda" at bounding box center [45, 303] width 25 height 9
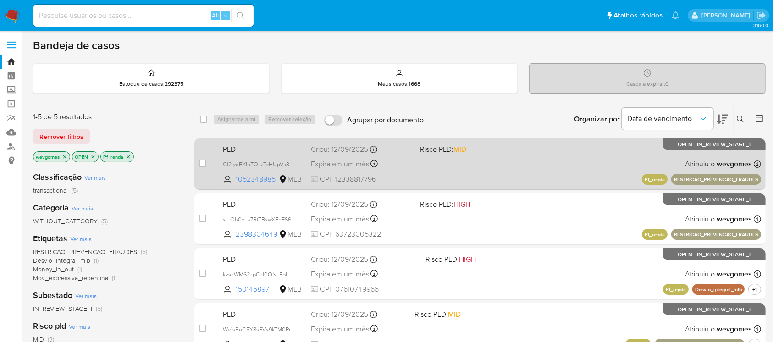
click at [480, 171] on div "PLD Gl2lyaFXInZOkzTeHUpVk3WO 1052348985 MLB Risco PLD: MID Criou: 12/09/2025 Cr…" at bounding box center [490, 164] width 542 height 46
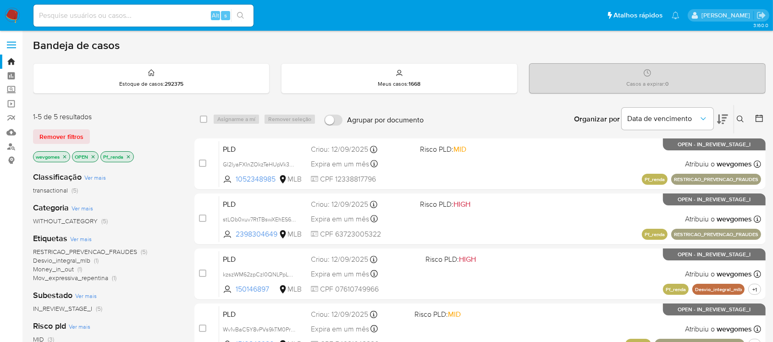
click at [129, 156] on icon "close-filter" at bounding box center [129, 157] width 6 height 6
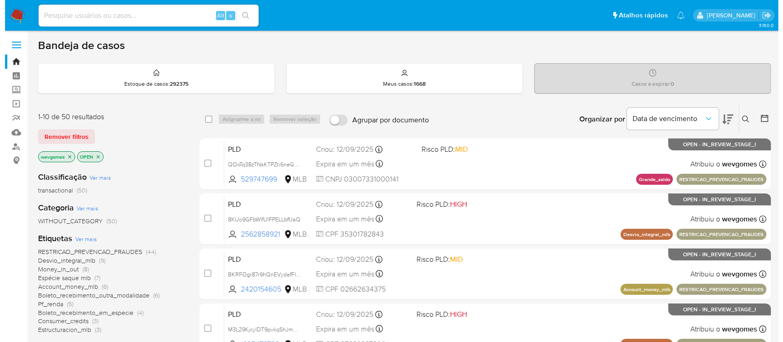
scroll to position [81, 0]
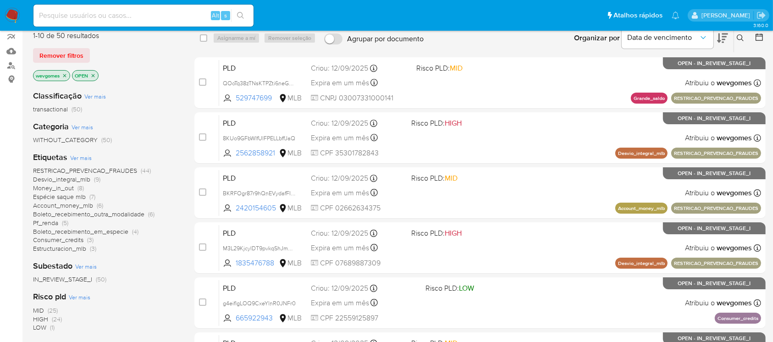
click at [79, 157] on span "Ver mais" at bounding box center [81, 158] width 22 height 8
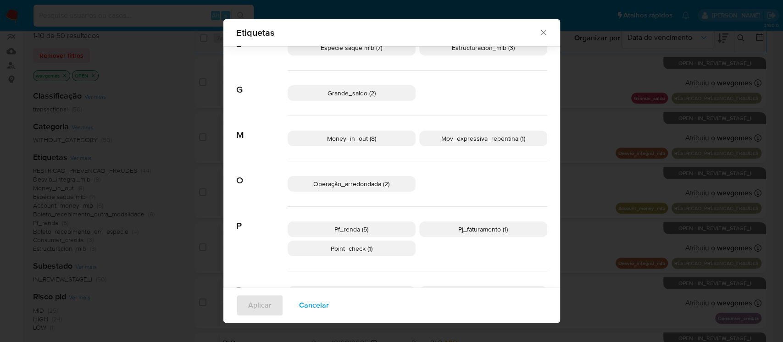
scroll to position [238, 0]
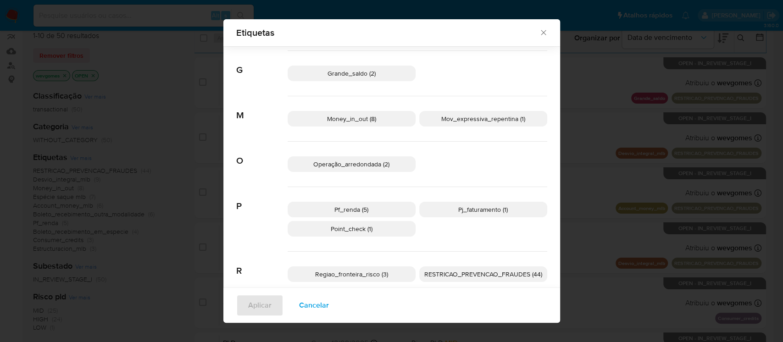
click at [459, 214] on p "Pj_faturamento (1)" at bounding box center [483, 210] width 128 height 16
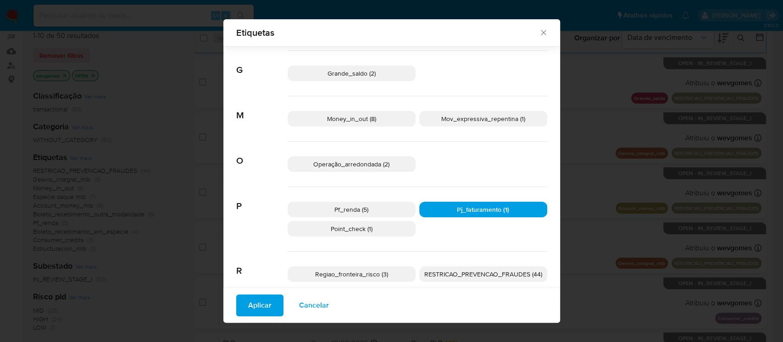
click at [253, 298] on span "Aplicar" at bounding box center [259, 305] width 23 height 20
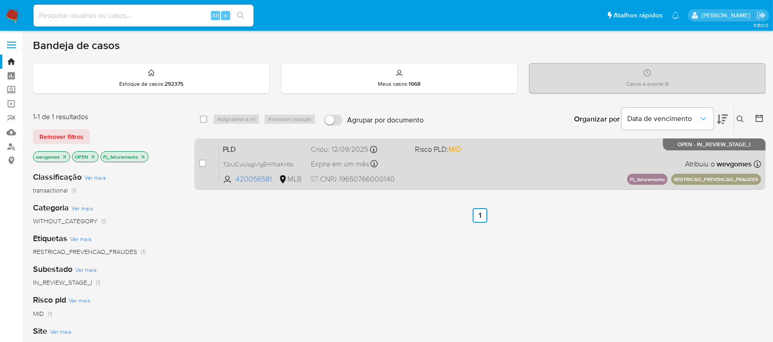
click at [450, 171] on div "PLD T2nJCwUqgIv1gEHl11otKHtb 420056581 MLB Risco PLD: MID Criou: 12/09/2025 Cri…" at bounding box center [490, 164] width 542 height 46
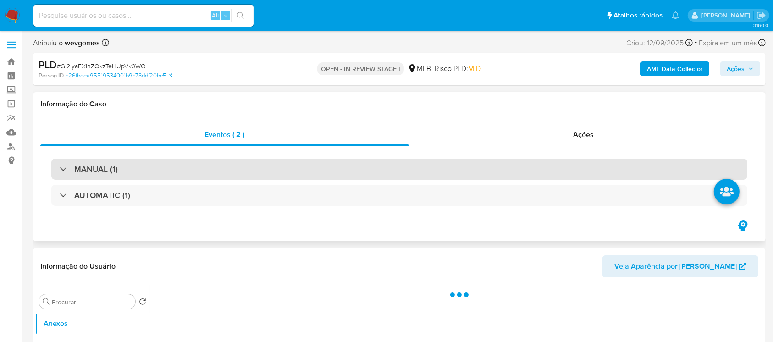
click at [143, 171] on div "MANUAL (1)" at bounding box center [399, 169] width 696 height 21
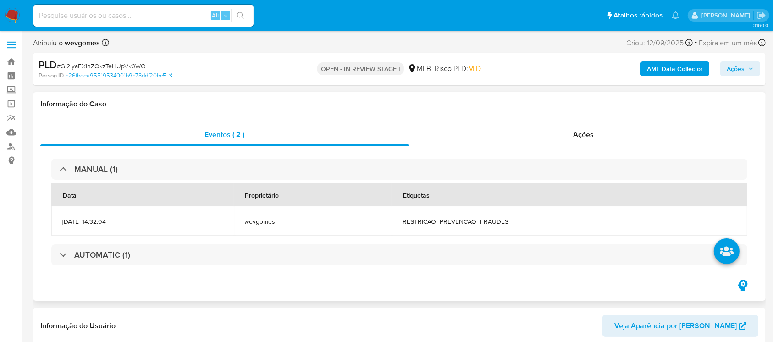
select select "10"
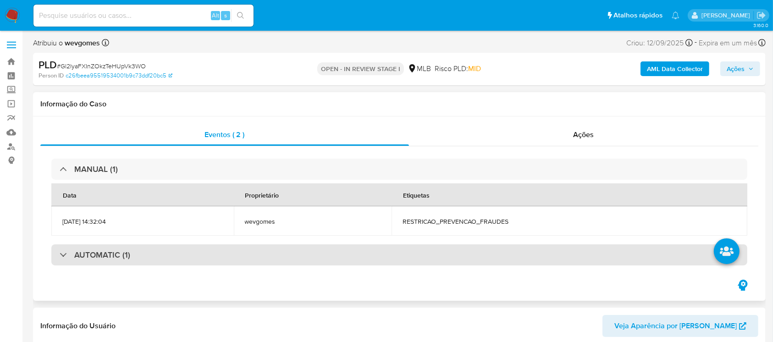
click at [138, 260] on div "AUTOMATIC (1)" at bounding box center [399, 254] width 696 height 21
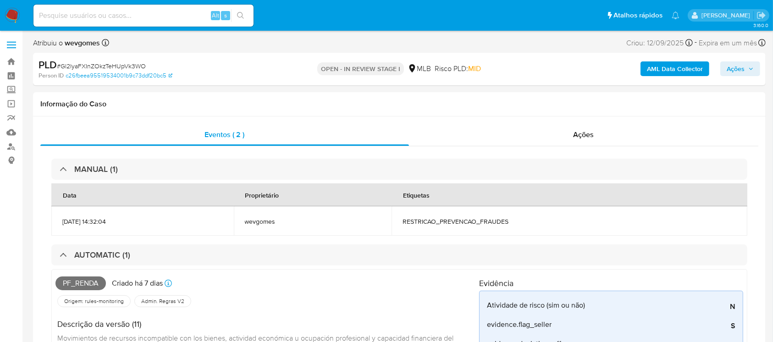
click at [62, 13] on input at bounding box center [143, 16] width 220 height 12
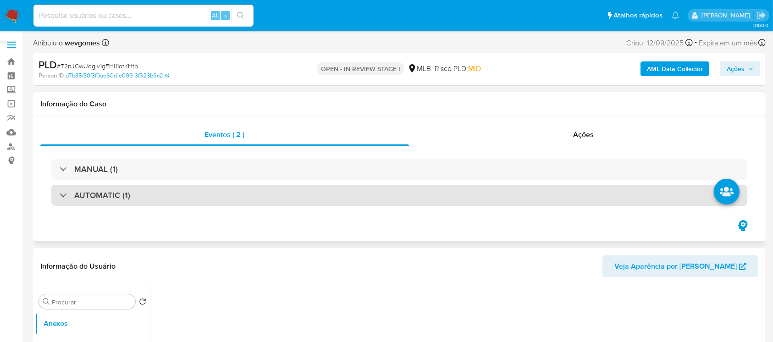
click at [135, 199] on div "AUTOMATIC (1)" at bounding box center [399, 195] width 696 height 21
select select "10"
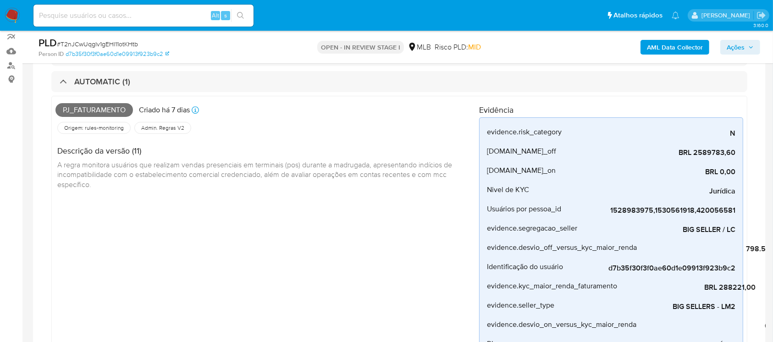
scroll to position [163, 0]
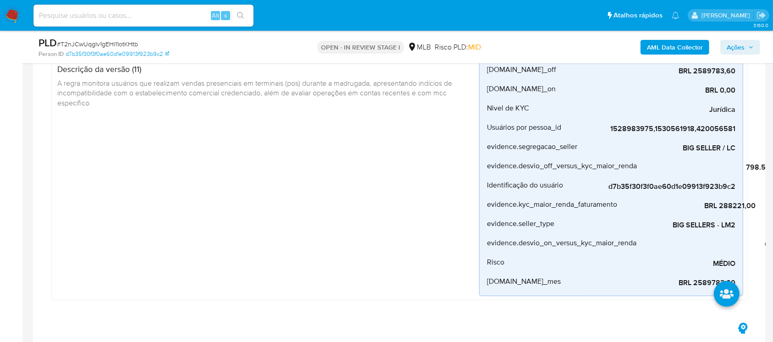
click at [106, 14] on input at bounding box center [143, 16] width 220 height 12
paste input "1003740139"
type input "1003740139"
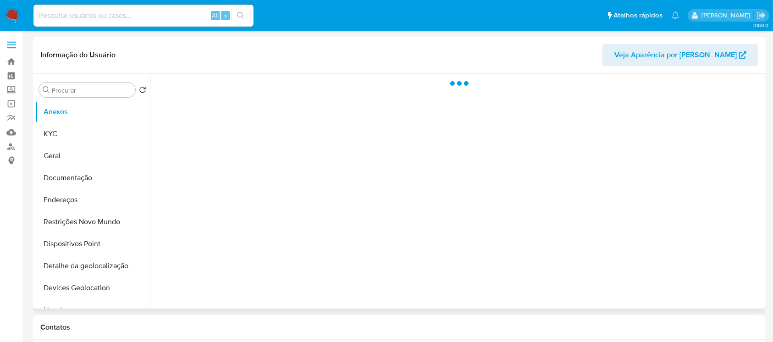
select select "10"
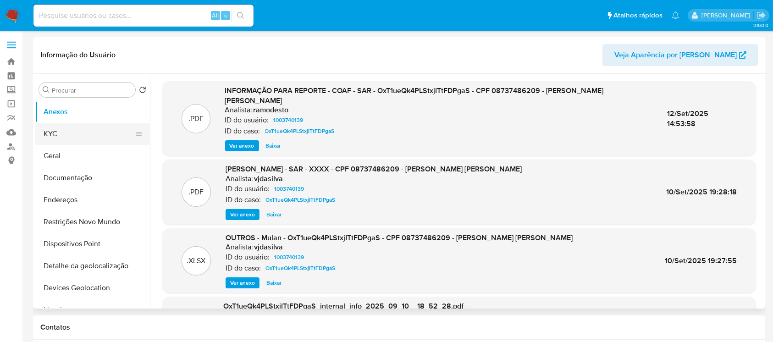
click at [60, 137] on button "KYC" at bounding box center [88, 134] width 107 height 22
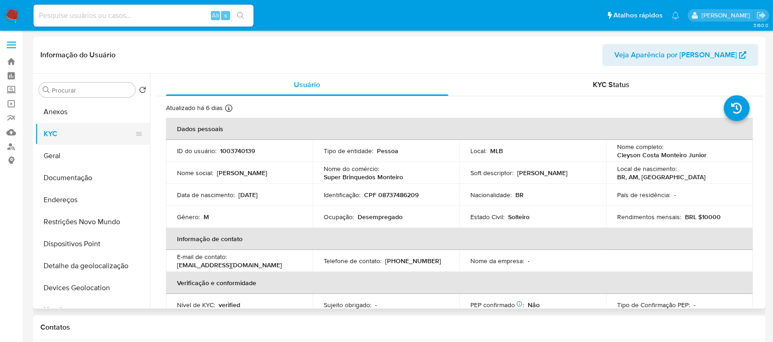
click at [63, 137] on button "KYC" at bounding box center [88, 134] width 107 height 22
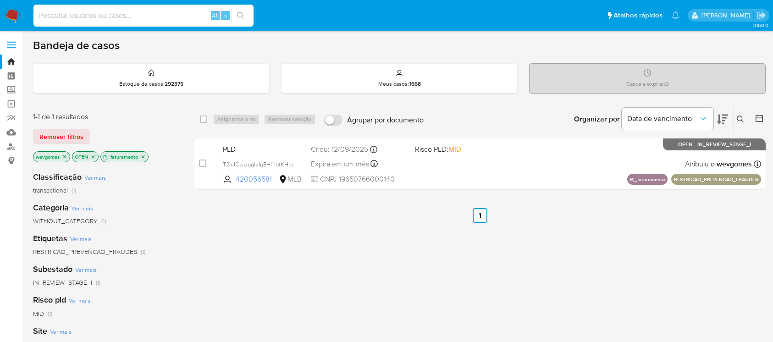
click at [82, 20] on input at bounding box center [143, 16] width 220 height 12
type input "2513556433"
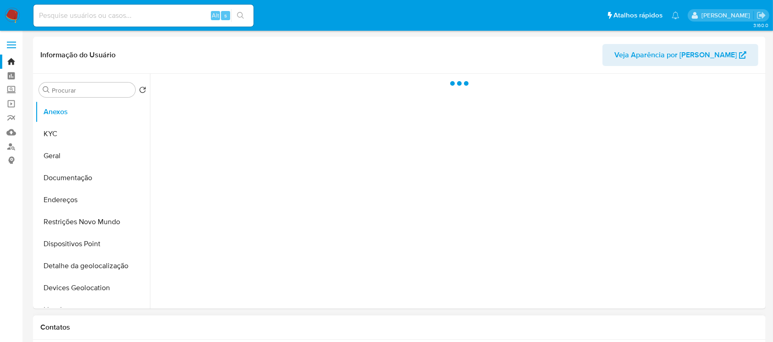
select select "10"
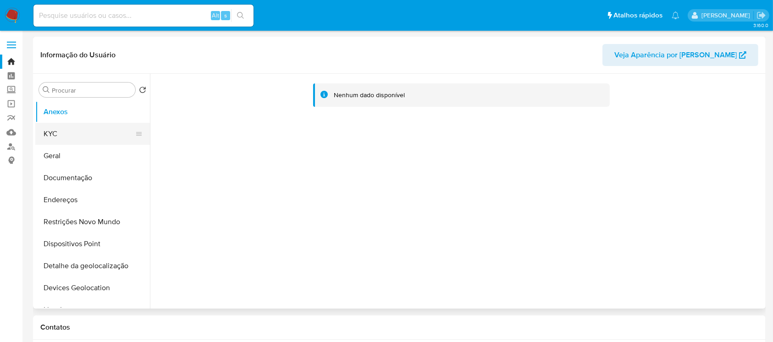
click at [61, 138] on button "KYC" at bounding box center [88, 134] width 107 height 22
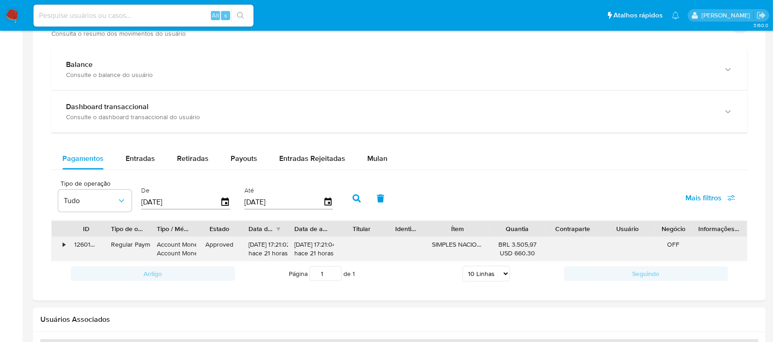
scroll to position [470, 0]
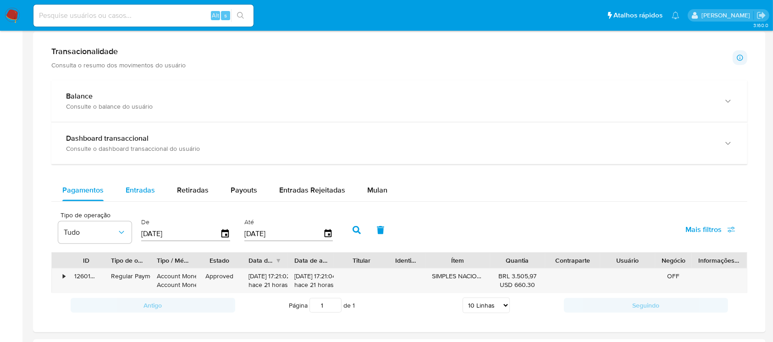
click at [141, 195] on div "Entradas" at bounding box center [140, 190] width 29 height 22
select select "10"
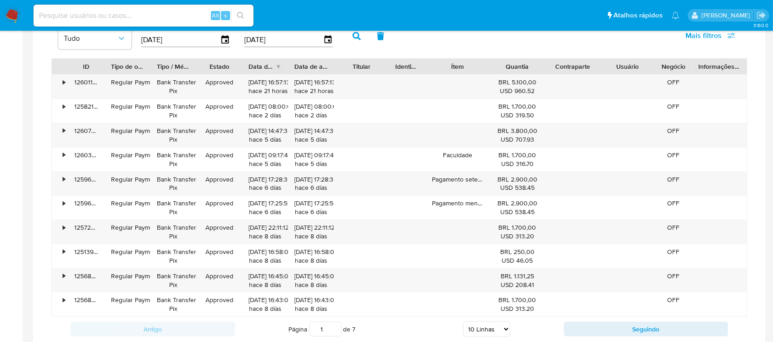
scroll to position [633, 0]
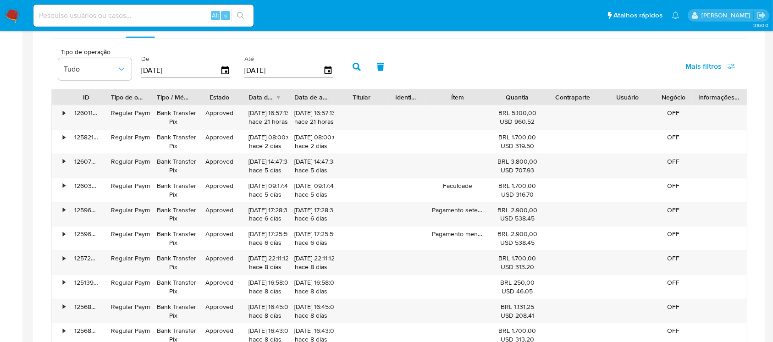
click at [194, 76] on input "[DATE]" at bounding box center [180, 70] width 79 height 15
type input "0_/__/____"
type input "[DATE]"
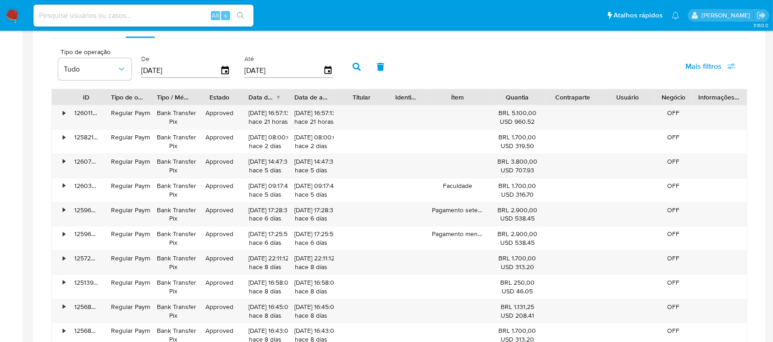
click at [263, 73] on input "[DATE]" at bounding box center [283, 70] width 79 height 15
type input "3_/__/____"
type input "1_/__/____"
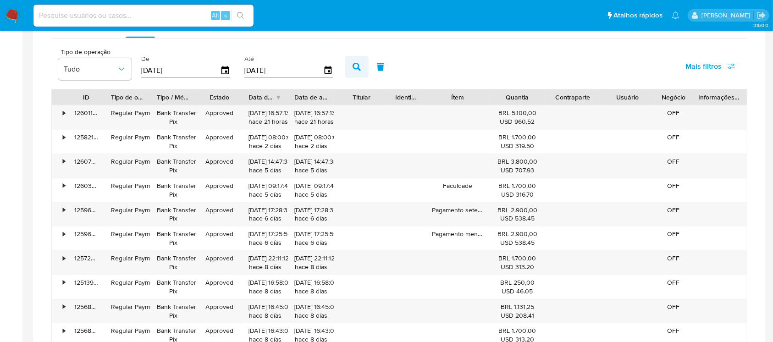
type input "[DATE]"
click at [360, 66] on icon "button" at bounding box center [357, 67] width 8 height 8
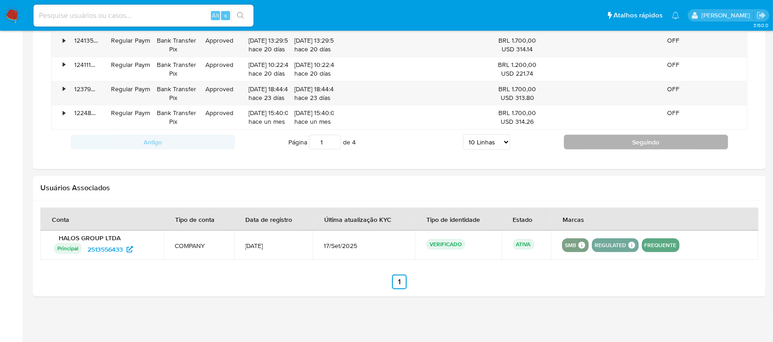
click at [594, 147] on button "Seguindo" at bounding box center [646, 142] width 165 height 15
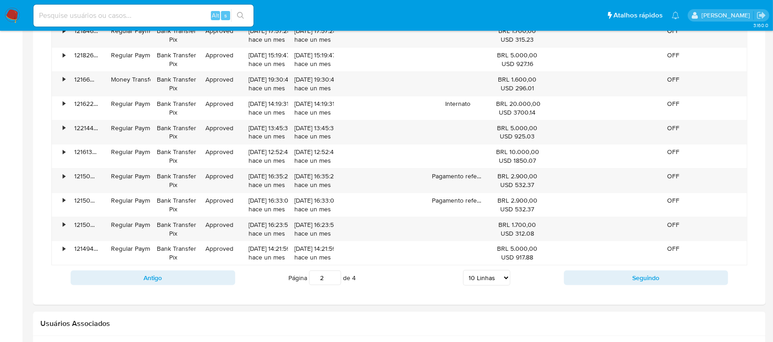
scroll to position [688, 0]
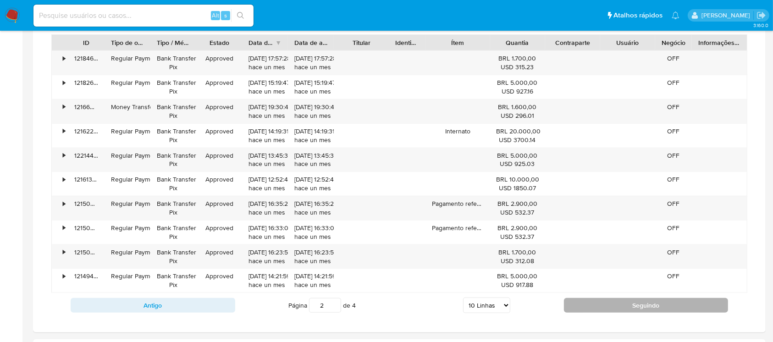
click at [585, 306] on button "Seguindo" at bounding box center [646, 305] width 165 height 15
click at [587, 301] on button "Seguindo" at bounding box center [646, 305] width 165 height 15
type input "4"
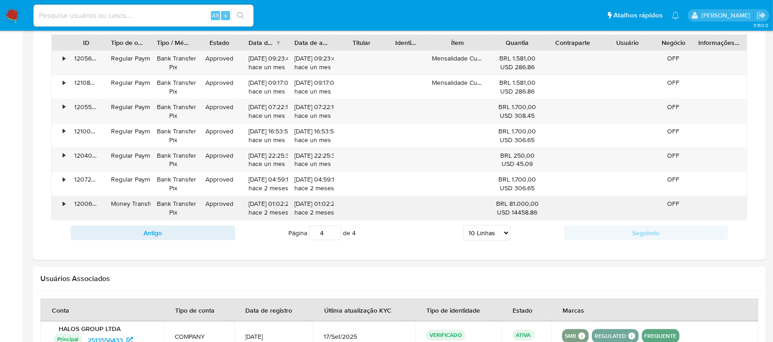
click at [64, 203] on div "•" at bounding box center [64, 203] width 2 height 9
